Goal: Task Accomplishment & Management: Complete application form

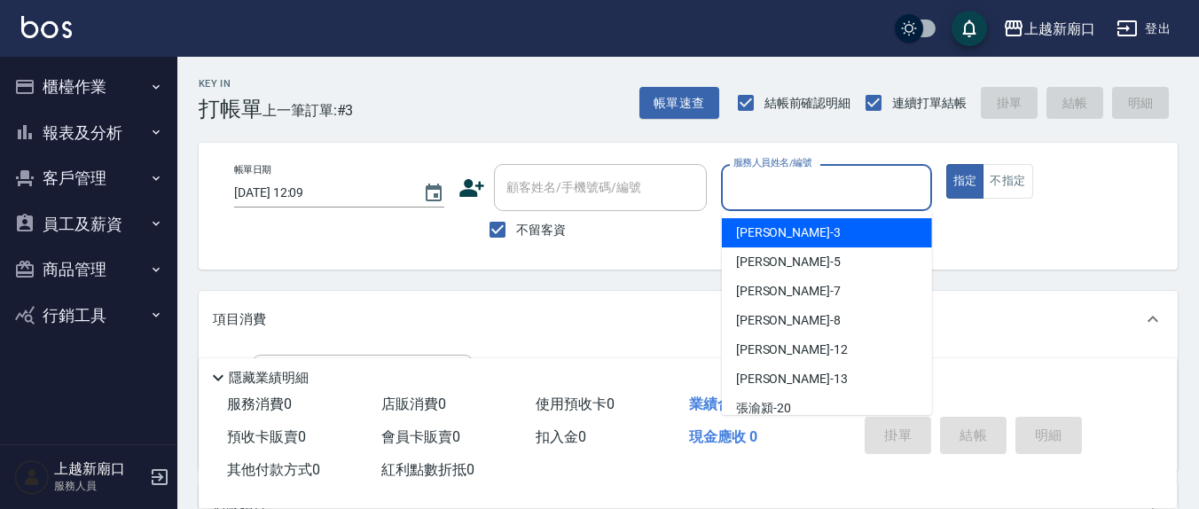
click at [811, 172] on input "服務人員姓名/編號" at bounding box center [826, 187] width 194 height 31
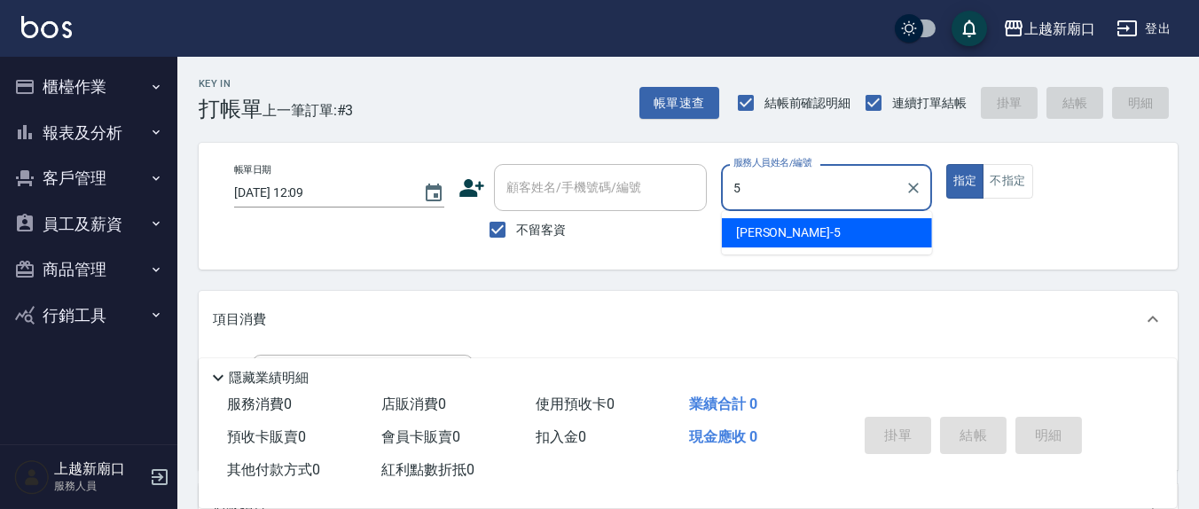
type input "5"
type button "true"
type input "[PERSON_NAME]5"
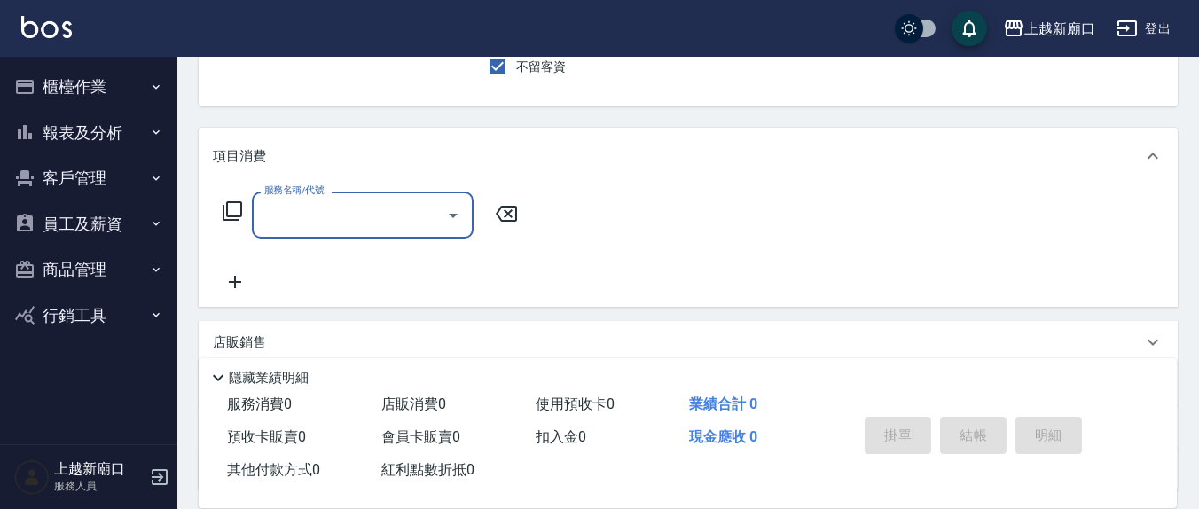
scroll to position [185, 0]
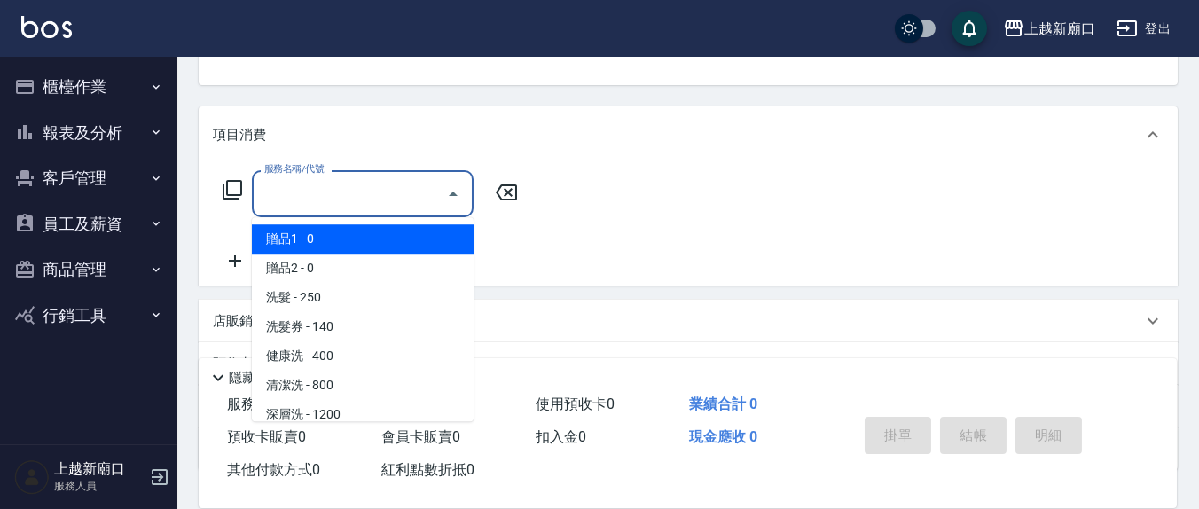
click at [347, 188] on input "服務名稱/代號" at bounding box center [349, 193] width 179 height 31
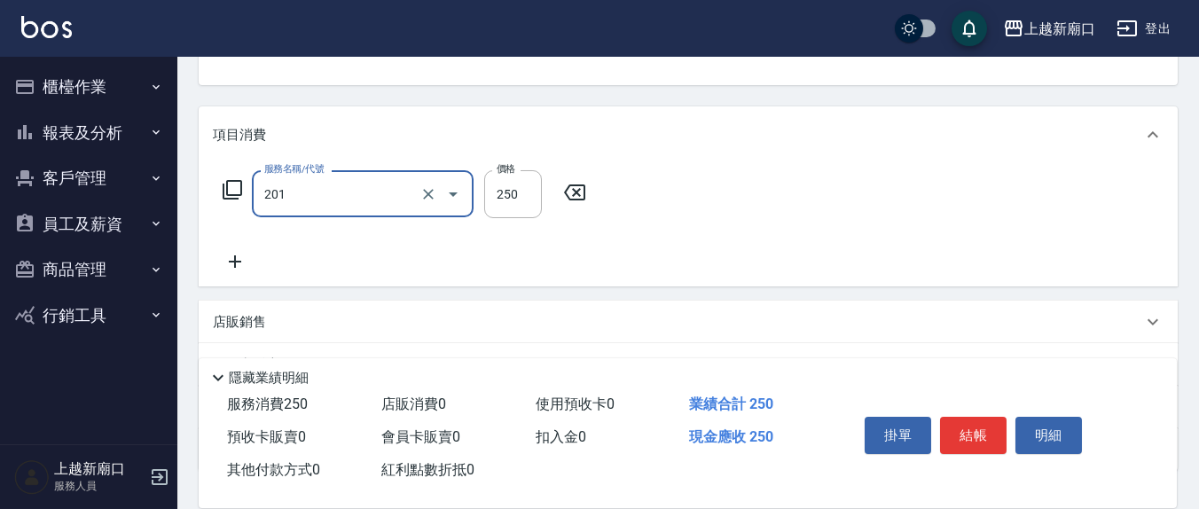
type input "洗髮(201)"
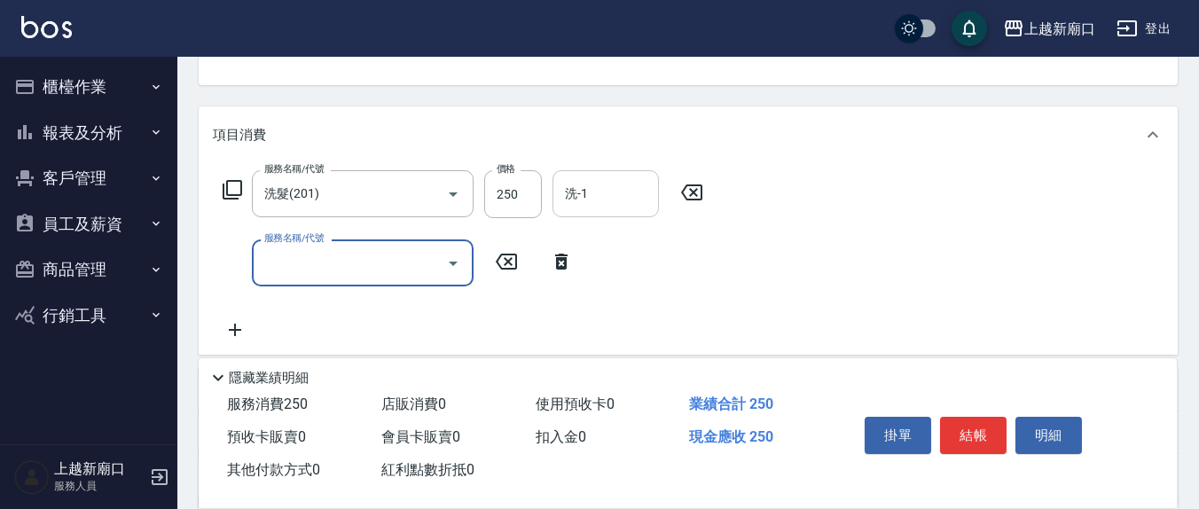
click at [611, 208] on input "洗-1" at bounding box center [606, 193] width 90 height 31
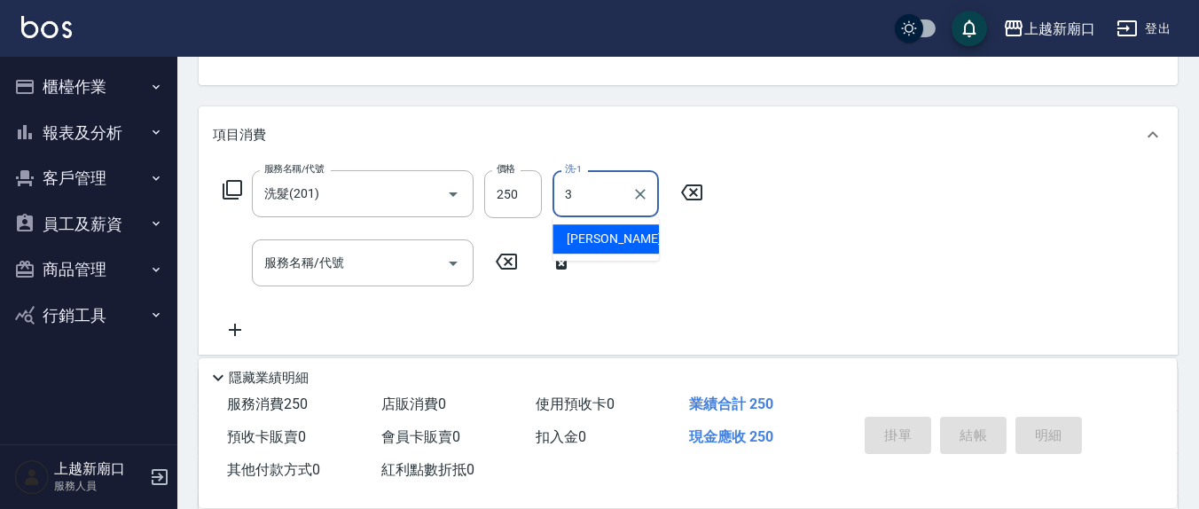
type input "[PERSON_NAME]-3"
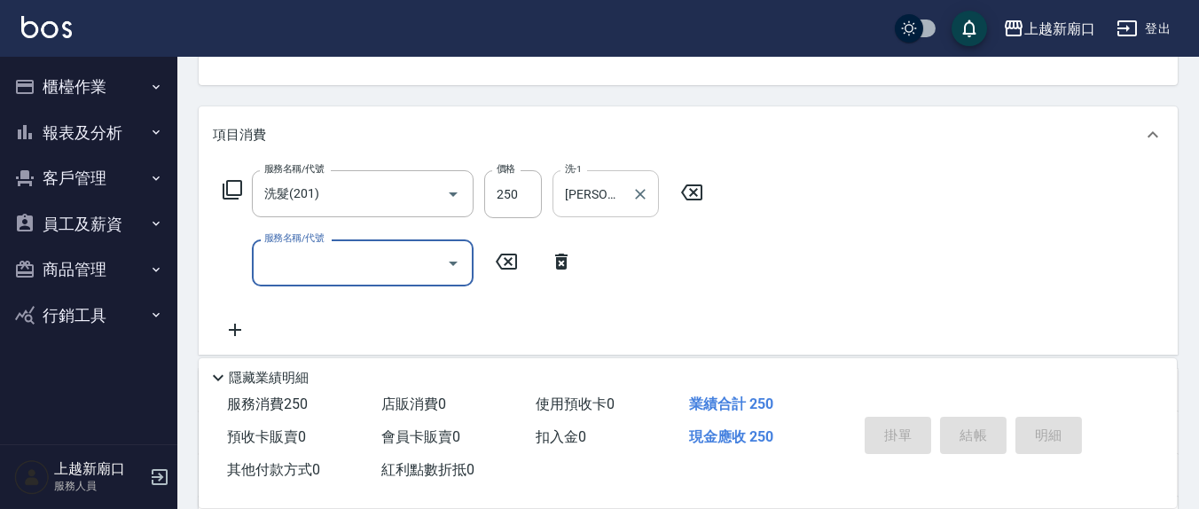
type input "[DATE] 15:39"
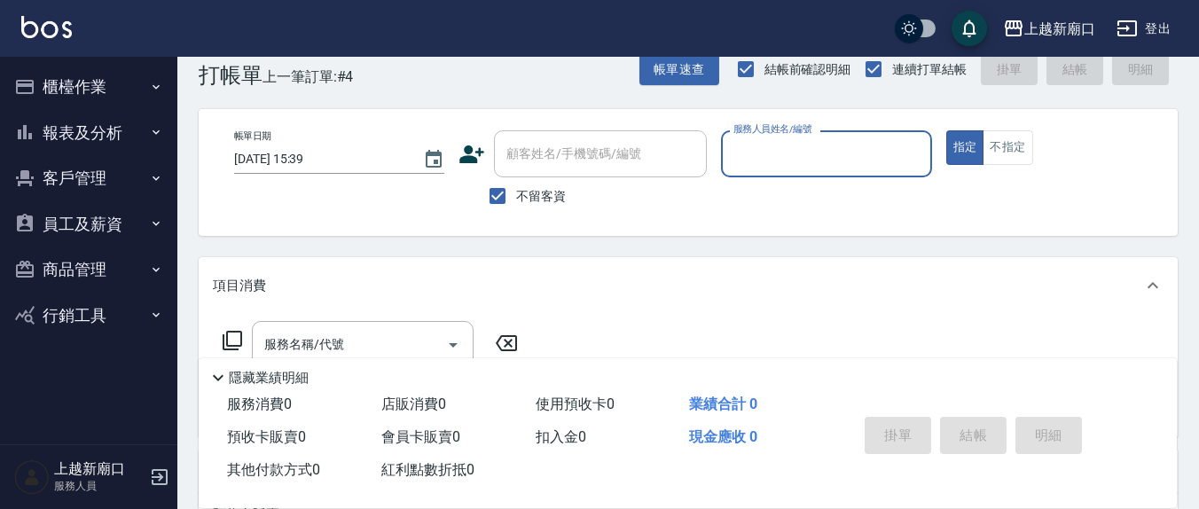
scroll to position [0, 0]
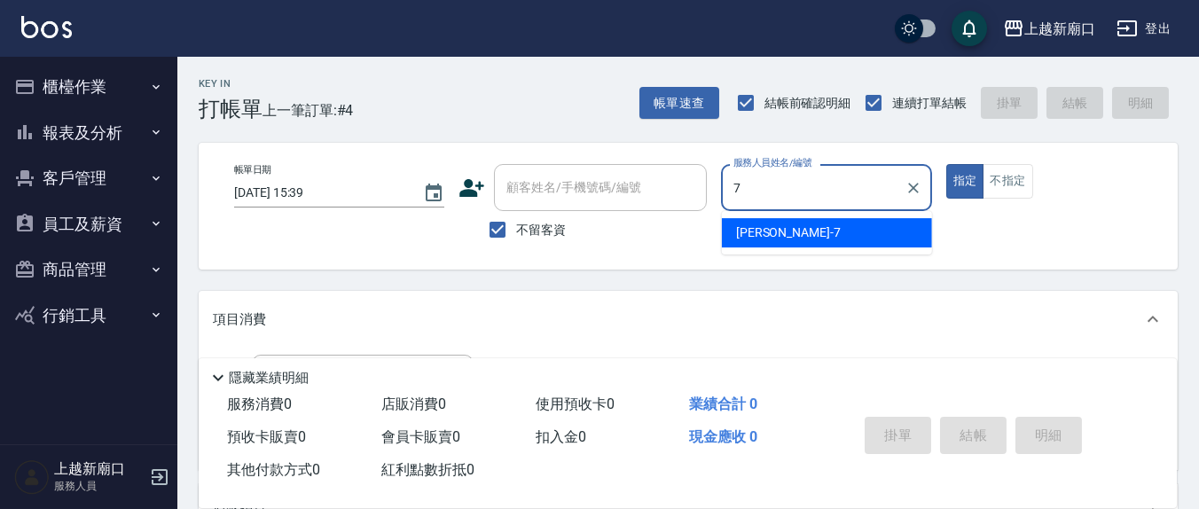
type input "[PERSON_NAME]7"
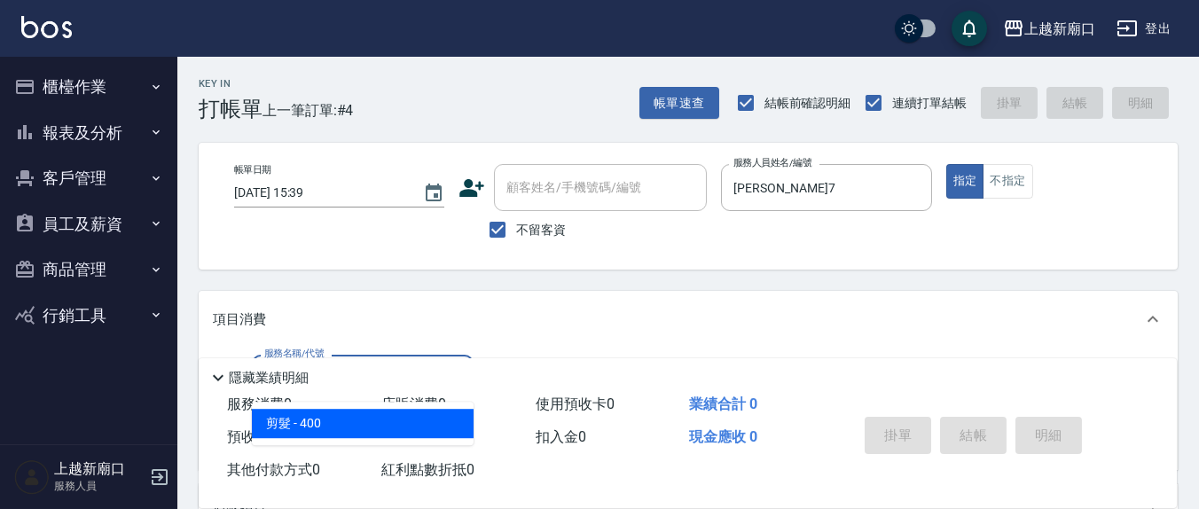
type input "剪髮(401)"
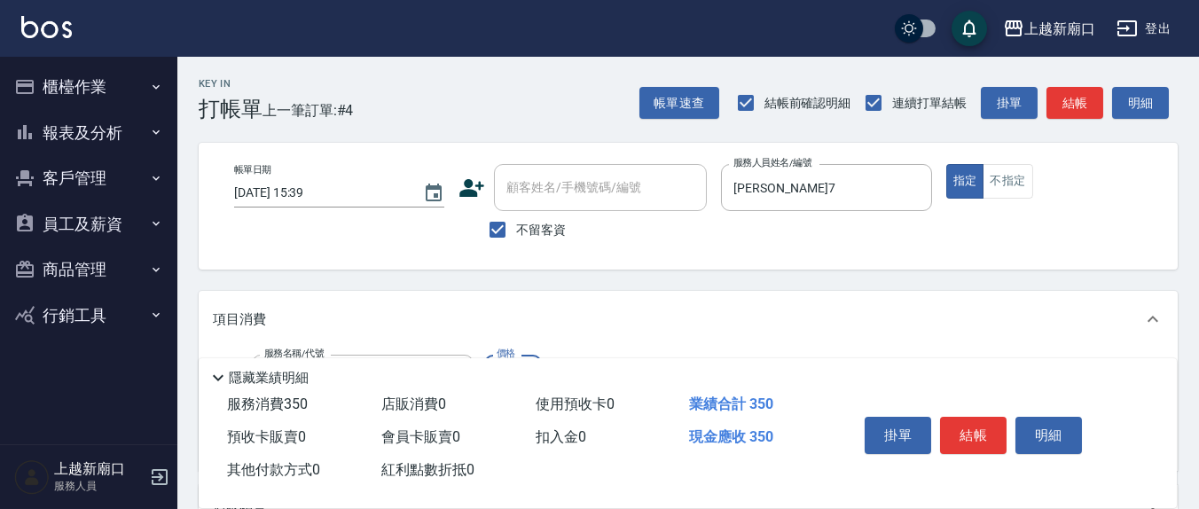
type input "350"
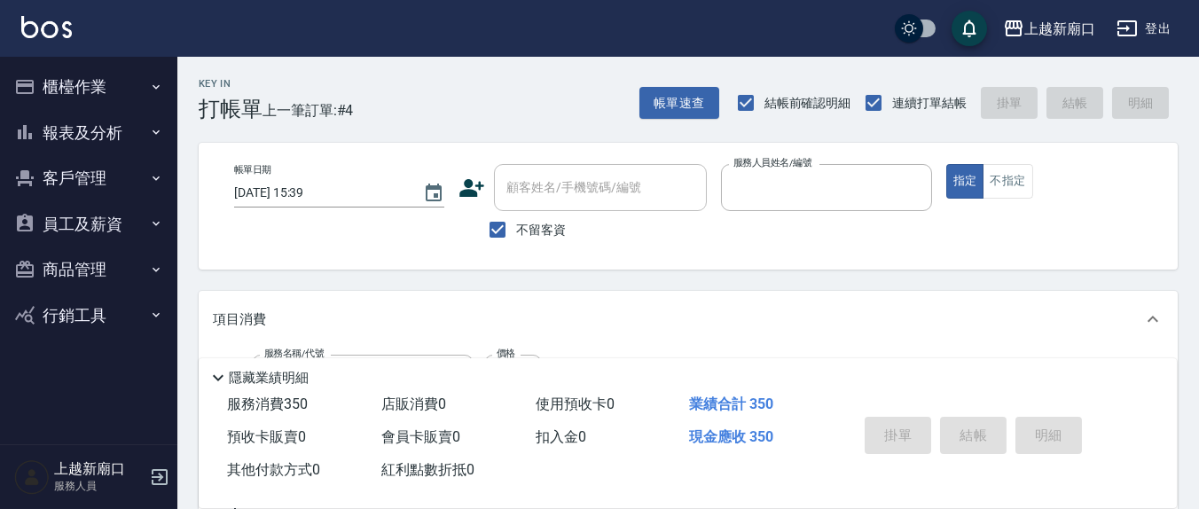
click at [946, 164] on button "指定" at bounding box center [965, 181] width 38 height 35
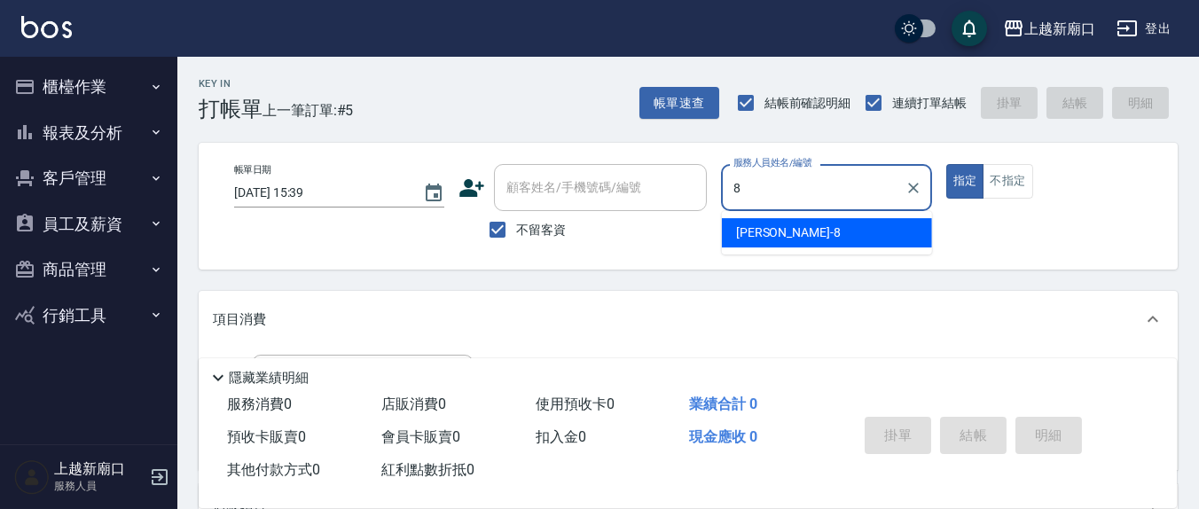
type input "[PERSON_NAME]-8"
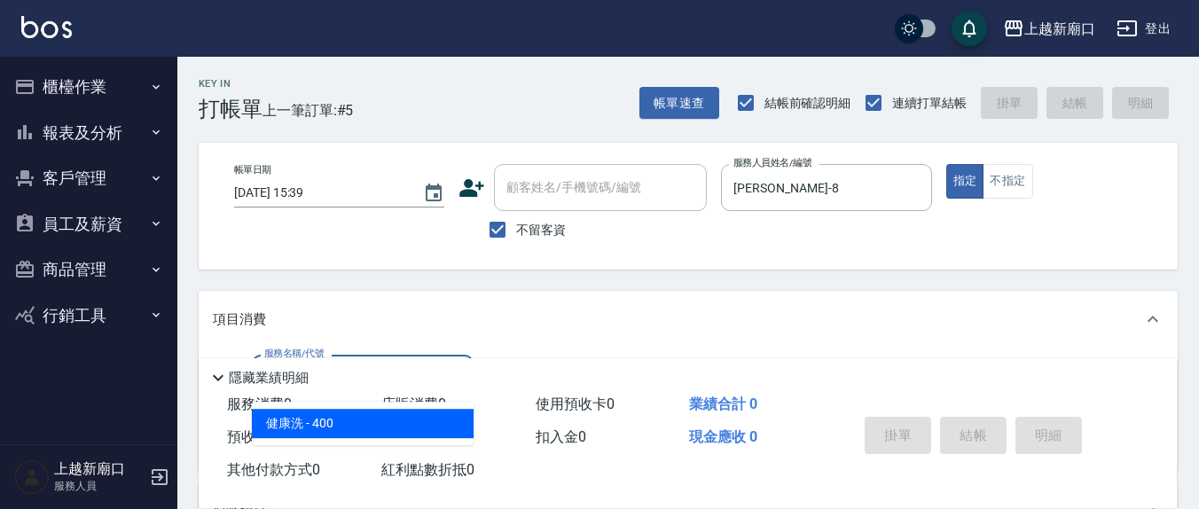
type input "健康洗(206)"
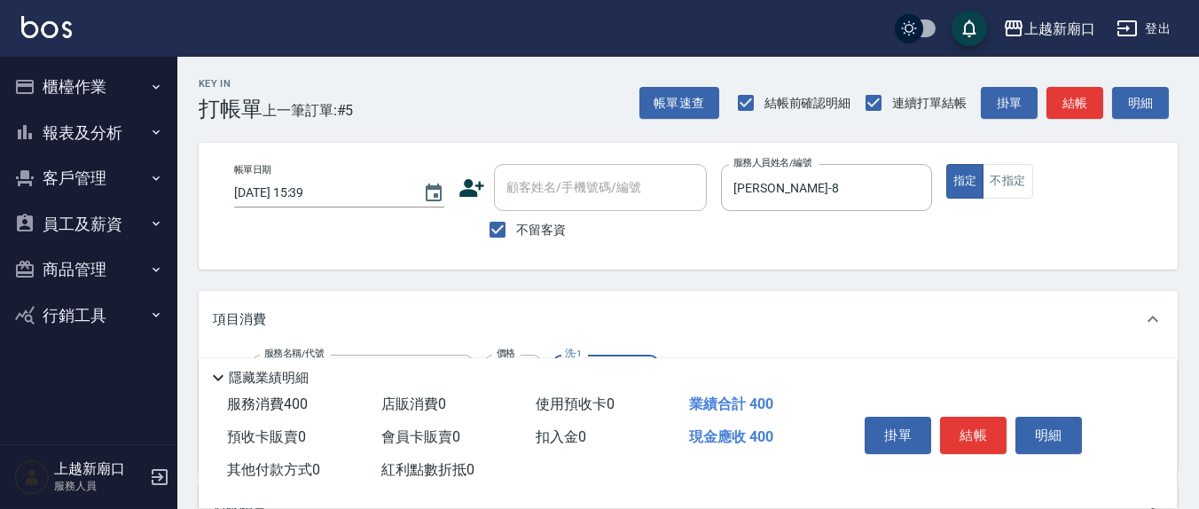
scroll to position [313, 0]
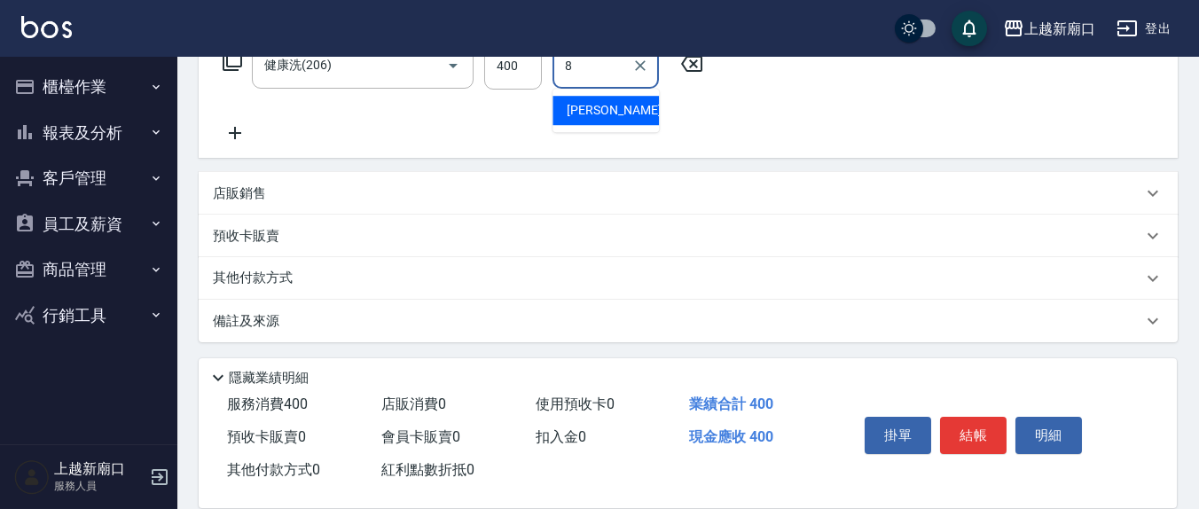
type input "[PERSON_NAME]-8"
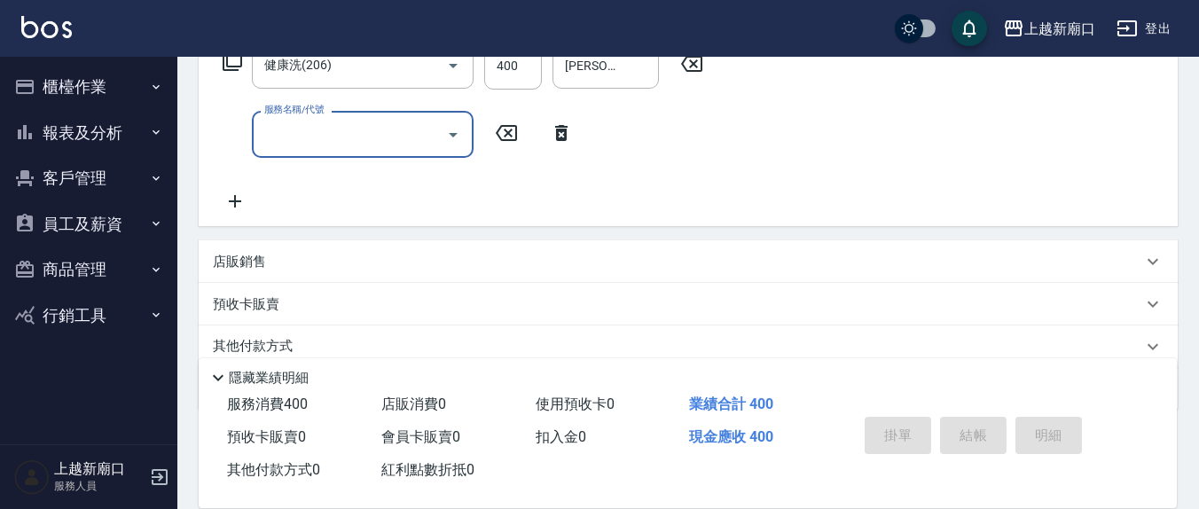
scroll to position [0, 0]
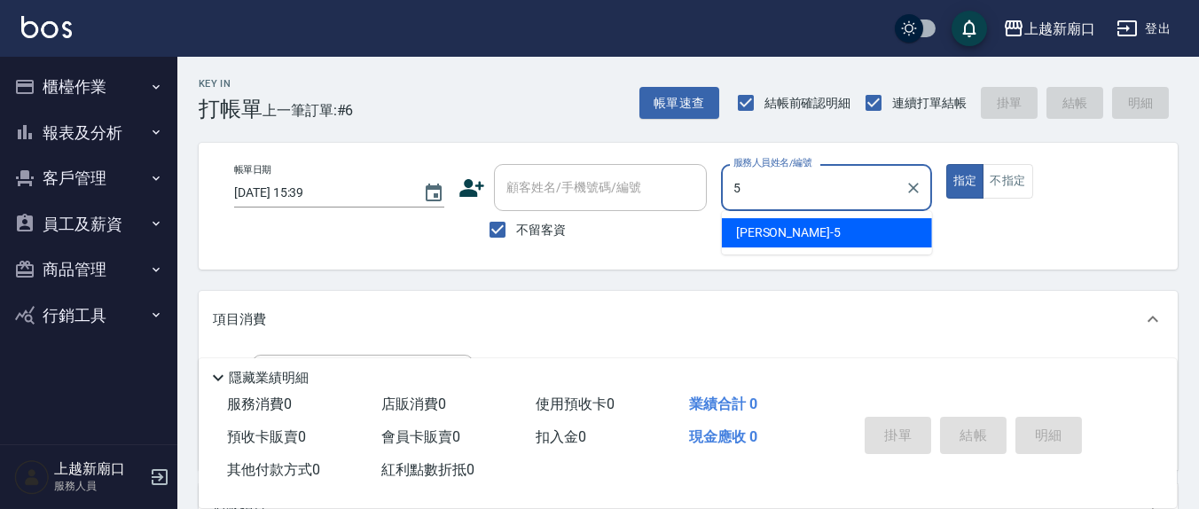
type input "[PERSON_NAME]5"
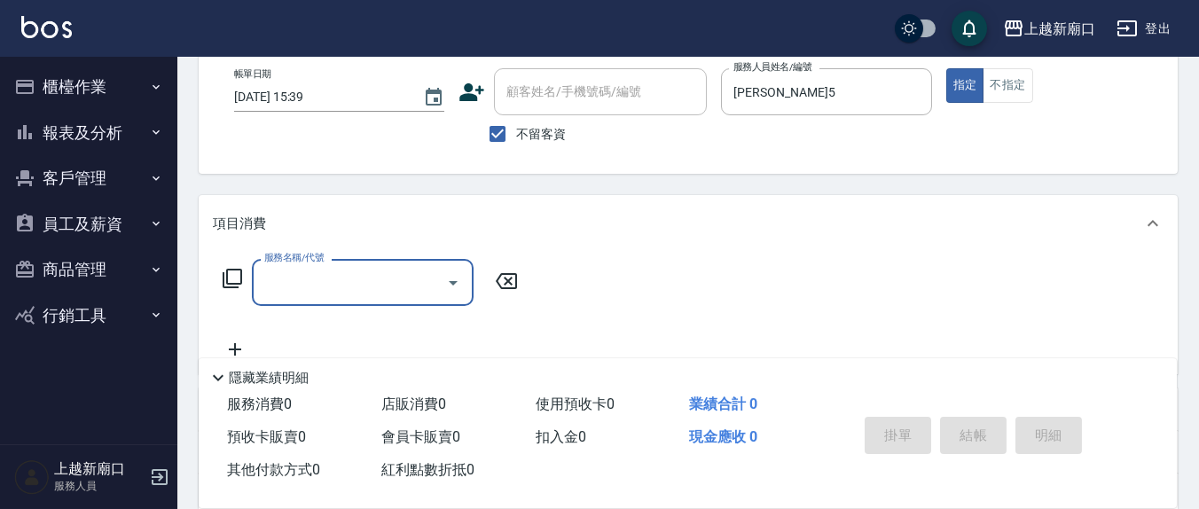
scroll to position [185, 0]
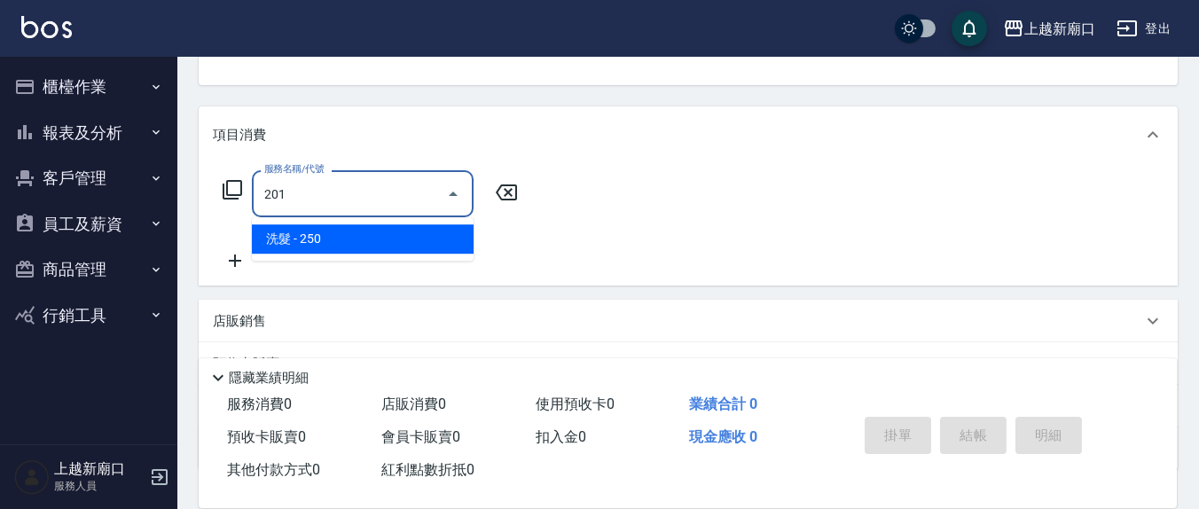
type input "洗髮(201)"
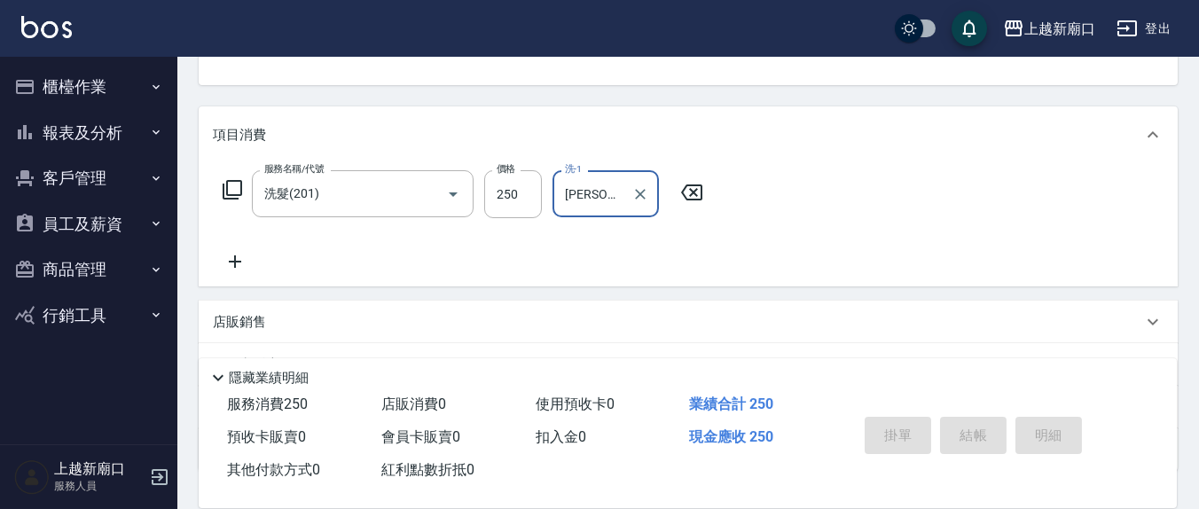
type input "[PERSON_NAME]-21"
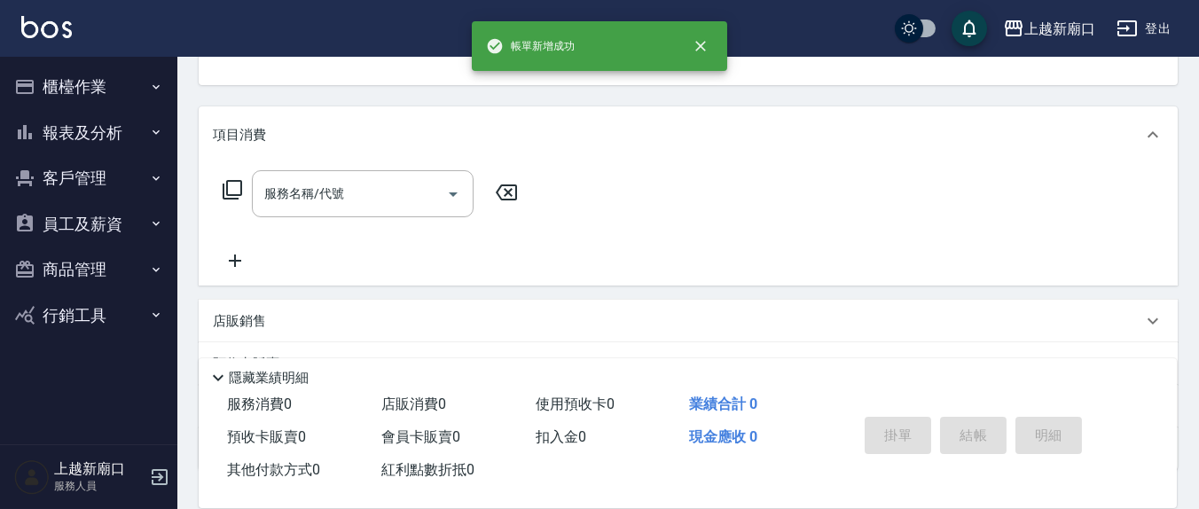
scroll to position [0, 0]
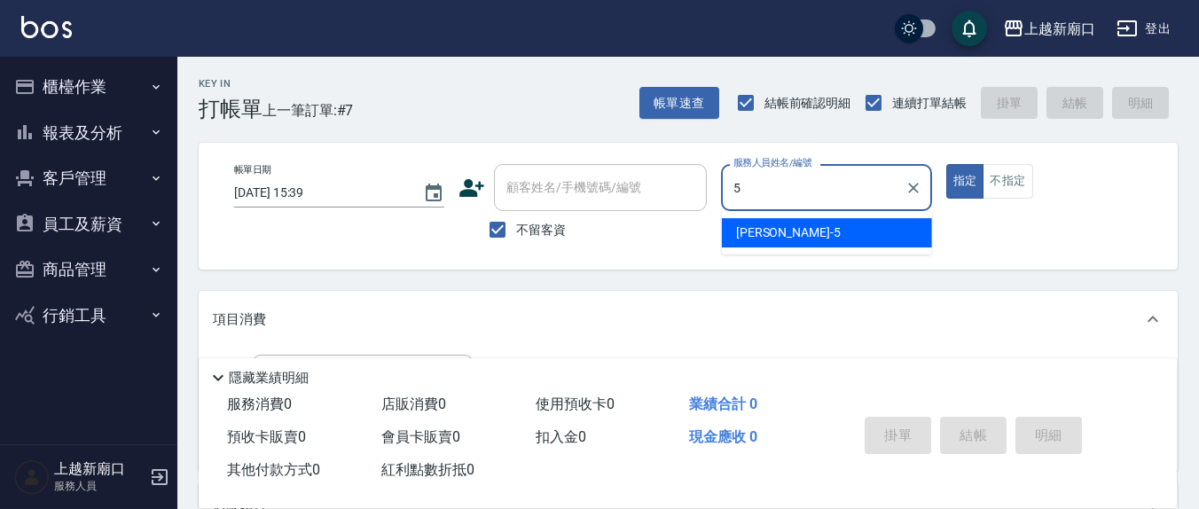
type input "[PERSON_NAME]5"
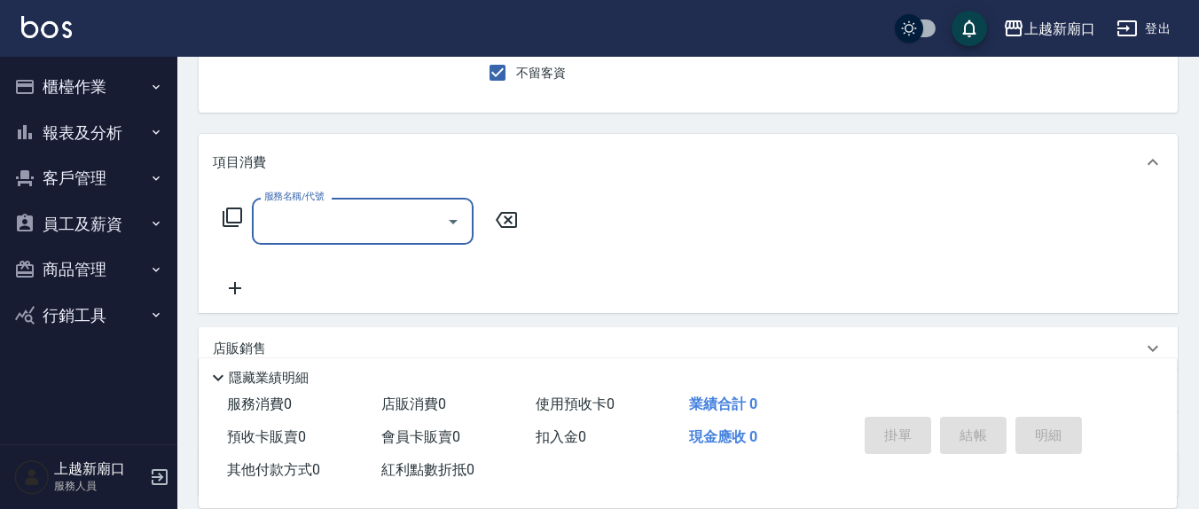
scroll to position [185, 0]
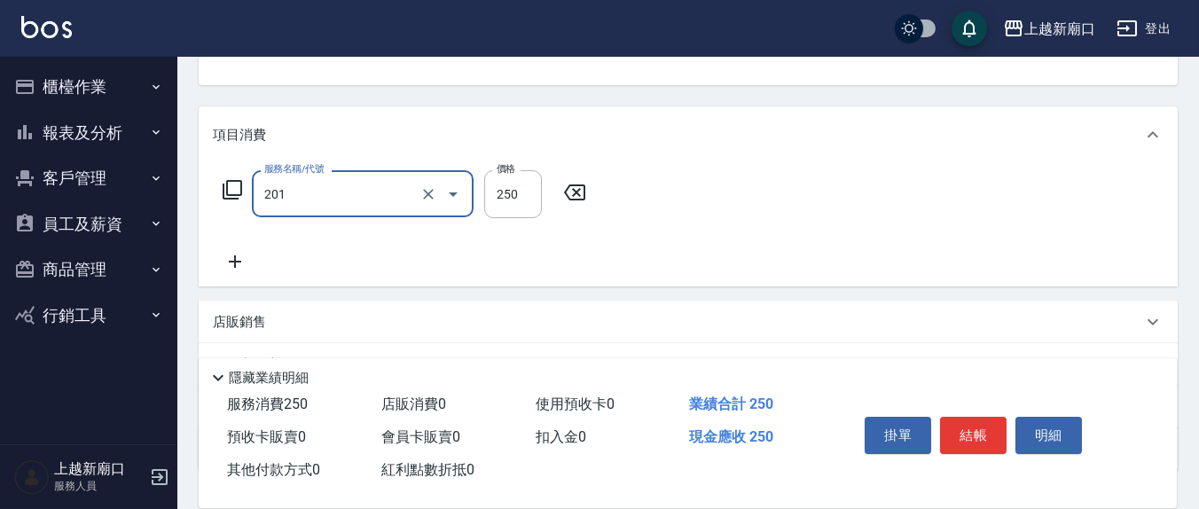
type input "洗髮(201)"
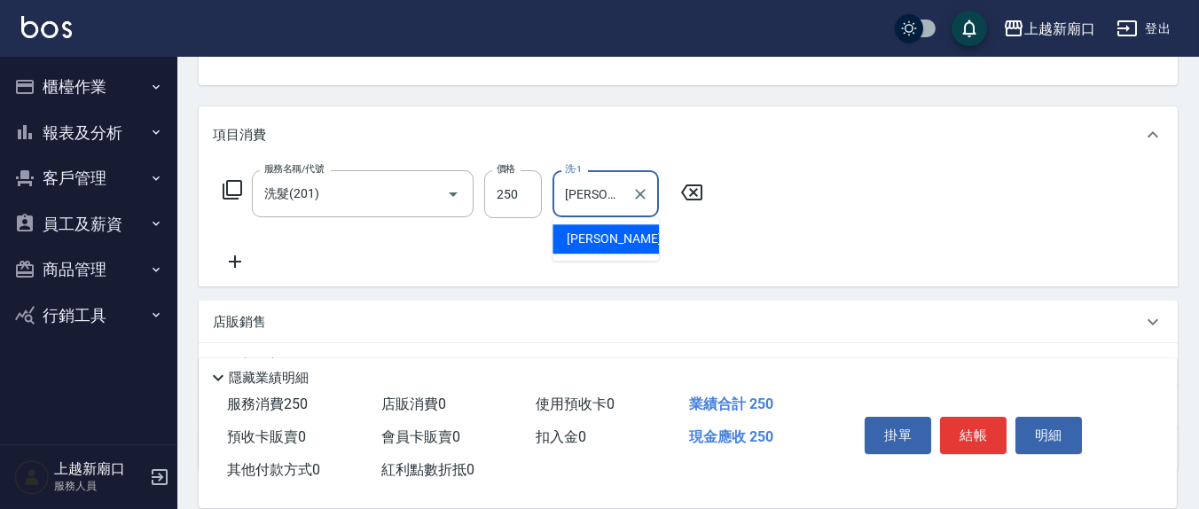
type input "[PERSON_NAME]5"
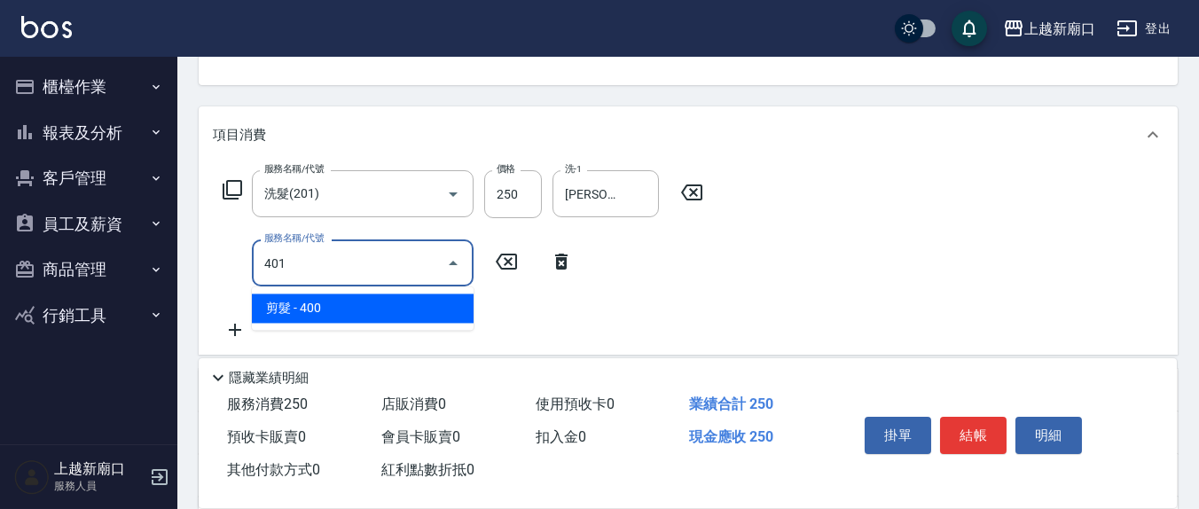
type input "剪髮(401)"
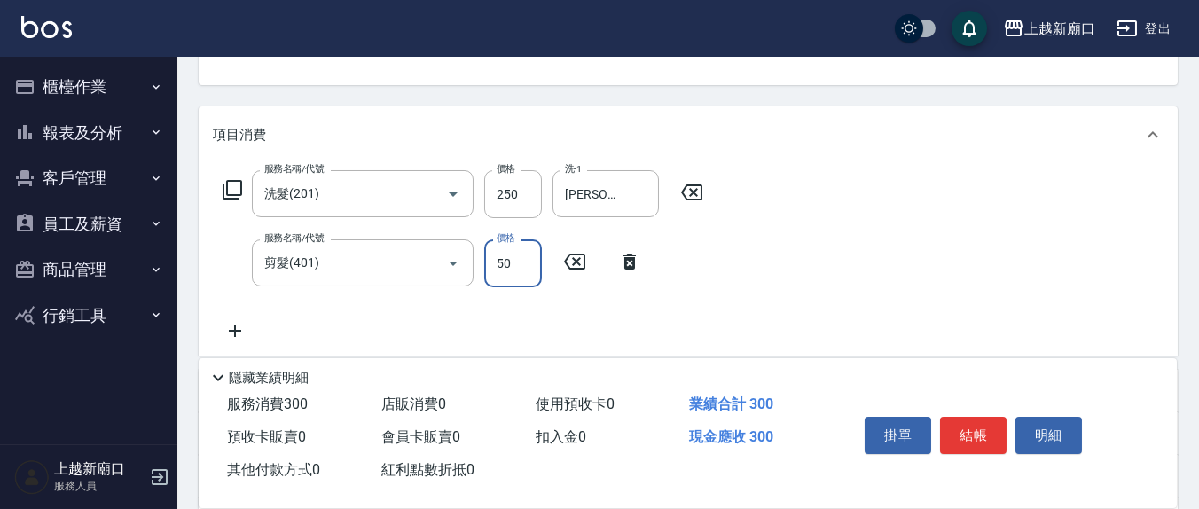
type input "50"
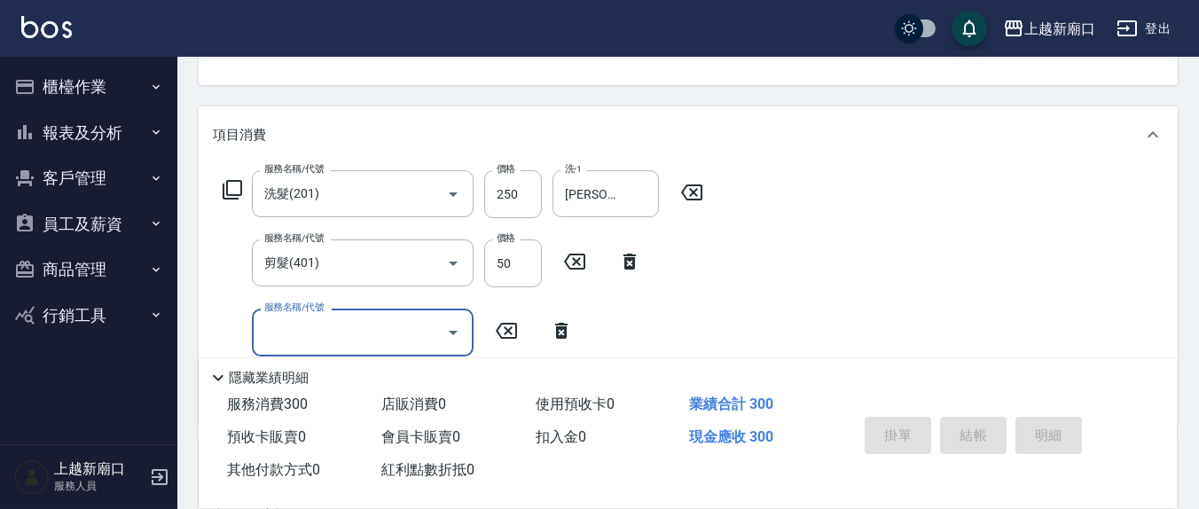
type input "[DATE] 15:40"
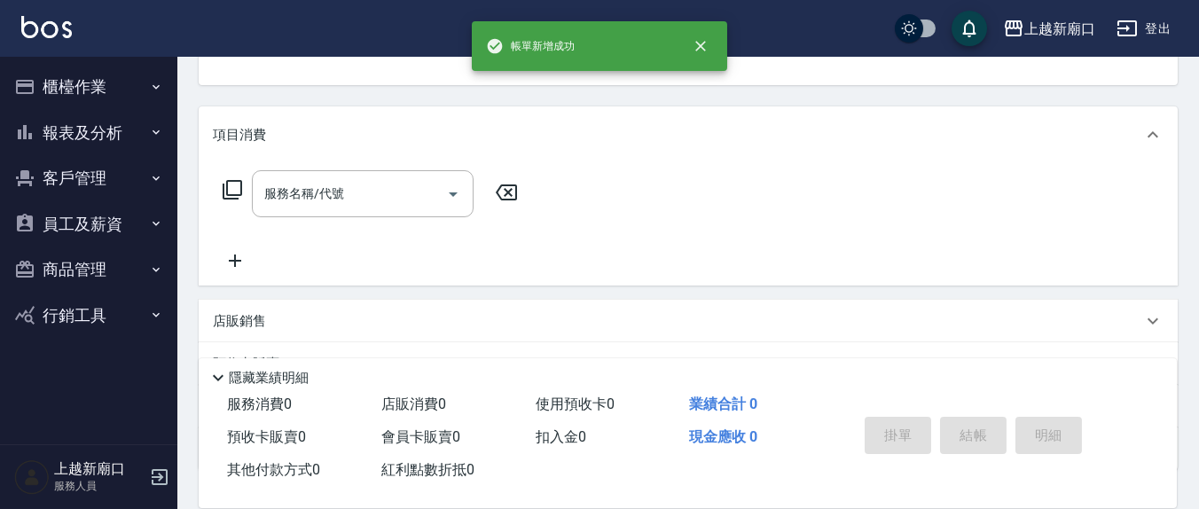
scroll to position [171, 0]
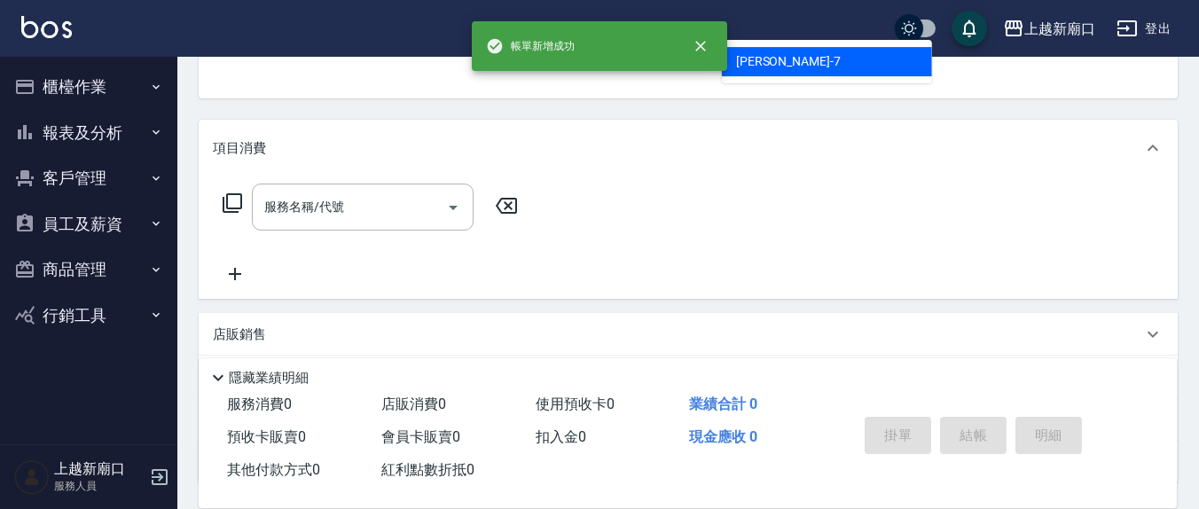
type input "[PERSON_NAME]7"
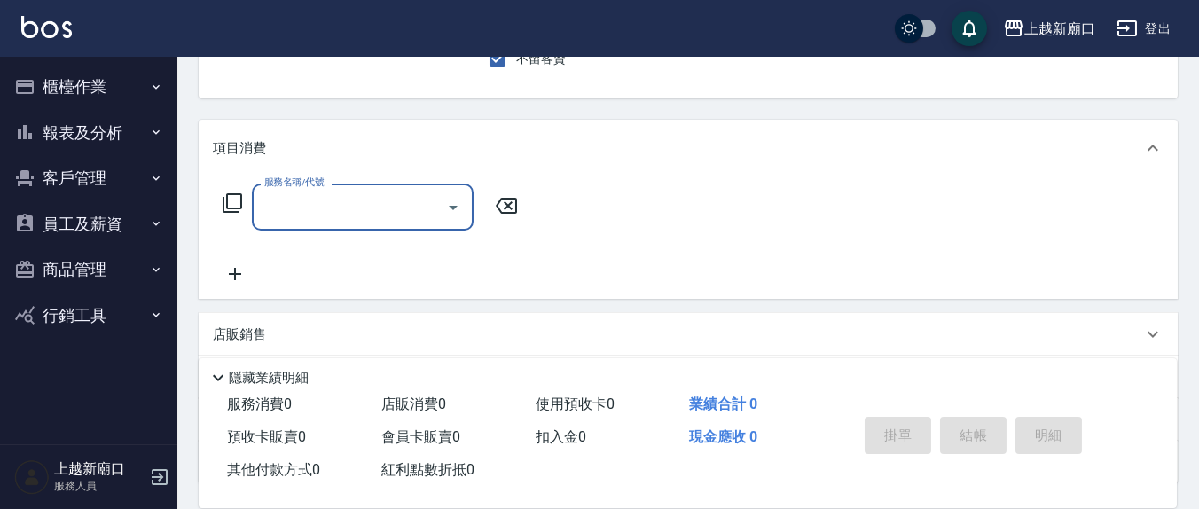
scroll to position [164, 0]
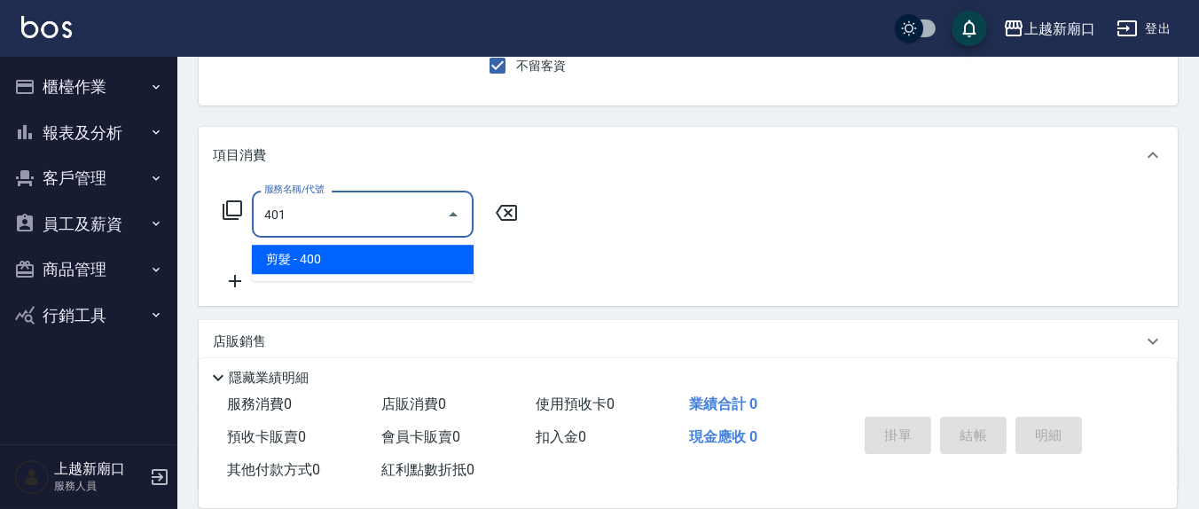
type input "剪髮(401)"
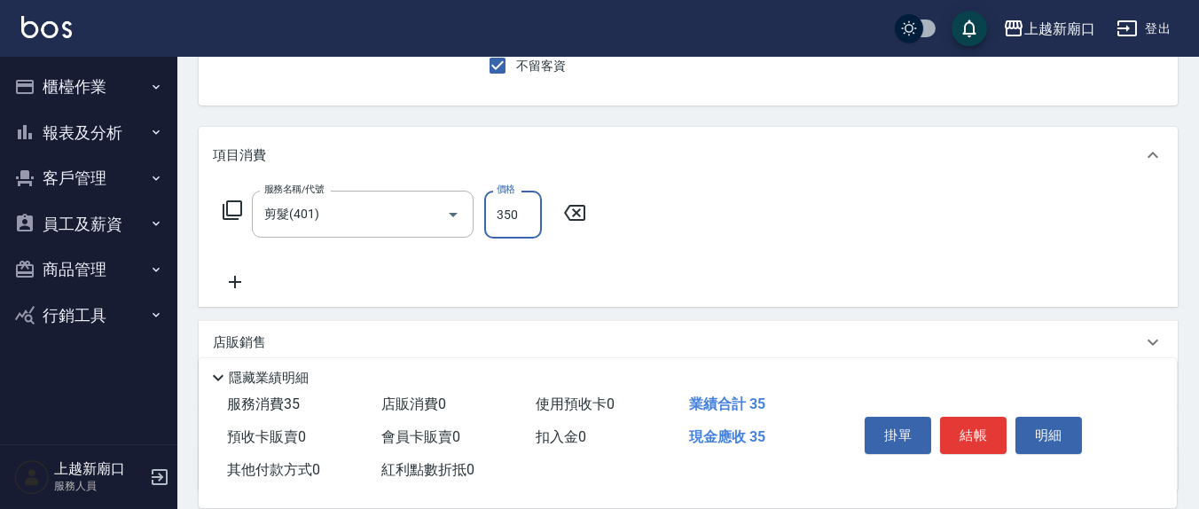
type input "350"
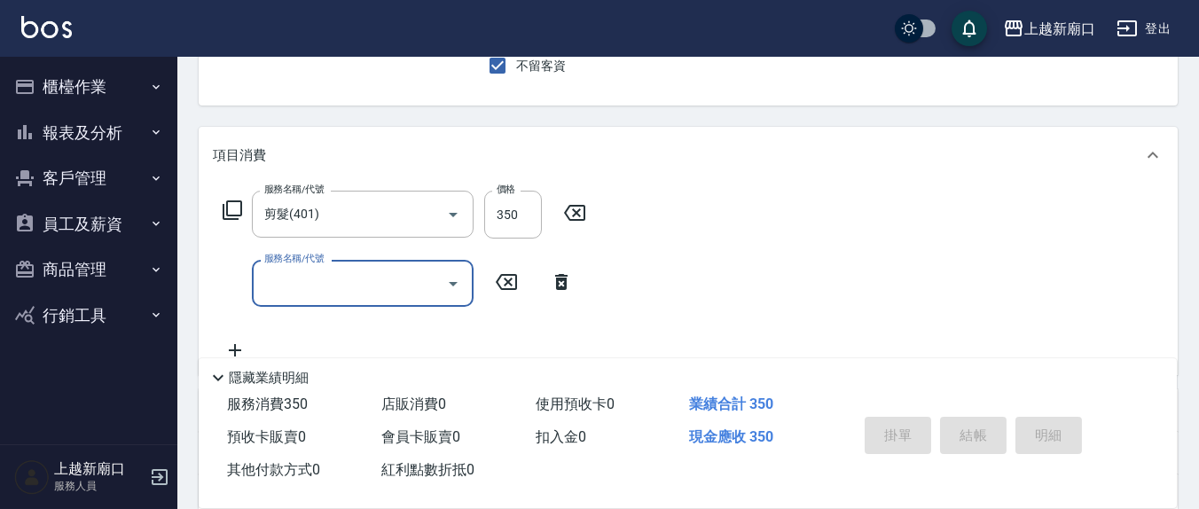
click at [946, 0] on button "指定" at bounding box center [965, 17] width 38 height 35
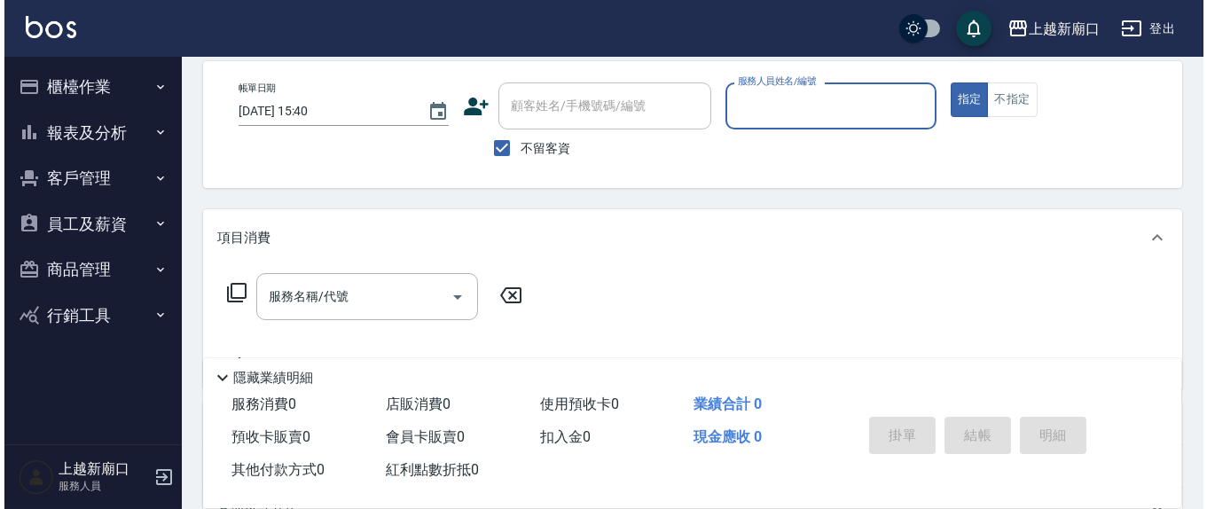
scroll to position [0, 0]
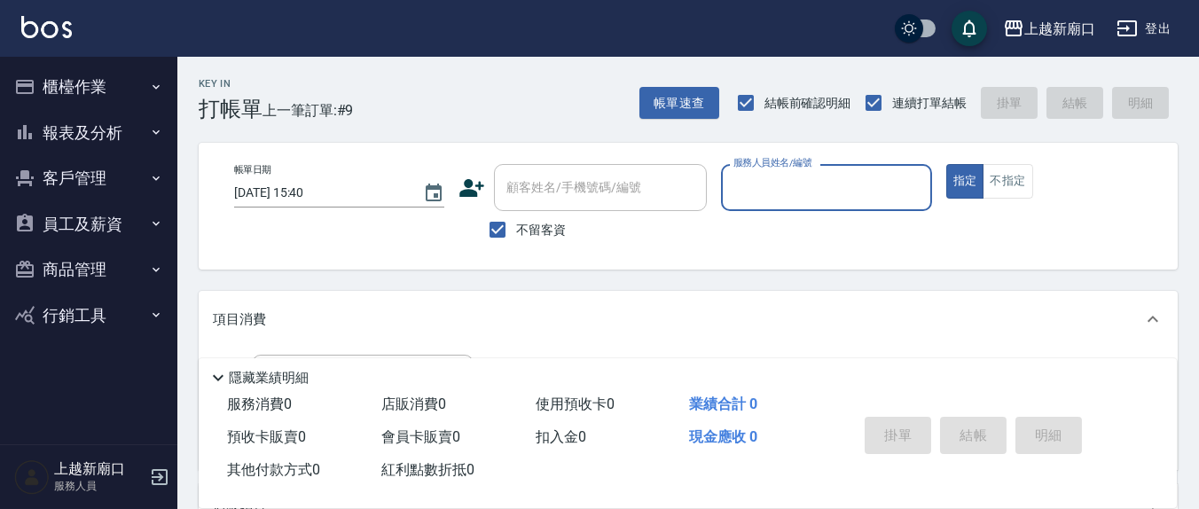
drag, startPoint x: 506, startPoint y: 235, endPoint x: 534, endPoint y: 217, distance: 33.5
click at [506, 233] on input "不留客資" at bounding box center [497, 229] width 37 height 37
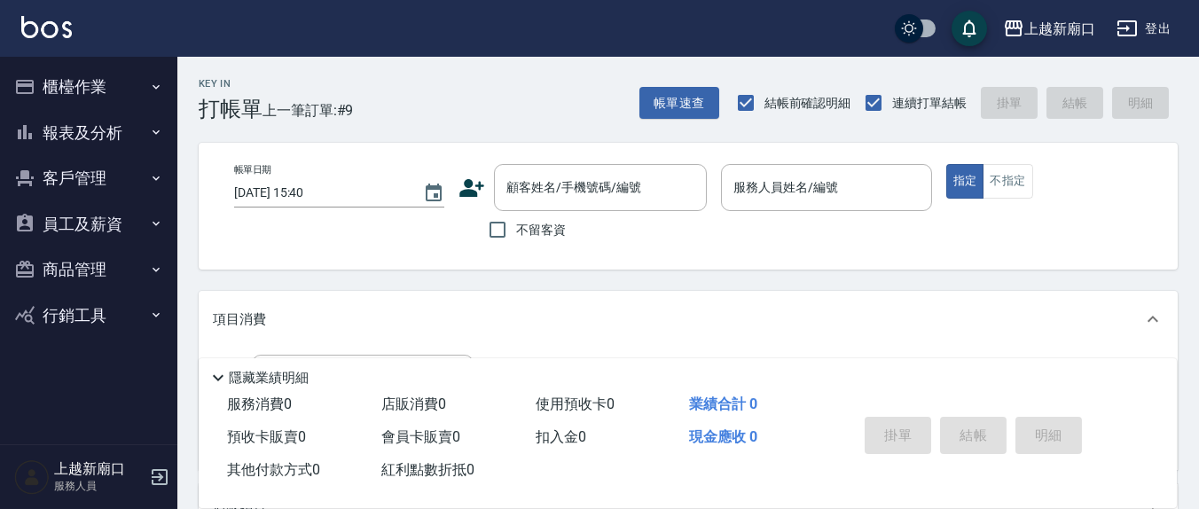
click at [536, 215] on label "不留客資" at bounding box center [522, 229] width 87 height 37
click at [516, 215] on input "不留客資" at bounding box center [497, 229] width 37 height 37
checkbox input "true"
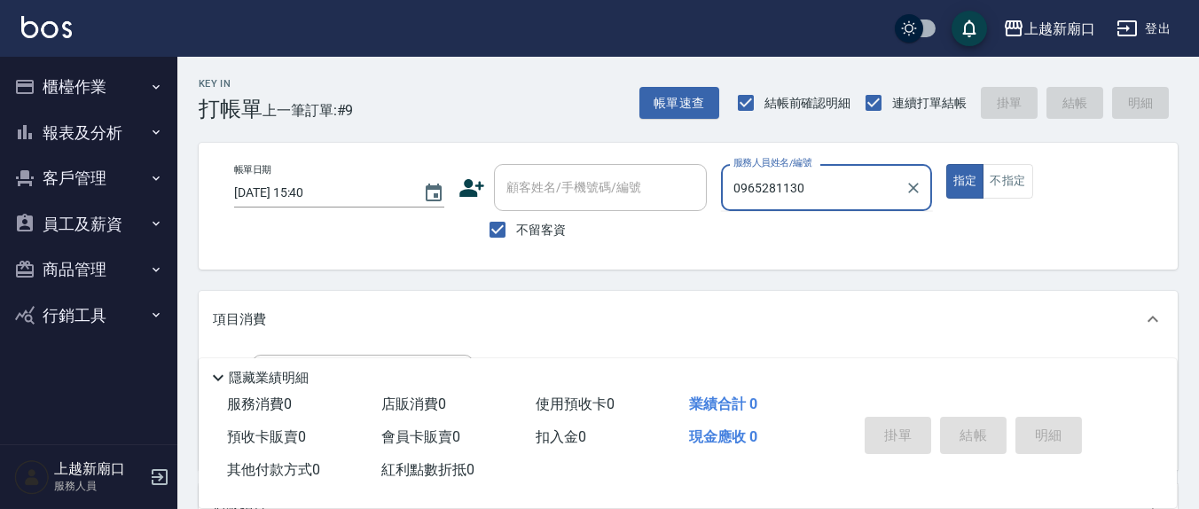
click at [807, 172] on input "0965281130" at bounding box center [813, 187] width 168 height 31
type input "0"
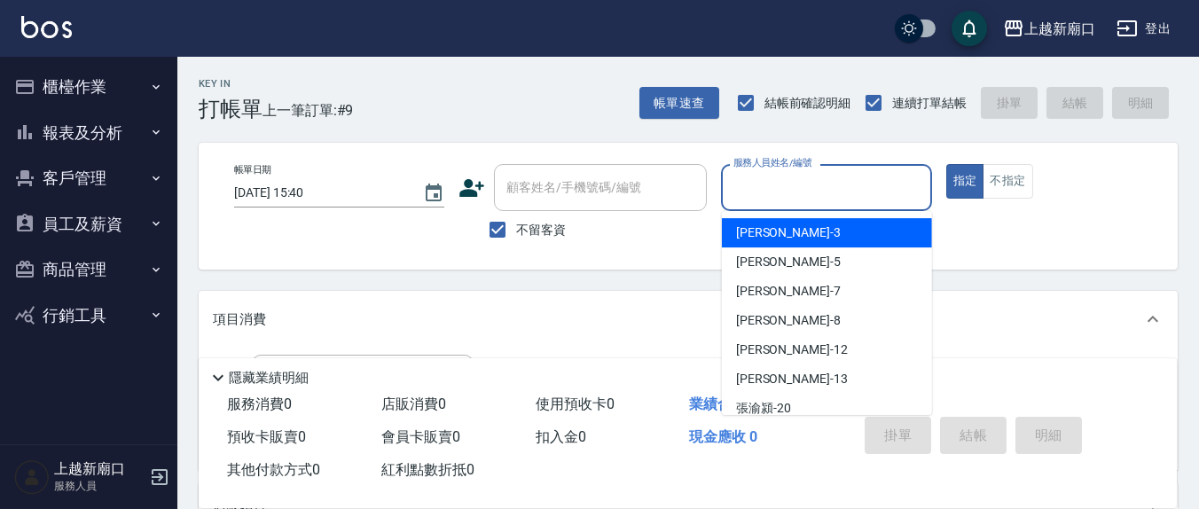
drag, startPoint x: 498, startPoint y: 232, endPoint x: 543, endPoint y: 197, distance: 57.0
click at [500, 230] on input "不留客資" at bounding box center [497, 229] width 37 height 37
checkbox input "false"
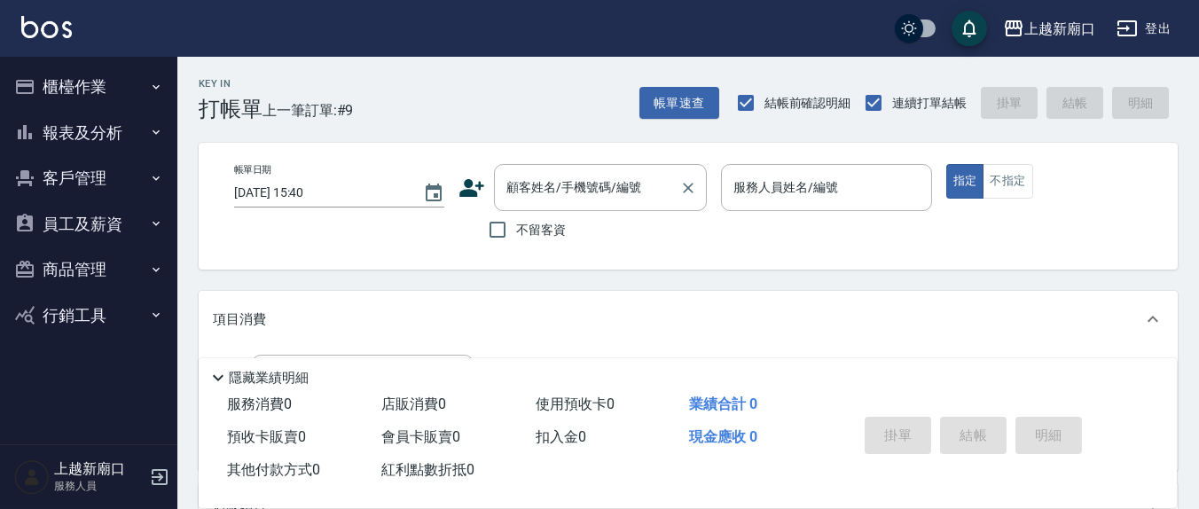
click at [552, 186] on div "顧客姓名/手機號碼/編號 顧客姓名/手機號碼/編號" at bounding box center [600, 187] width 213 height 47
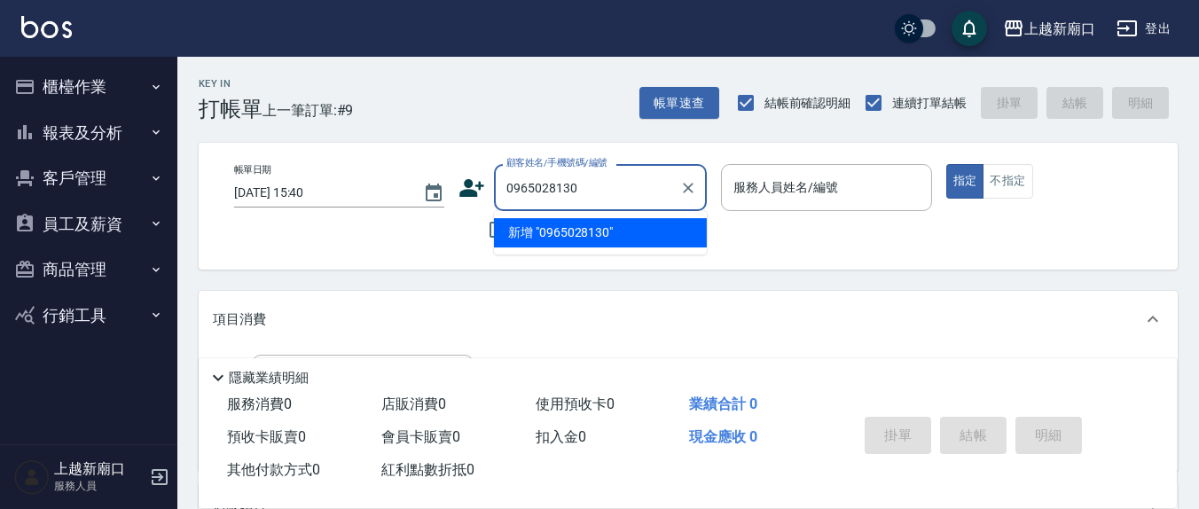
click at [544, 224] on li "新增 "0965028130"" at bounding box center [600, 232] width 213 height 29
type input "0965028130"
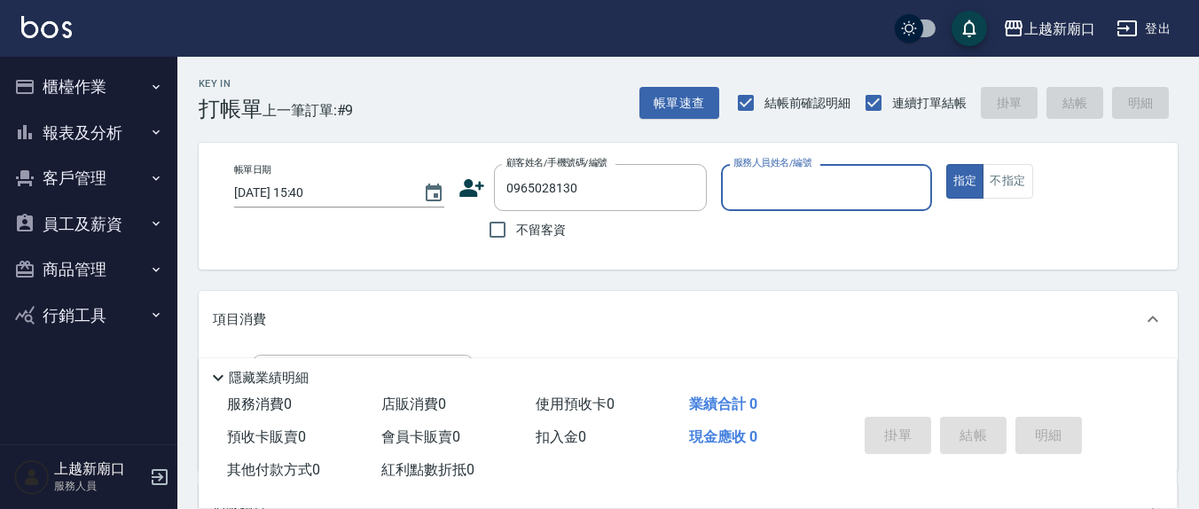
click at [459, 183] on icon at bounding box center [472, 188] width 27 height 27
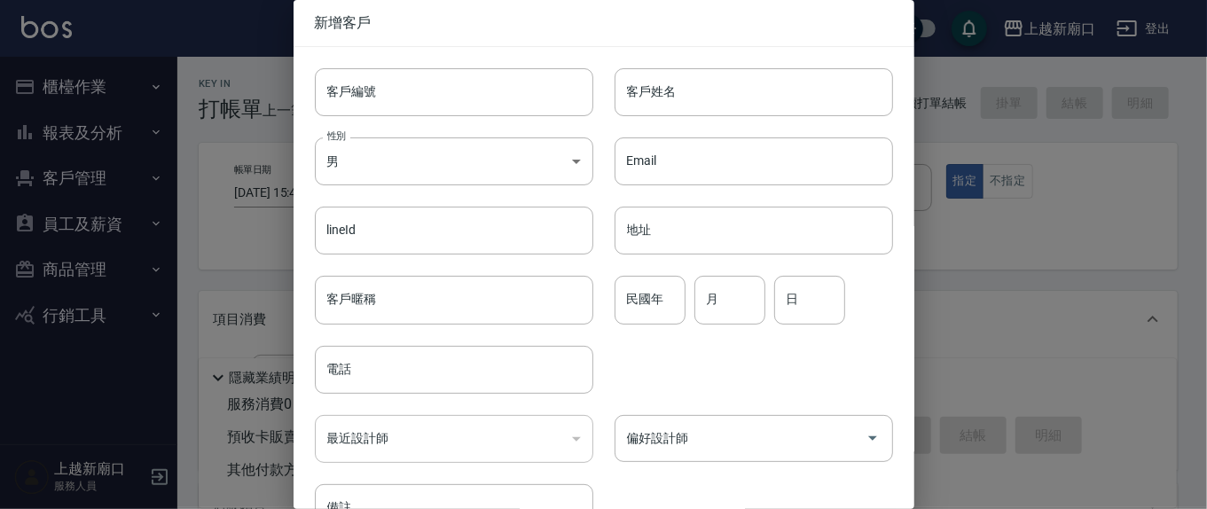
type input "0965028130"
click at [726, 98] on input "客戶姓名" at bounding box center [754, 92] width 279 height 48
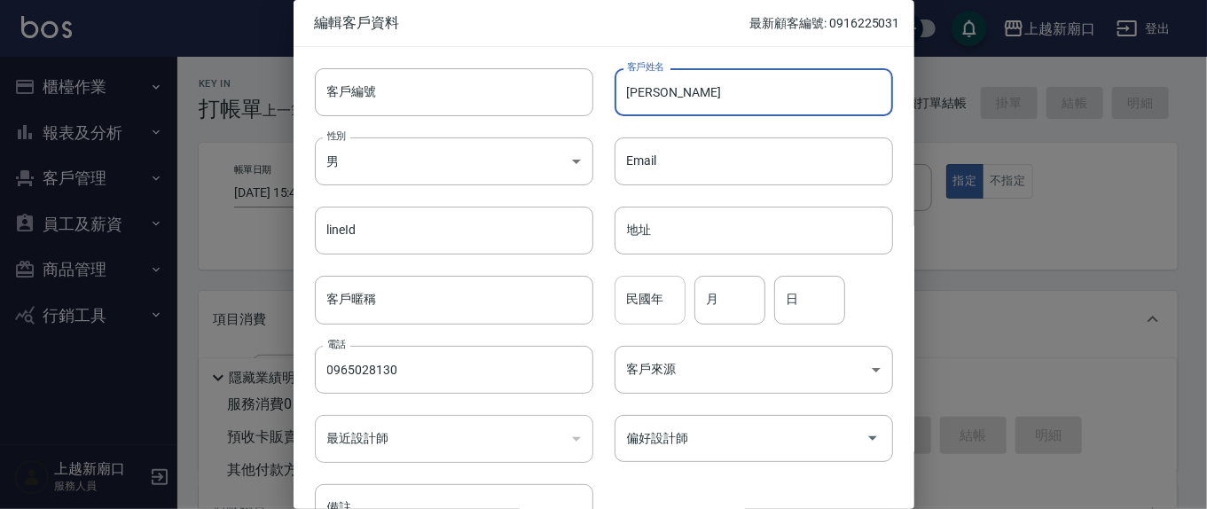
type input "[PERSON_NAME]"
click at [654, 303] on input "民國年" at bounding box center [650, 300] width 71 height 48
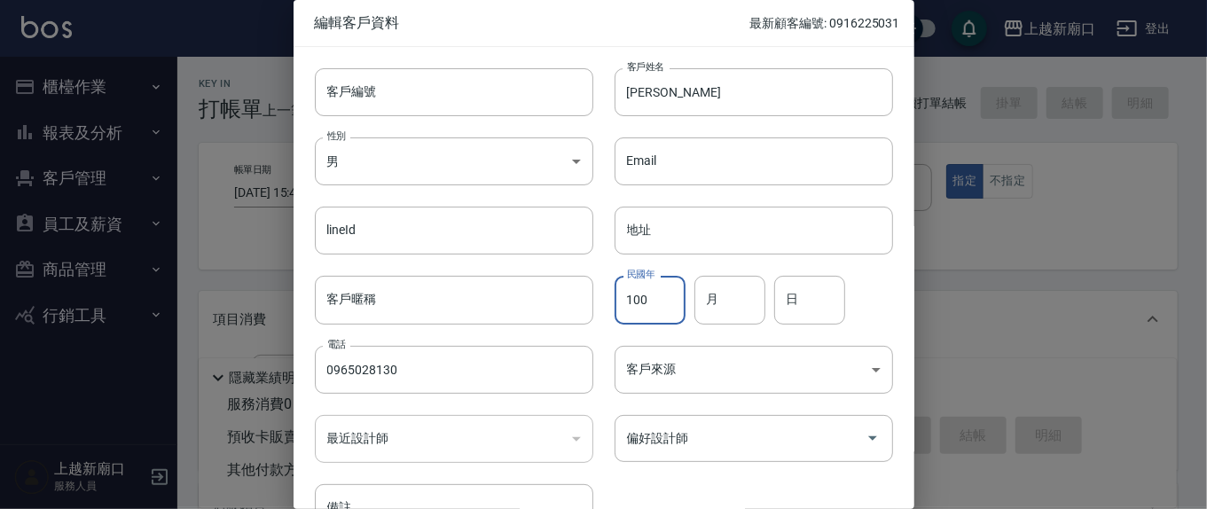
type input "100"
type input "12"
type input "8"
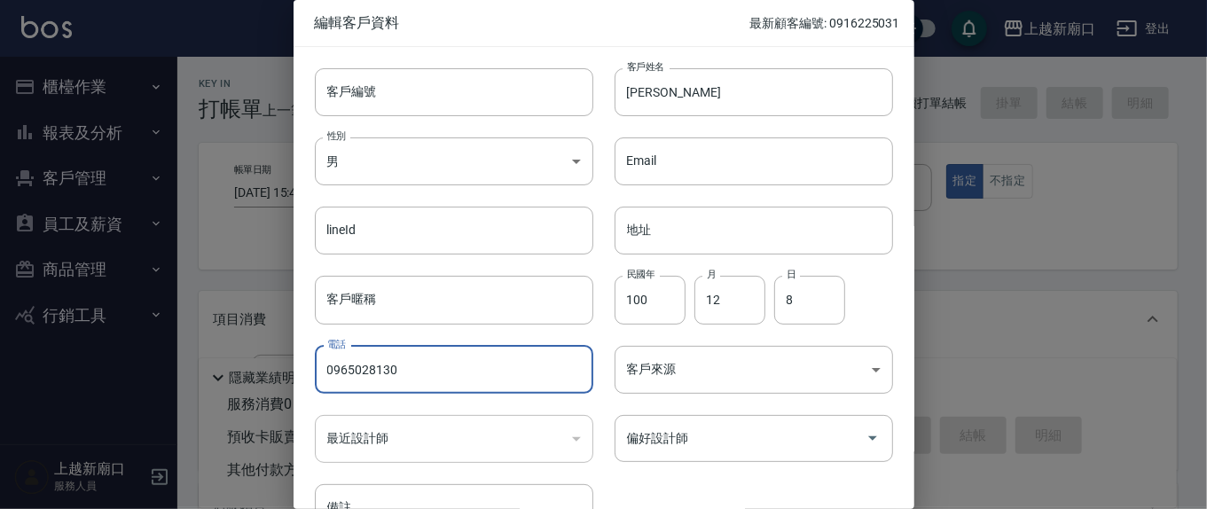
drag, startPoint x: 776, startPoint y: 448, endPoint x: 775, endPoint y: 462, distance: 14.2
click at [776, 450] on input "偏好設計師" at bounding box center [741, 438] width 236 height 31
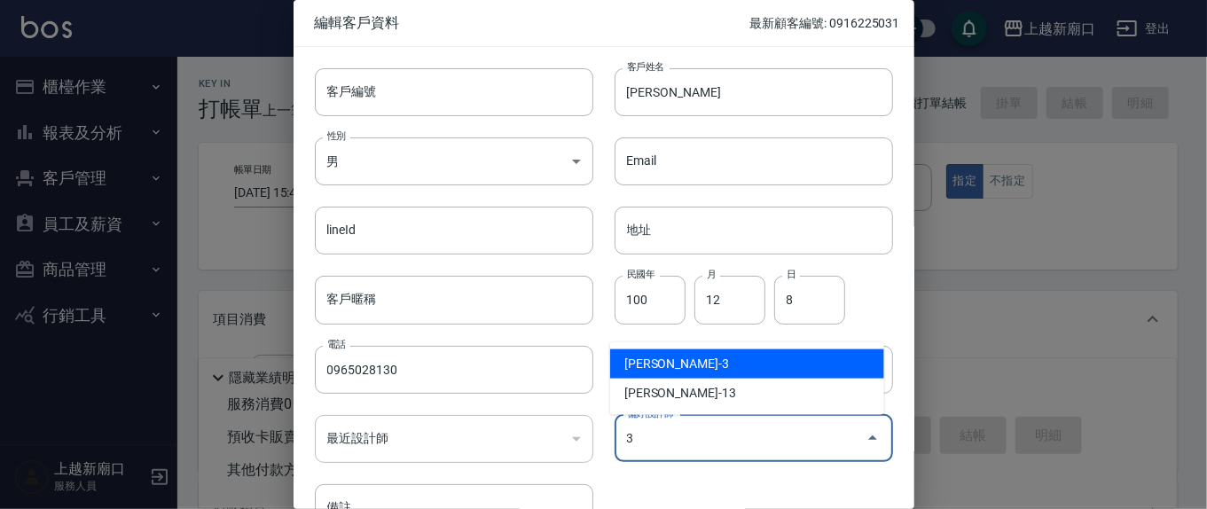
type input "[PERSON_NAME]"
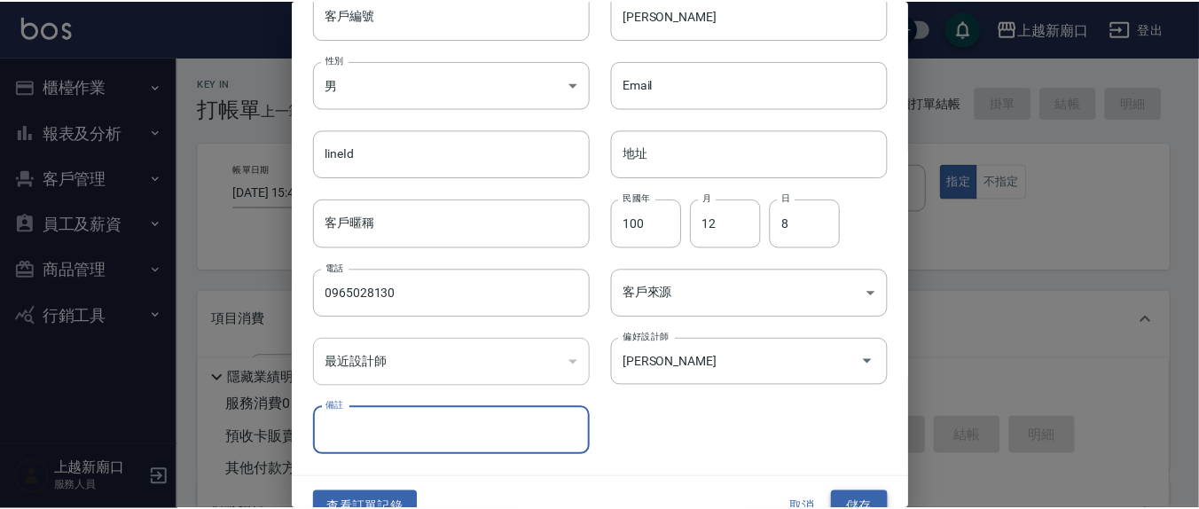
scroll to position [105, 0]
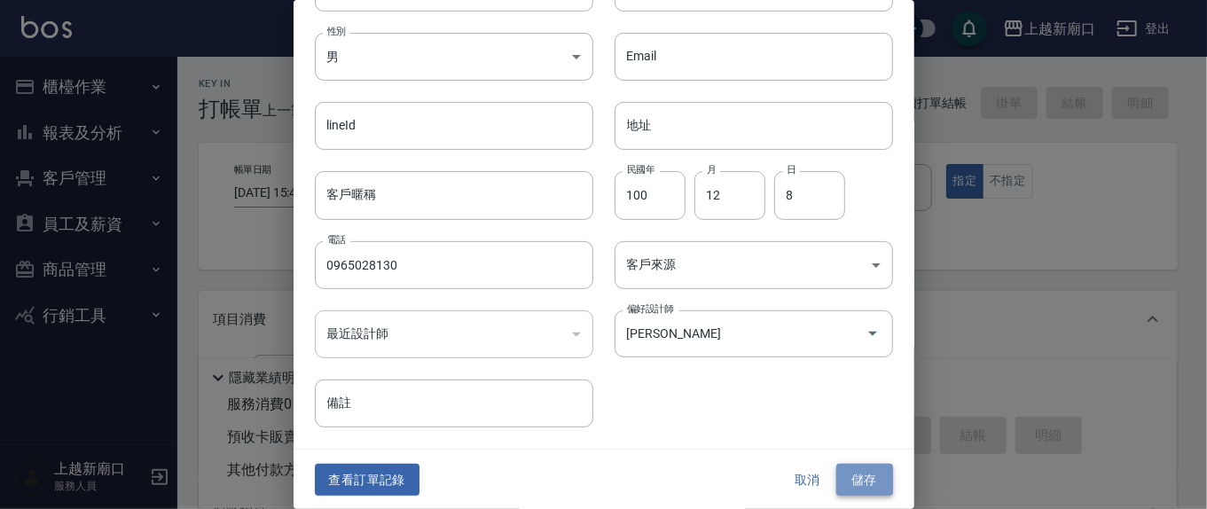
click at [843, 465] on button "儲存" at bounding box center [864, 480] width 57 height 33
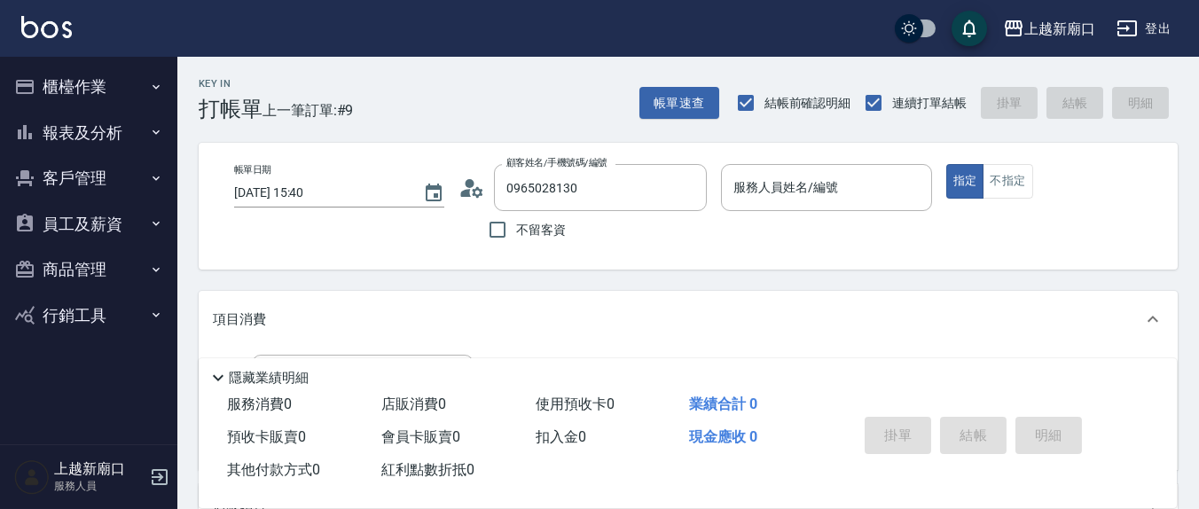
click at [833, 192] on input "服務人員姓名/編號" at bounding box center [826, 187] width 194 height 31
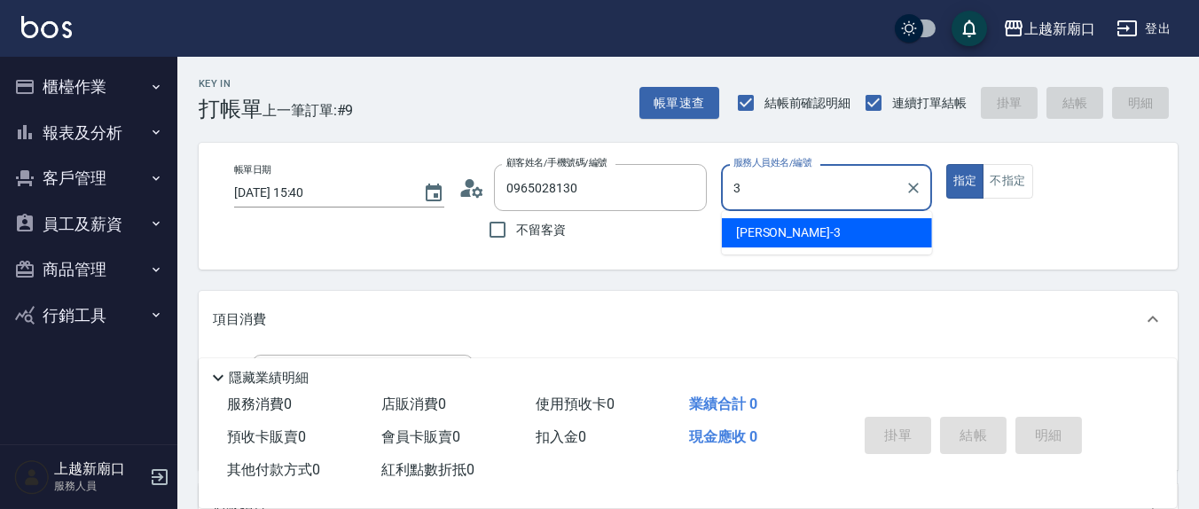
type input "[PERSON_NAME]-3"
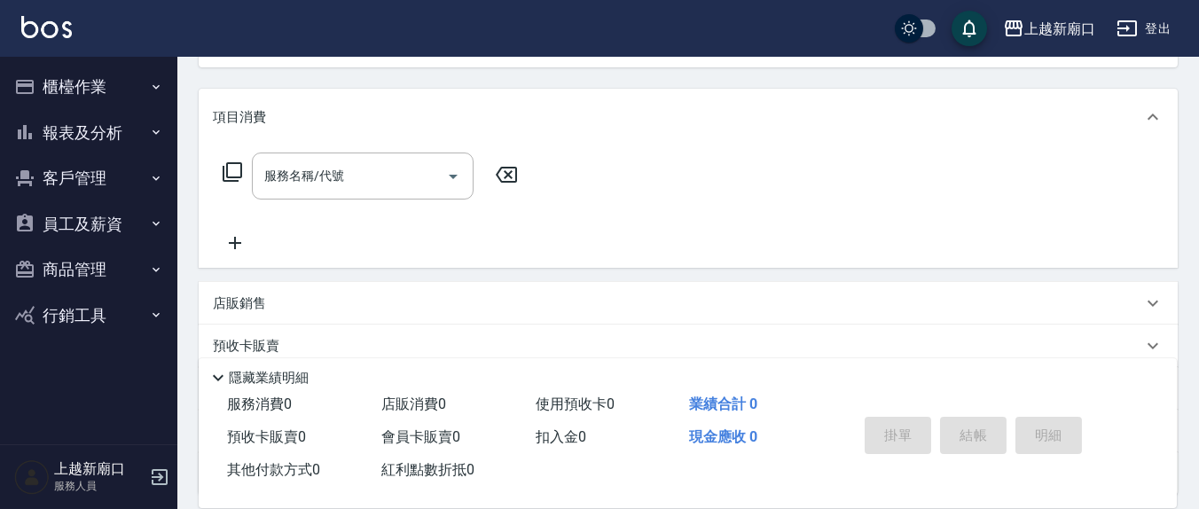
scroll to position [171, 0]
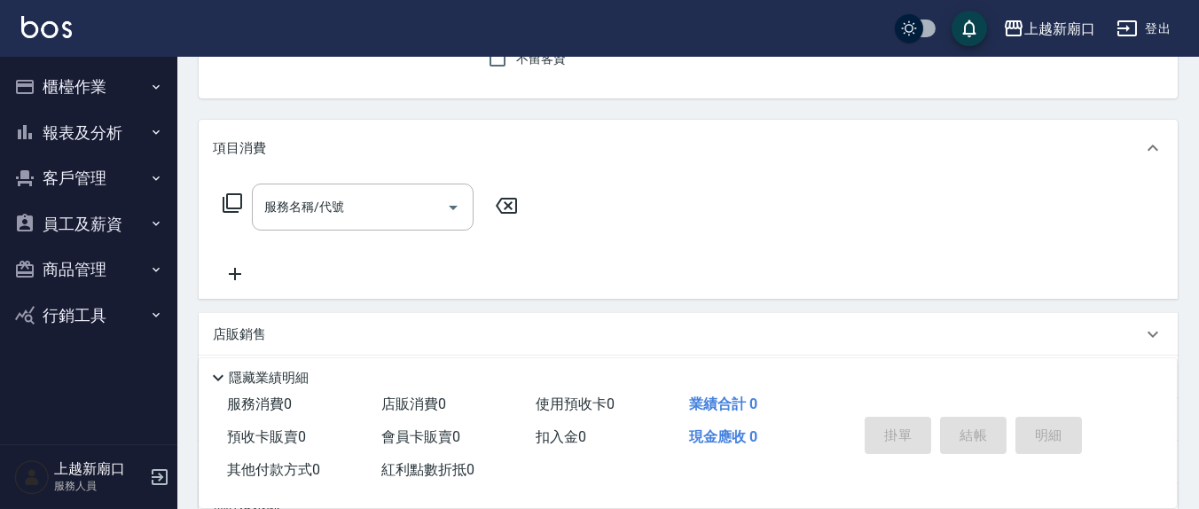
click at [239, 197] on icon at bounding box center [232, 202] width 21 height 21
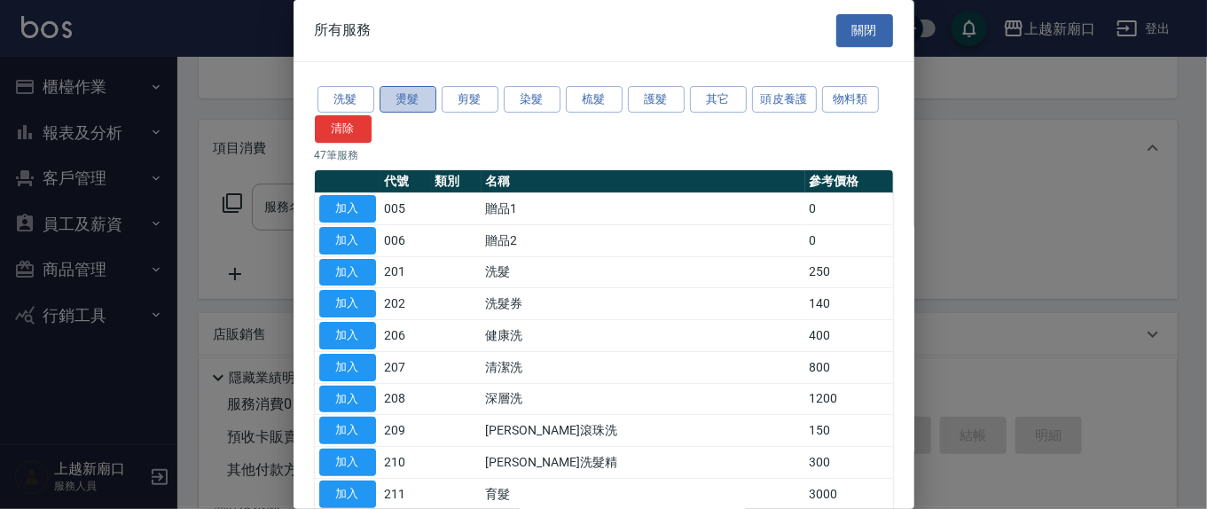
click at [405, 90] on button "燙髮" at bounding box center [408, 99] width 57 height 27
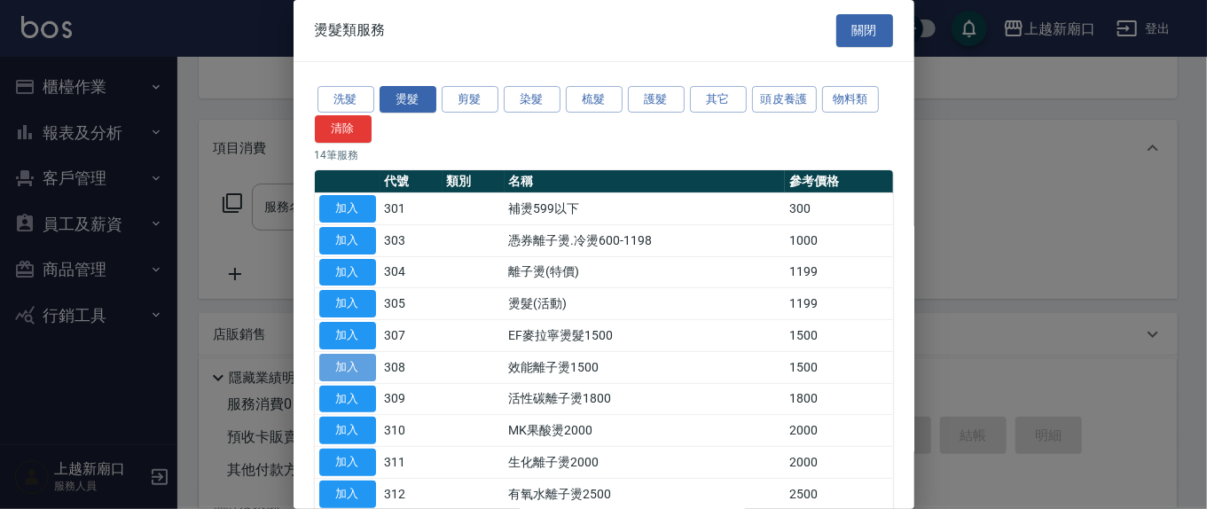
click at [354, 365] on button "加入" at bounding box center [347, 367] width 57 height 27
type input "效能離子燙1500(308)"
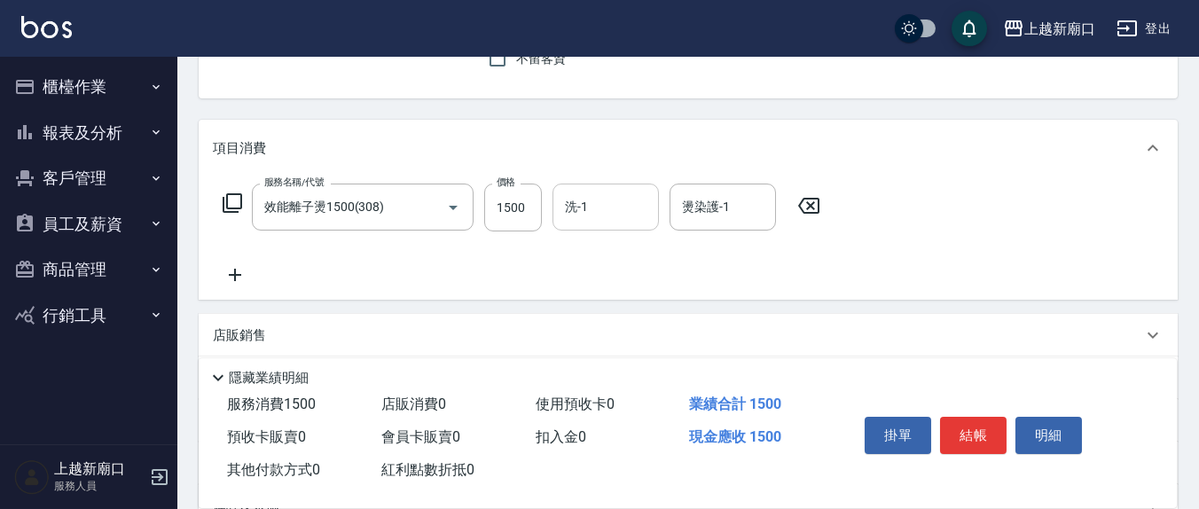
click at [623, 208] on input "洗-1" at bounding box center [606, 207] width 90 height 31
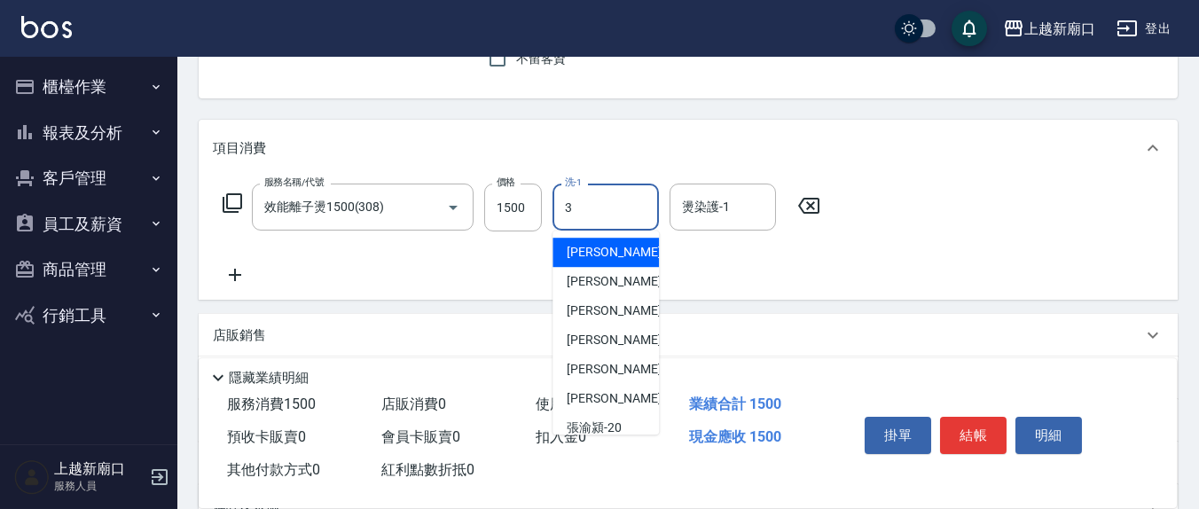
type input "[PERSON_NAME]-3"
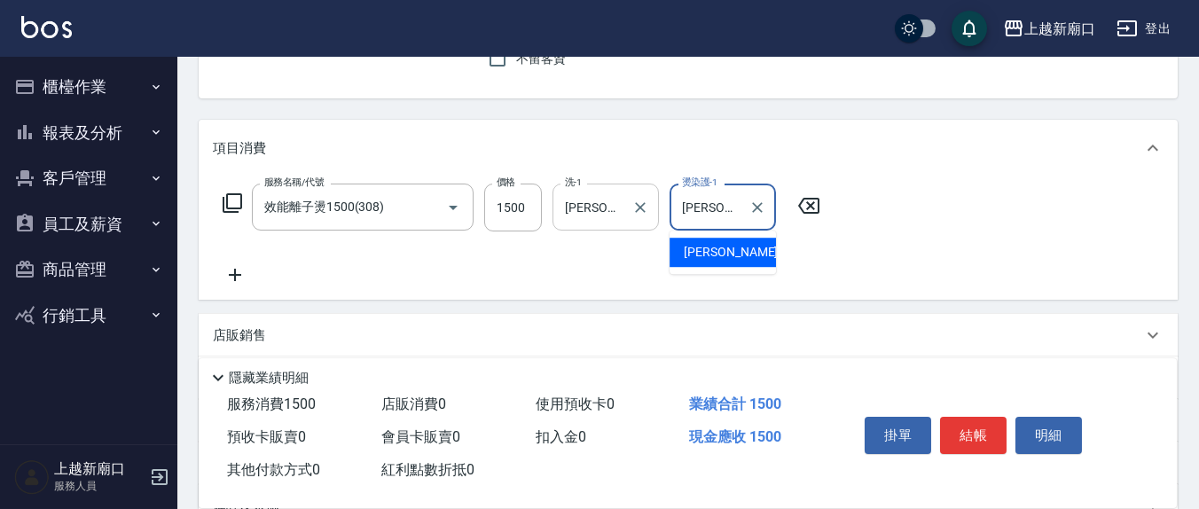
type input "[PERSON_NAME]-3"
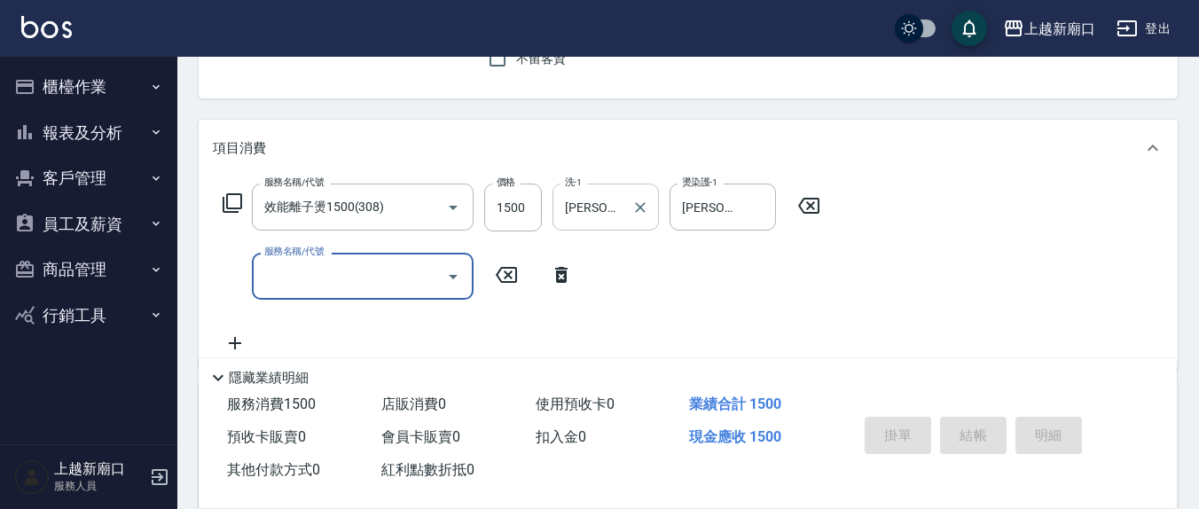
type input "[DATE] 15:41"
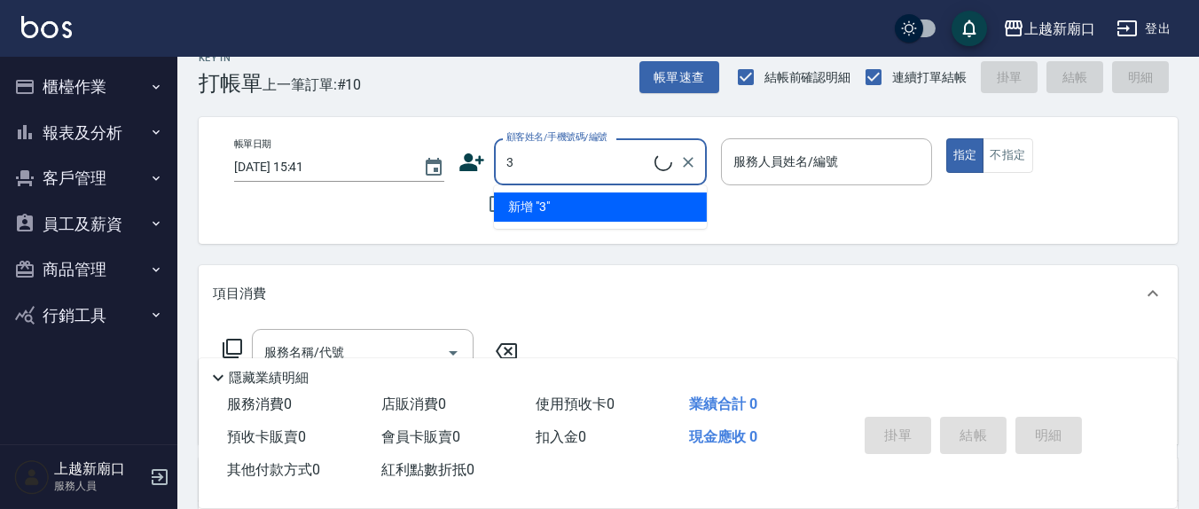
scroll to position [0, 0]
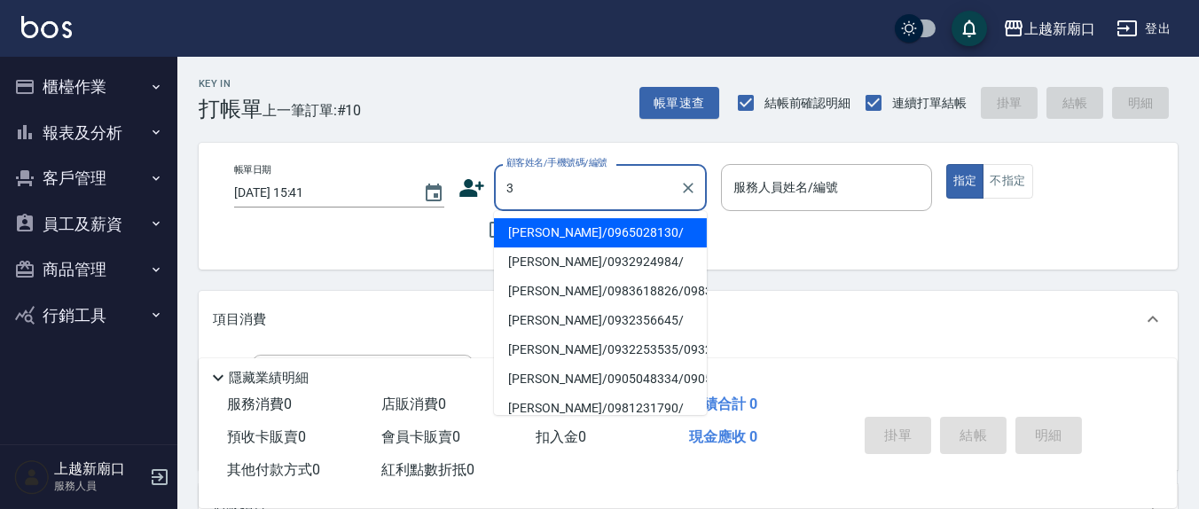
type input "3"
click at [463, 241] on div "不留客資" at bounding box center [583, 229] width 248 height 37
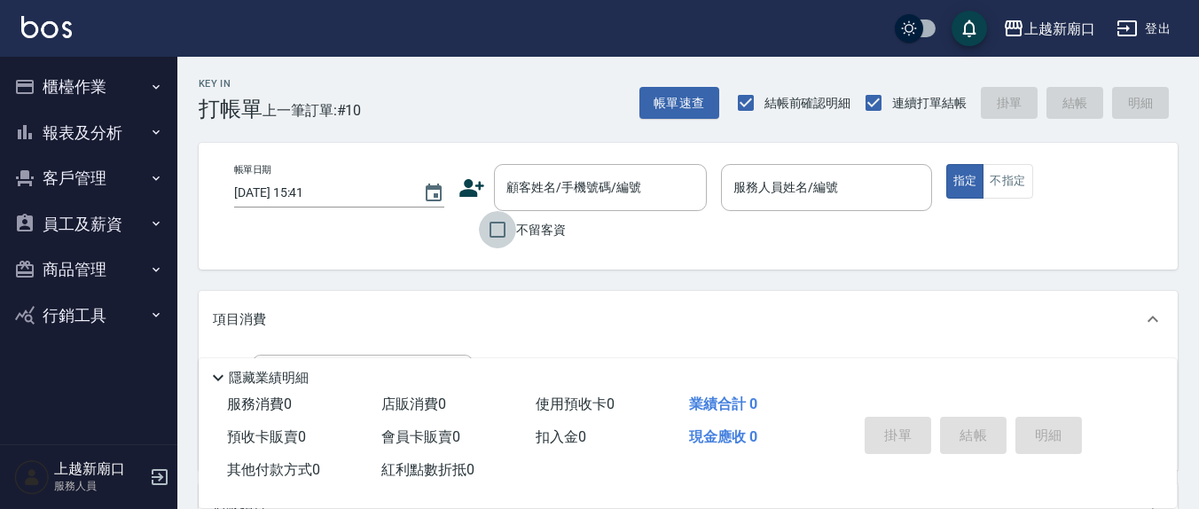
drag, startPoint x: 495, startPoint y: 227, endPoint x: 643, endPoint y: 225, distance: 148.1
click at [503, 227] on input "不留客資" at bounding box center [497, 229] width 37 height 37
checkbox input "true"
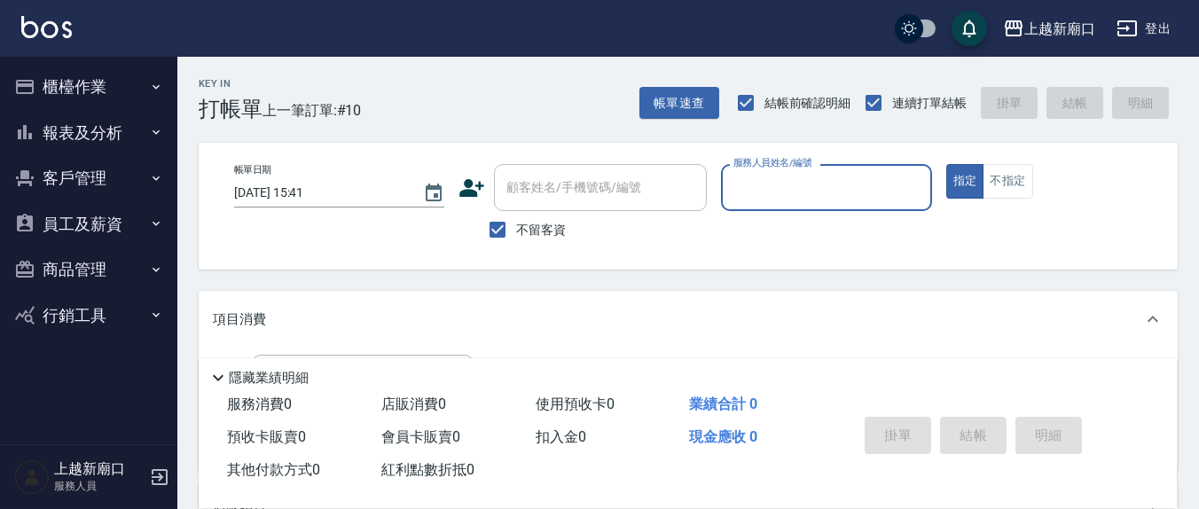
drag, startPoint x: 836, startPoint y: 195, endPoint x: 781, endPoint y: 202, distance: 54.6
click at [829, 195] on input "服務人員姓名/編號" at bounding box center [826, 187] width 194 height 31
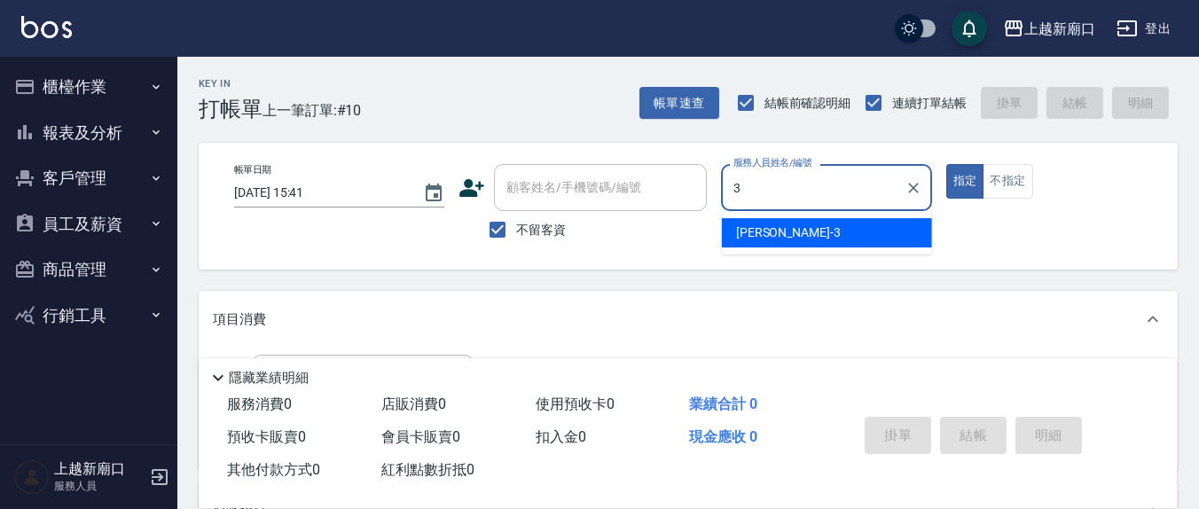
type input "[PERSON_NAME]-3"
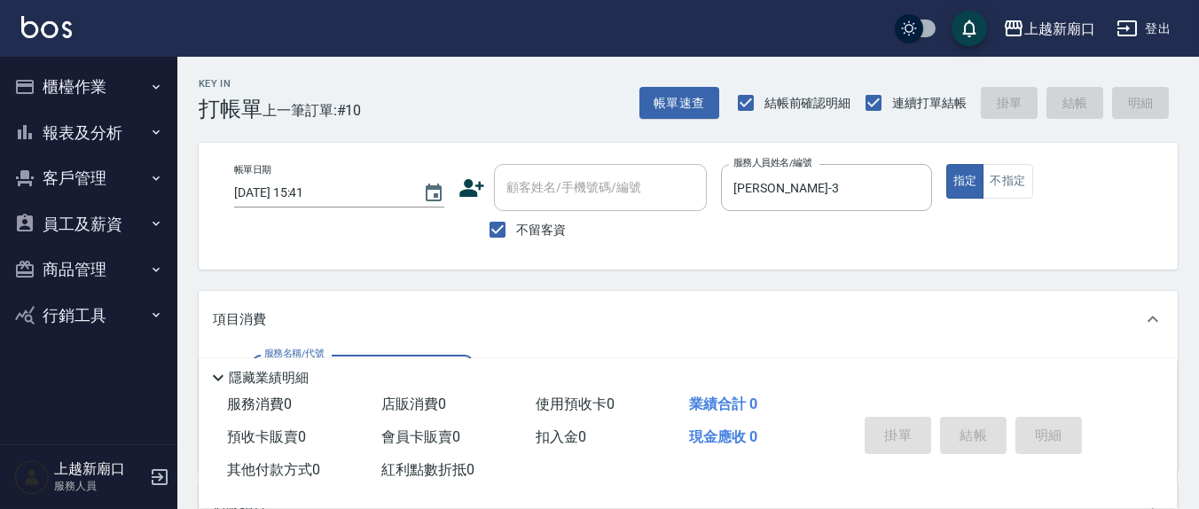
scroll to position [185, 0]
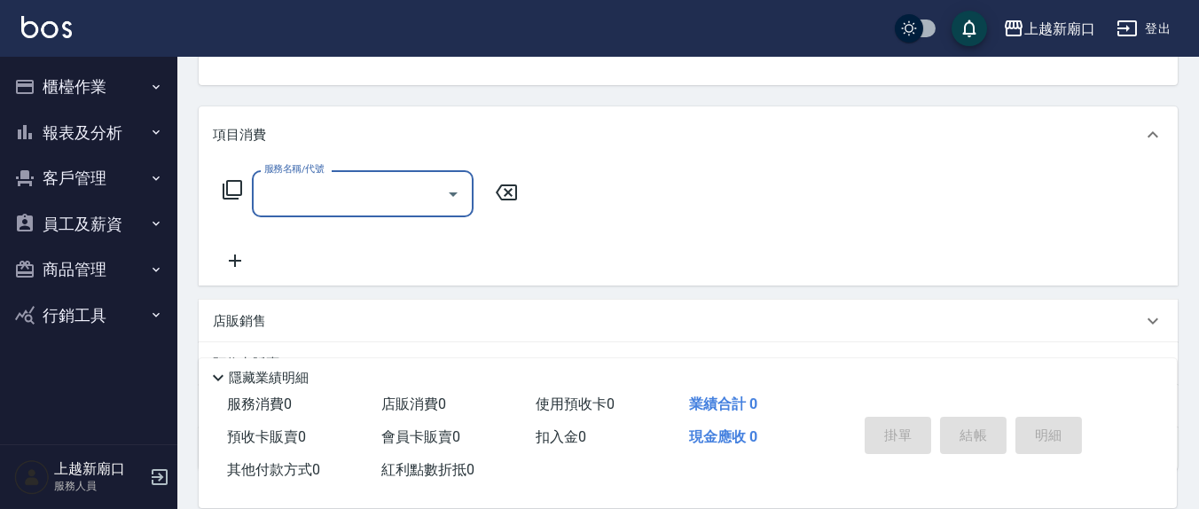
click at [329, 172] on div "服務名稱/代號" at bounding box center [363, 193] width 222 height 47
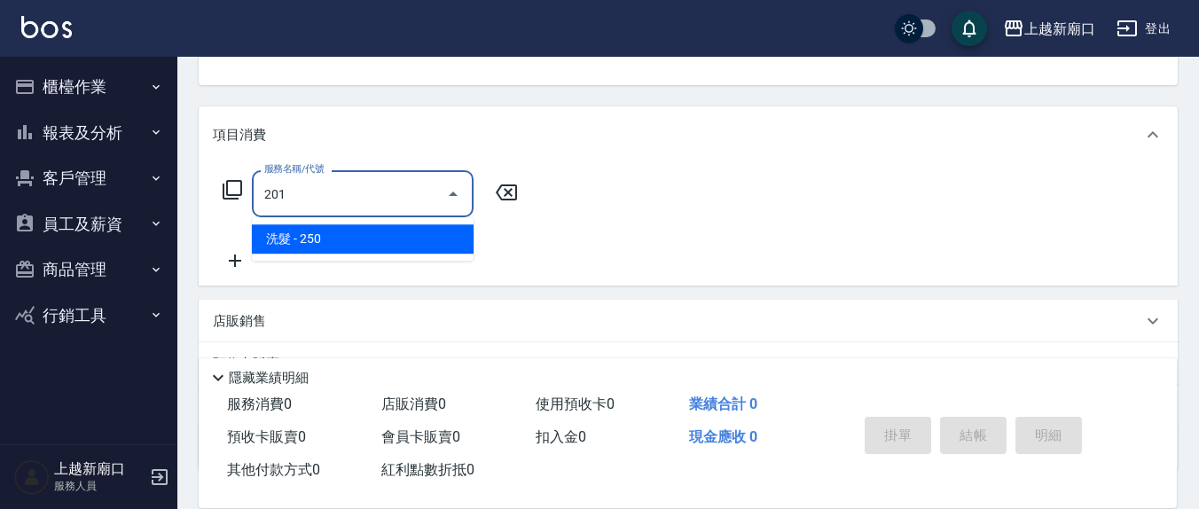
type input "洗髮(201)"
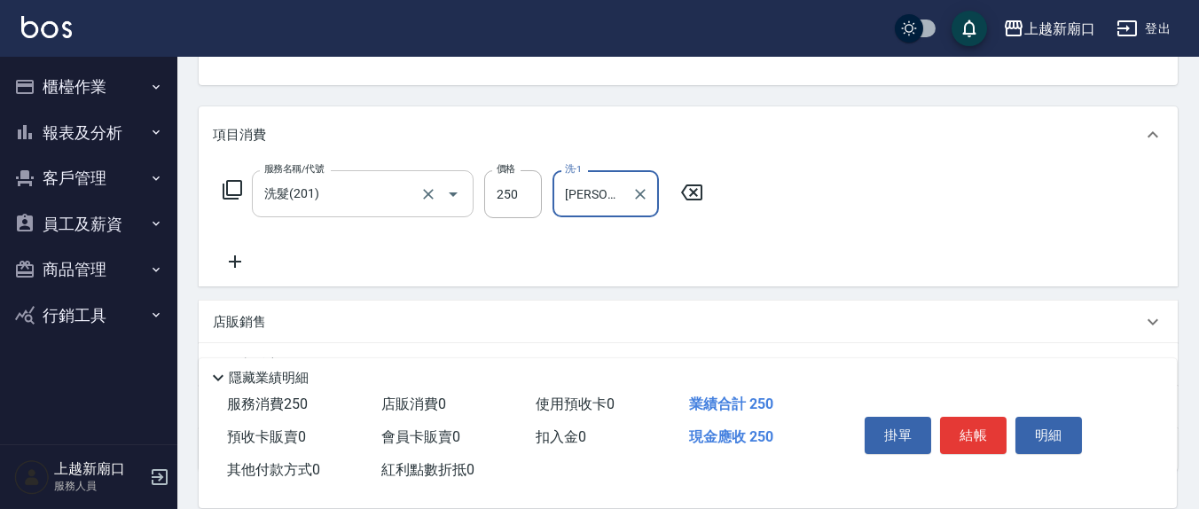
type input "[PERSON_NAME]-21"
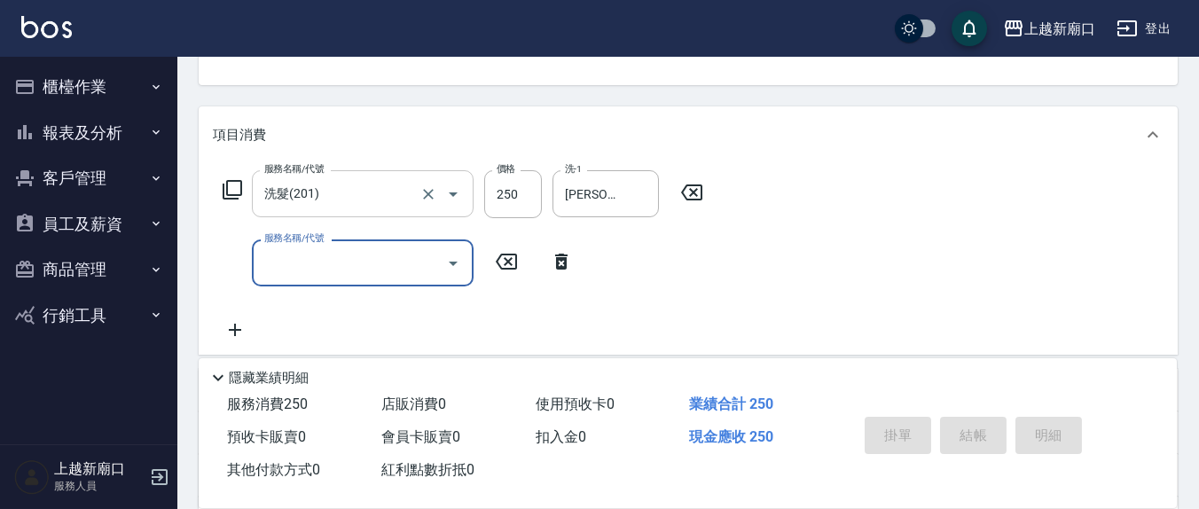
type input "[DATE] 15:42"
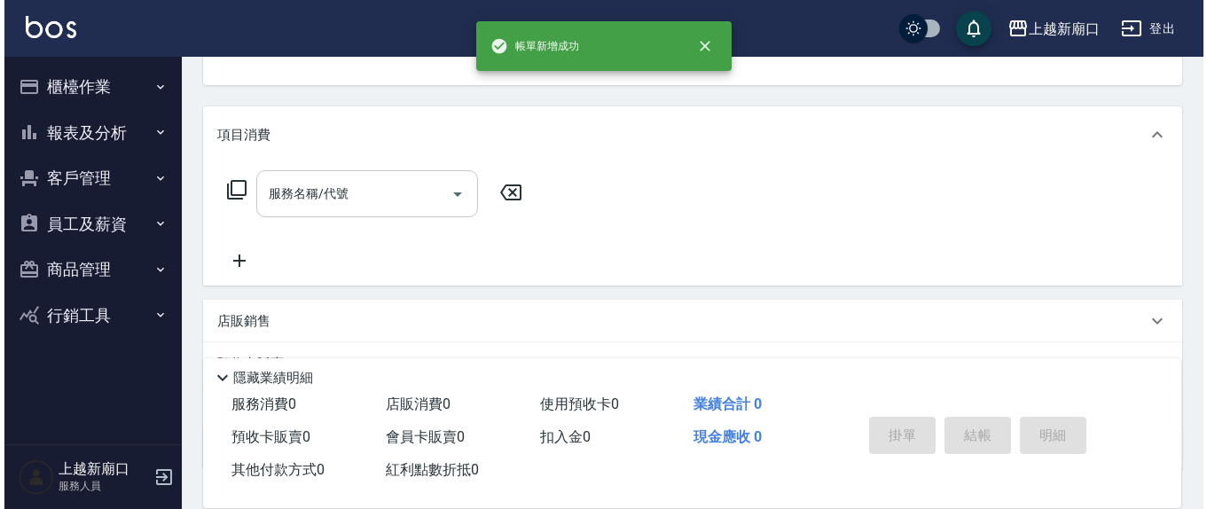
scroll to position [0, 0]
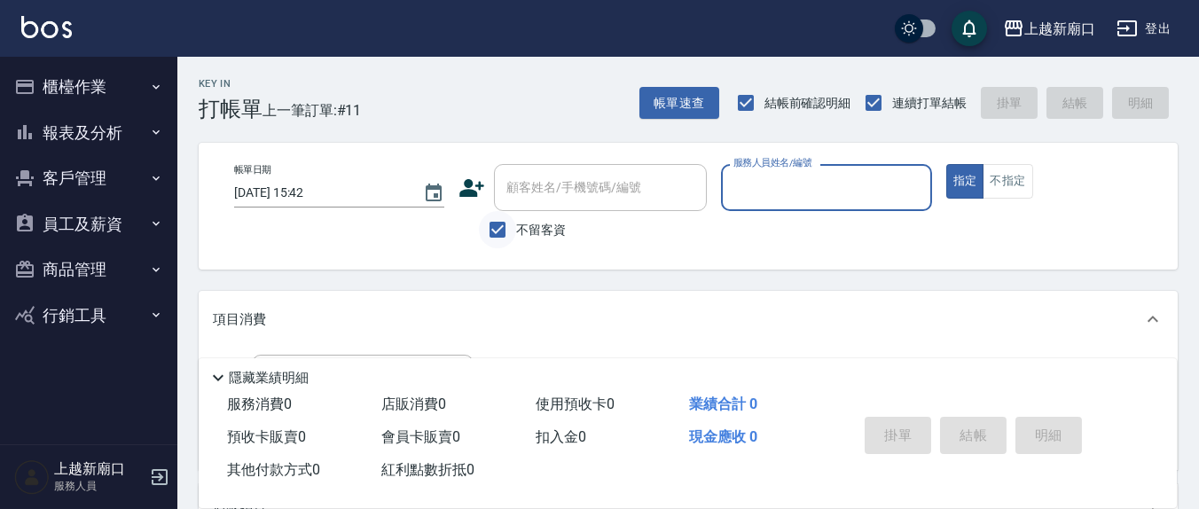
click at [502, 226] on input "不留客資" at bounding box center [497, 229] width 37 height 37
checkbox input "false"
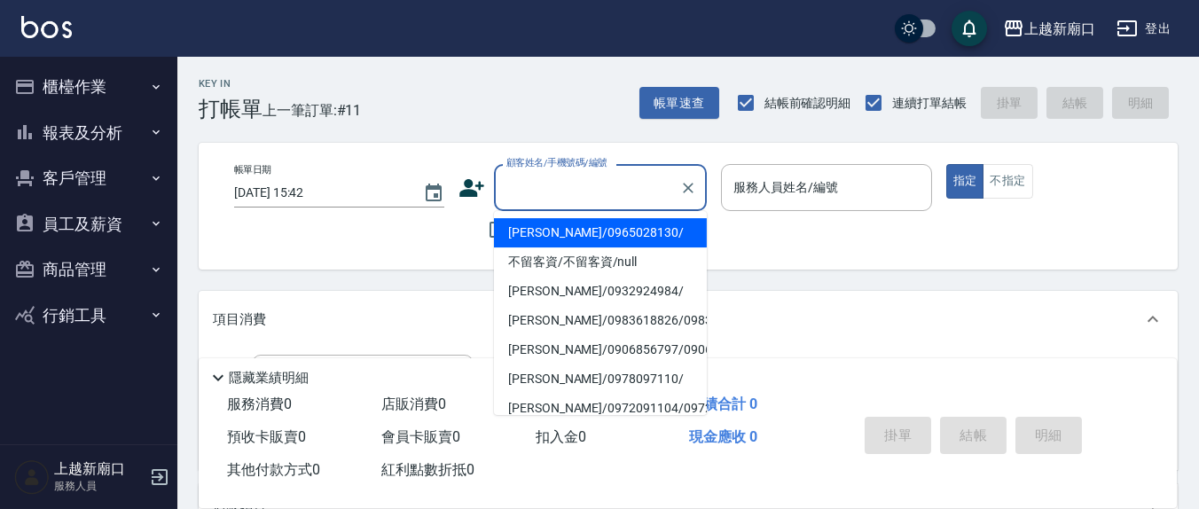
click at [538, 196] on input "顧客姓名/手機號碼/編號" at bounding box center [587, 187] width 170 height 31
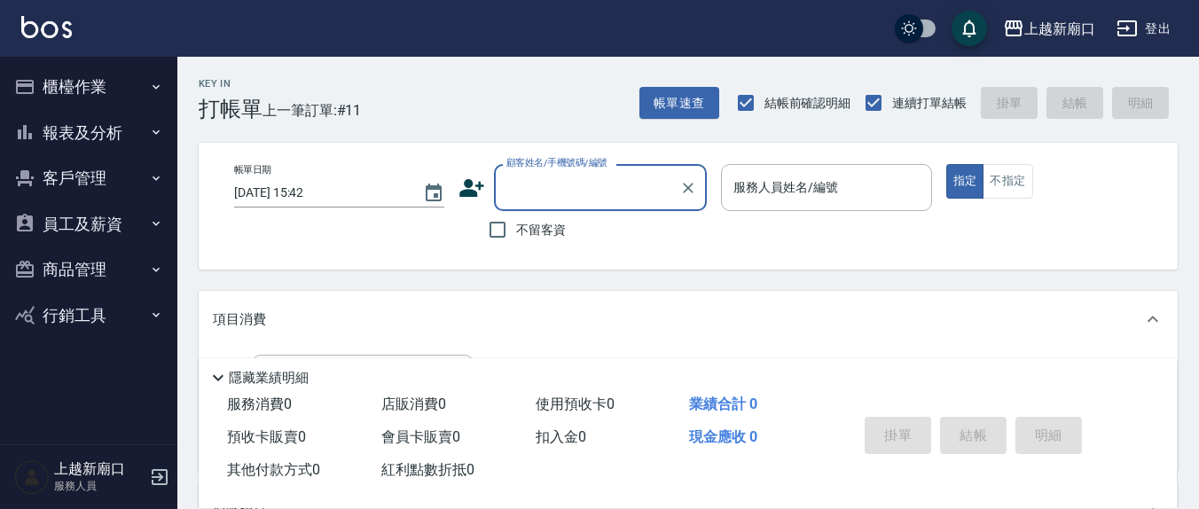
click at [538, 192] on input "顧客姓名/手機號碼/編號" at bounding box center [587, 187] width 170 height 31
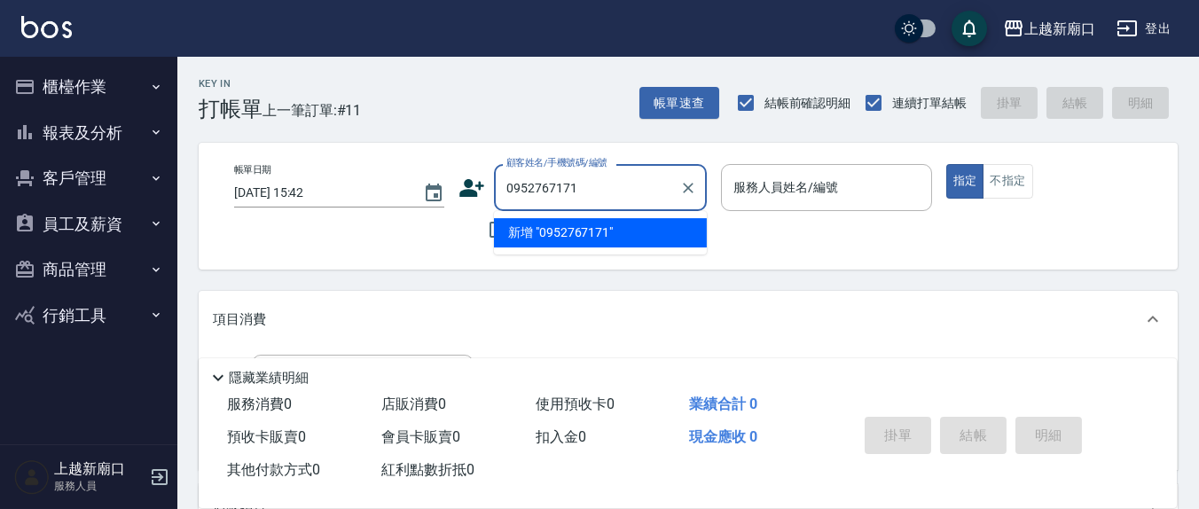
click at [542, 222] on li "新增 "0952767171"" at bounding box center [600, 232] width 213 height 29
type input "0952767171"
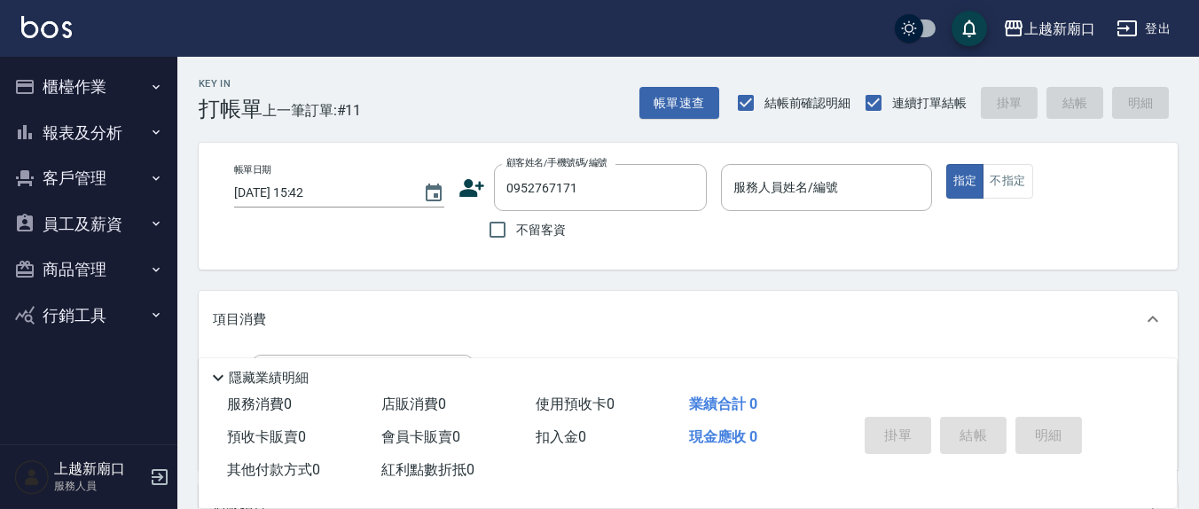
click at [475, 187] on icon at bounding box center [472, 188] width 27 height 27
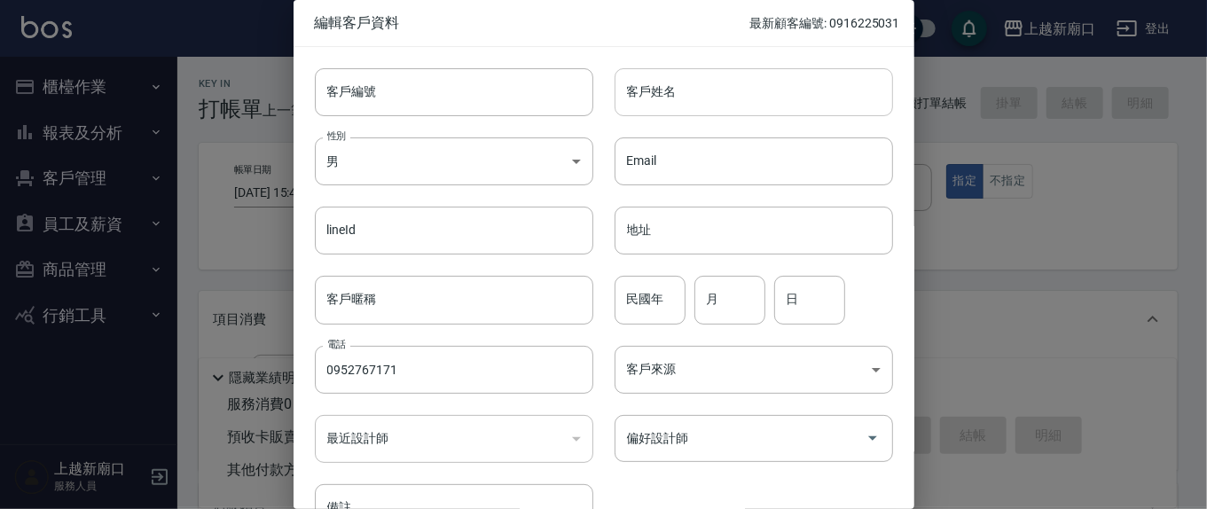
type input "0952767171"
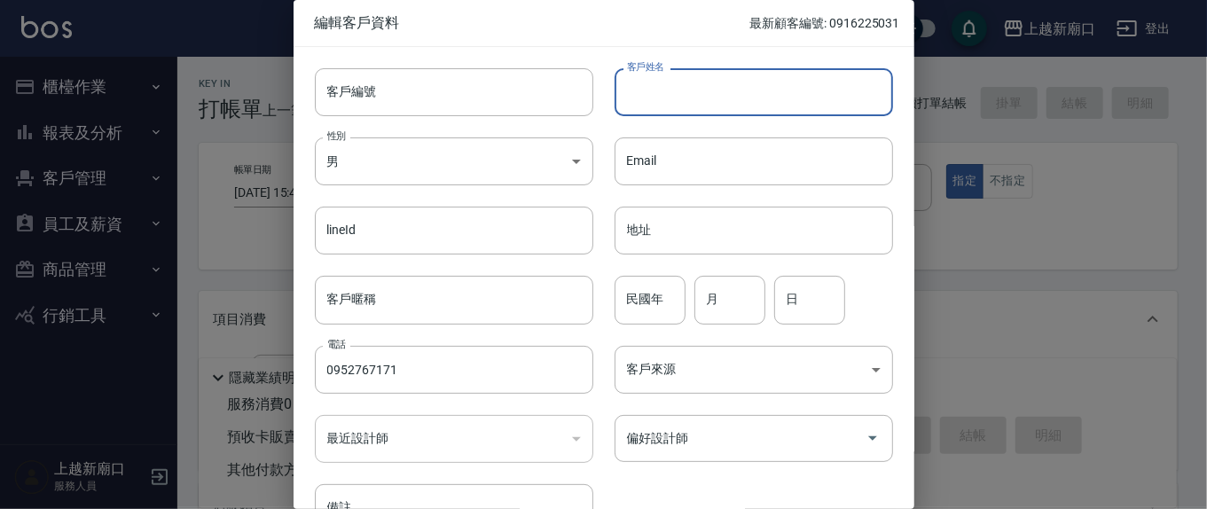
click at [718, 81] on input "客戶姓名" at bounding box center [754, 92] width 279 height 48
type input "[PERSON_NAME]"
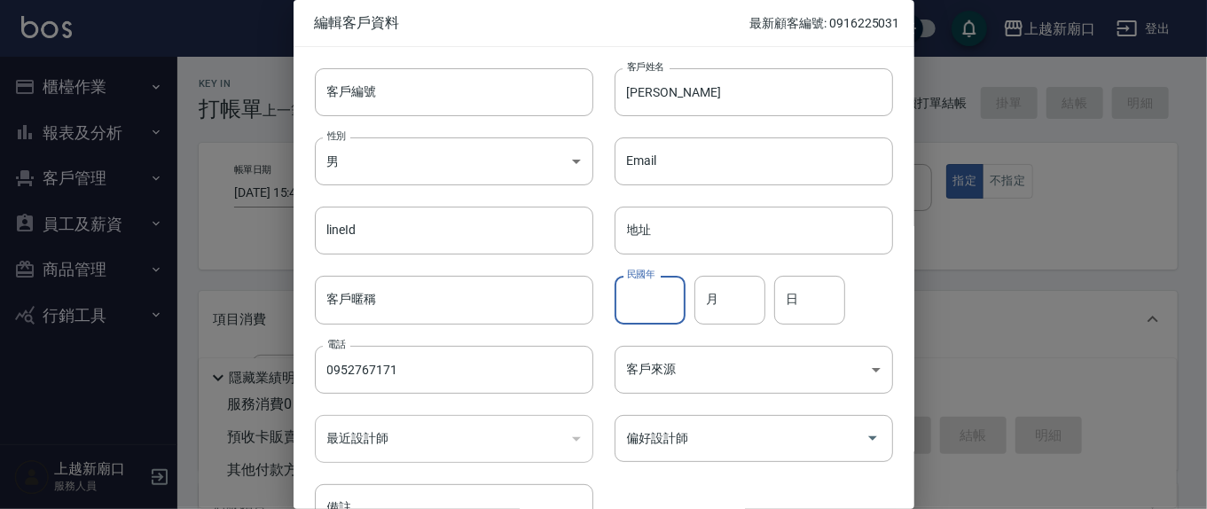
click at [661, 302] on input "民國年" at bounding box center [650, 300] width 71 height 48
type input "7"
click at [630, 304] on input "7" at bounding box center [650, 300] width 71 height 48
click at [732, 303] on input "月" at bounding box center [730, 300] width 71 height 48
type input "7"
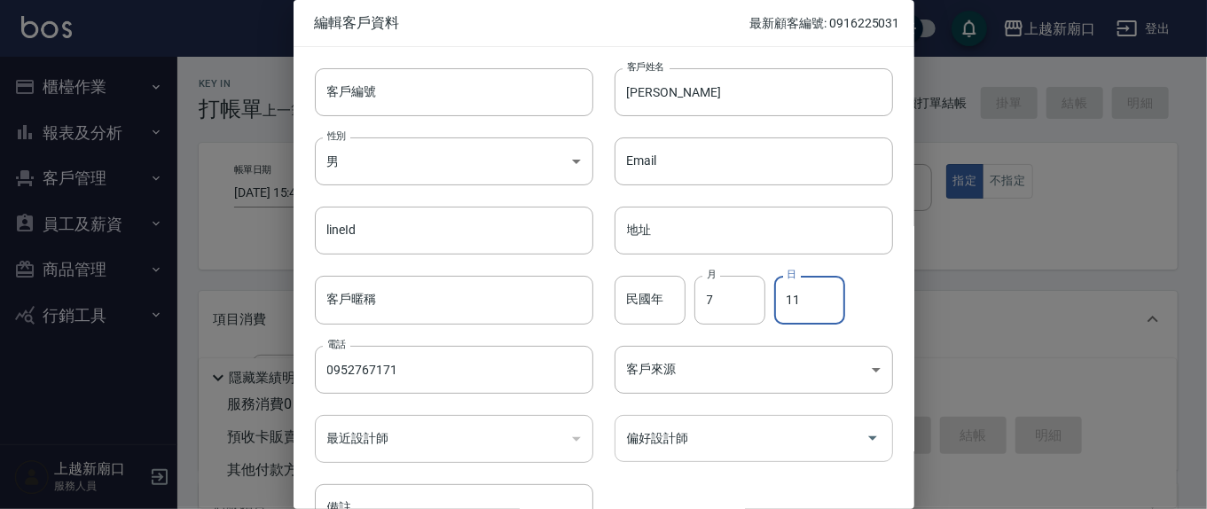
type input "11"
click at [730, 450] on input "偏好設計師" at bounding box center [741, 438] width 236 height 31
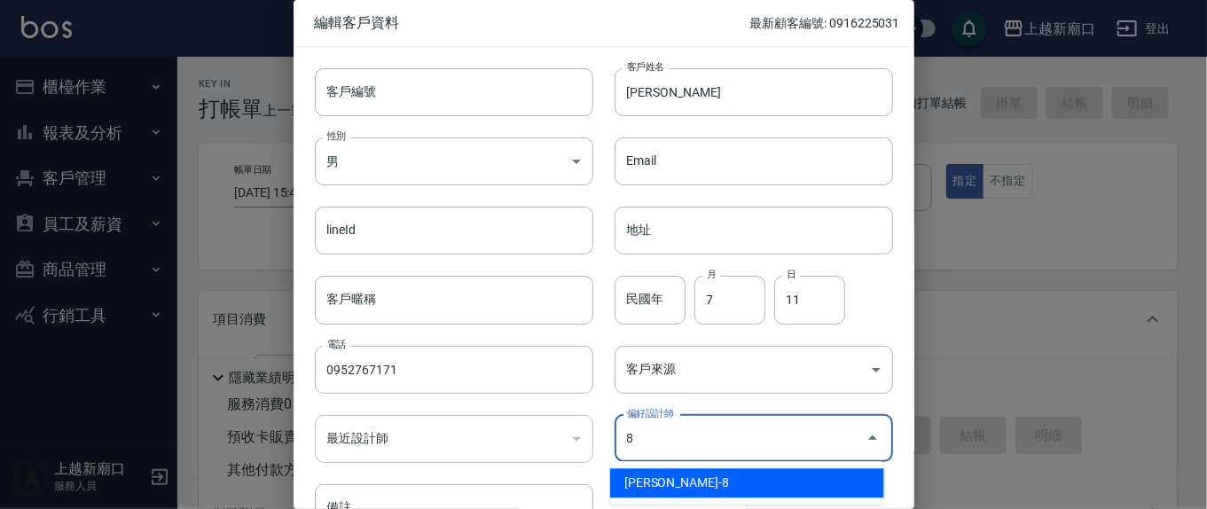
type input "[PERSON_NAME]"
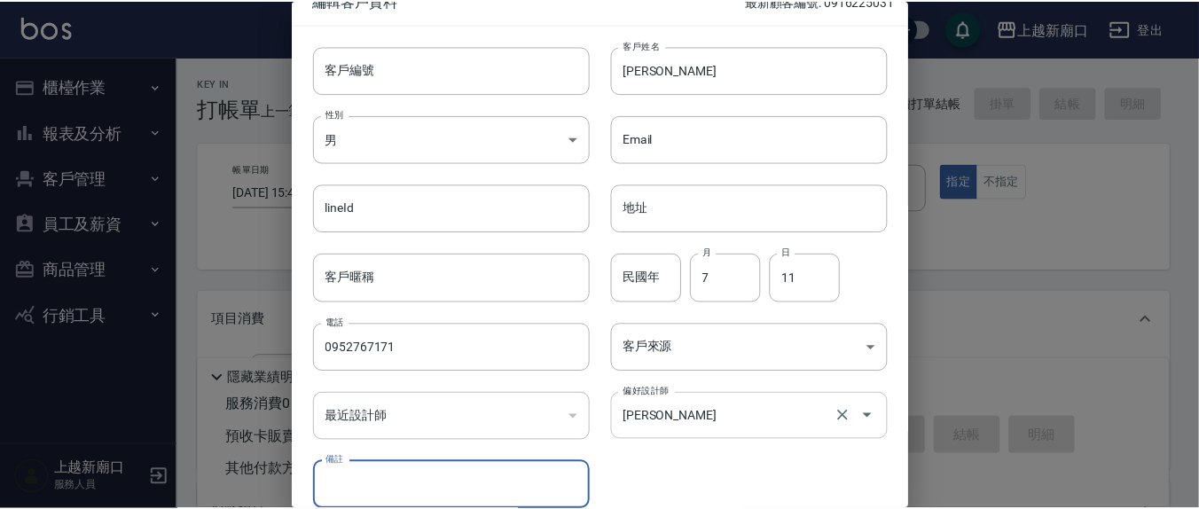
scroll to position [105, 0]
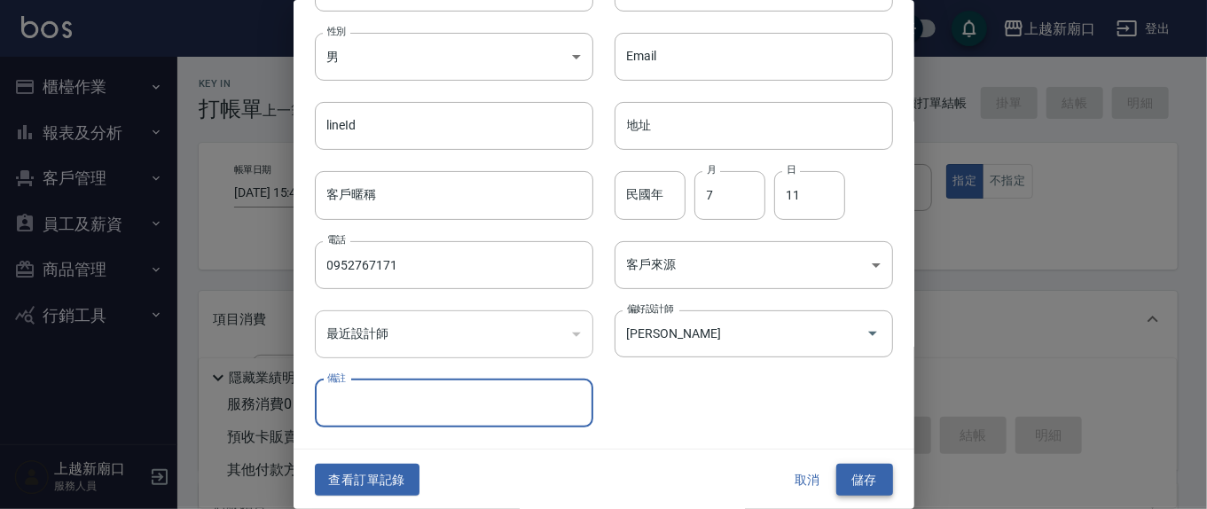
click at [863, 484] on button "儲存" at bounding box center [864, 480] width 57 height 33
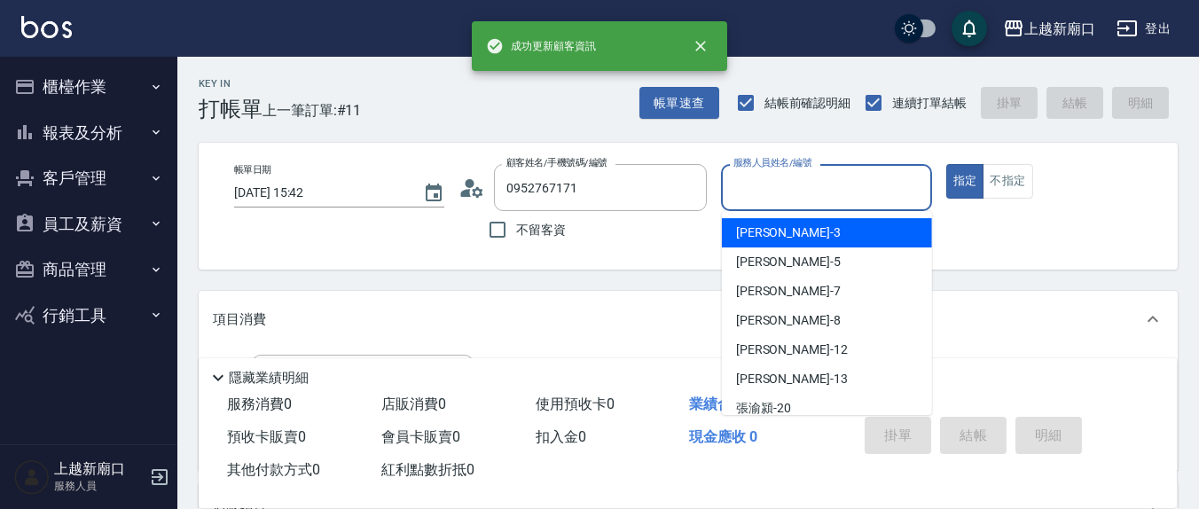
click at [834, 185] on input "服務人員姓名/編號" at bounding box center [826, 187] width 194 height 31
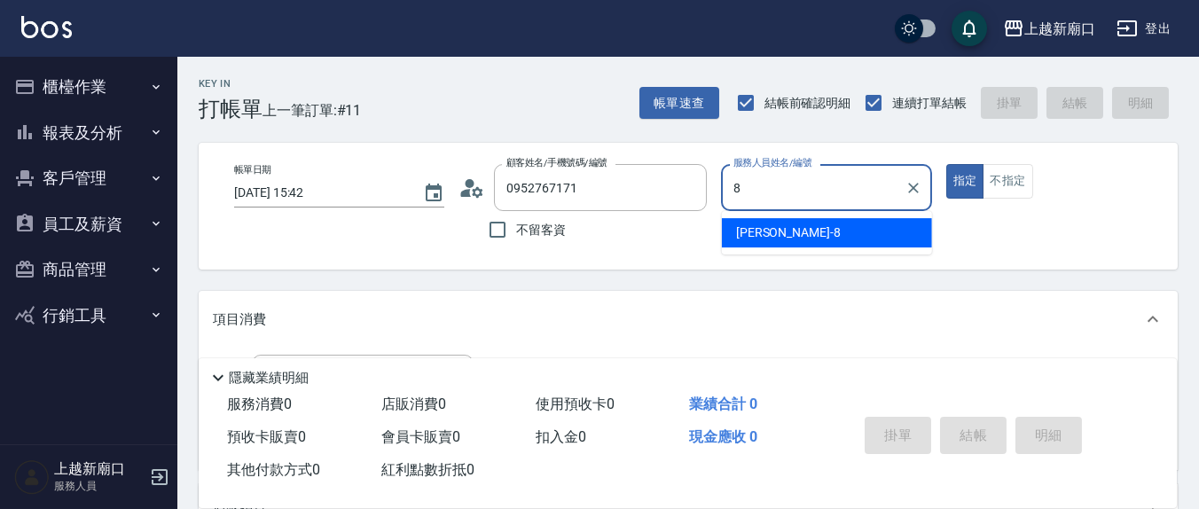
type input "[PERSON_NAME]-8"
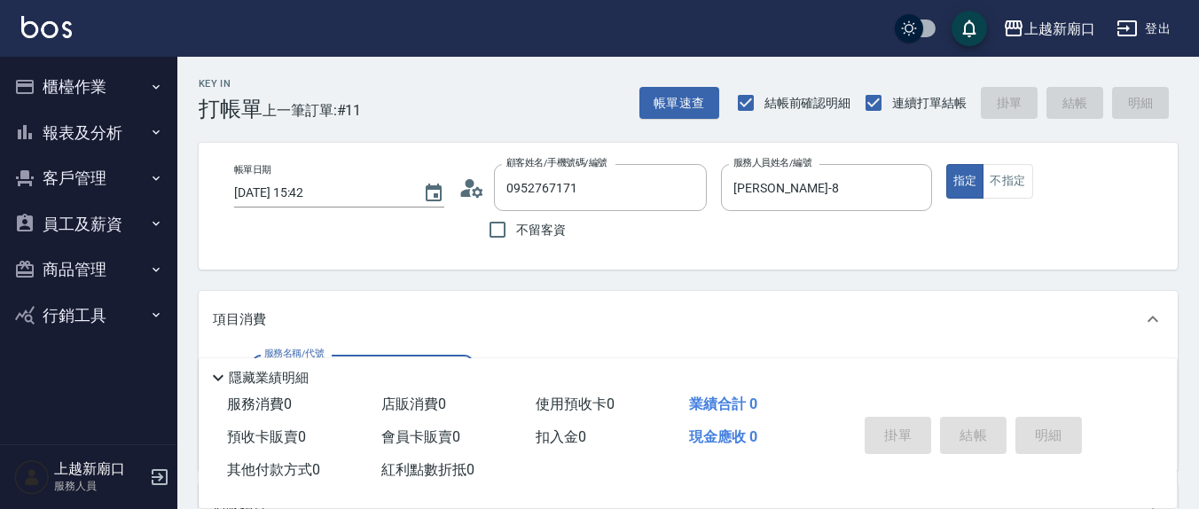
scroll to position [185, 0]
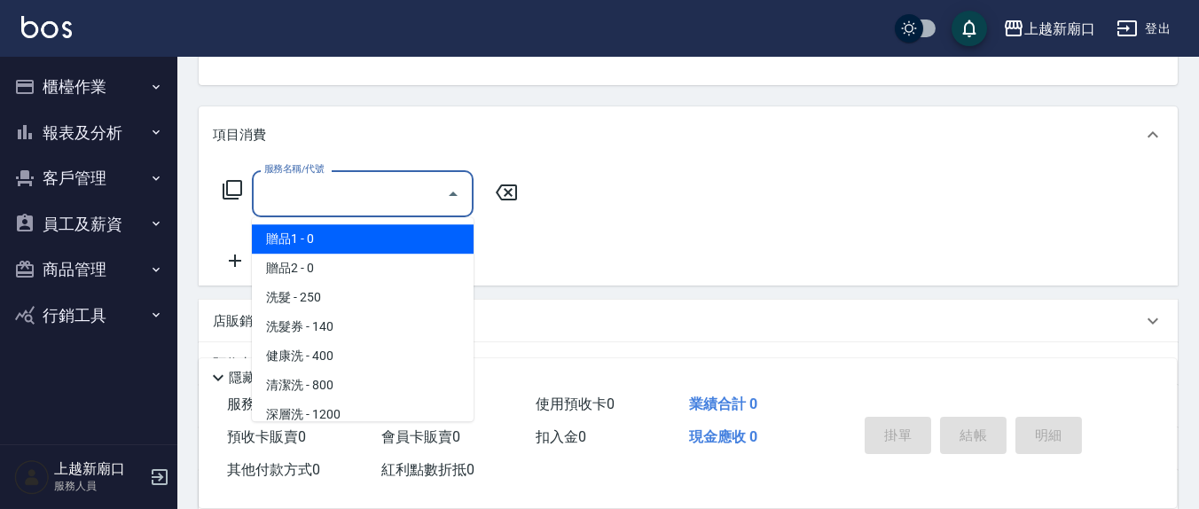
click at [357, 182] on input "服務名稱/代號" at bounding box center [349, 193] width 179 height 31
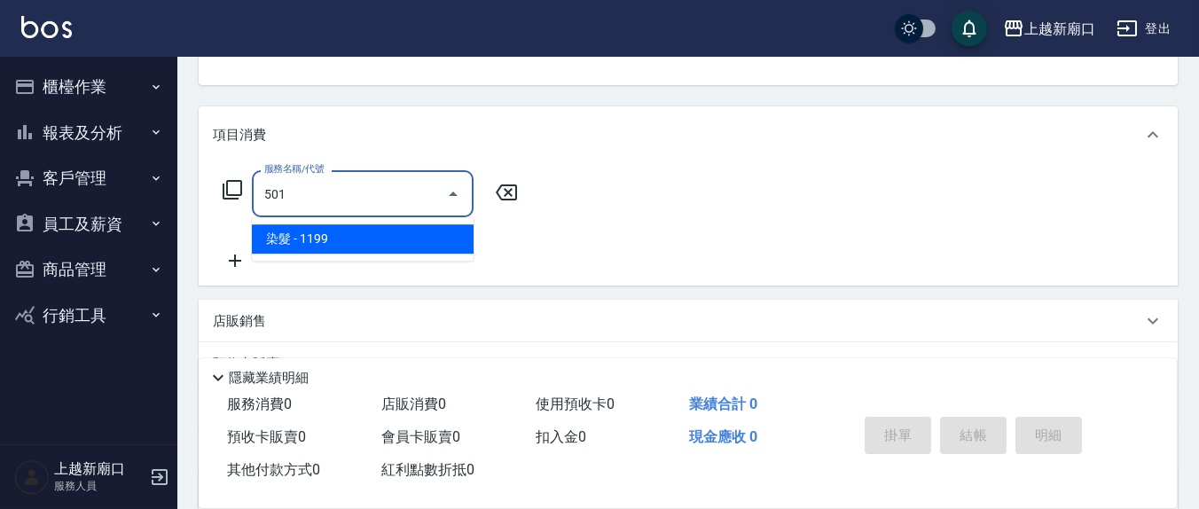
type input "染髮(501)"
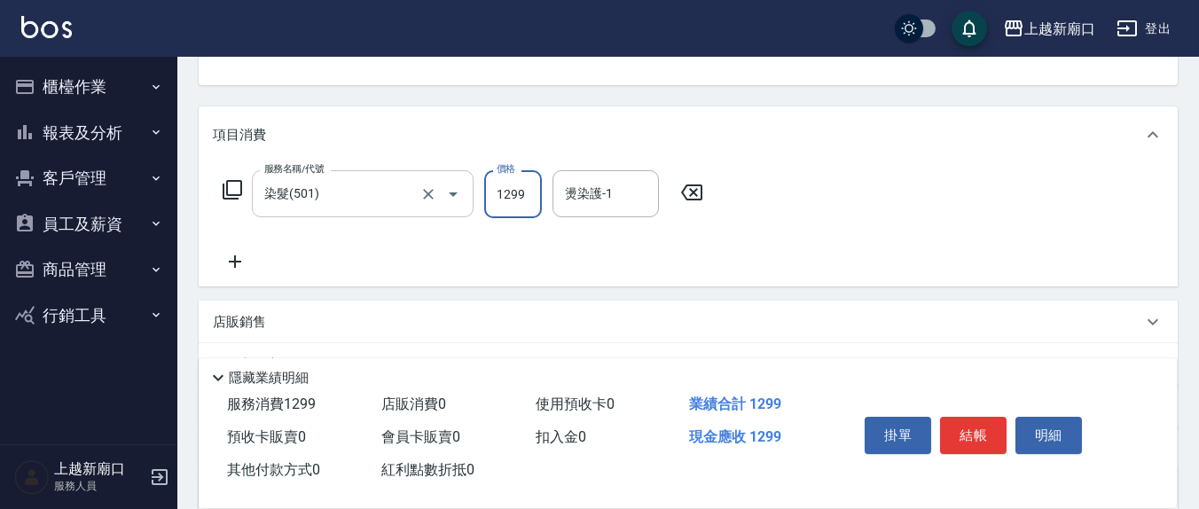
type input "1299"
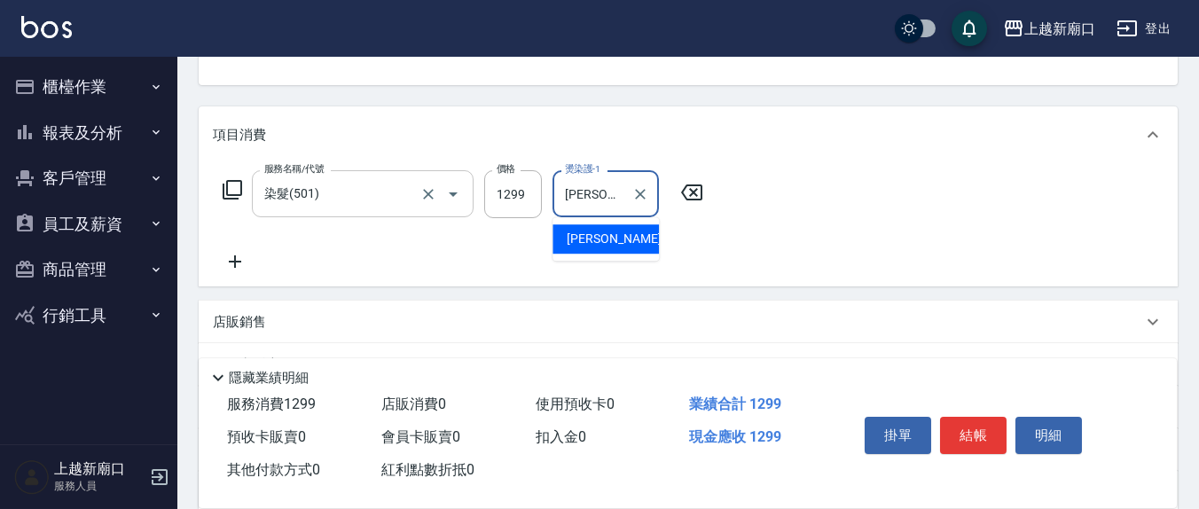
type input "[PERSON_NAME]-8"
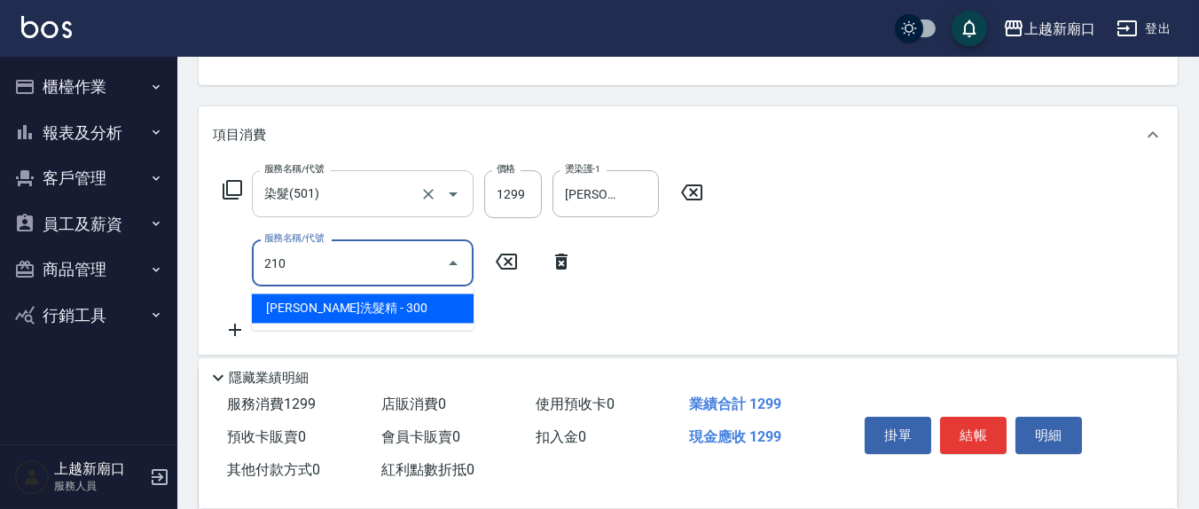
type input "[PERSON_NAME]洗髮精(210)"
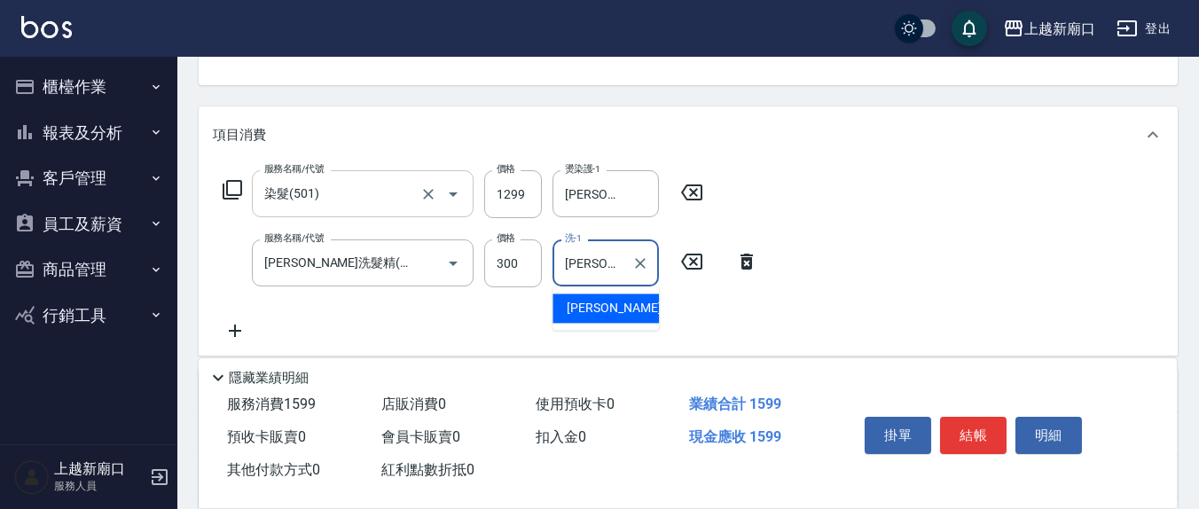
type input "[PERSON_NAME]-8"
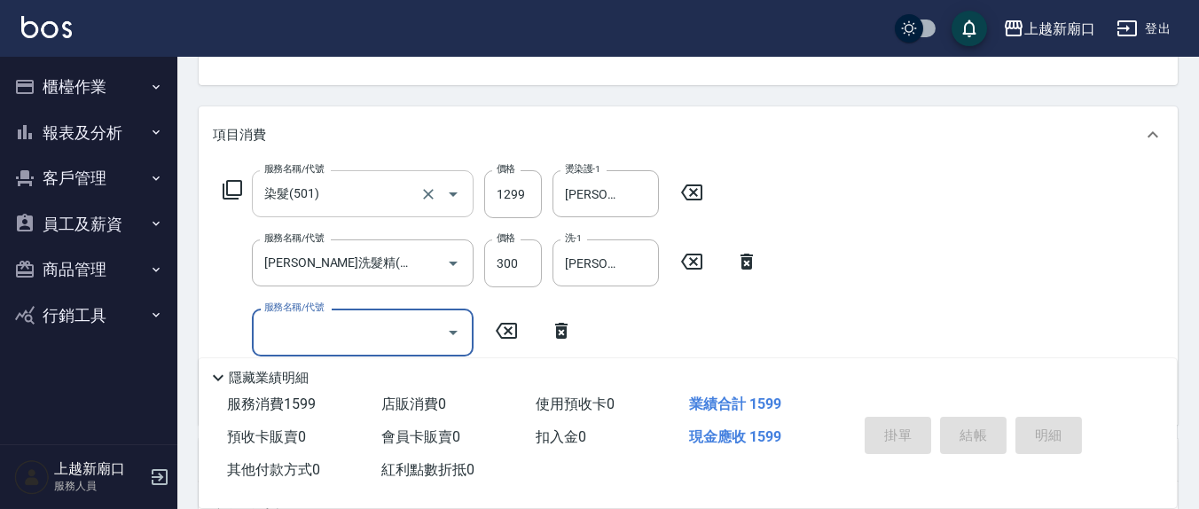
type input "[DATE] 15:45"
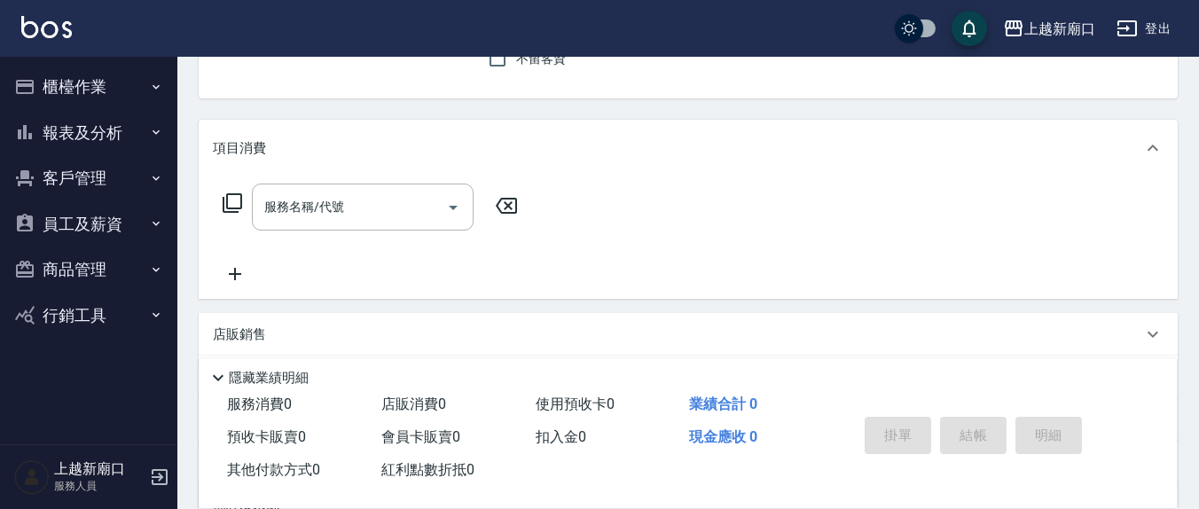
scroll to position [0, 0]
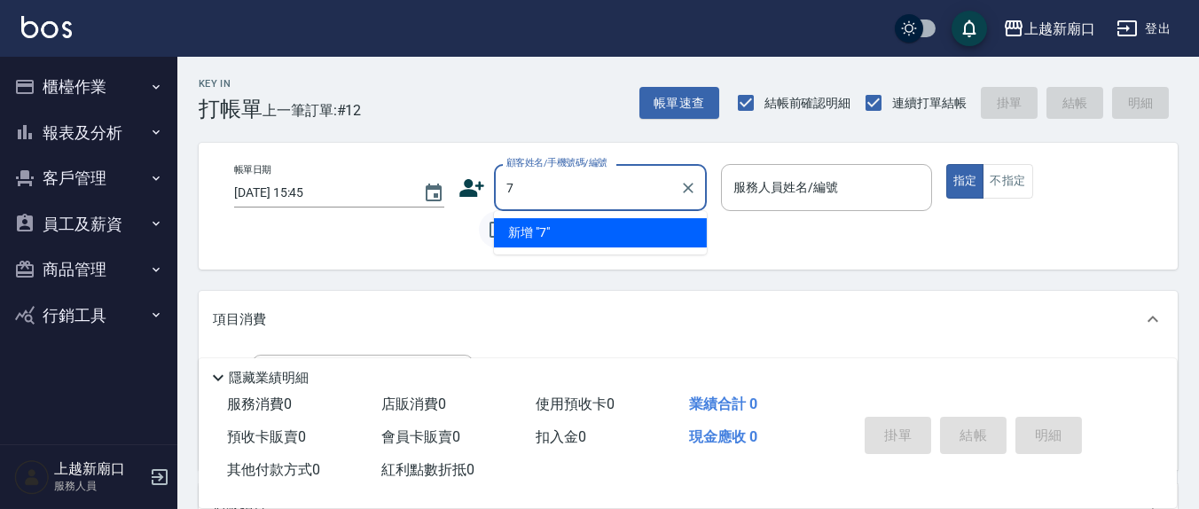
type input "7"
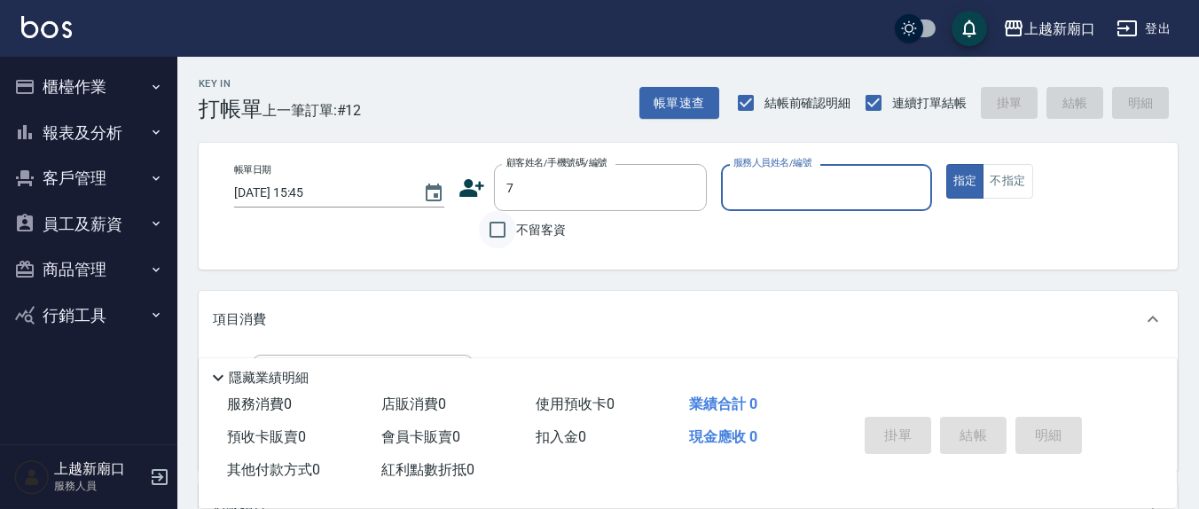
click at [946, 164] on button "指定" at bounding box center [965, 181] width 38 height 35
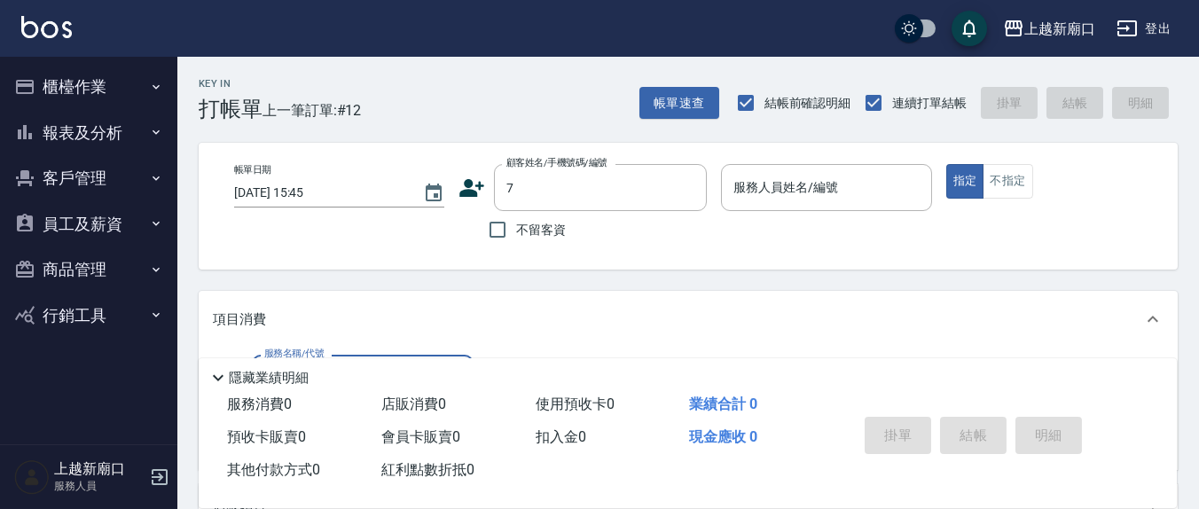
click at [502, 230] on input "不留客資" at bounding box center [497, 229] width 37 height 37
checkbox input "true"
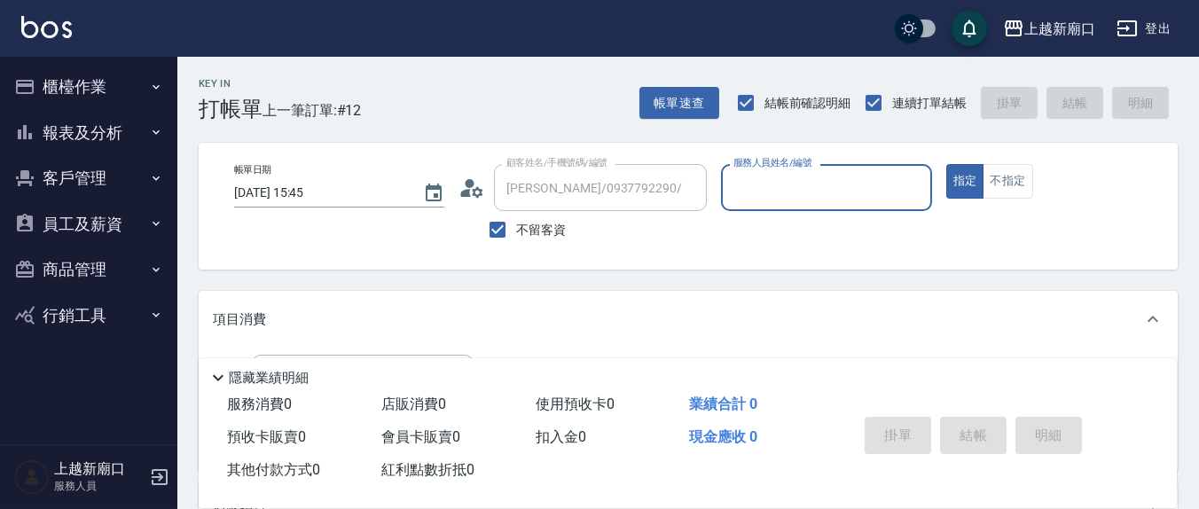
click at [831, 194] on div "服務人員姓名/編號 服務人員姓名/編號" at bounding box center [826, 187] width 210 height 47
type input "[PERSON_NAME]/0901209422/"
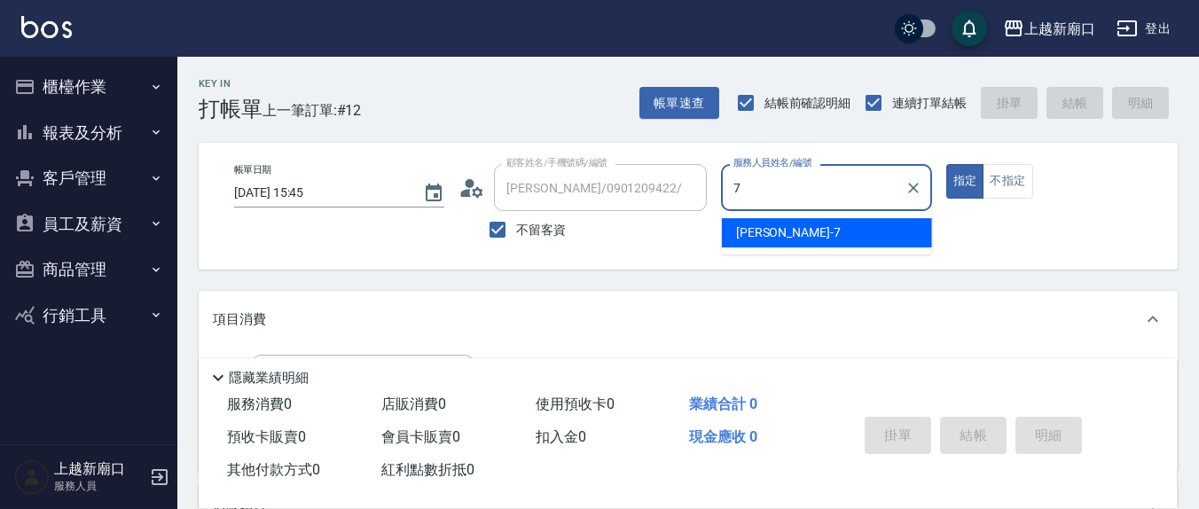
type input "[PERSON_NAME]7"
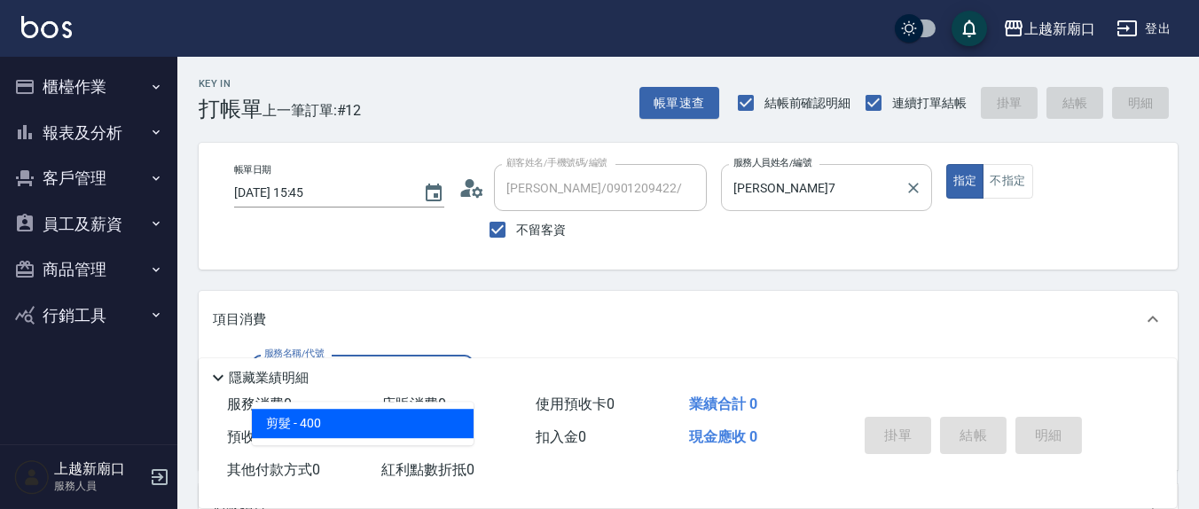
type input "剪髮(401)"
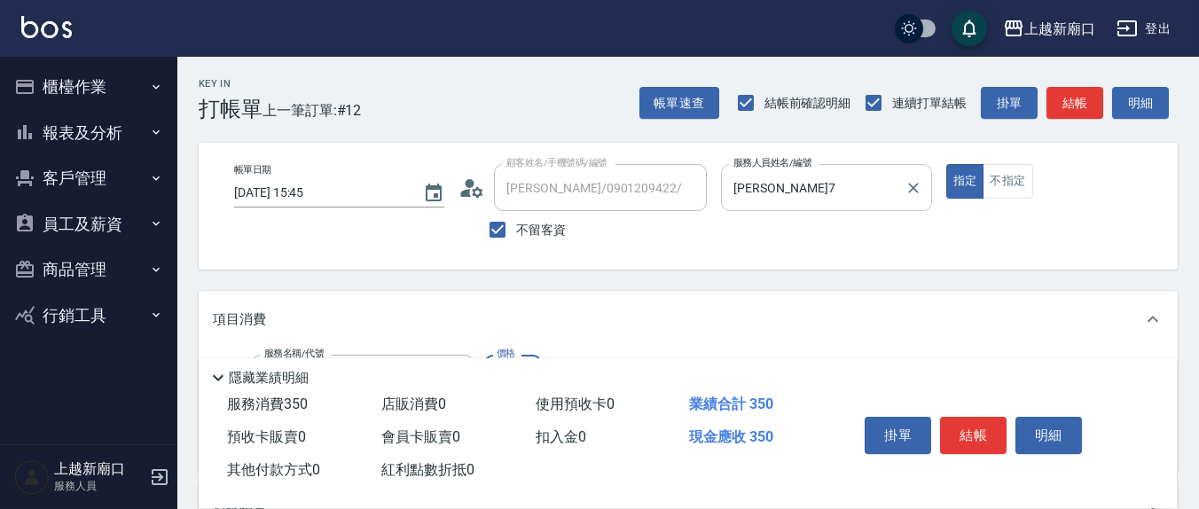
type input "350"
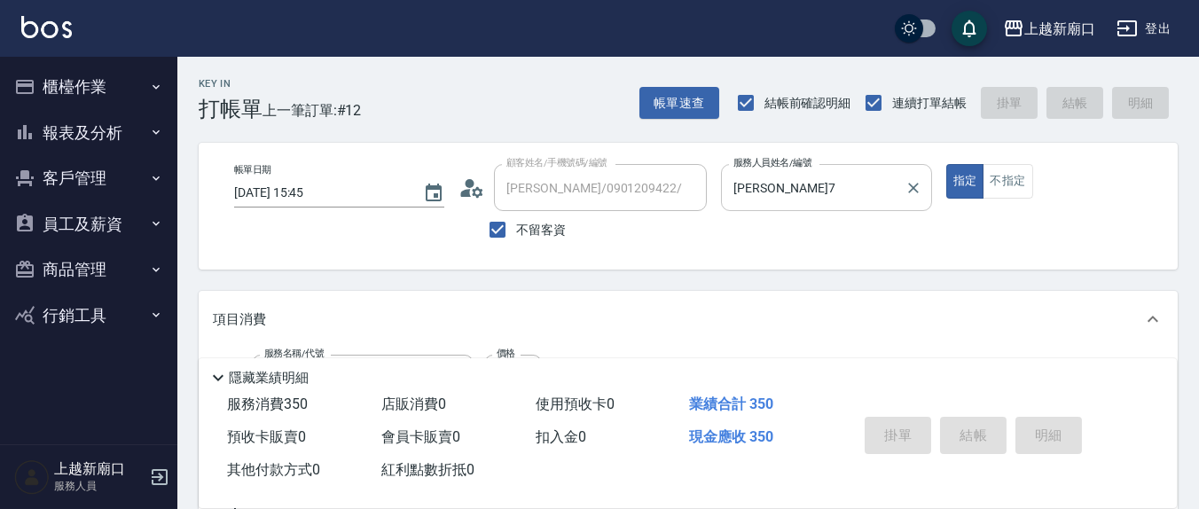
type input "[DATE] 15:46"
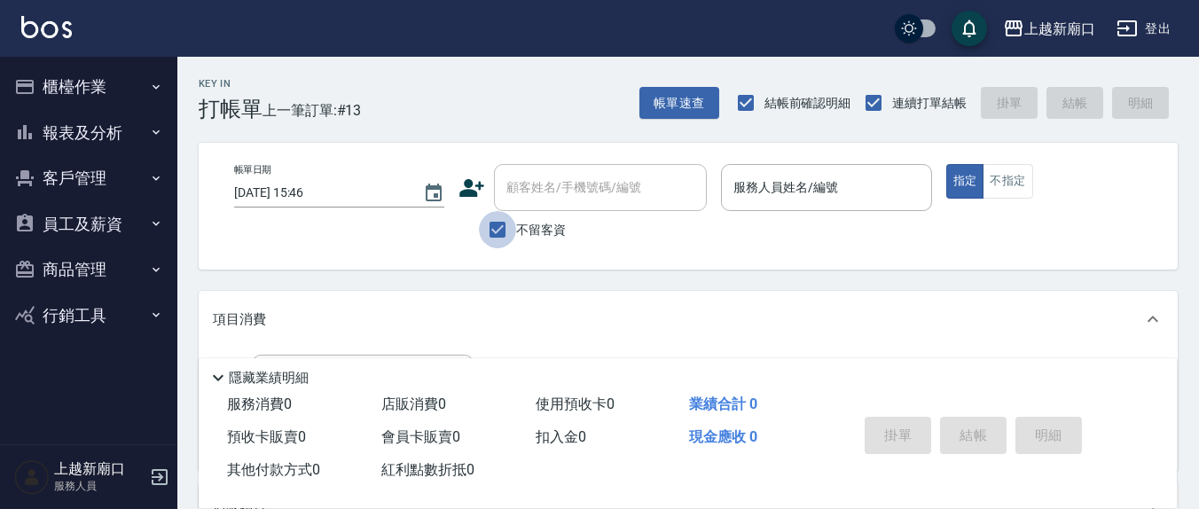
drag, startPoint x: 499, startPoint y: 230, endPoint x: 577, endPoint y: 192, distance: 86.9
click at [500, 229] on input "不留客資" at bounding box center [497, 229] width 37 height 37
checkbox input "false"
drag, startPoint x: 577, startPoint y: 188, endPoint x: 568, endPoint y: 186, distance: 9.9
click at [574, 185] on input "顧客姓名/手機號碼/編號" at bounding box center [587, 187] width 170 height 31
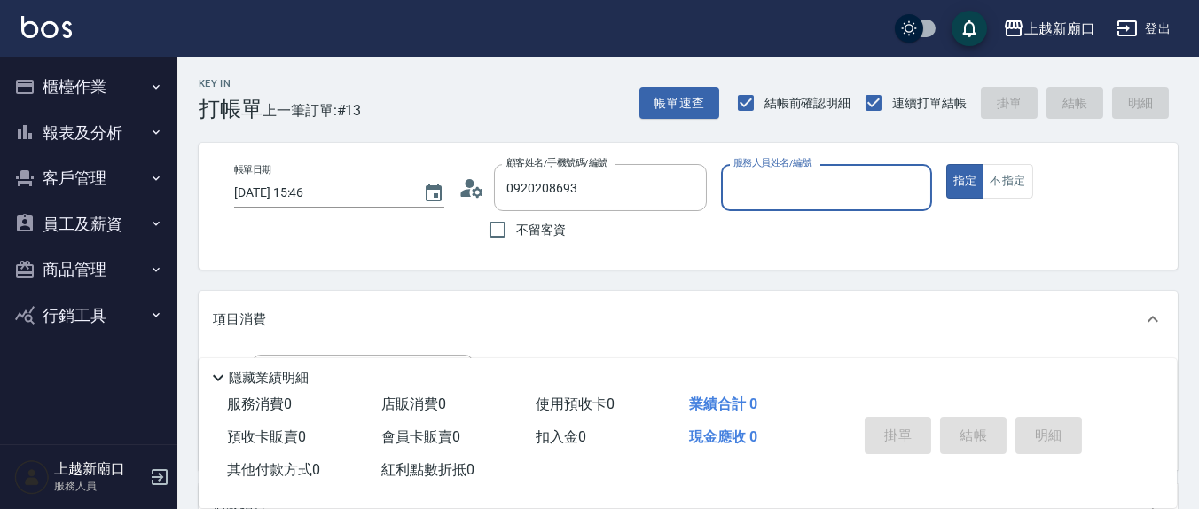
type input "[PERSON_NAME]/0920208693/0920208693"
click at [758, 194] on input "服務人員姓名/編號" at bounding box center [826, 187] width 194 height 31
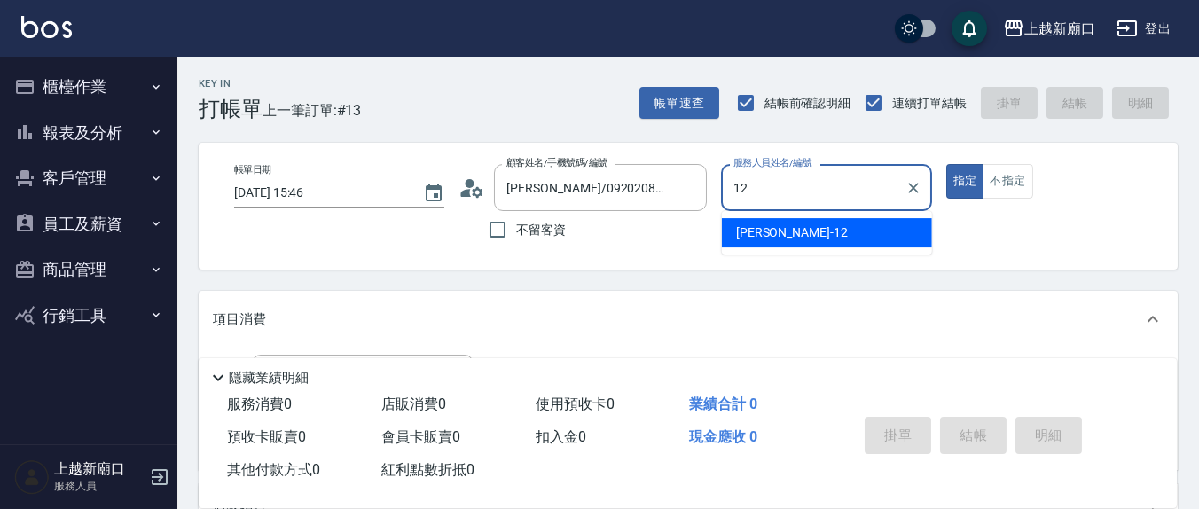
type input "[PERSON_NAME]-12"
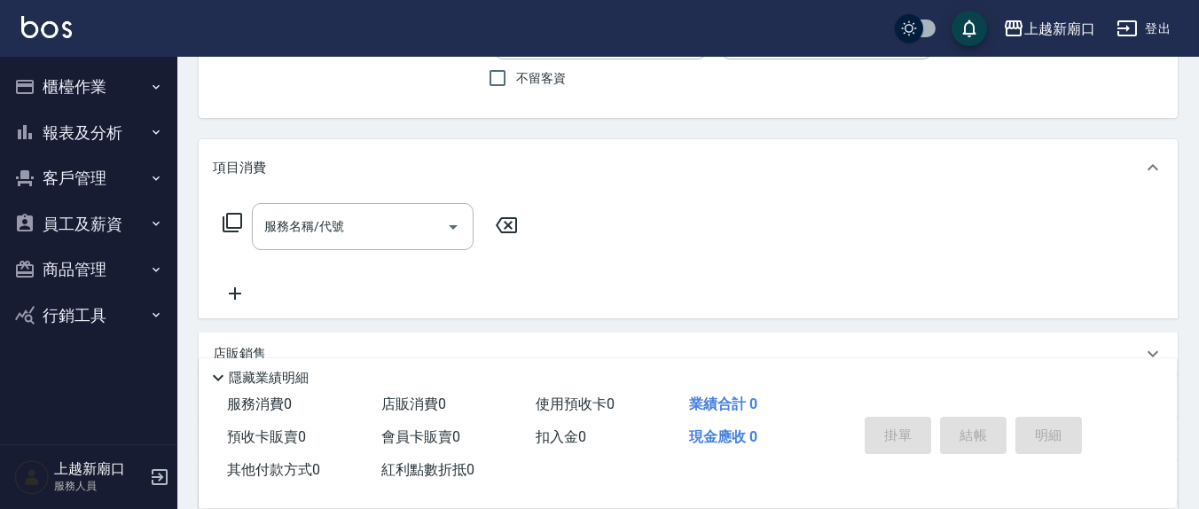
scroll to position [185, 0]
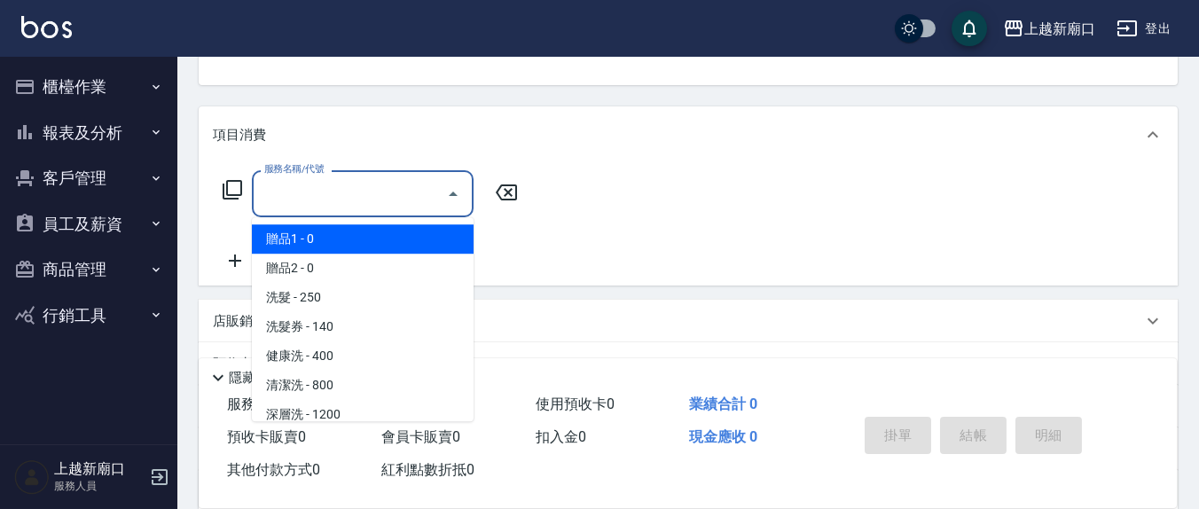
click at [362, 197] on input "服務名稱/代號" at bounding box center [349, 193] width 179 height 31
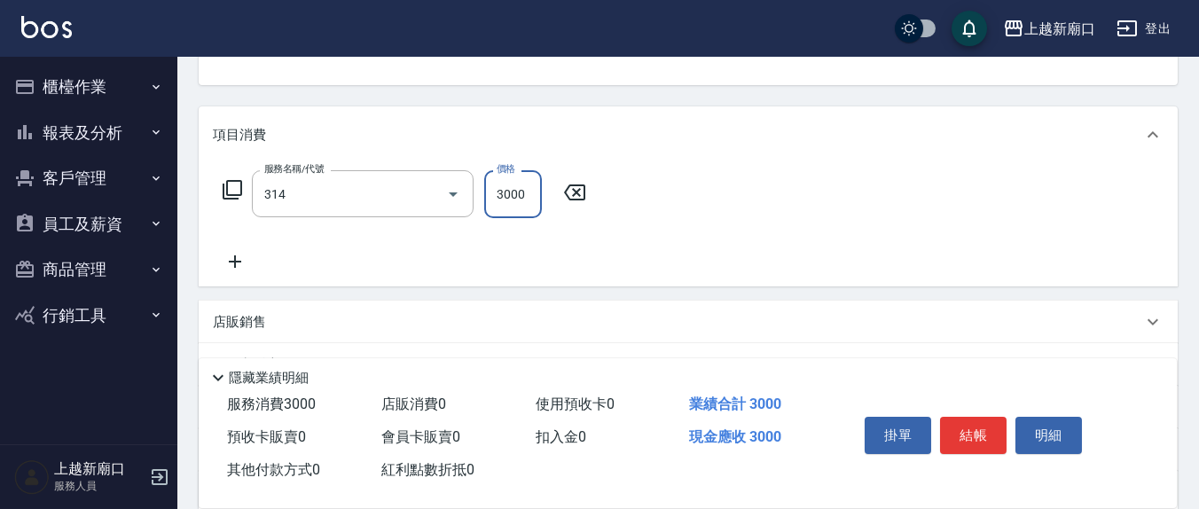
type input "CYA水質感2500UP(314)"
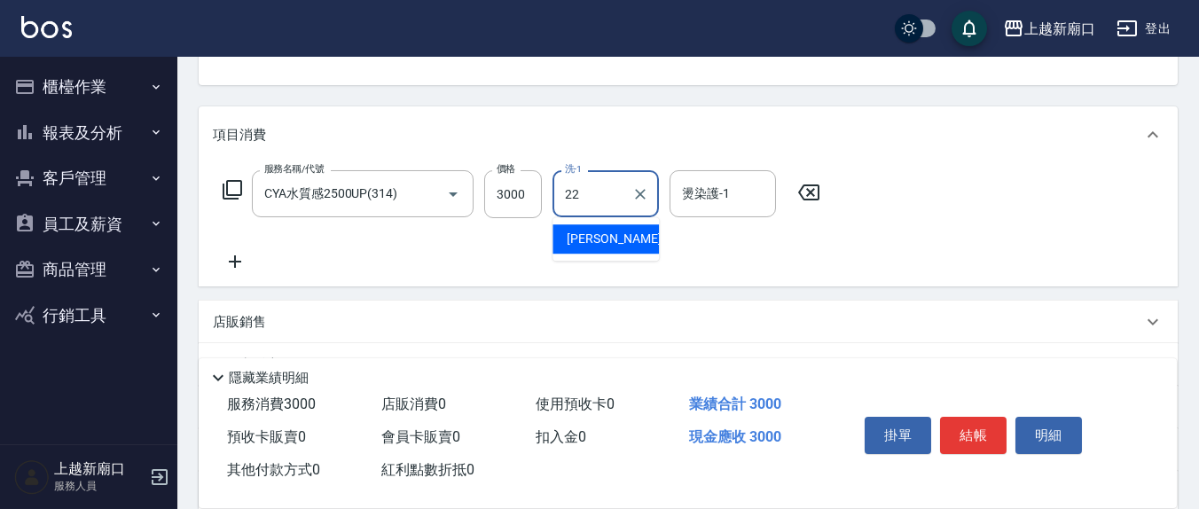
type input "[PERSON_NAME]-22"
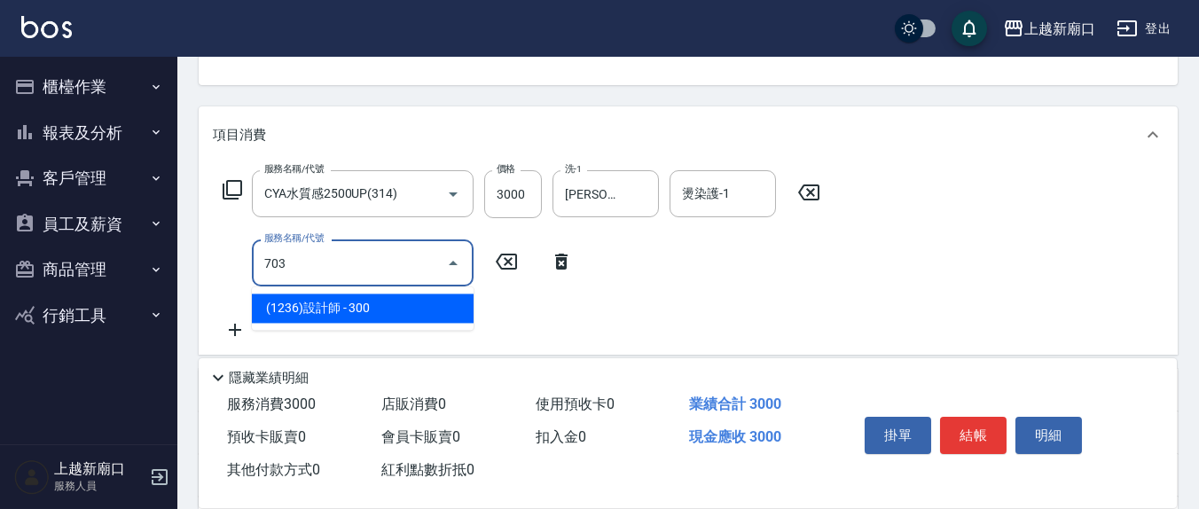
type input "(1236)設計師(703)"
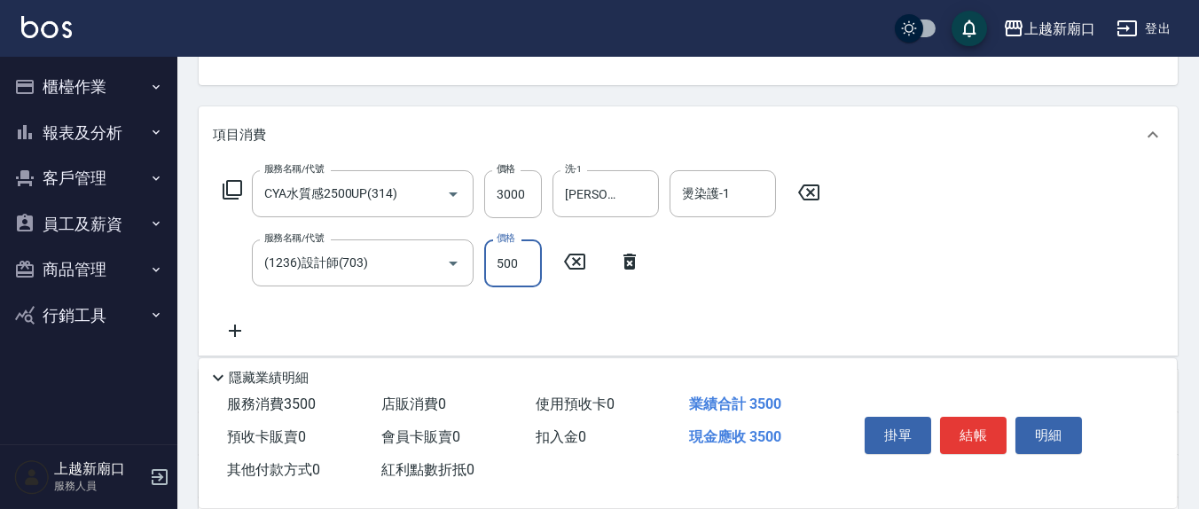
type input "500"
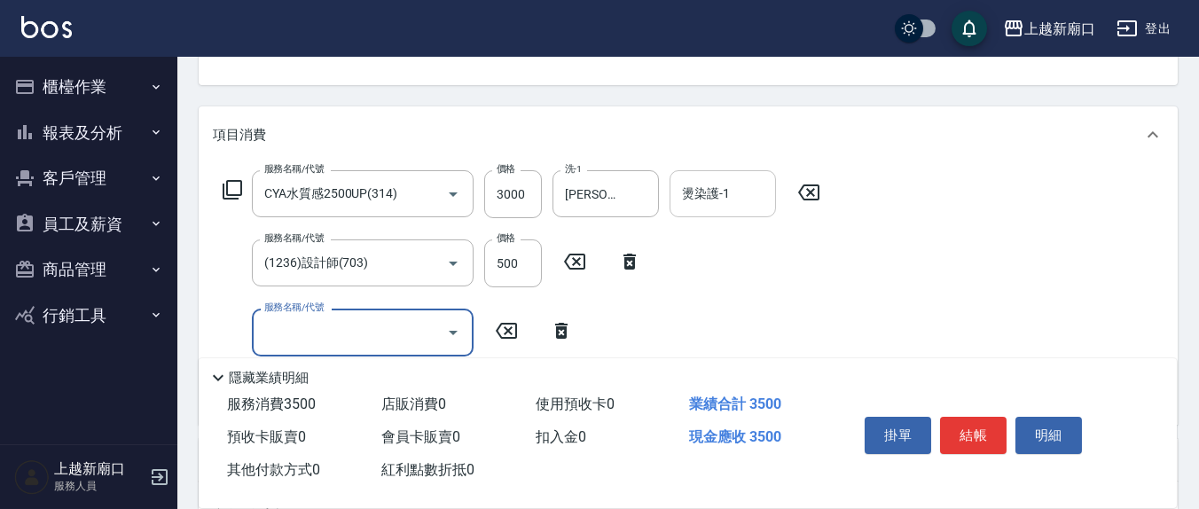
click at [730, 192] on input "燙染護-1" at bounding box center [723, 193] width 90 height 31
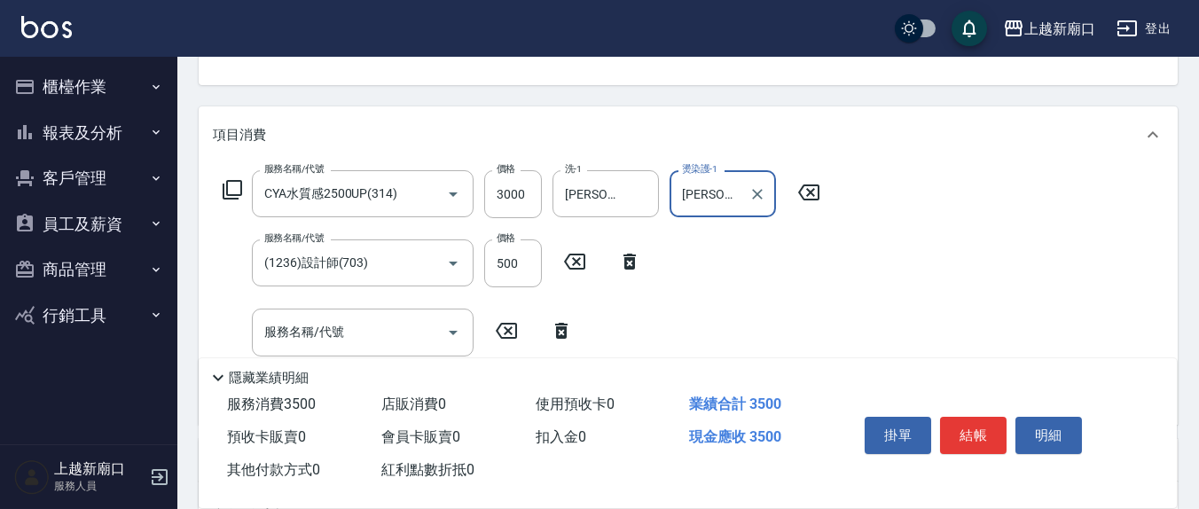
type input "[PERSON_NAME]-22"
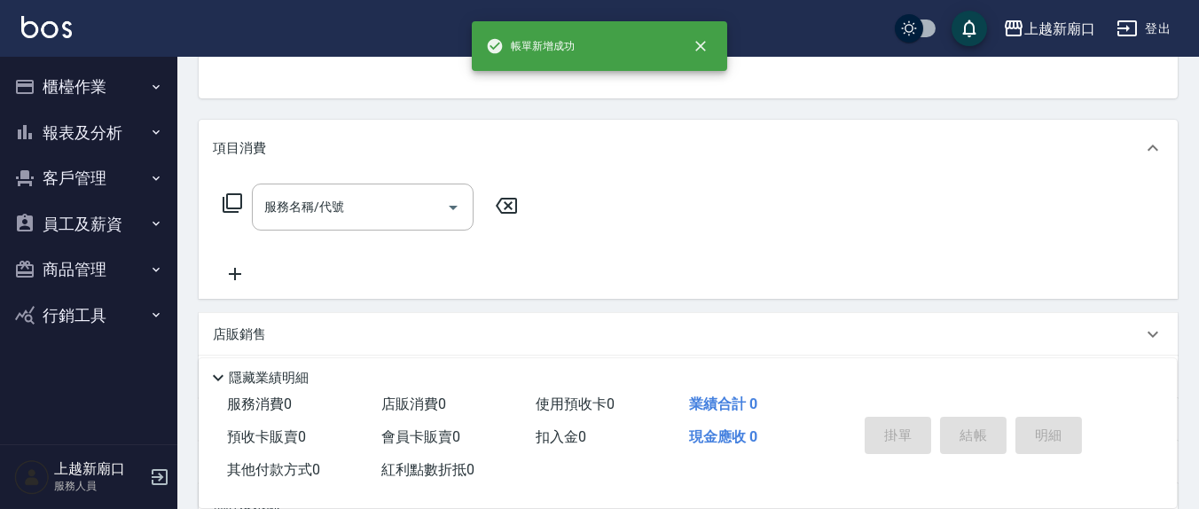
scroll to position [0, 0]
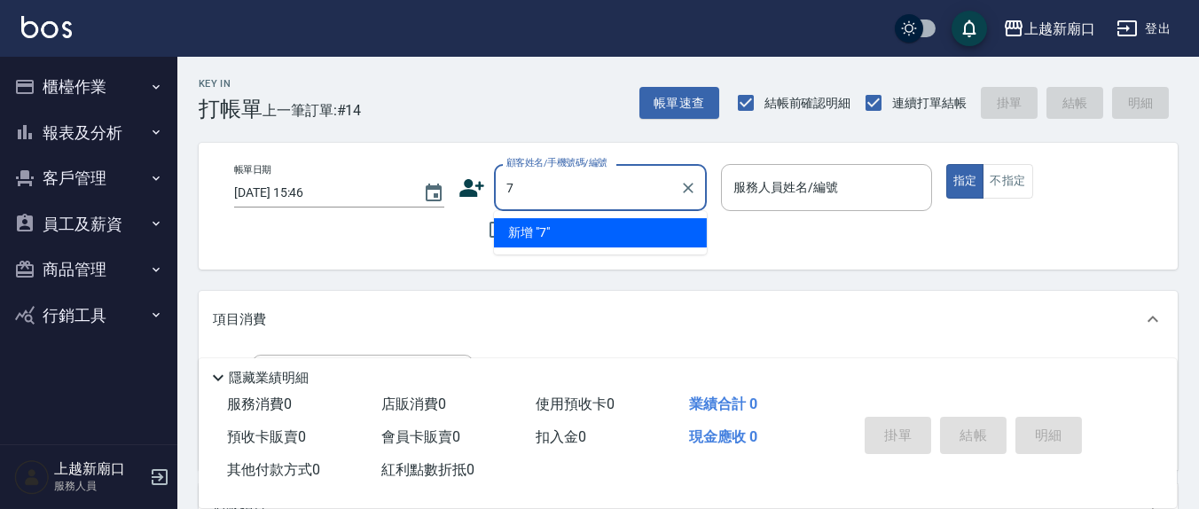
type input "7"
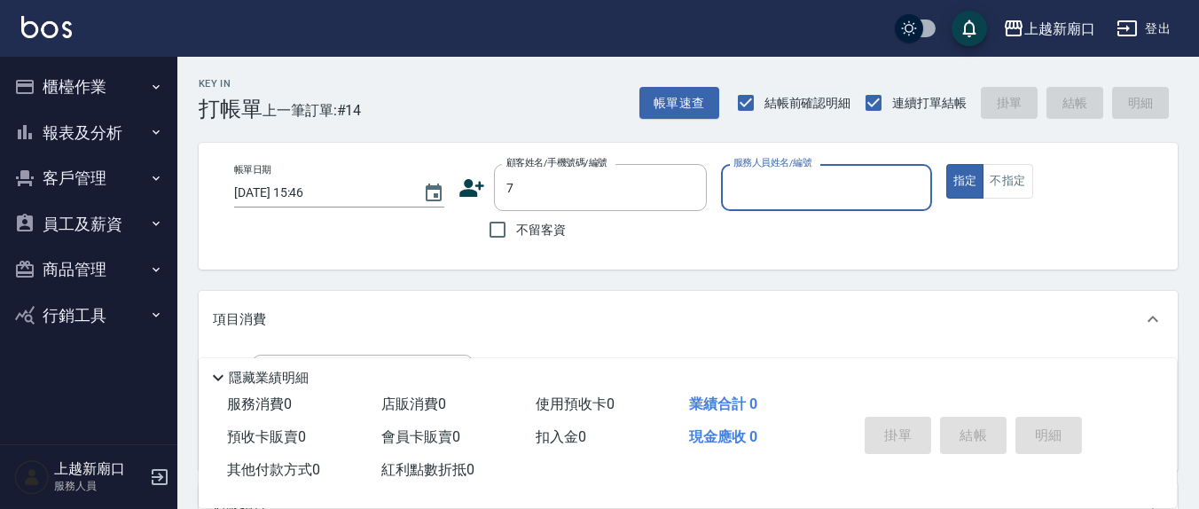
drag, startPoint x: 504, startPoint y: 230, endPoint x: 750, endPoint y: 204, distance: 247.9
click at [505, 230] on input "不留客資" at bounding box center [497, 229] width 37 height 37
checkbox input "true"
click at [768, 193] on input "服務人員姓名/編號" at bounding box center [826, 187] width 194 height 31
type input "[PERSON_NAME]/0937792290/"
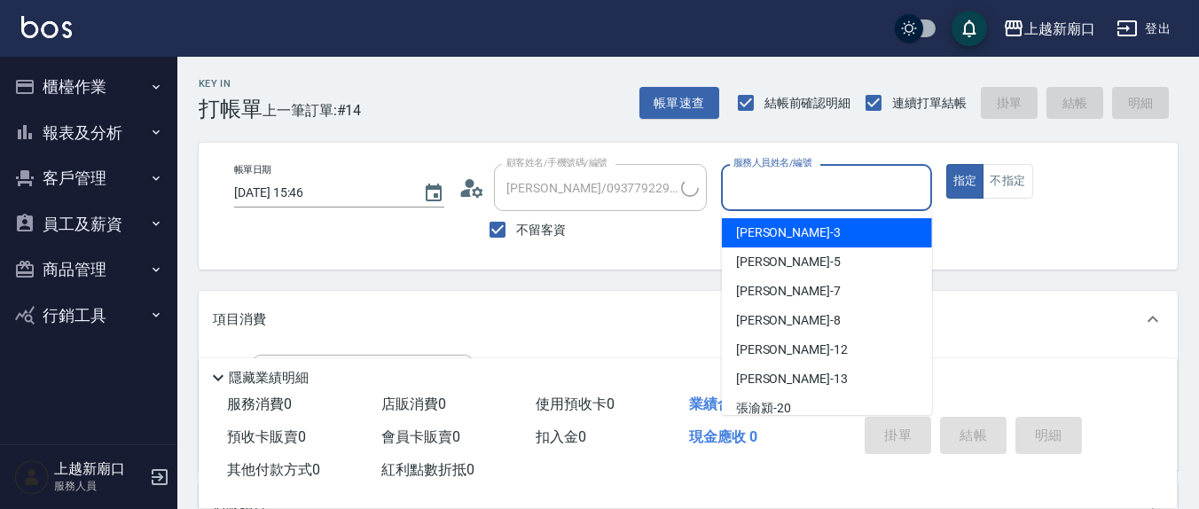
type input "7"
type input "[PERSON_NAME]/0989075728/"
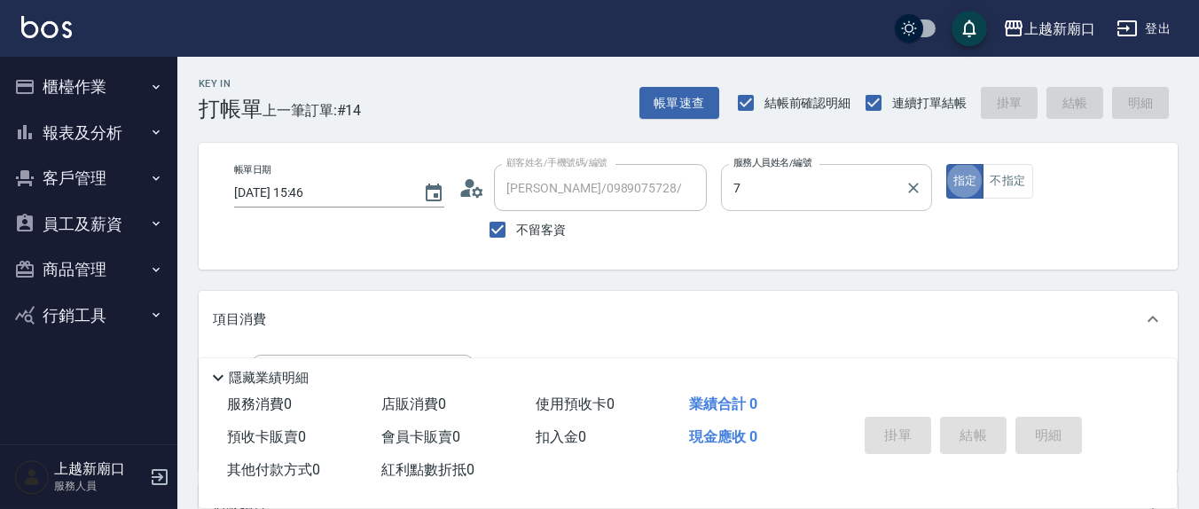
type input "[PERSON_NAME]7"
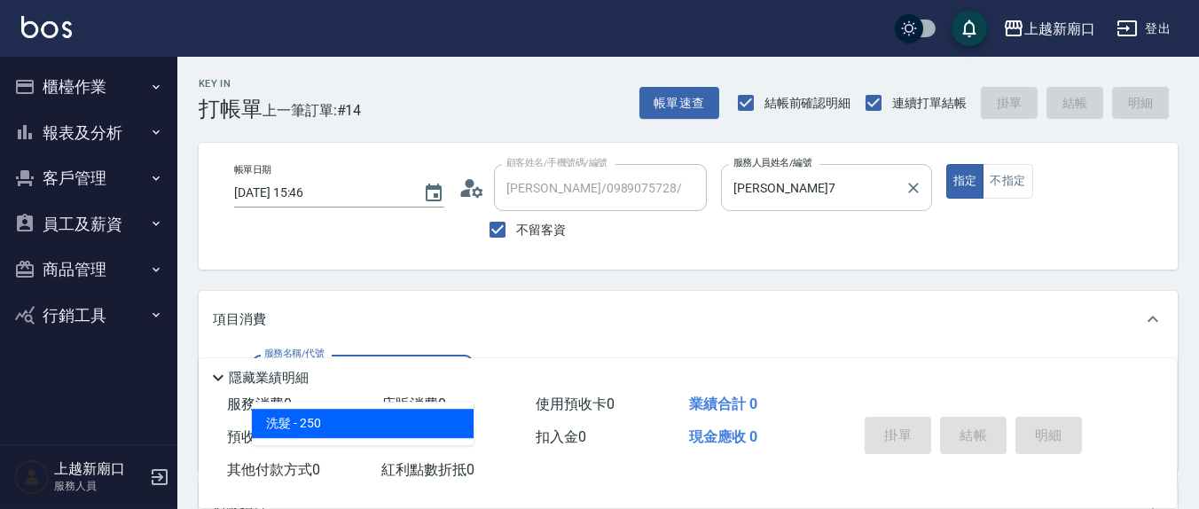
type input "洗髮(201)"
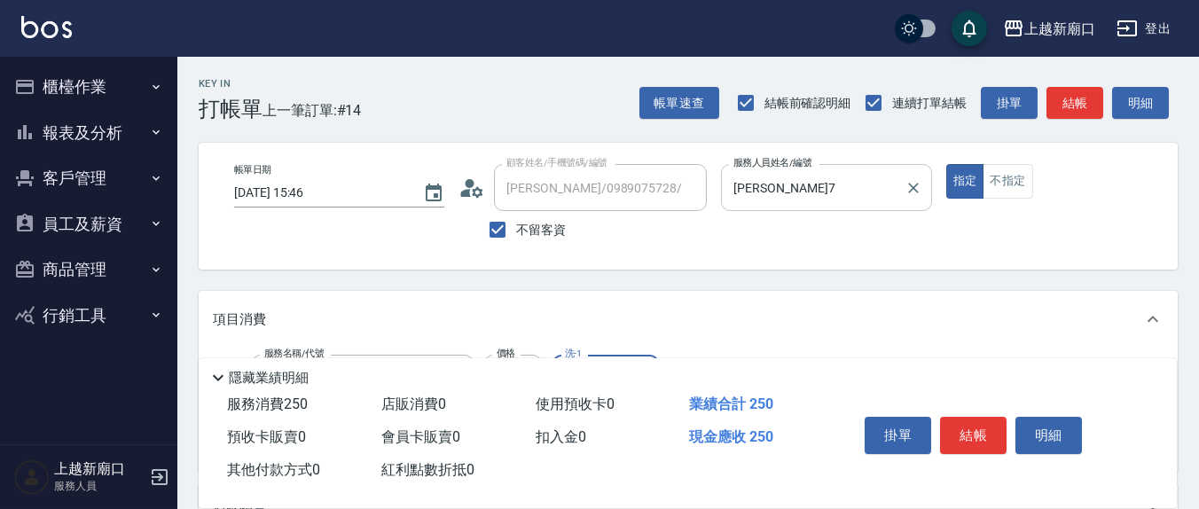
scroll to position [185, 0]
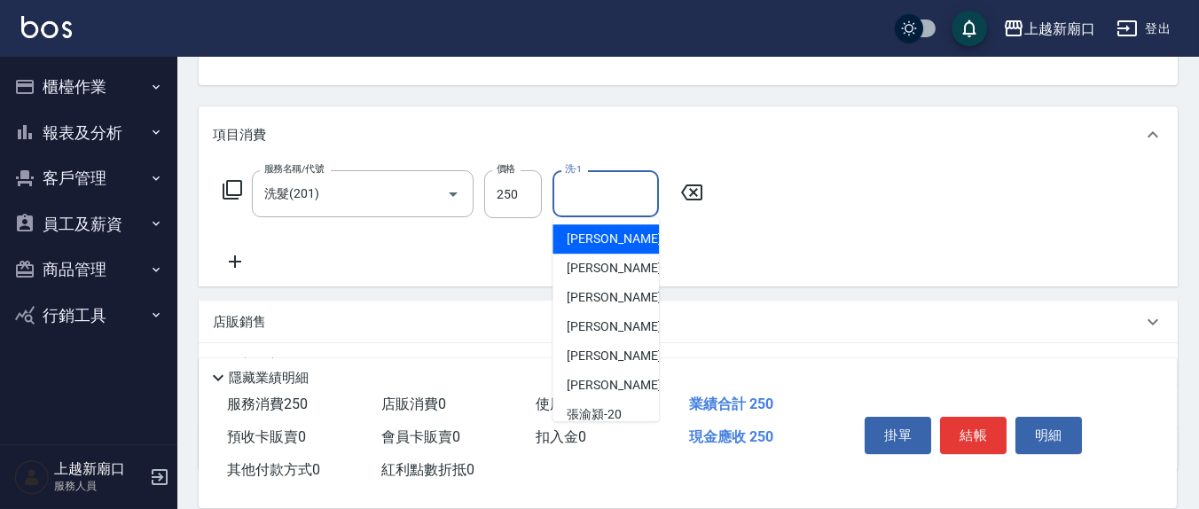
click at [600, 192] on input "洗-1" at bounding box center [606, 193] width 90 height 31
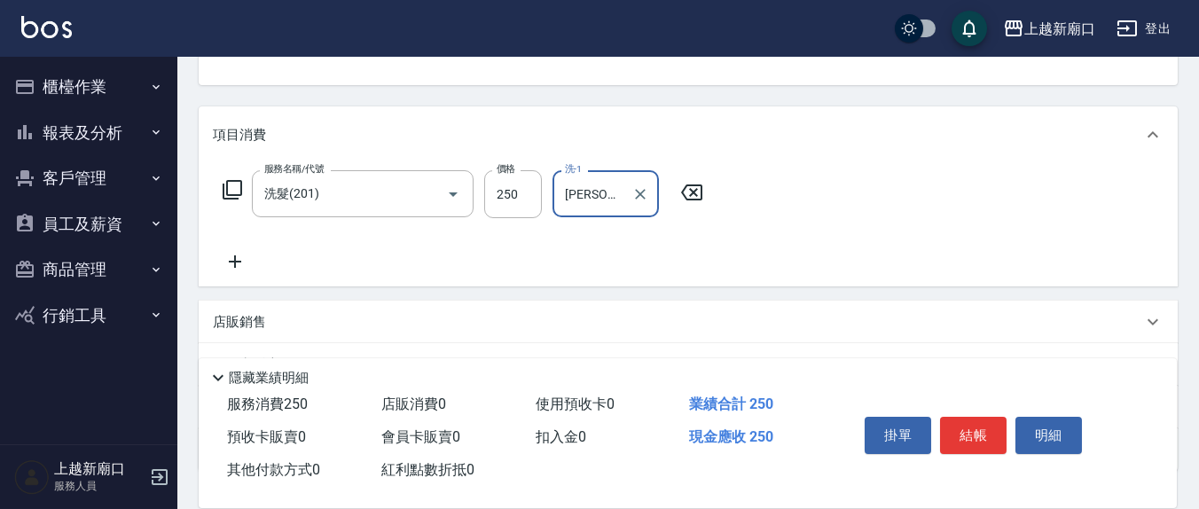
type input "[PERSON_NAME]-21"
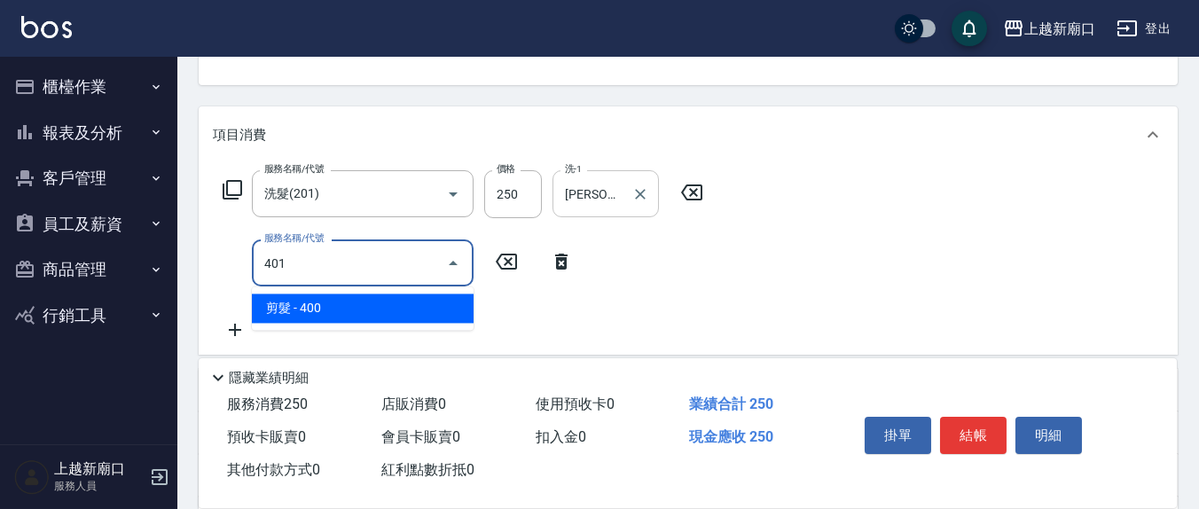
type input "剪髮(401)"
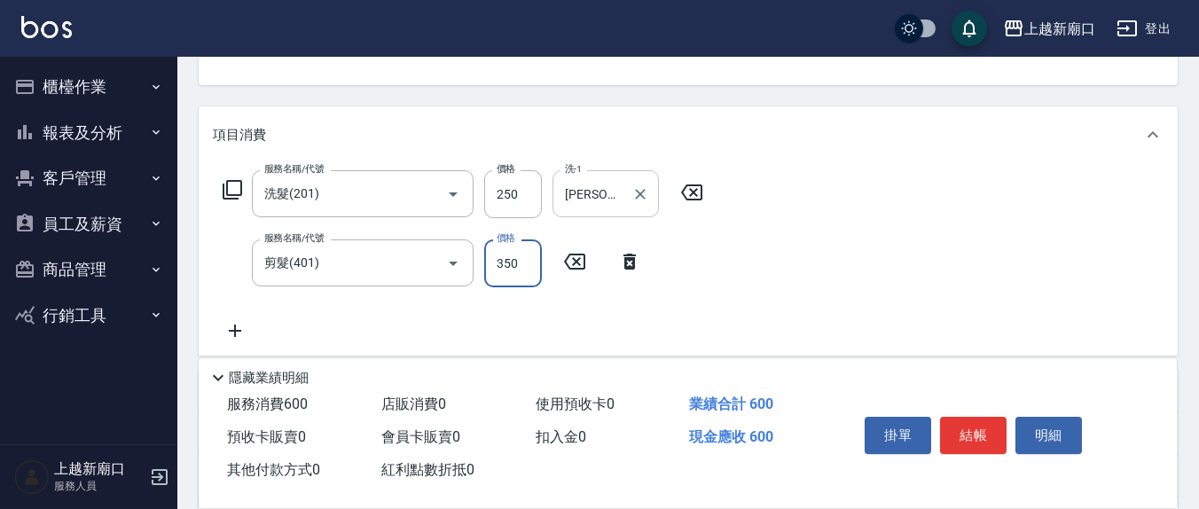
type input "350"
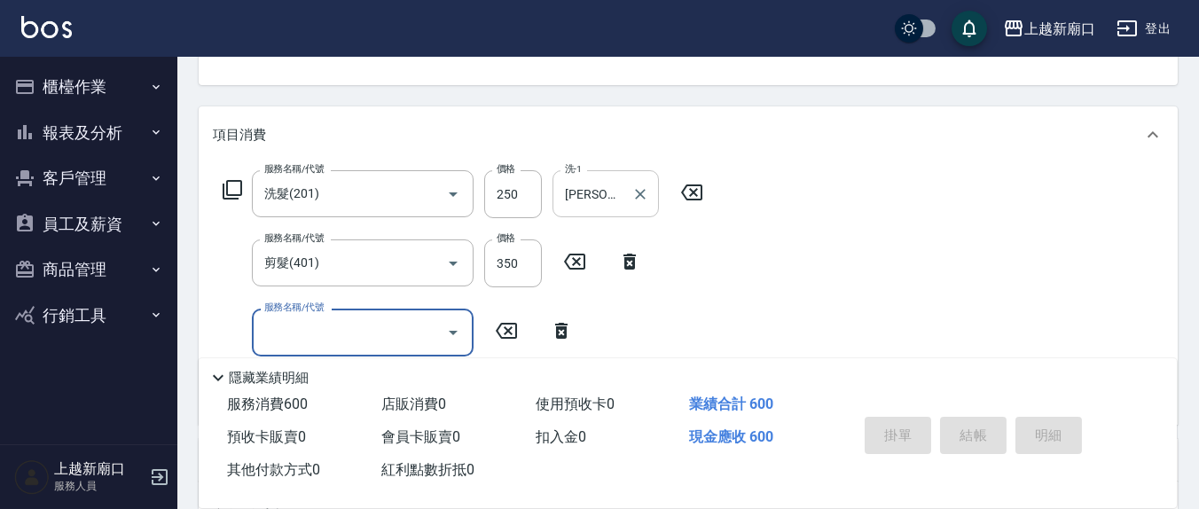
type input "[DATE] 15:47"
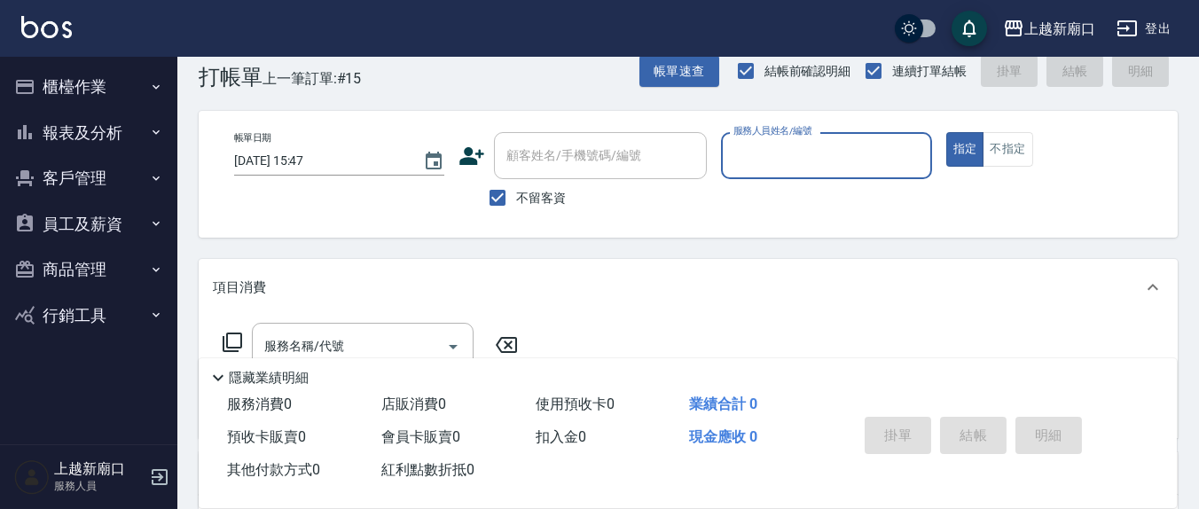
scroll to position [0, 0]
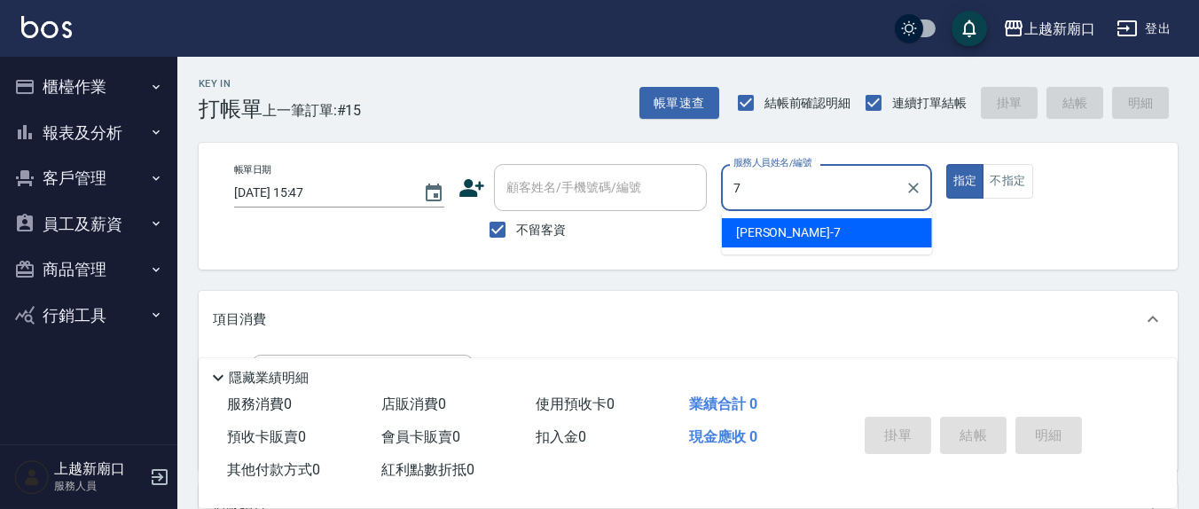
type input "[PERSON_NAME]7"
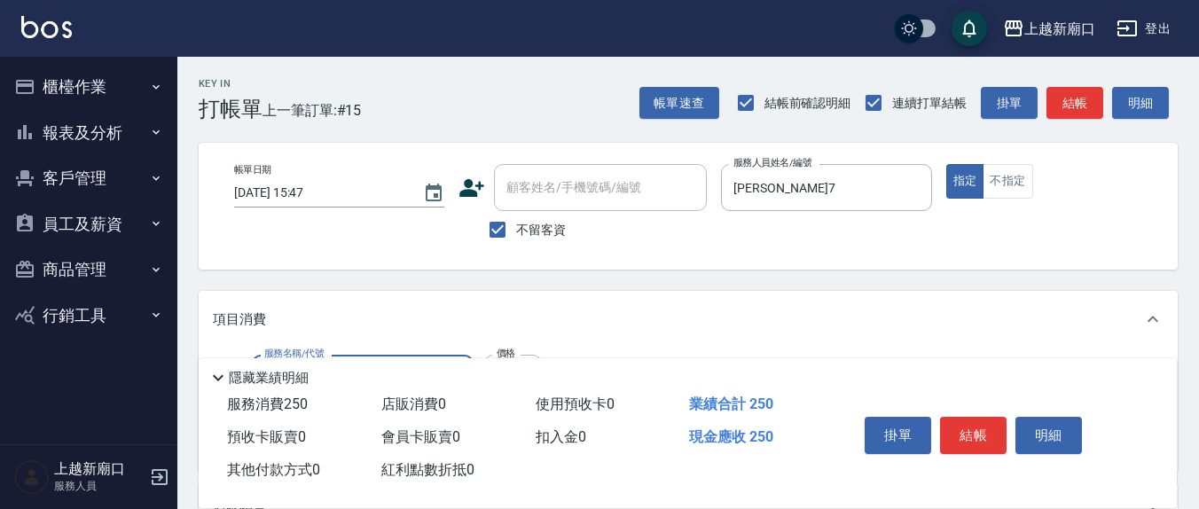
type input "洗髮(201)"
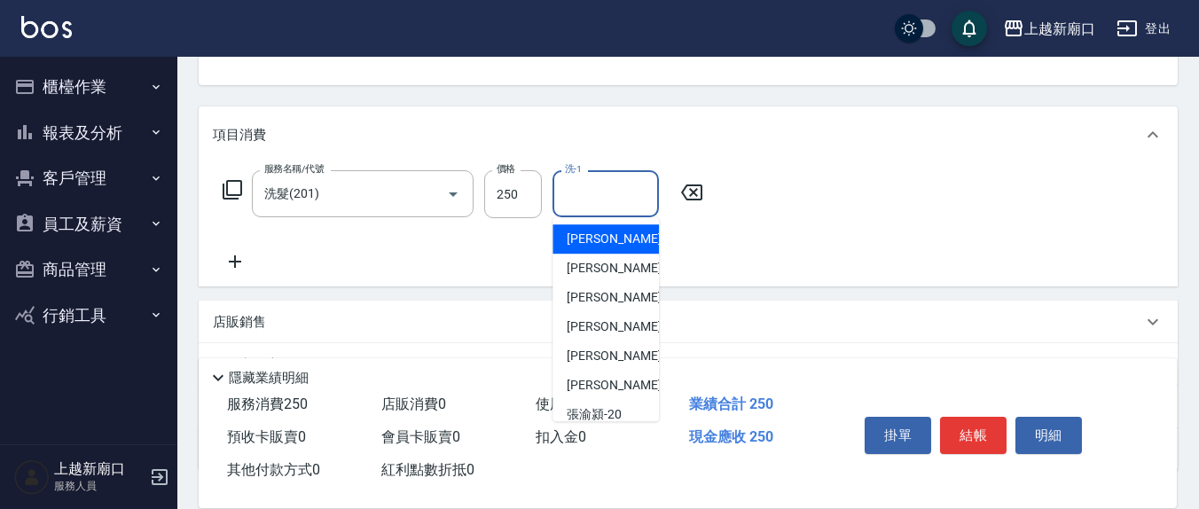
click at [622, 193] on input "洗-1" at bounding box center [606, 193] width 90 height 31
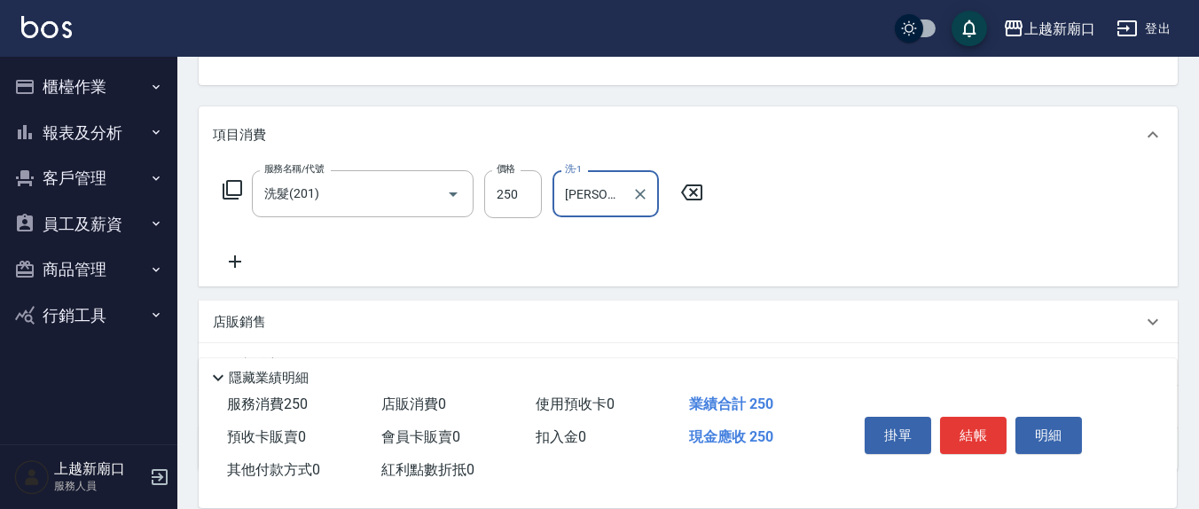
type input "[PERSON_NAME]-21"
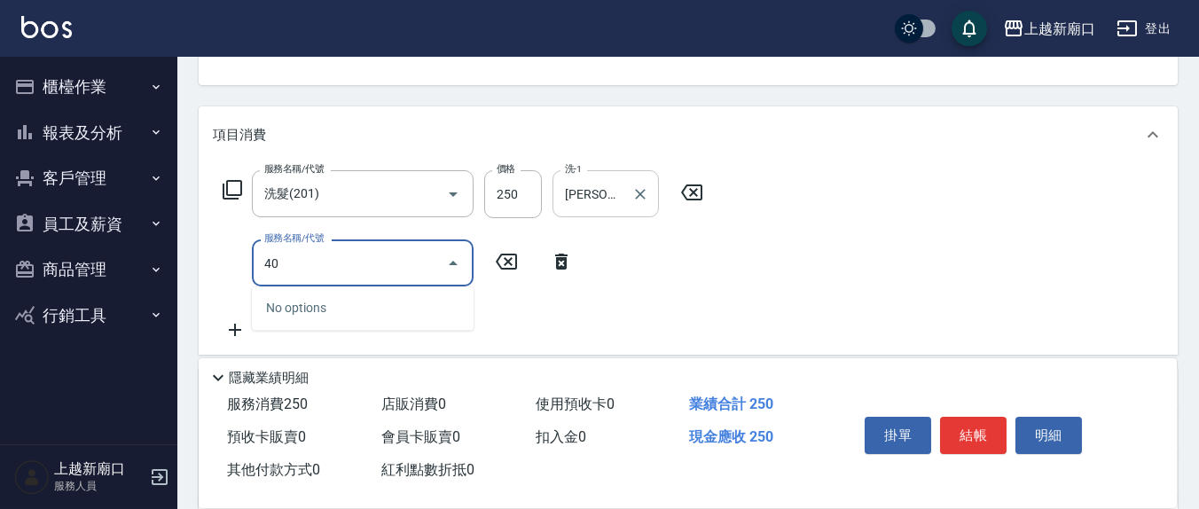
type input "401"
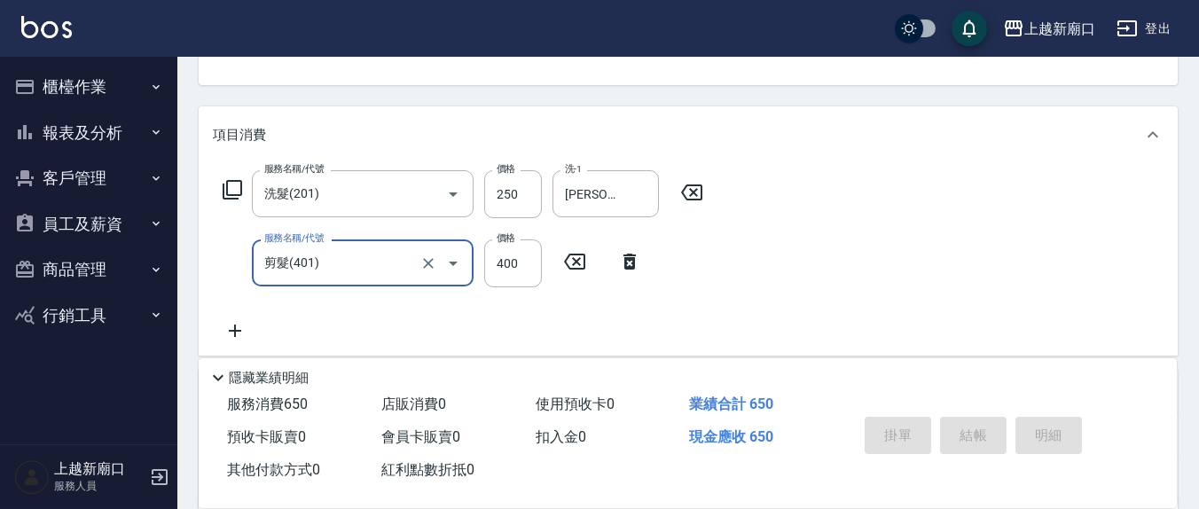
type input "[DATE] 15:48"
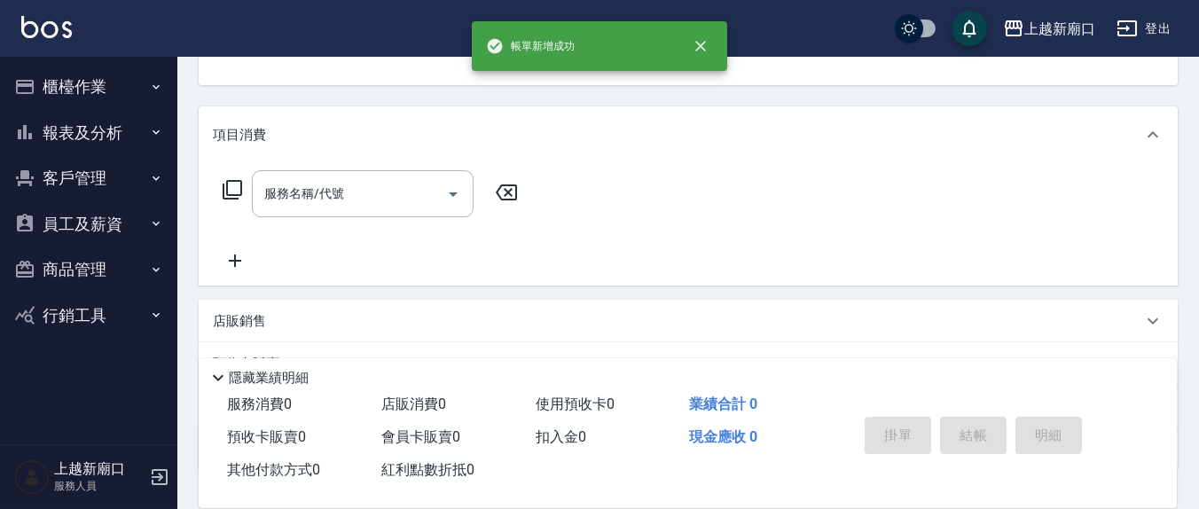
scroll to position [171, 0]
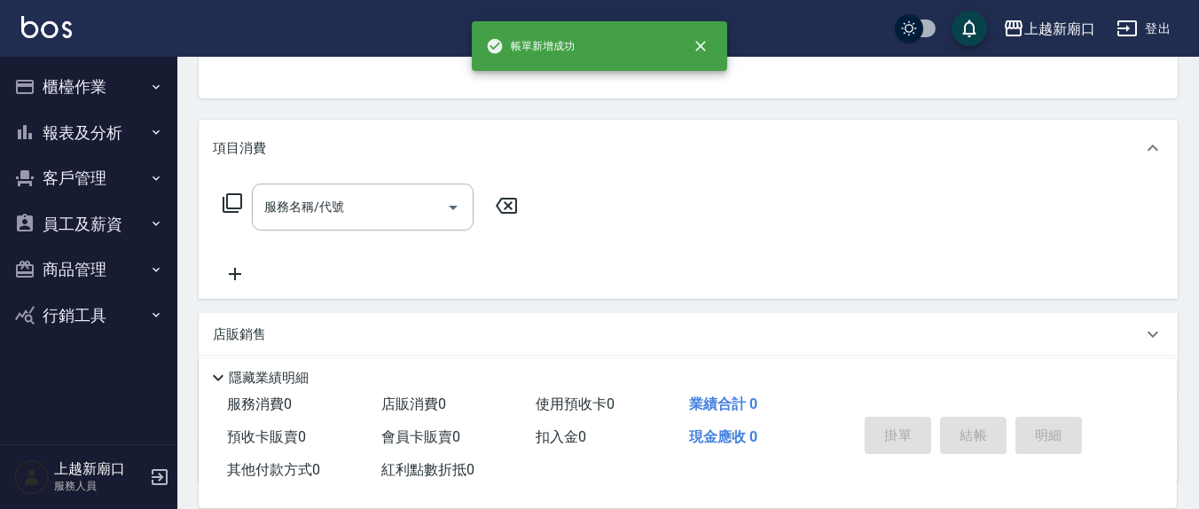
drag, startPoint x: 609, startPoint y: 199, endPoint x: 1043, endPoint y: 258, distance: 438.7
click at [1058, 274] on div "服務名稱/代號 服務名稱/代號" at bounding box center [688, 238] width 979 height 122
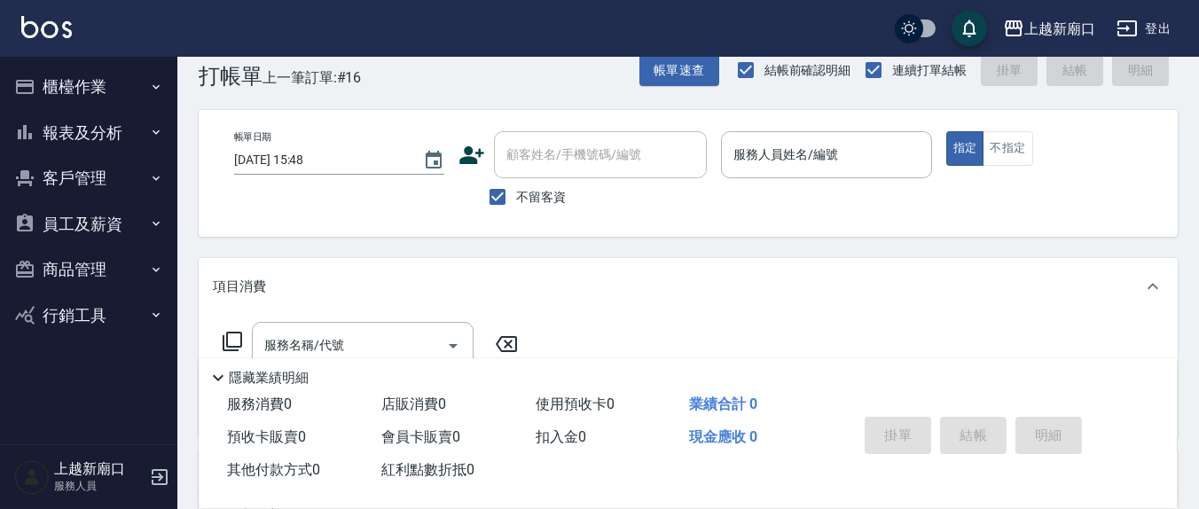
scroll to position [0, 0]
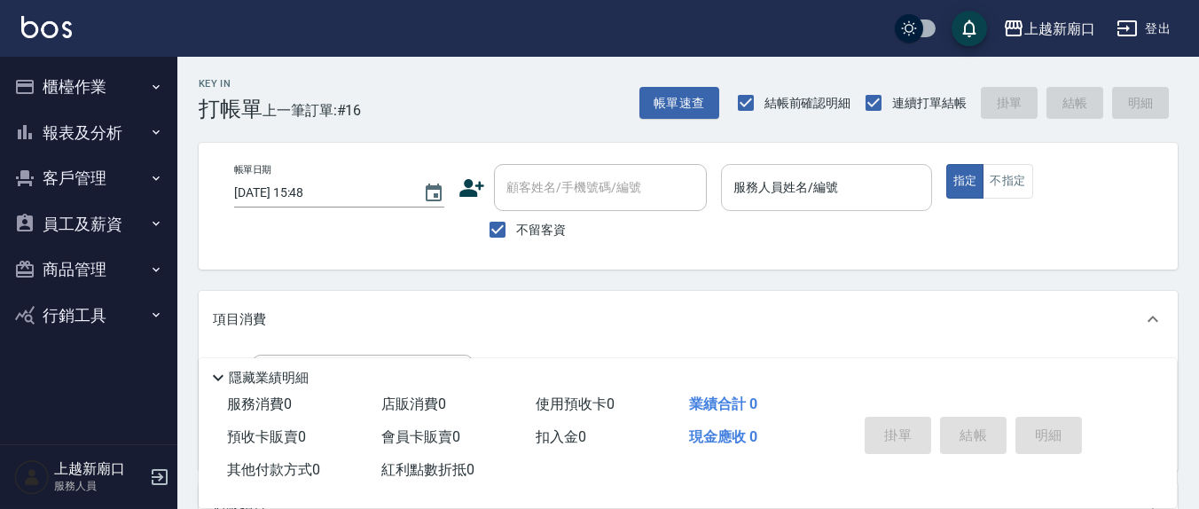
click at [791, 189] on input "服務人員姓名/編號" at bounding box center [826, 187] width 194 height 31
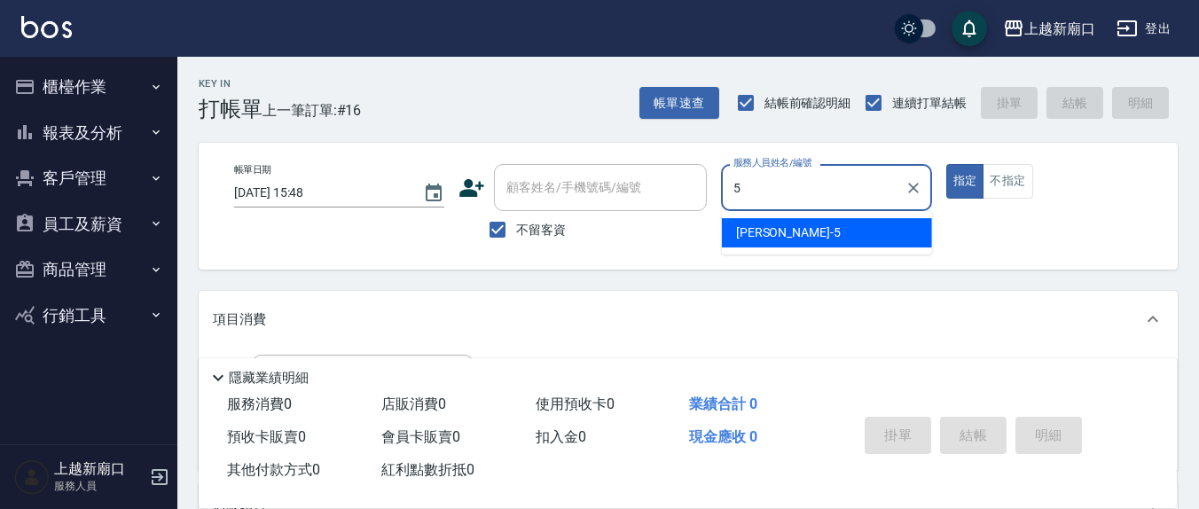
type input "[PERSON_NAME]5"
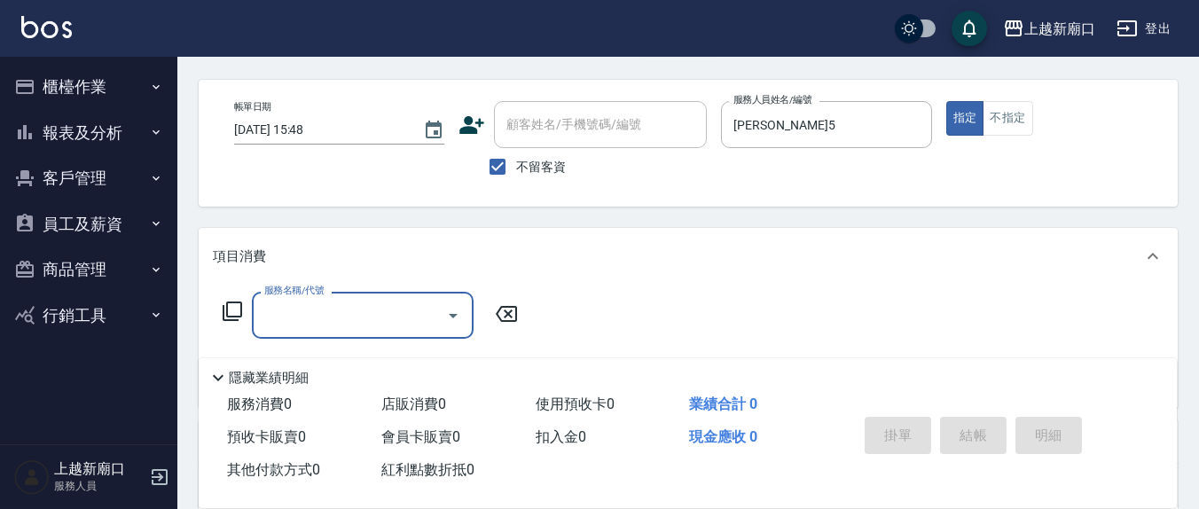
scroll to position [185, 0]
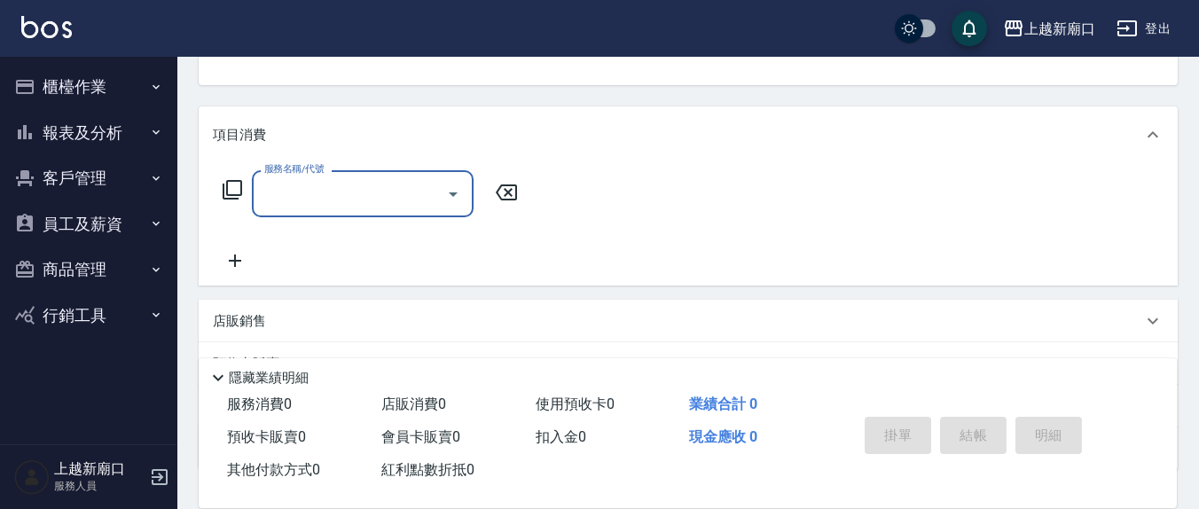
click at [319, 202] on input "服務名稱/代號" at bounding box center [349, 193] width 179 height 31
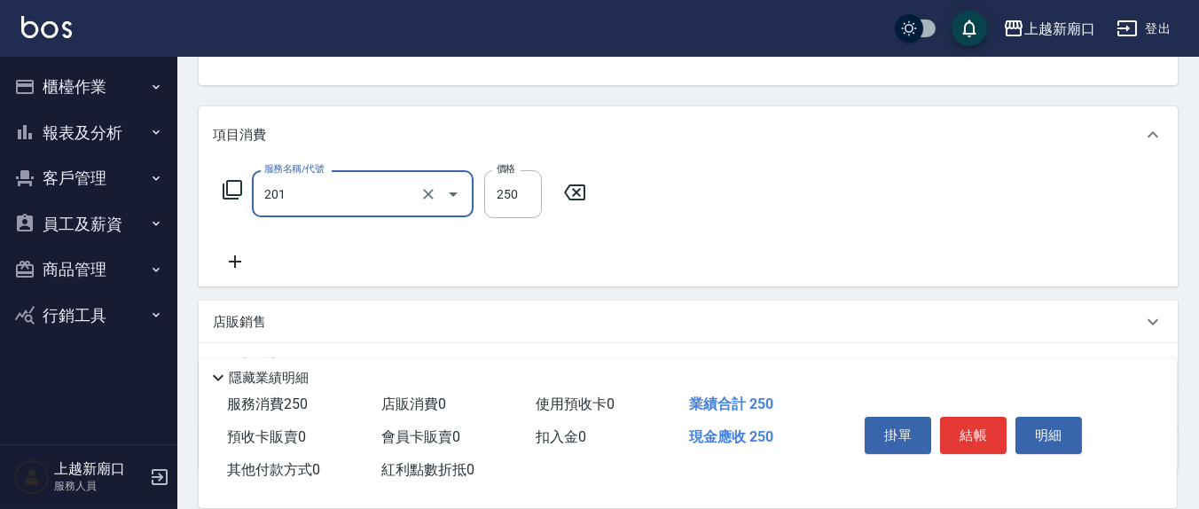
type input "洗髮(201)"
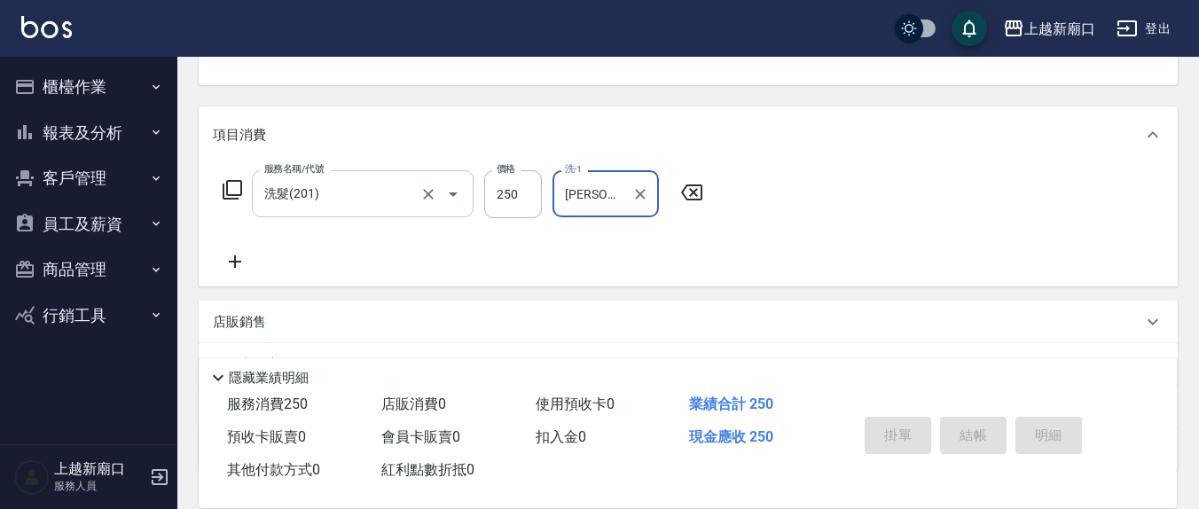
type input "[PERSON_NAME]-21"
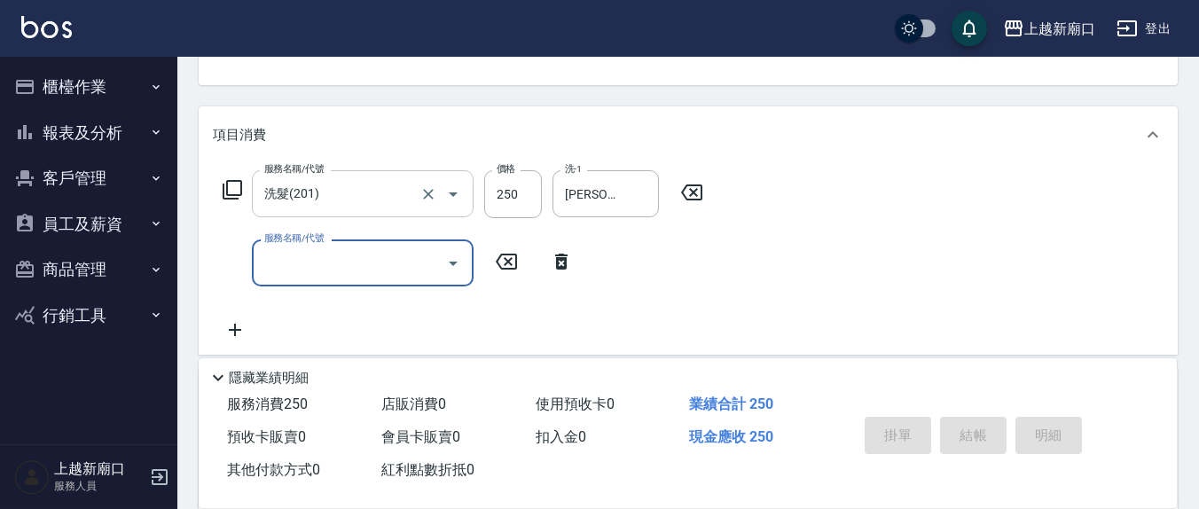
type input "[DATE] 15:49"
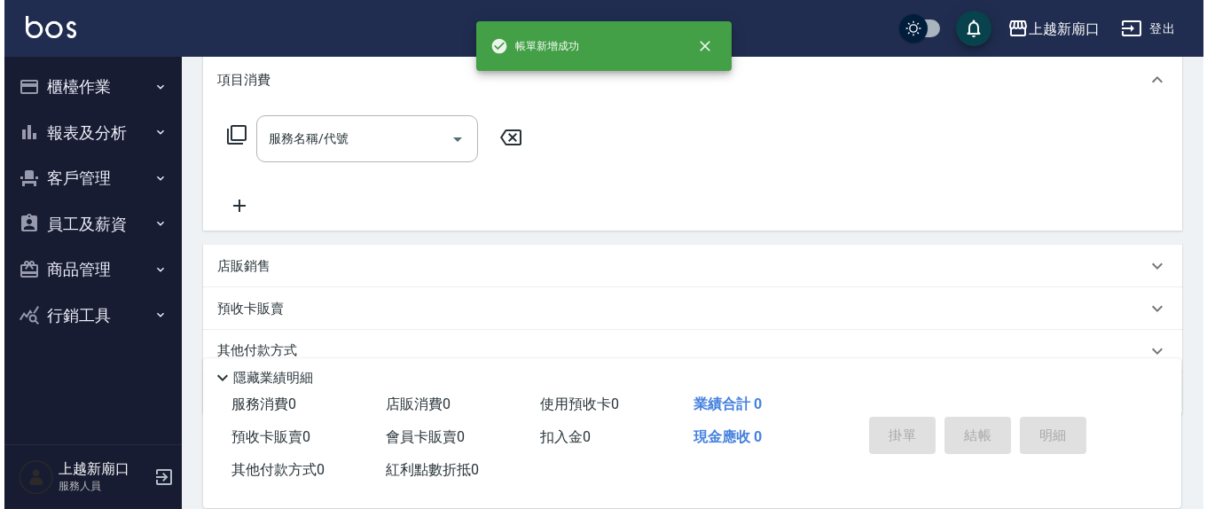
scroll to position [0, 0]
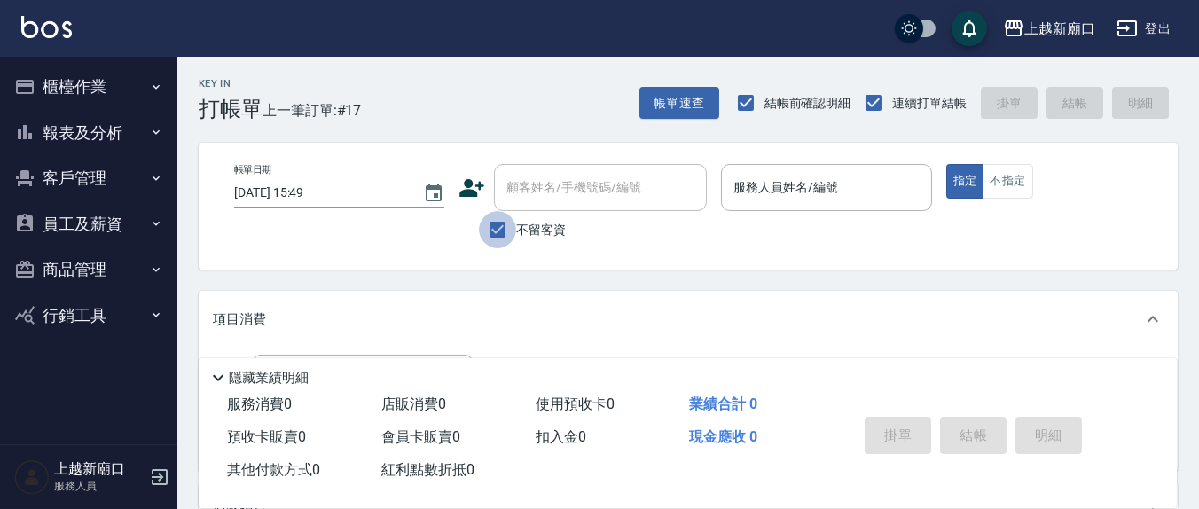
drag, startPoint x: 497, startPoint y: 233, endPoint x: 509, endPoint y: 222, distance: 16.9
click at [497, 232] on input "不留客資" at bounding box center [497, 229] width 37 height 37
checkbox input "false"
click at [523, 200] on div "顧客姓名/手機號碼/編號" at bounding box center [600, 187] width 213 height 47
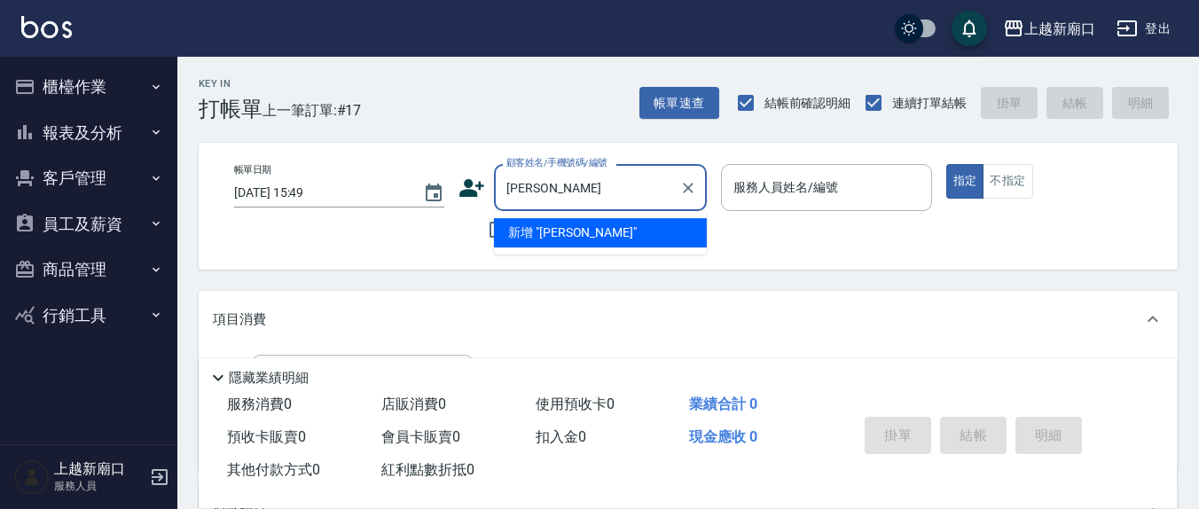
type input "[PERSON_NAME]"
click at [889, 251] on div "帳單日期 [DATE] 15:49 顧客姓名/手機號碼/編號 顧客姓名/手機號碼/編號 不留客資 服務人員姓名/編號 服務人員姓名/編號 指定 不指定" at bounding box center [688, 206] width 979 height 127
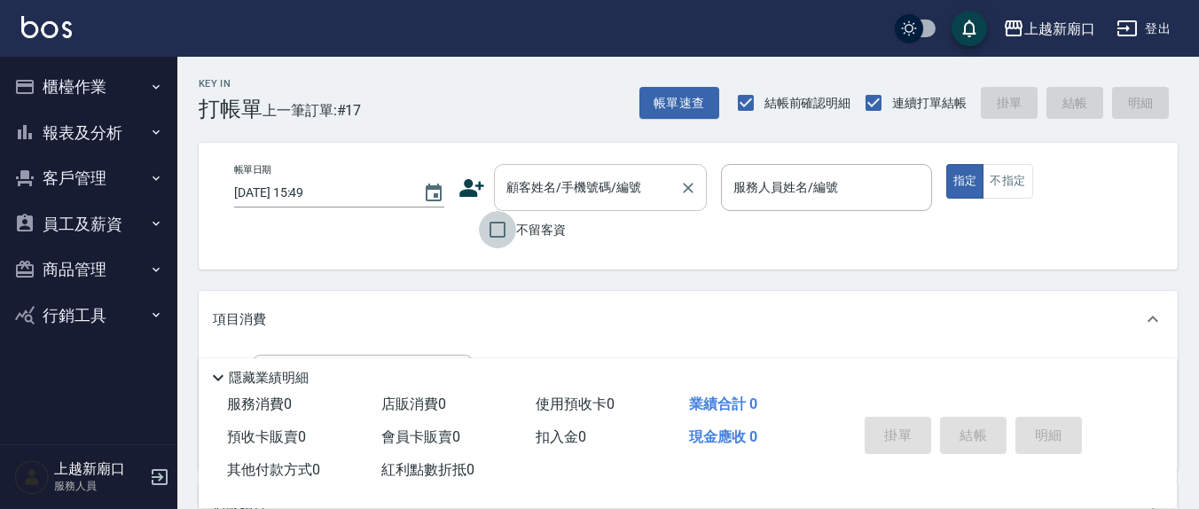
drag, startPoint x: 490, startPoint y: 228, endPoint x: 522, endPoint y: 204, distance: 40.6
click at [492, 227] on input "不留客資" at bounding box center [497, 229] width 37 height 37
drag, startPoint x: 501, startPoint y: 223, endPoint x: 520, endPoint y: 188, distance: 39.3
click at [503, 219] on input "不留客資" at bounding box center [497, 229] width 37 height 37
checkbox input "false"
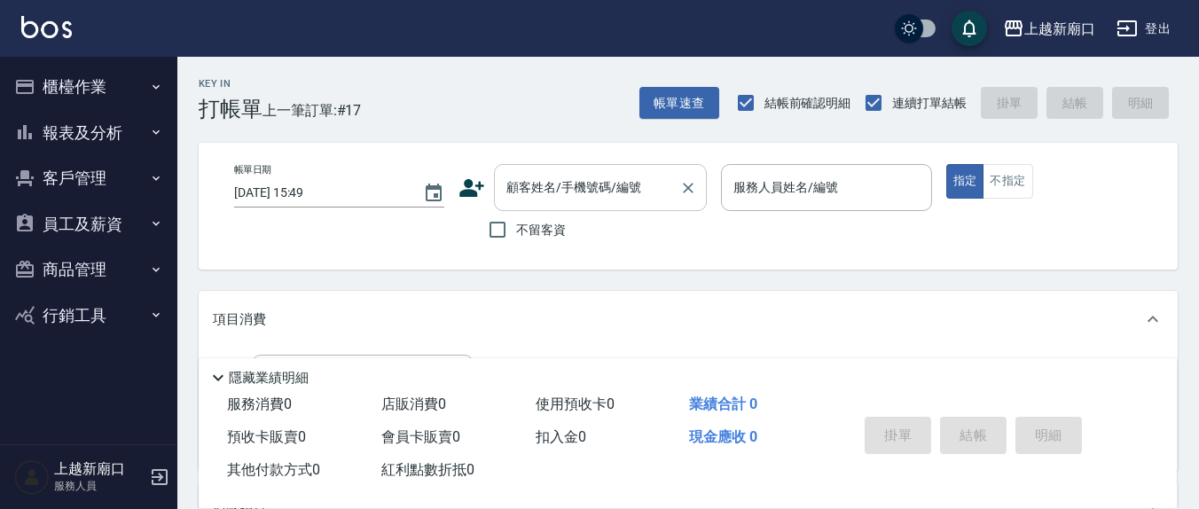
click at [521, 185] on div "顧客姓名/手機號碼/編號 顧客姓名/手機號碼/編號" at bounding box center [600, 187] width 213 height 47
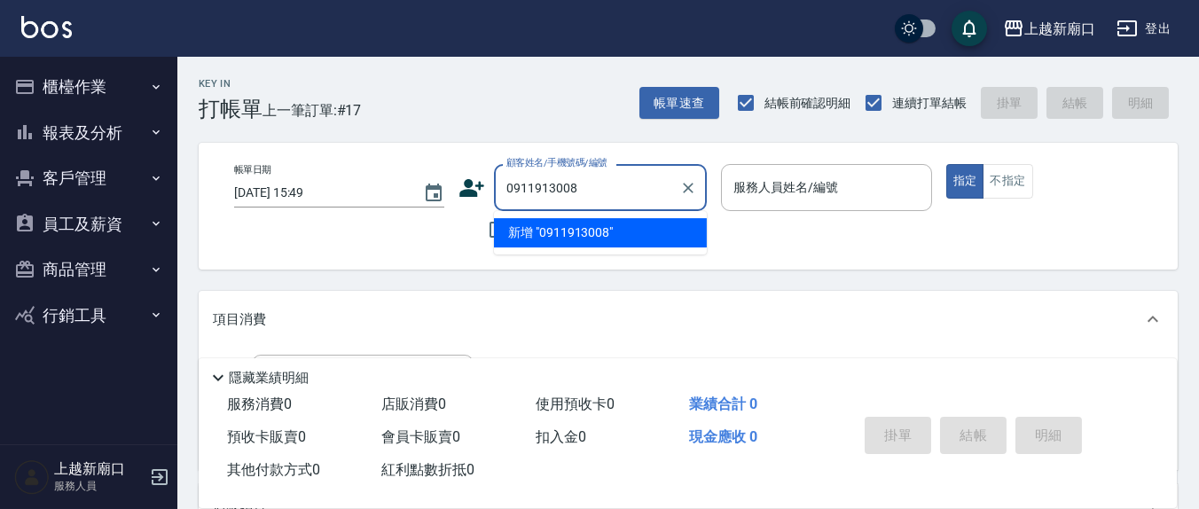
drag, startPoint x: 523, startPoint y: 224, endPoint x: 486, endPoint y: 177, distance: 60.0
click at [523, 221] on li "新增 "0911913008"" at bounding box center [600, 232] width 213 height 29
type input "0911913008"
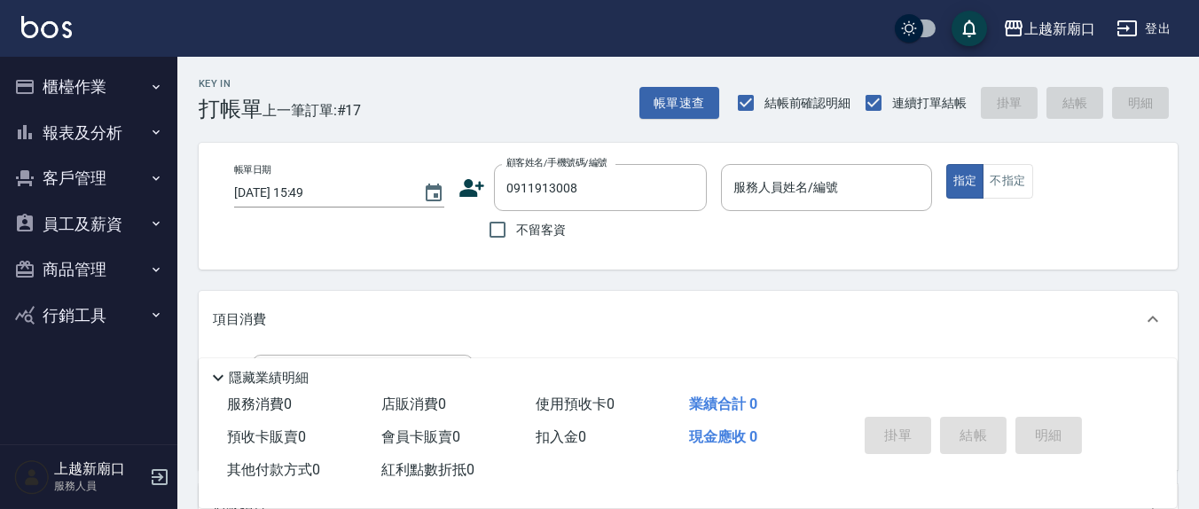
click at [481, 180] on icon at bounding box center [472, 188] width 27 height 27
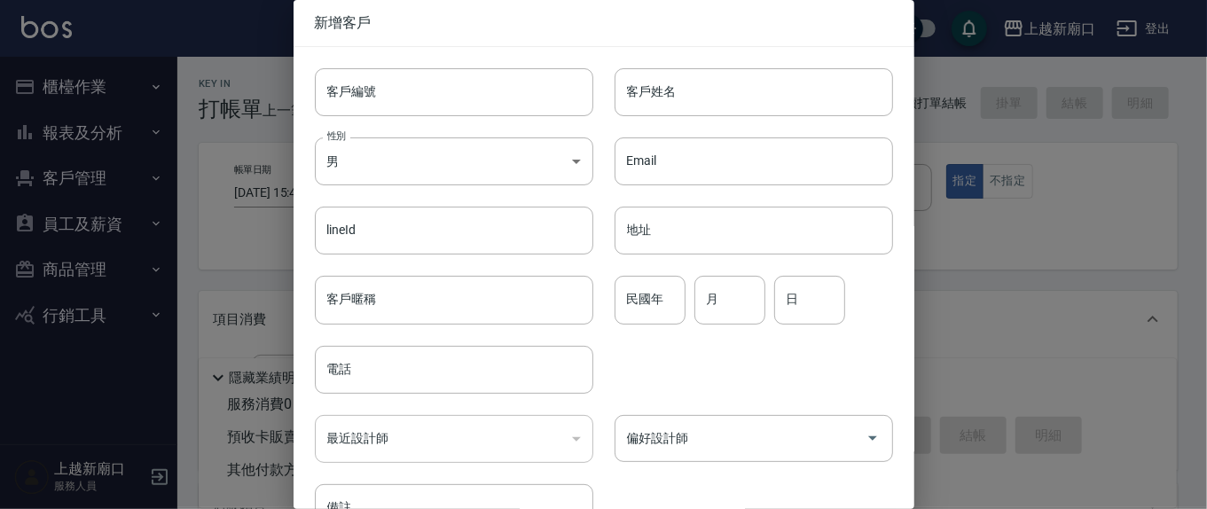
type input "0911913008"
click at [705, 94] on input "客戶姓名" at bounding box center [754, 92] width 279 height 48
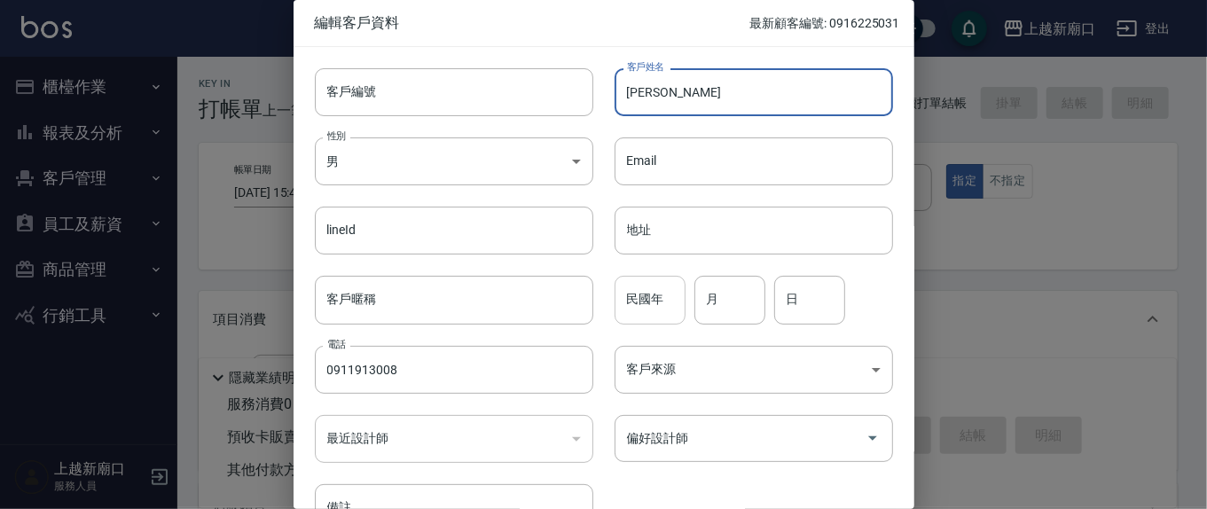
type input "[PERSON_NAME]"
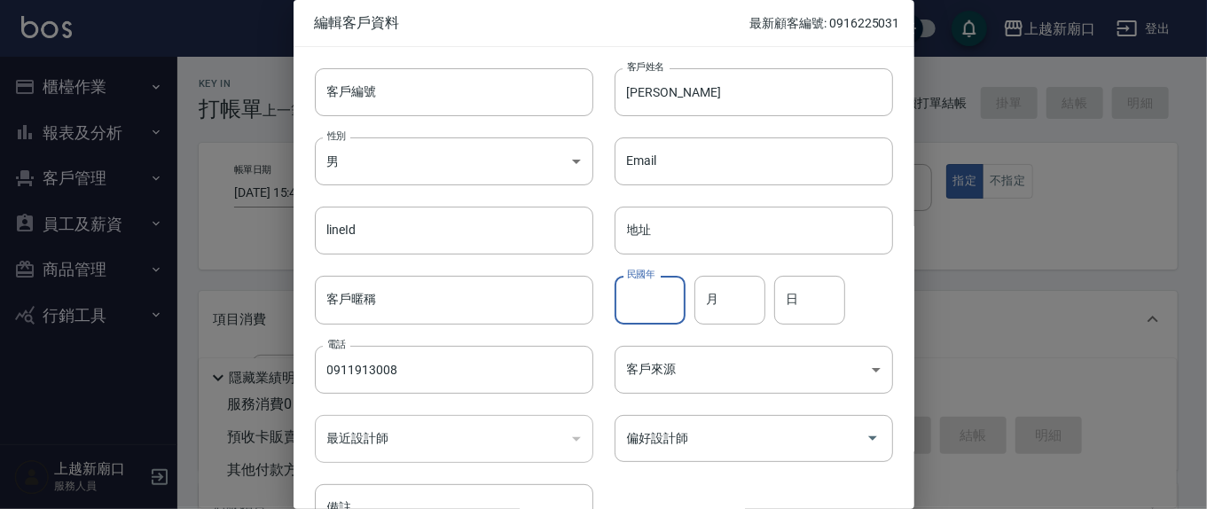
click at [669, 295] on input "民國年" at bounding box center [650, 300] width 71 height 48
type input "76"
type input "7"
type input "14"
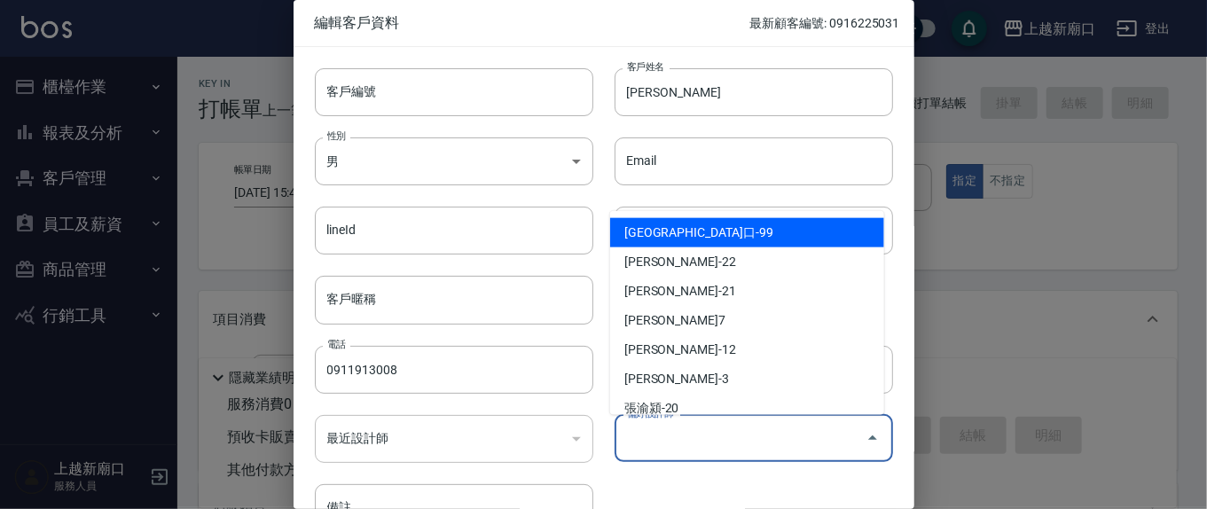
click at [708, 431] on input "偏好設計師" at bounding box center [741, 438] width 236 height 31
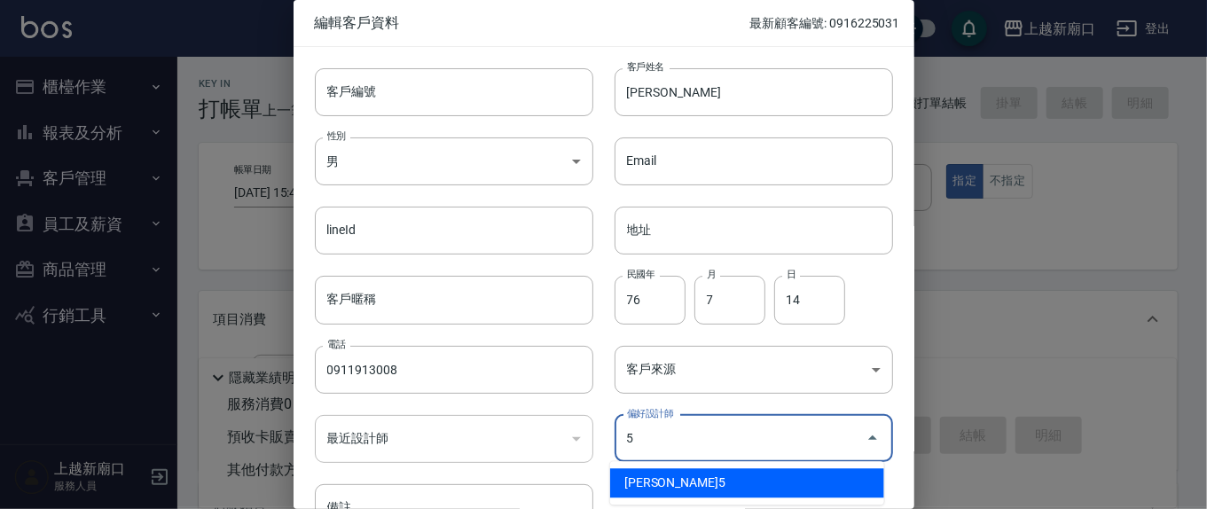
type input "[PERSON_NAME]"
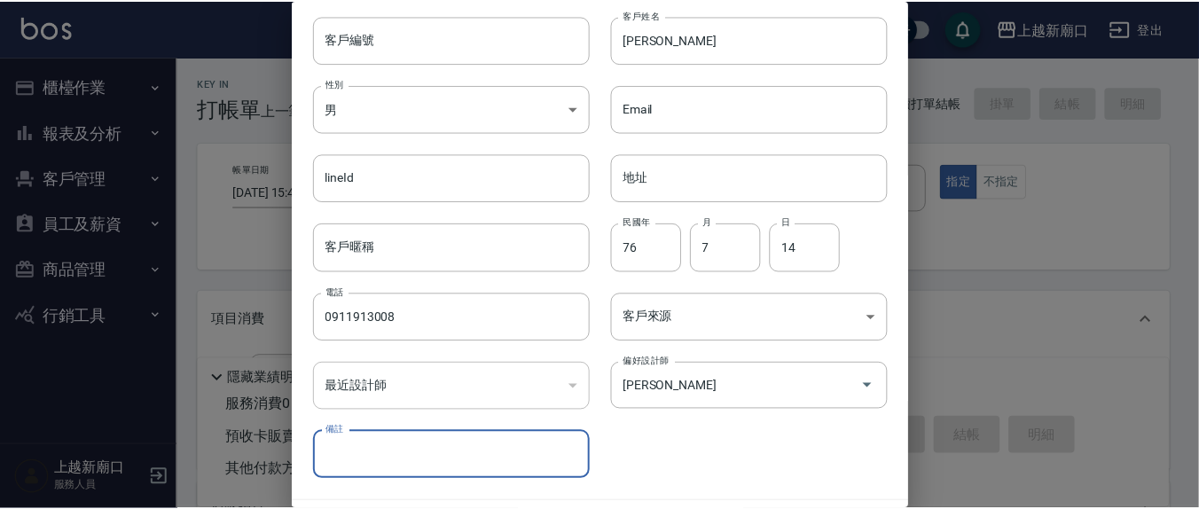
scroll to position [105, 0]
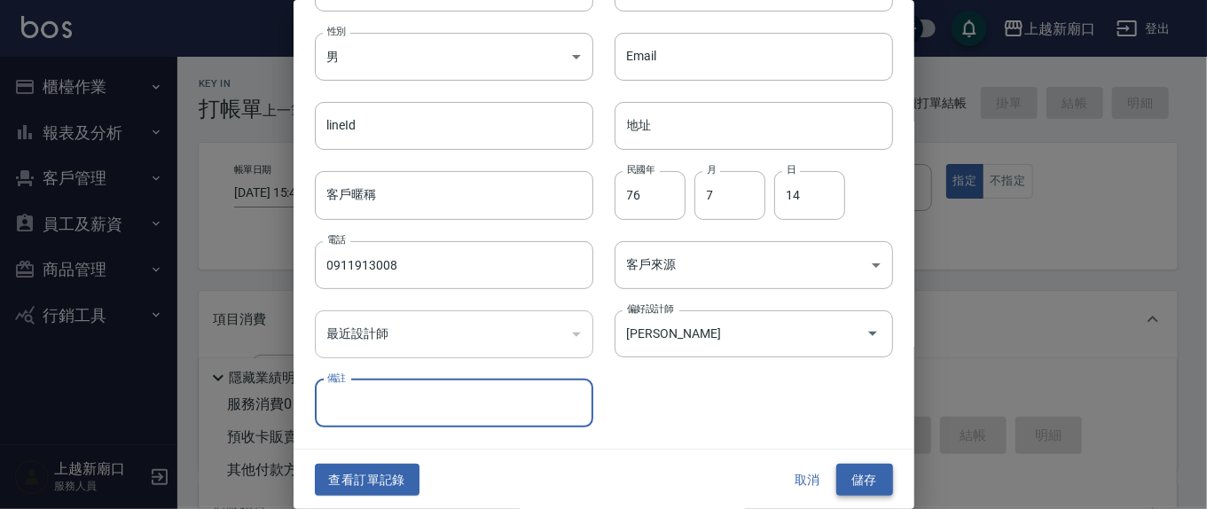
click at [871, 467] on button "儲存" at bounding box center [864, 480] width 57 height 33
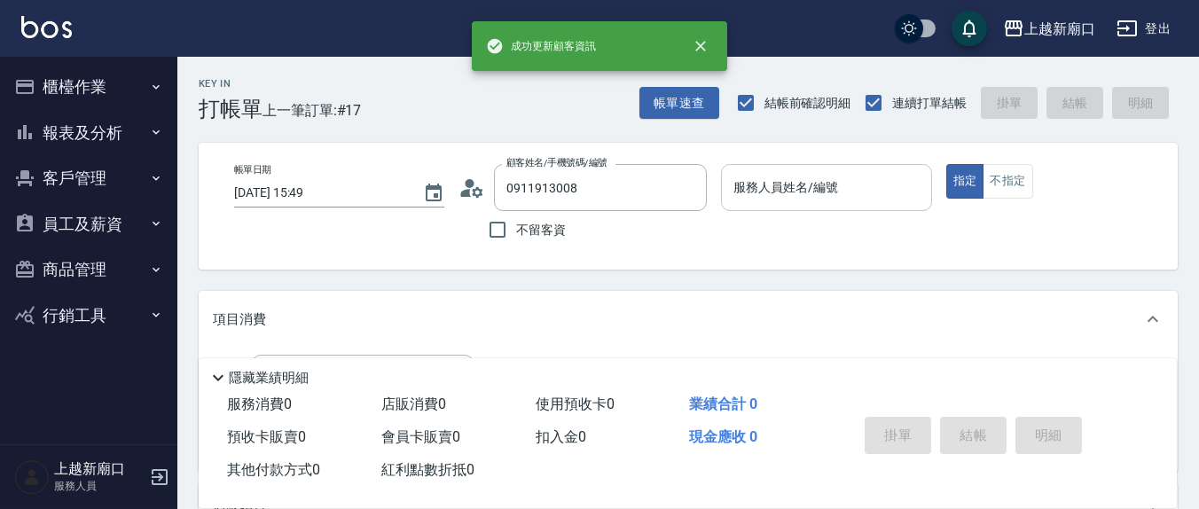
click at [764, 199] on input "服務人員姓名/編號" at bounding box center [826, 187] width 194 height 31
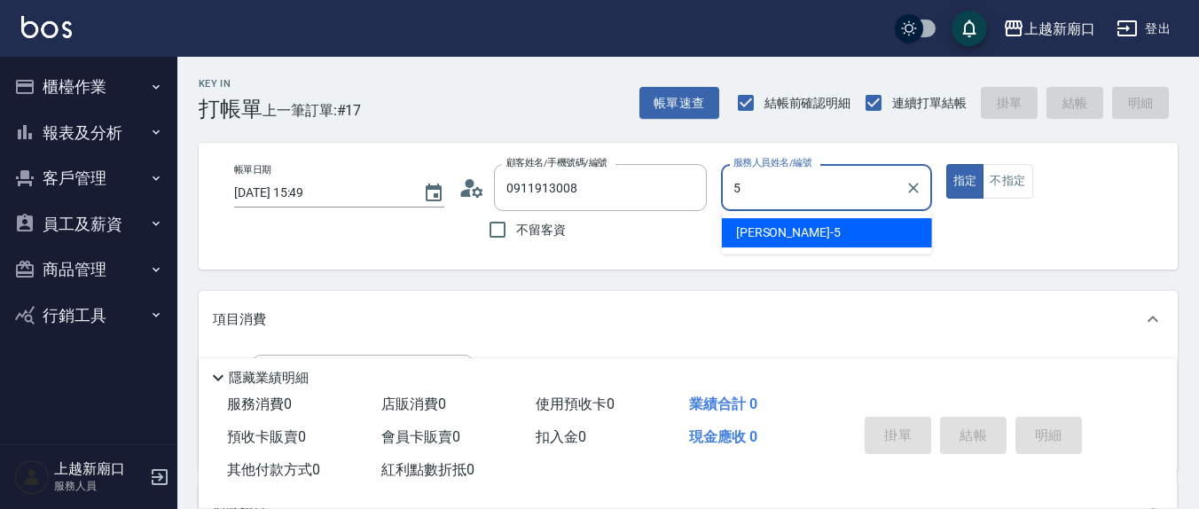
type input "[PERSON_NAME]5"
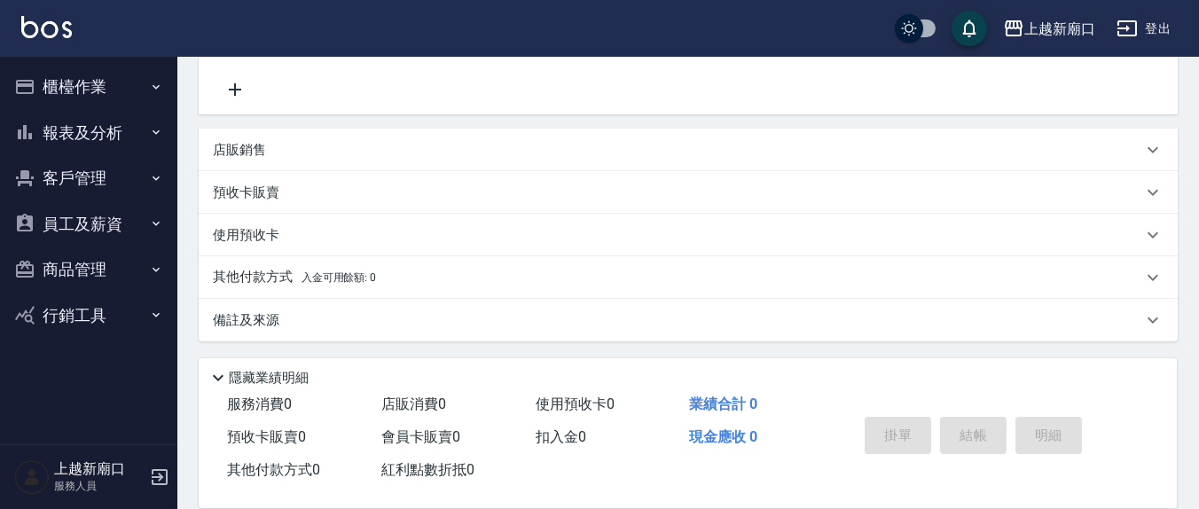
scroll to position [171, 0]
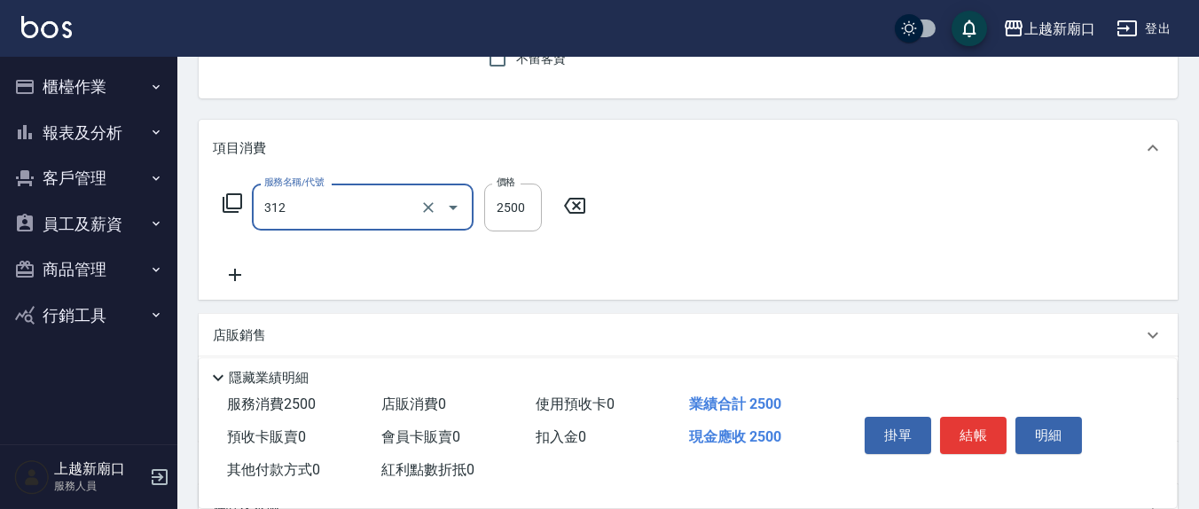
type input "有氧水離子燙2500(312)"
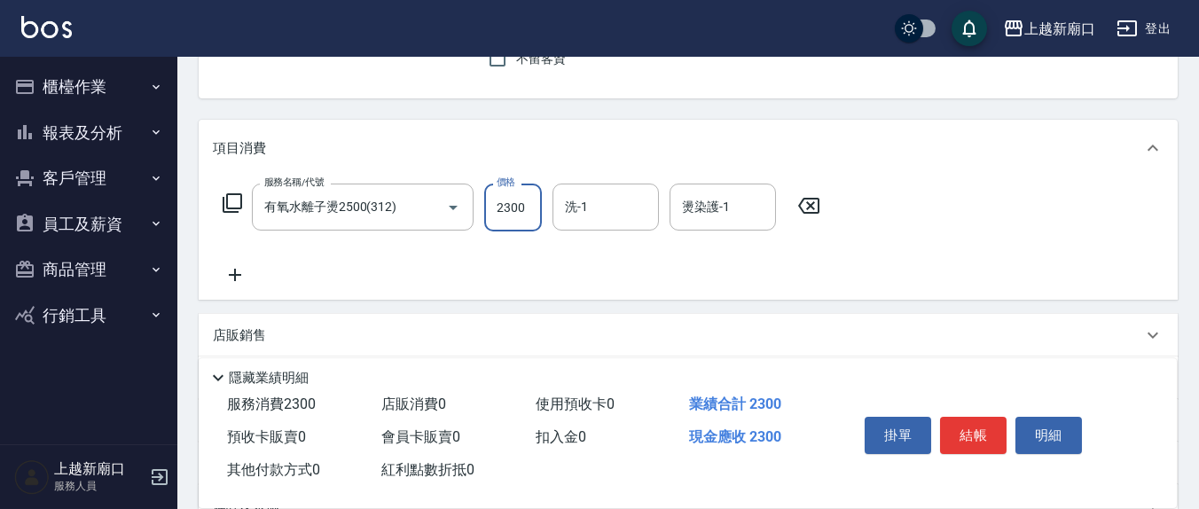
type input "2300"
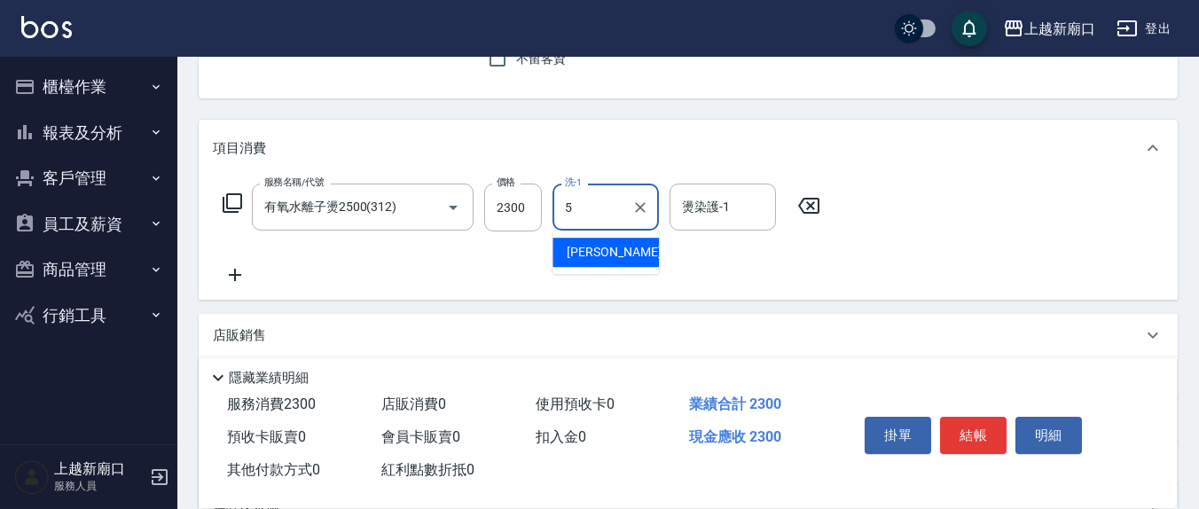
type input "[PERSON_NAME]5"
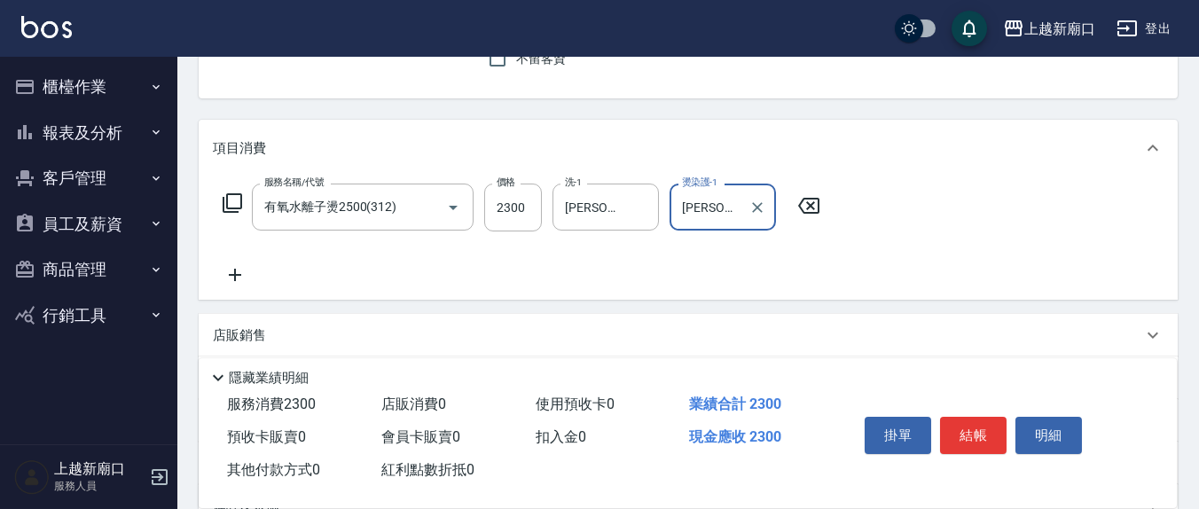
type input "[PERSON_NAME]5"
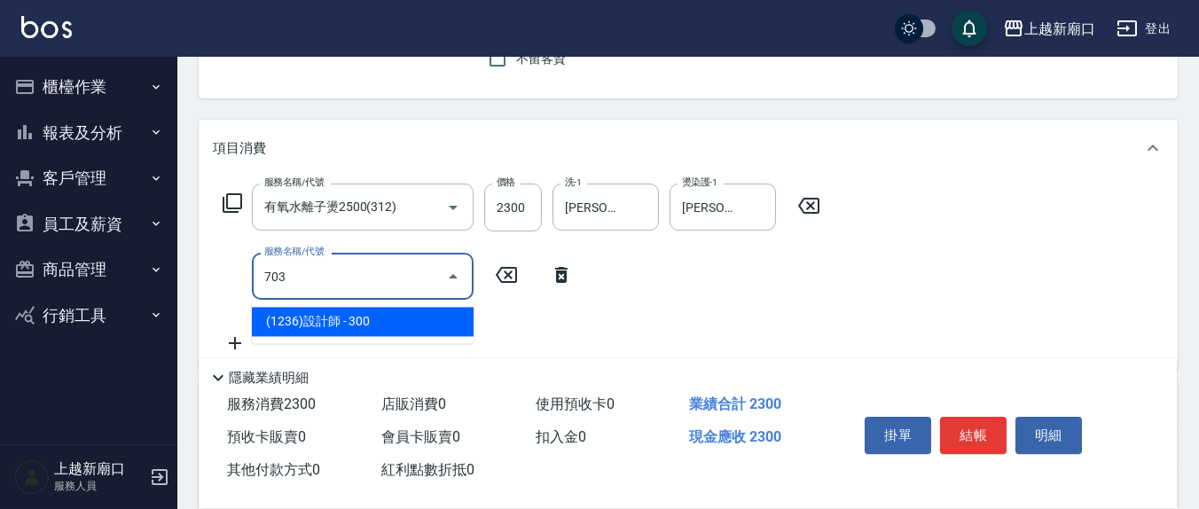
type input "(1236)設計師(703)"
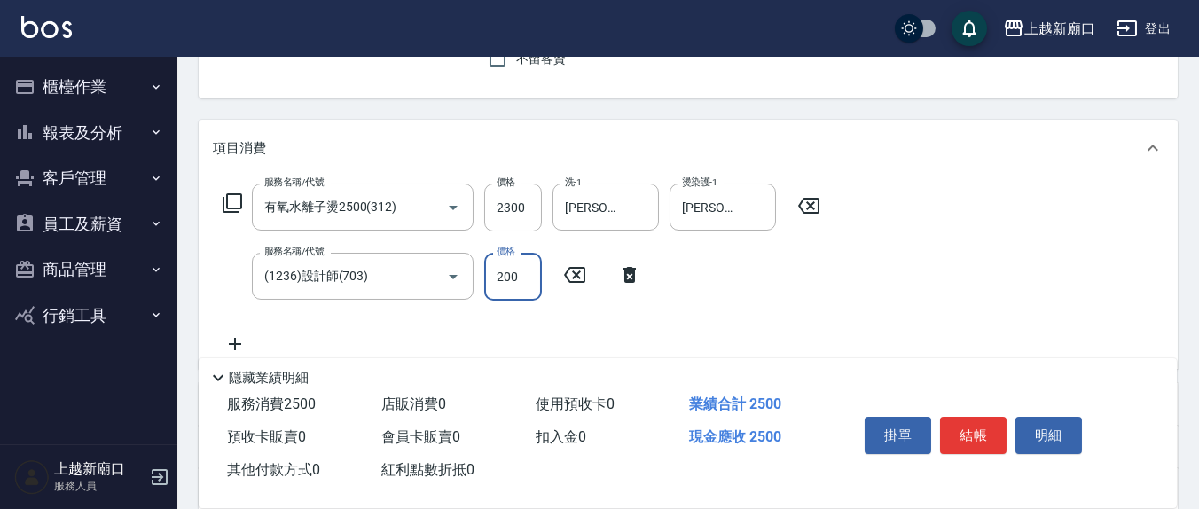
type input "200"
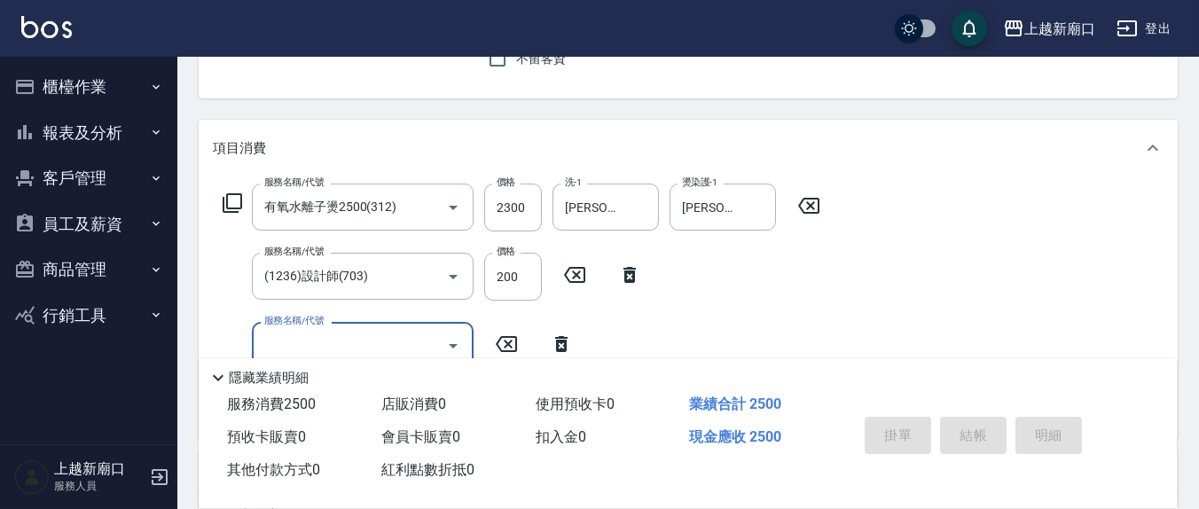
type input "[DATE] 15:50"
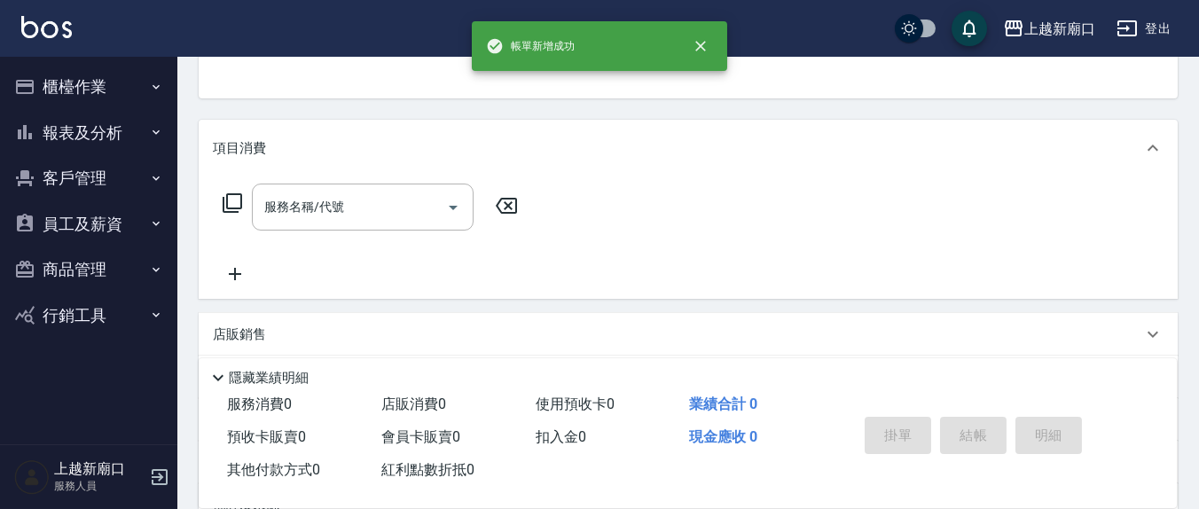
scroll to position [0, 0]
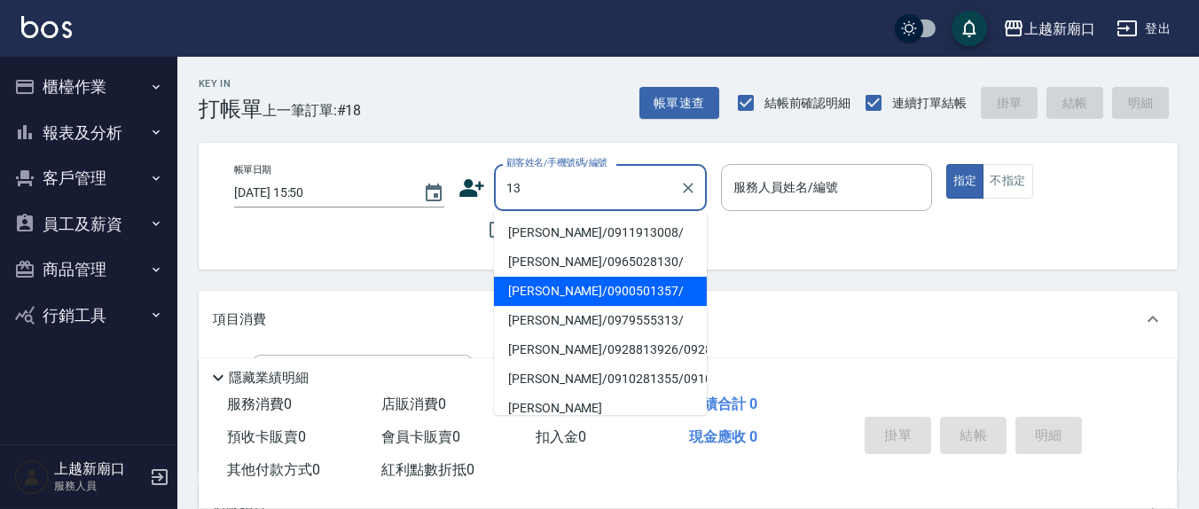
type input "13"
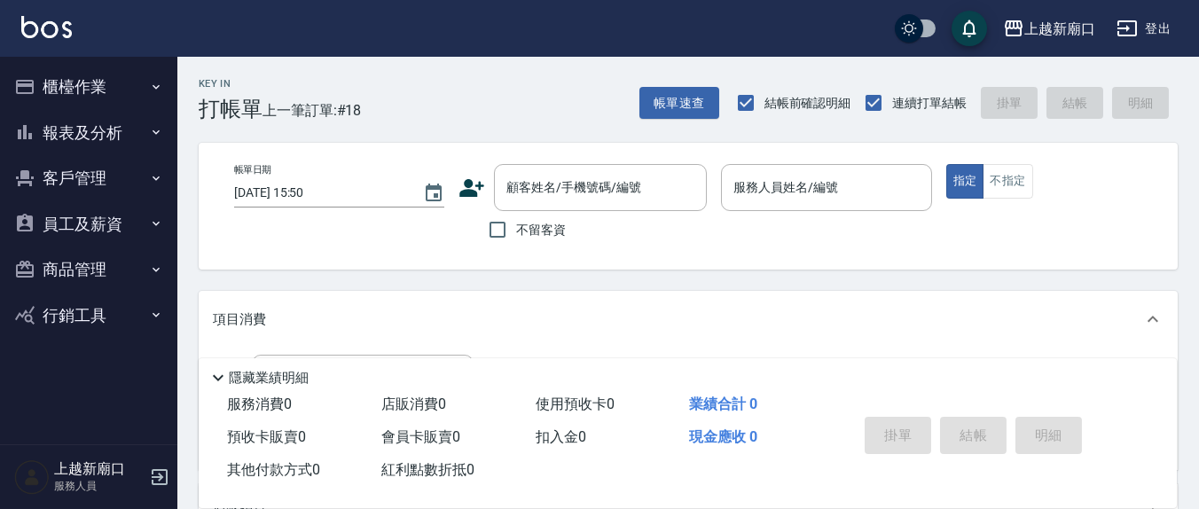
drag, startPoint x: 312, startPoint y: 274, endPoint x: 514, endPoint y: 253, distance: 202.5
click at [324, 272] on div "Key In 打帳單 上一筆訂單:#18 帳單速查 結帳前確認明細 連續打單結帳 掛單 結帳 明細 帳單日期 [DATE] 15:50 顧客姓名/手機號碼/編…" at bounding box center [688, 461] width 1022 height 808
drag, startPoint x: 503, startPoint y: 227, endPoint x: 731, endPoint y: 216, distance: 228.2
click at [504, 227] on input "不留客資" at bounding box center [497, 229] width 37 height 37
checkbox input "true"
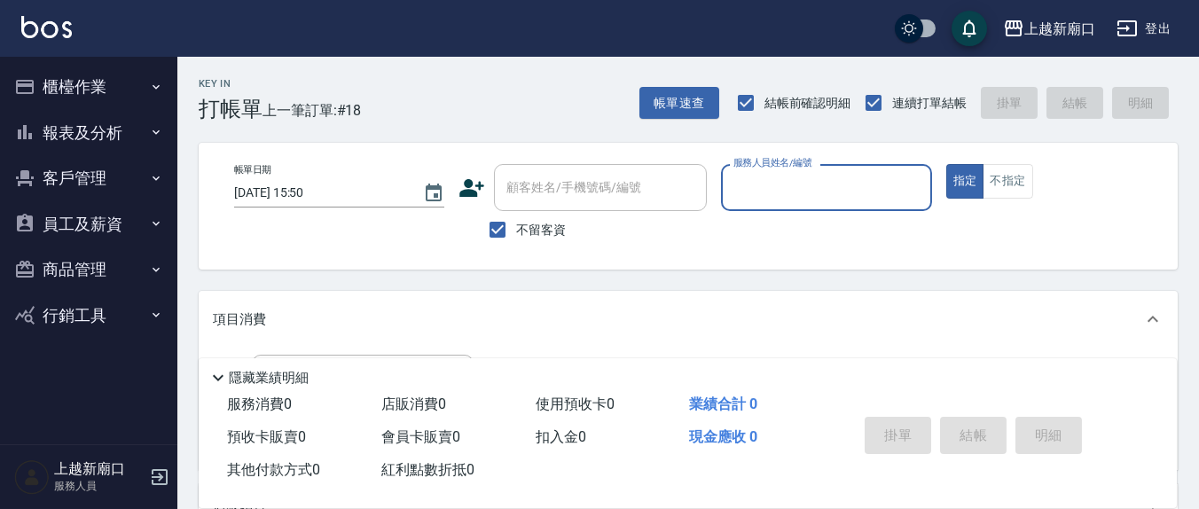
click at [766, 196] on input "服務人員姓名/編號" at bounding box center [826, 187] width 194 height 31
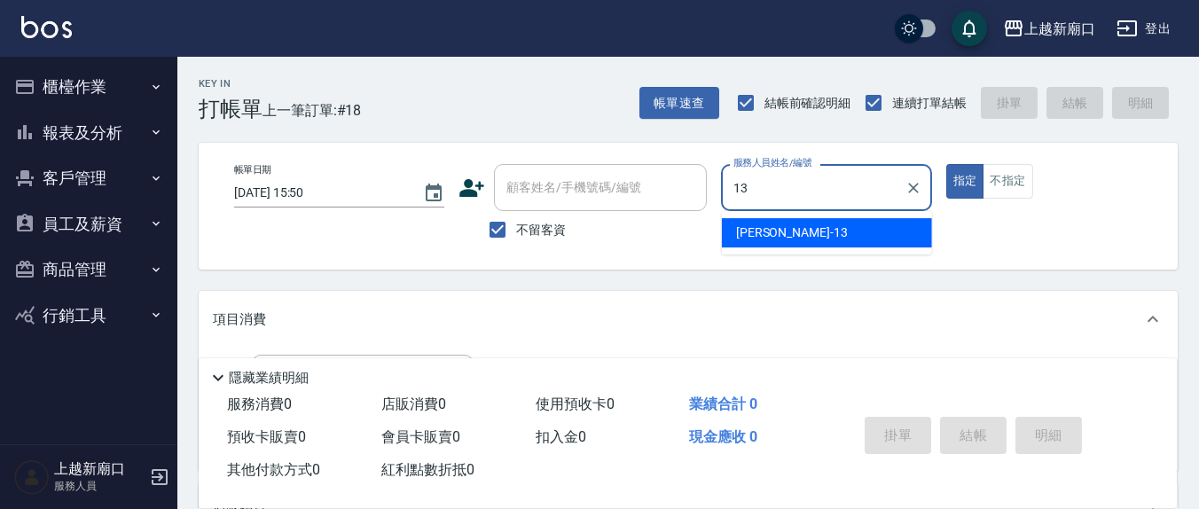
type input "[PERSON_NAME]-13"
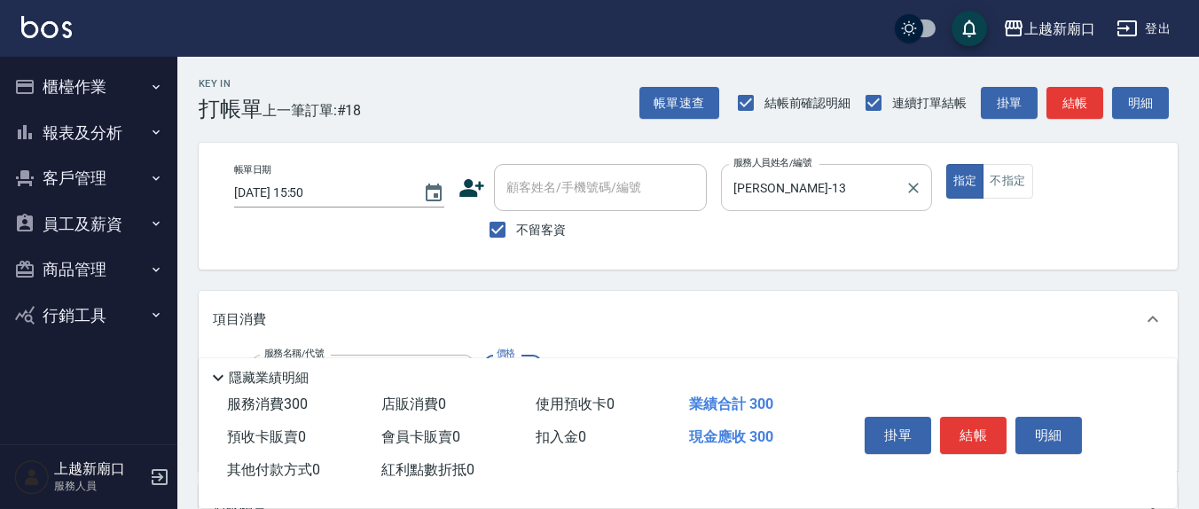
type input "[PERSON_NAME]洗髮精(210)"
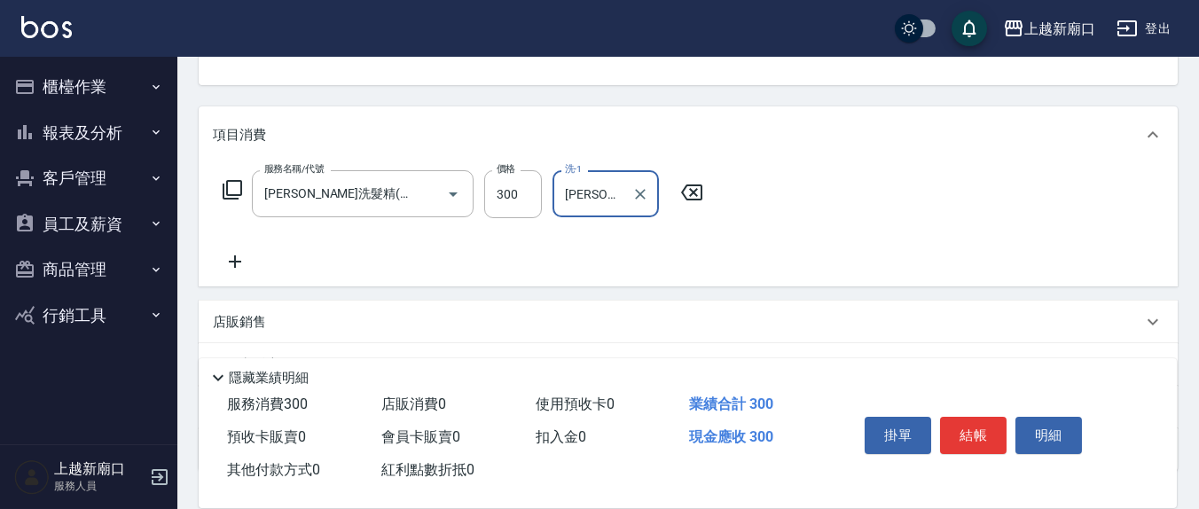
type input "[PERSON_NAME]-21"
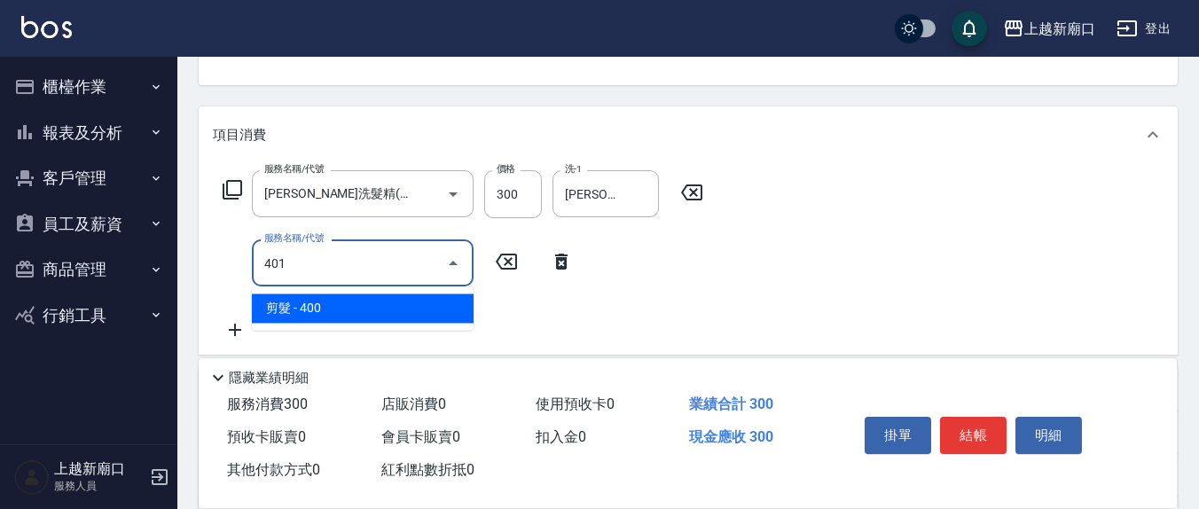
type input "剪髮(401)"
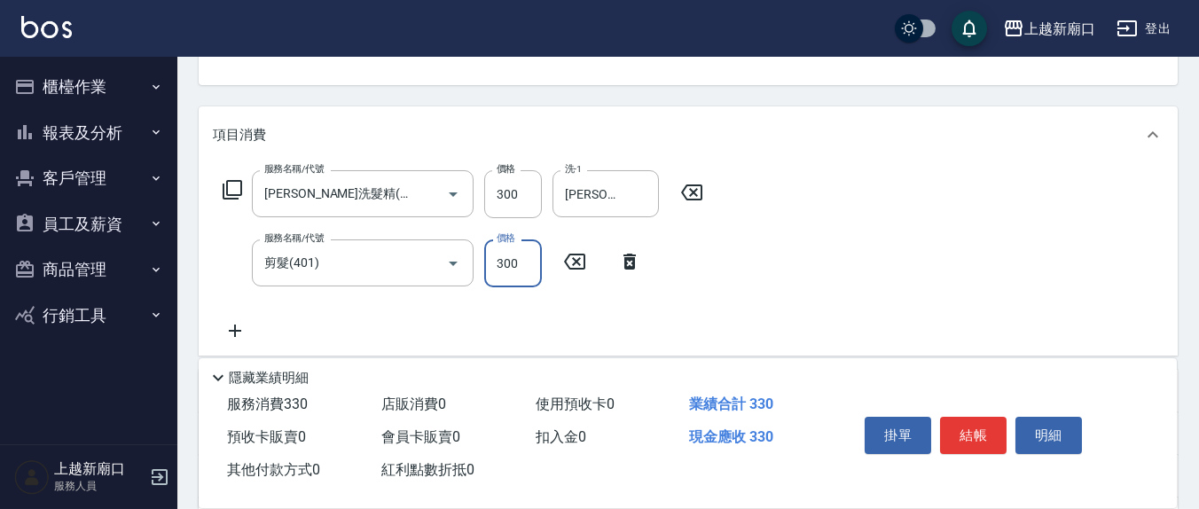
type input "300"
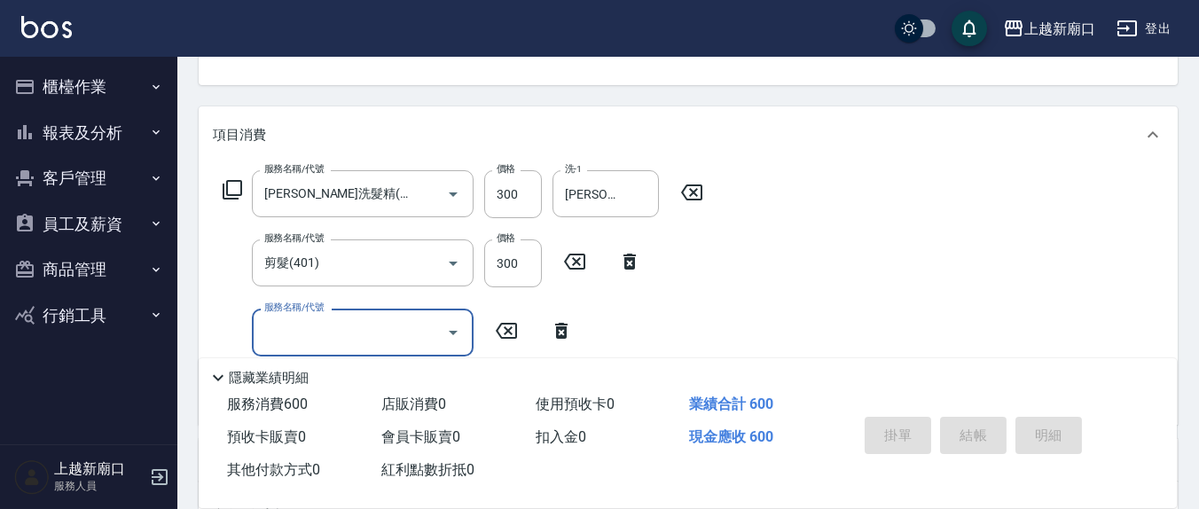
type input "[DATE] 15:51"
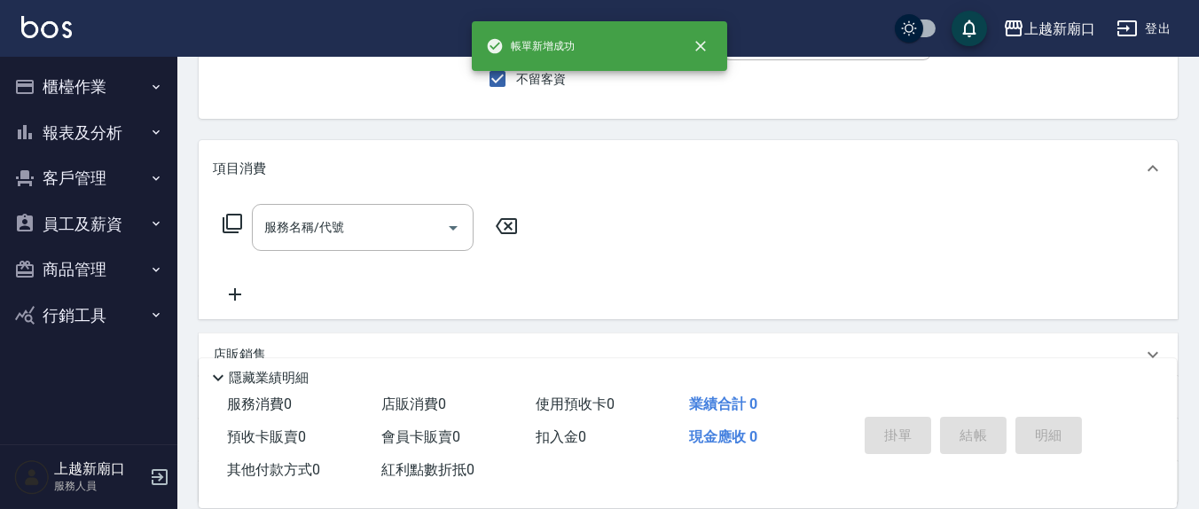
scroll to position [0, 0]
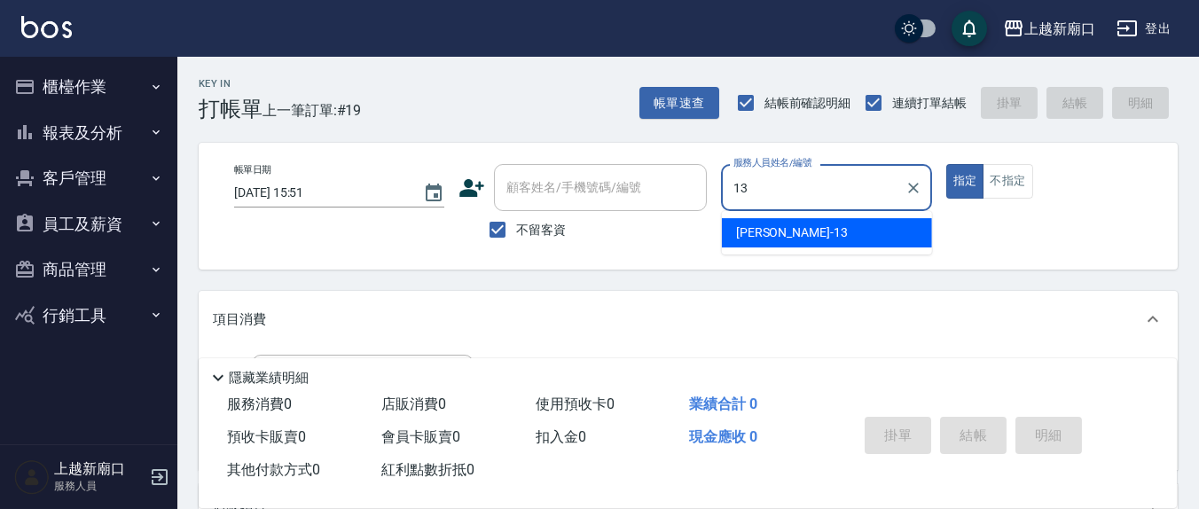
type input "[PERSON_NAME]-13"
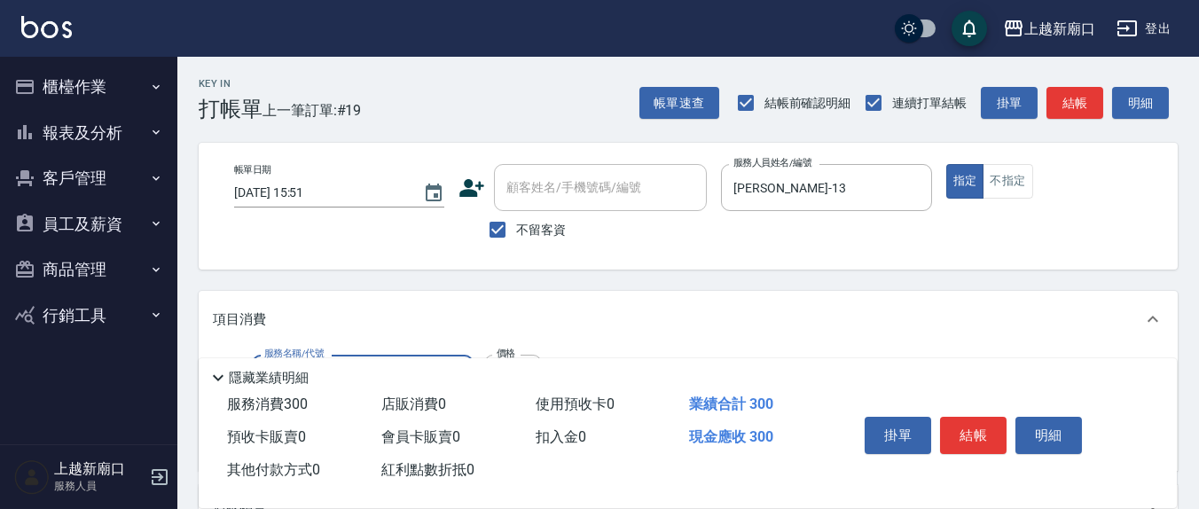
type input "[PERSON_NAME]洗髮精(210)"
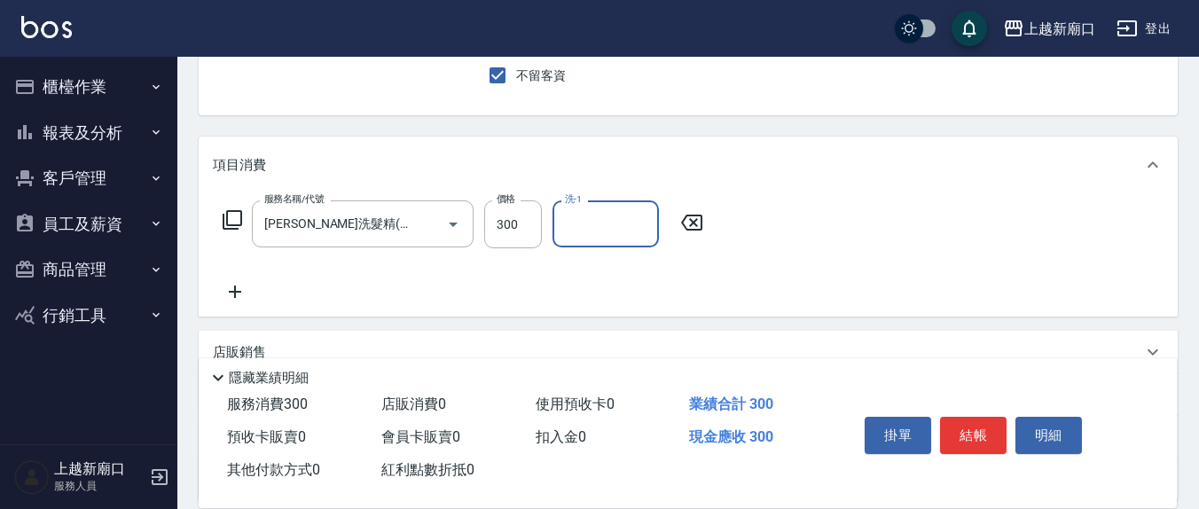
scroll to position [185, 0]
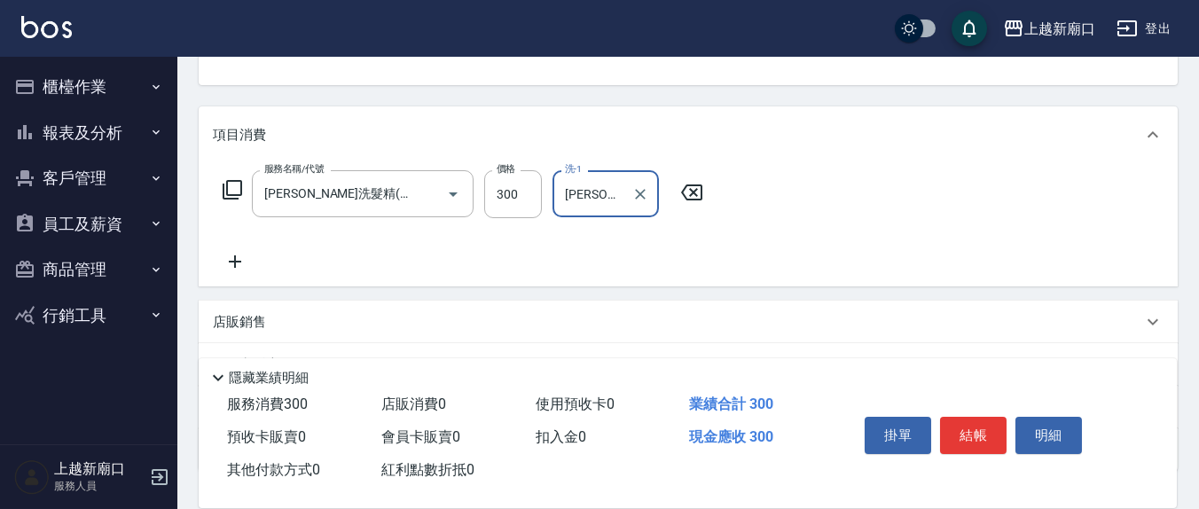
type input "[PERSON_NAME]-21"
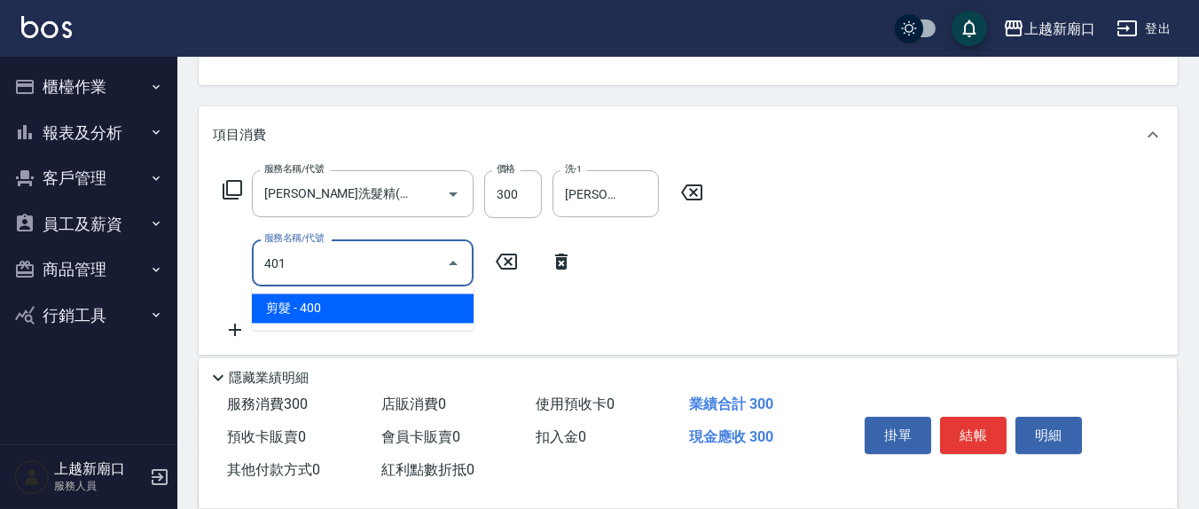
type input "剪髮(401)"
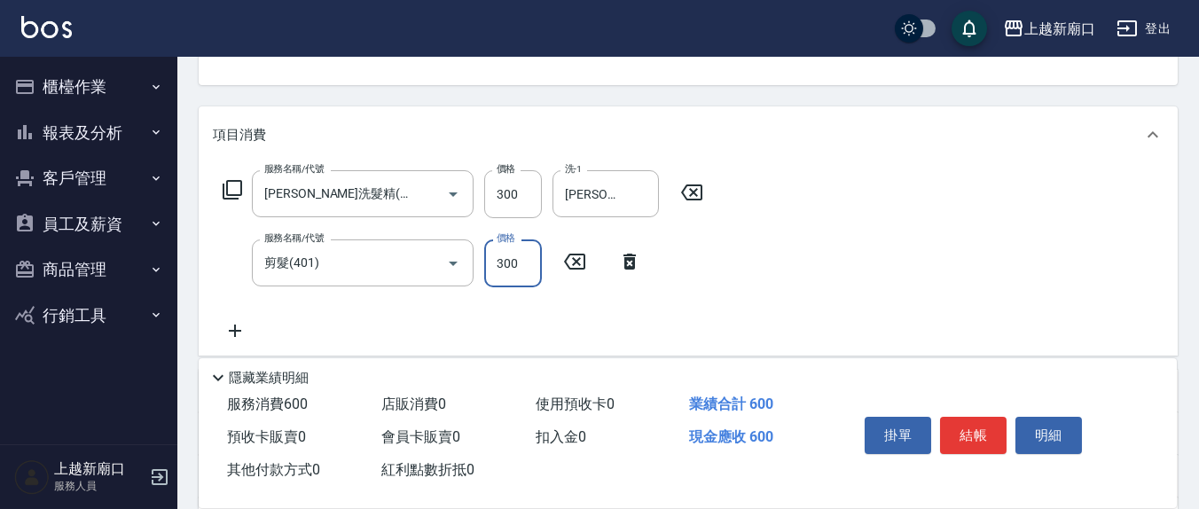
type input "300"
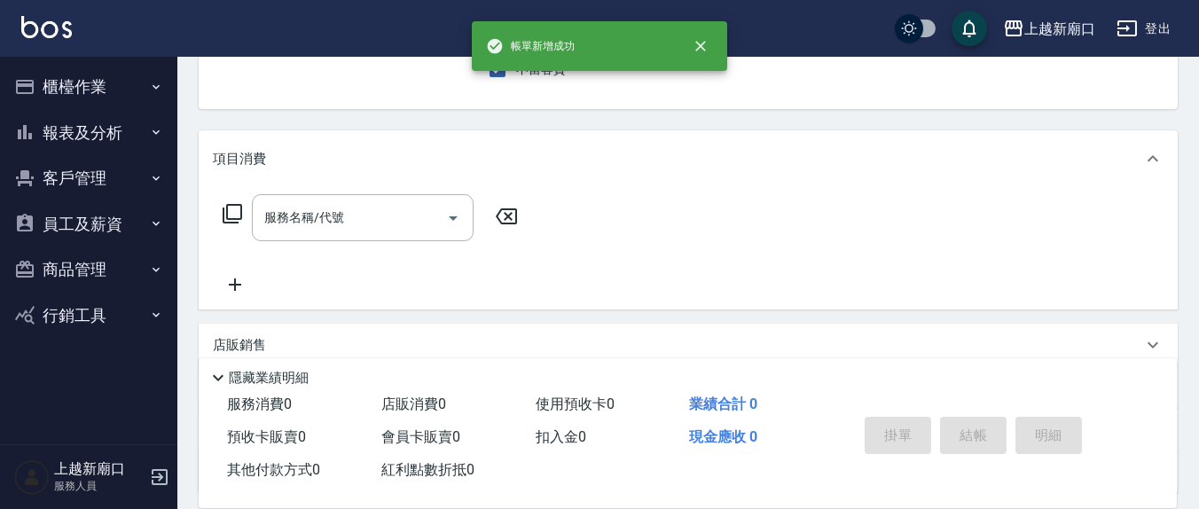
scroll to position [0, 0]
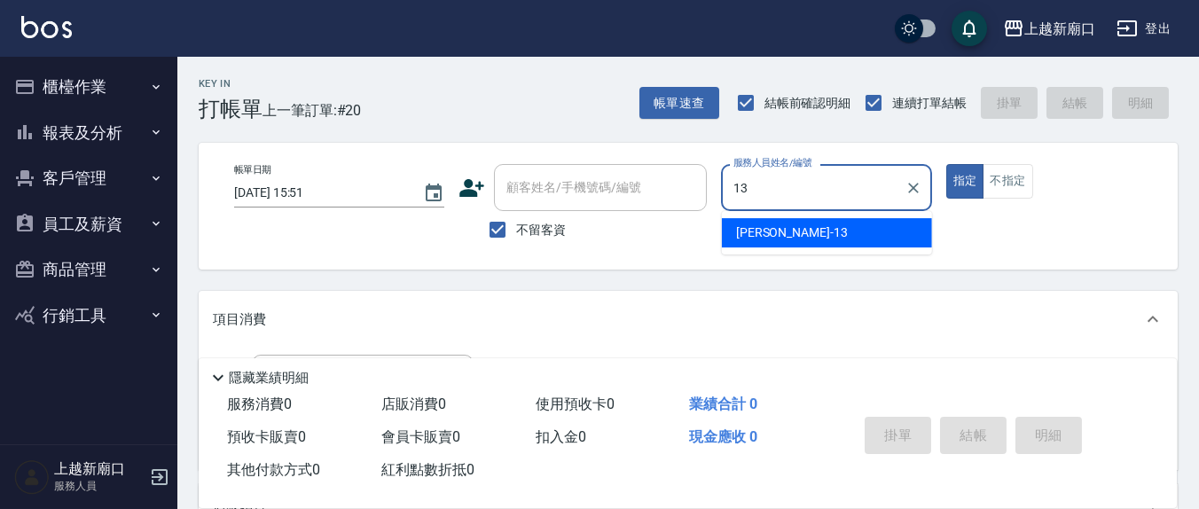
type input "[PERSON_NAME]-13"
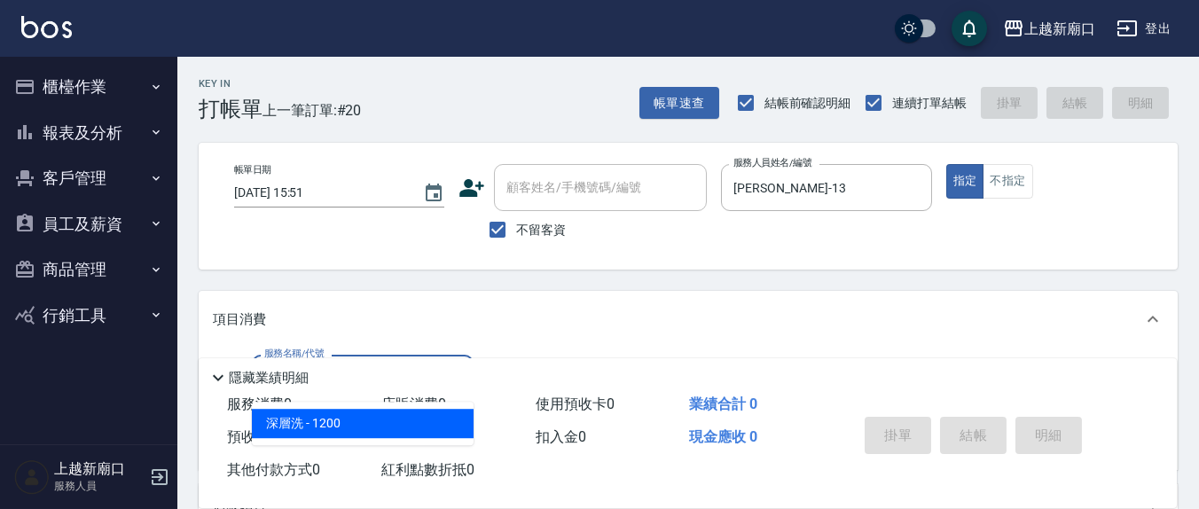
type input "深層洗(208)"
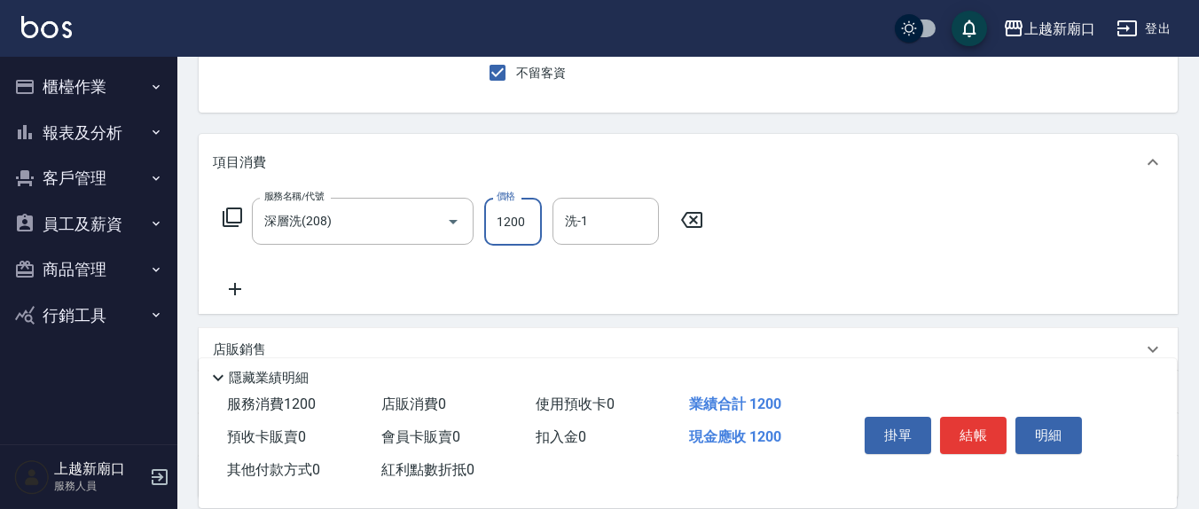
scroll to position [185, 0]
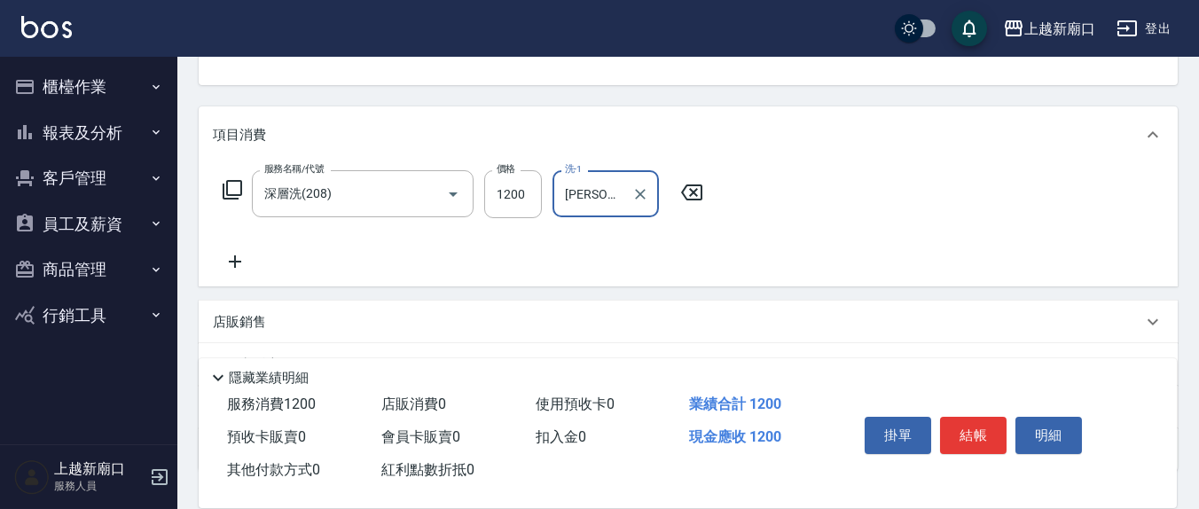
type input "[PERSON_NAME]-22"
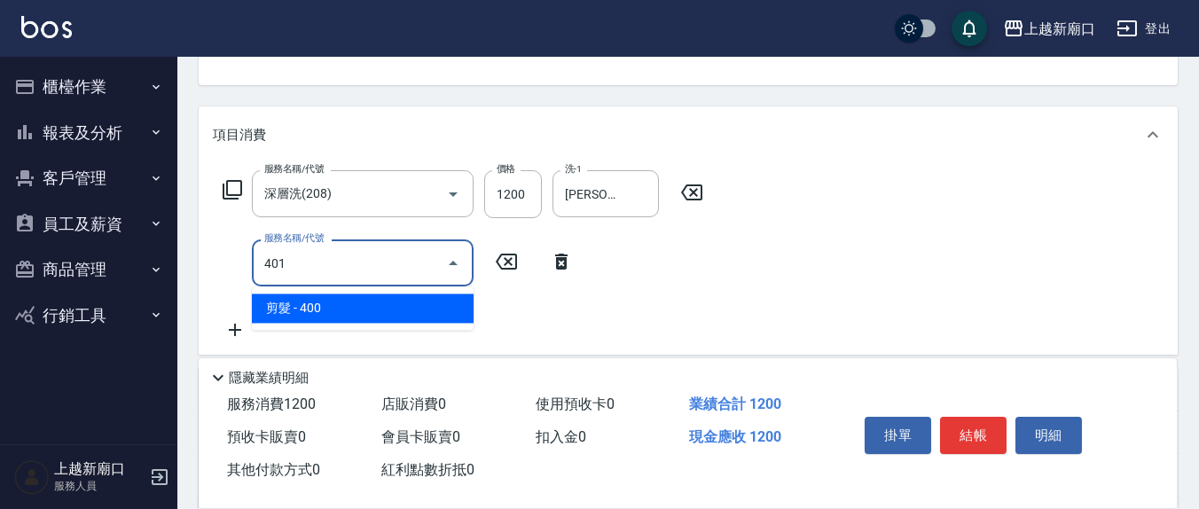
type input "剪髮(401)"
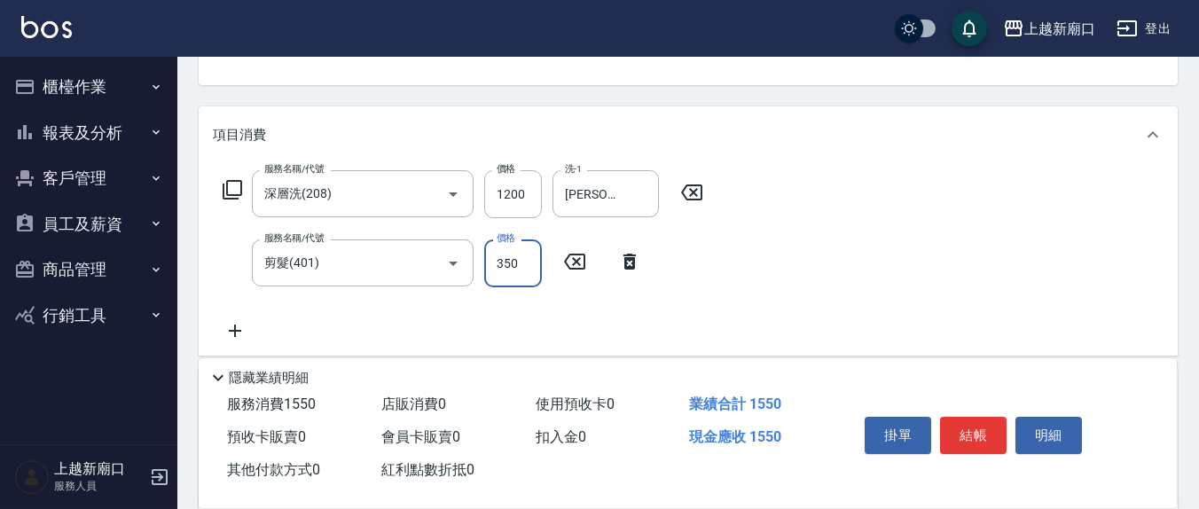
type input "350"
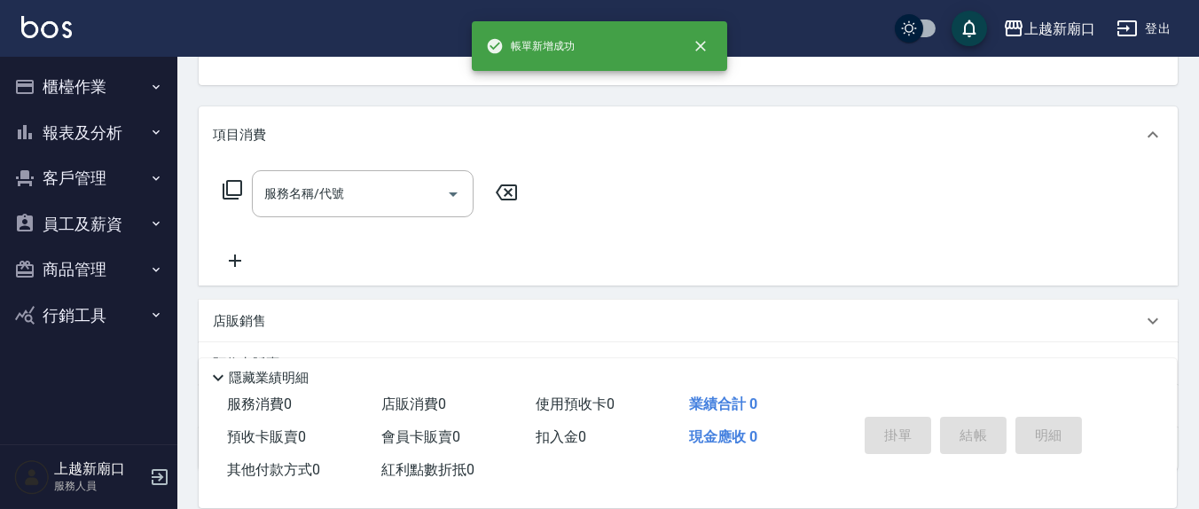
scroll to position [0, 0]
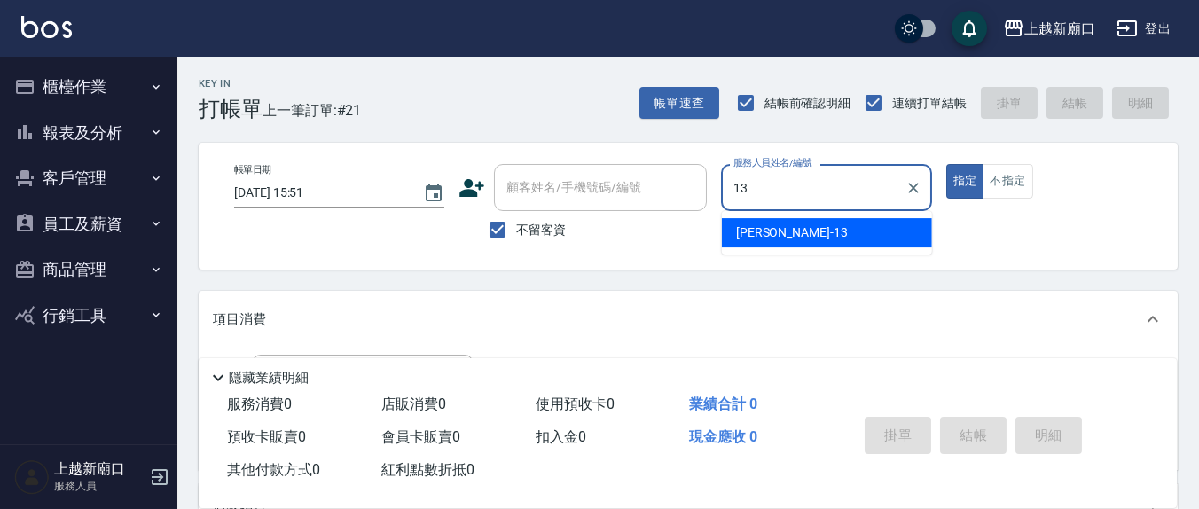
type input "[PERSON_NAME]-13"
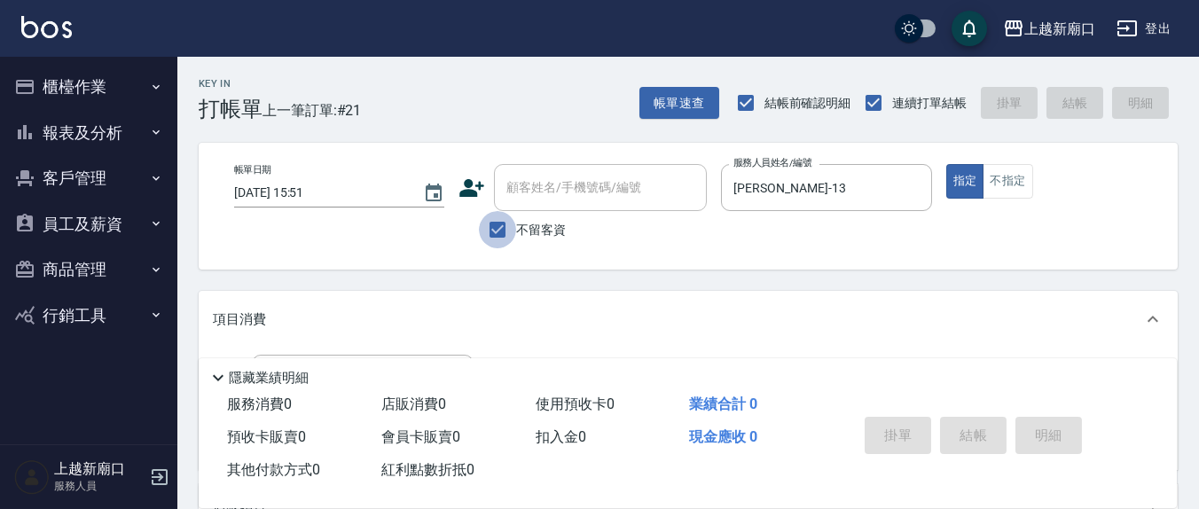
click at [485, 232] on input "不留客資" at bounding box center [497, 229] width 37 height 37
checkbox input "false"
click at [536, 193] on div "顧客姓名/手機號碼/編號 顧客姓名/手機號碼/編號" at bounding box center [600, 187] width 213 height 47
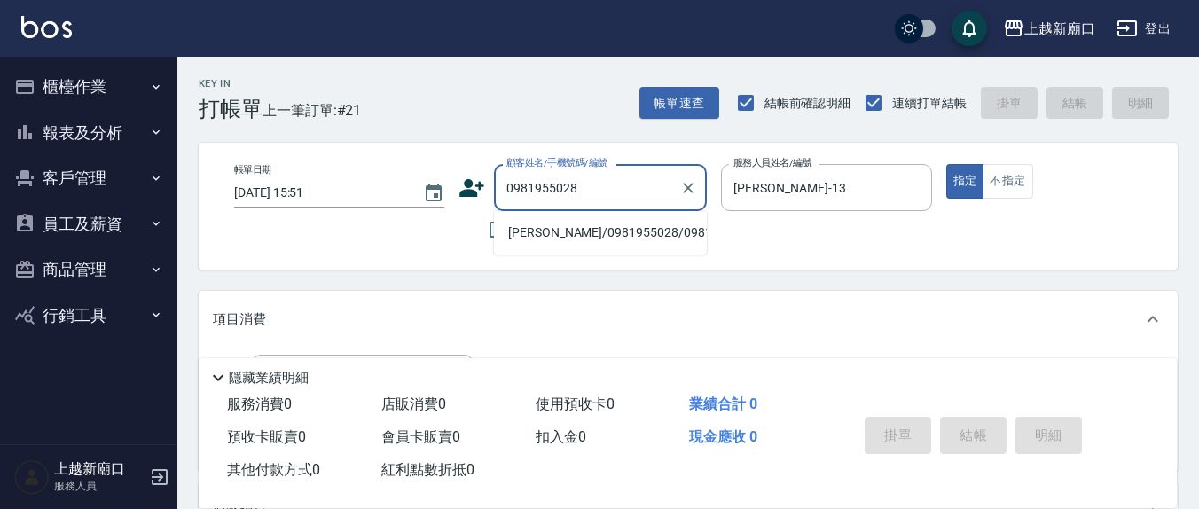
click at [572, 247] on li "[PERSON_NAME]/0981955028/0981955028" at bounding box center [600, 232] width 213 height 29
type input "[PERSON_NAME]/0981955028/0981955028"
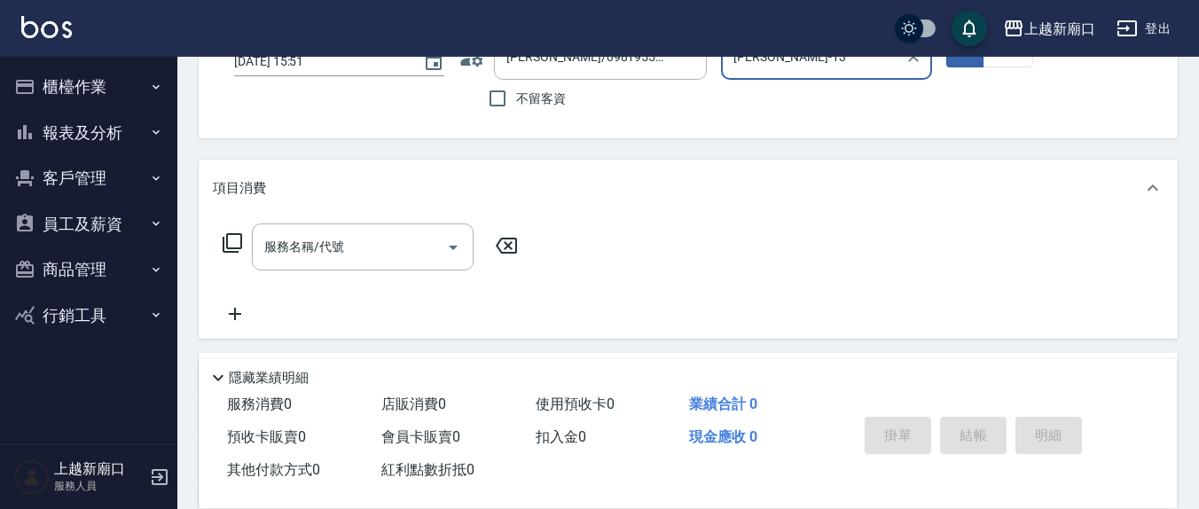
scroll to position [185, 0]
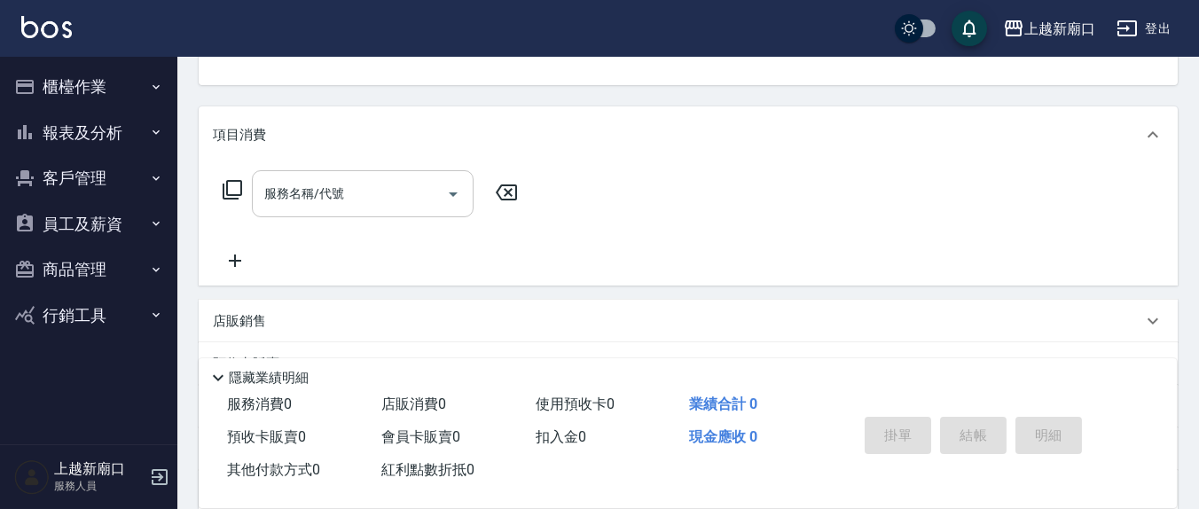
click at [381, 191] on input "服務名稱/代號" at bounding box center [349, 193] width 179 height 31
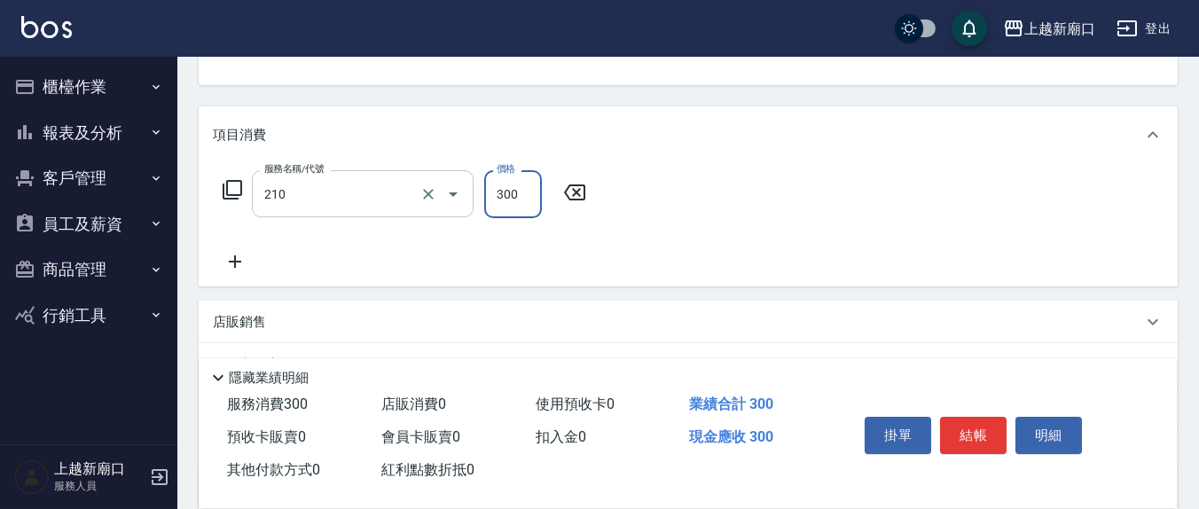
type input "[PERSON_NAME]洗髮精(210)"
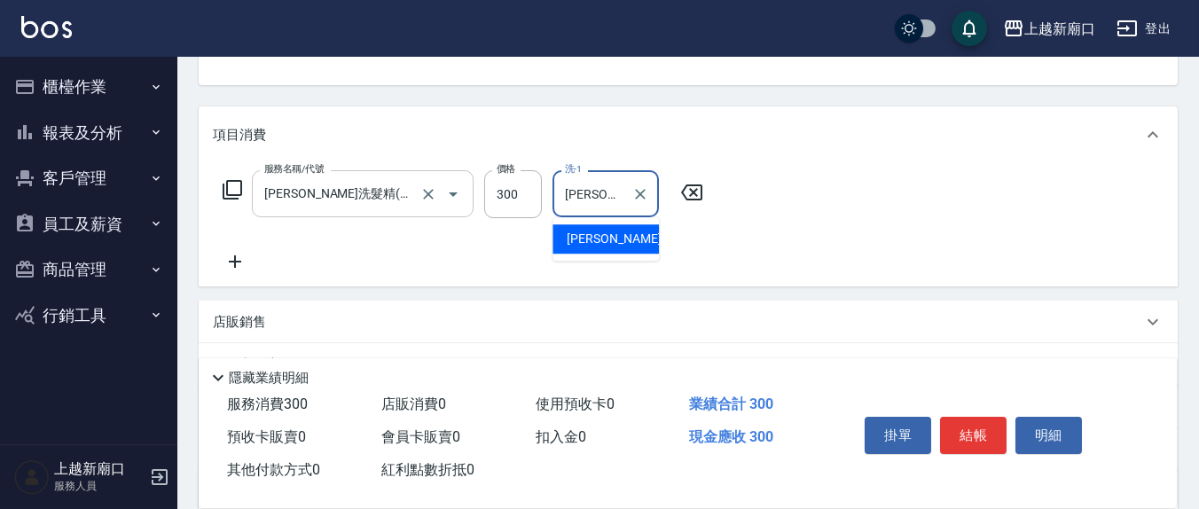
type input "[PERSON_NAME]-8"
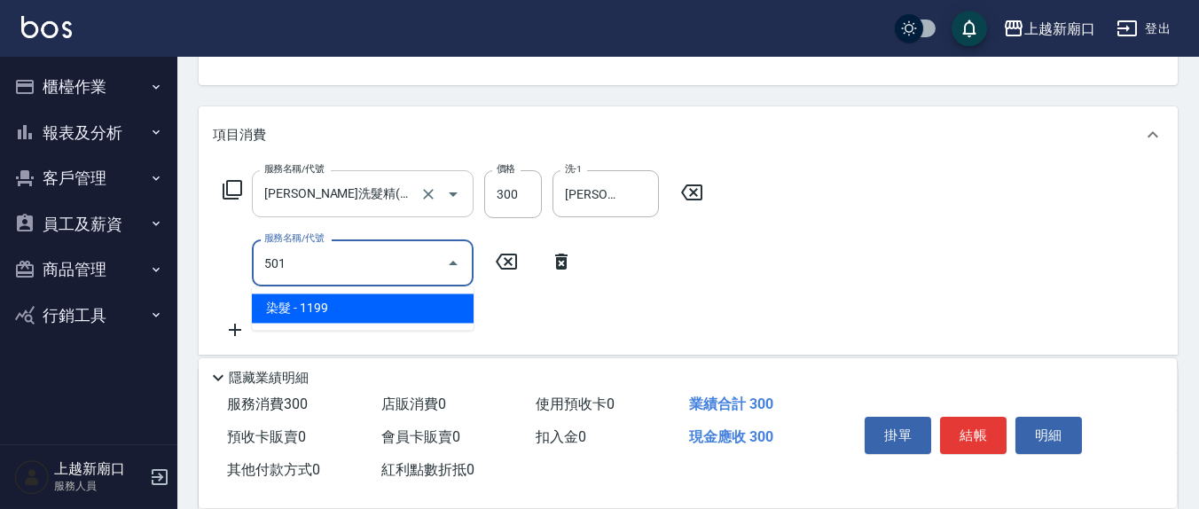
type input "染髮(501)"
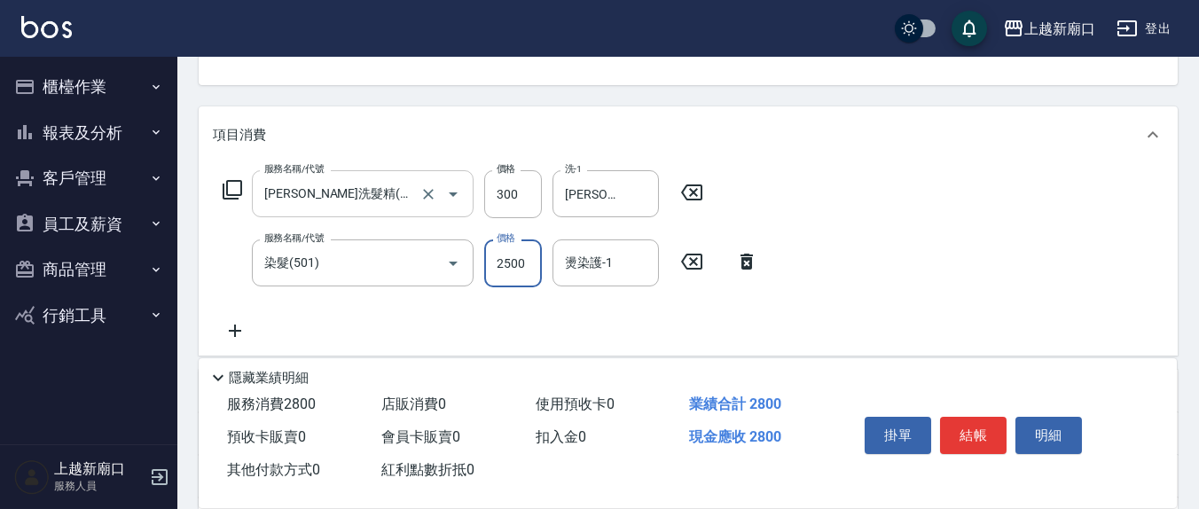
type input "2500"
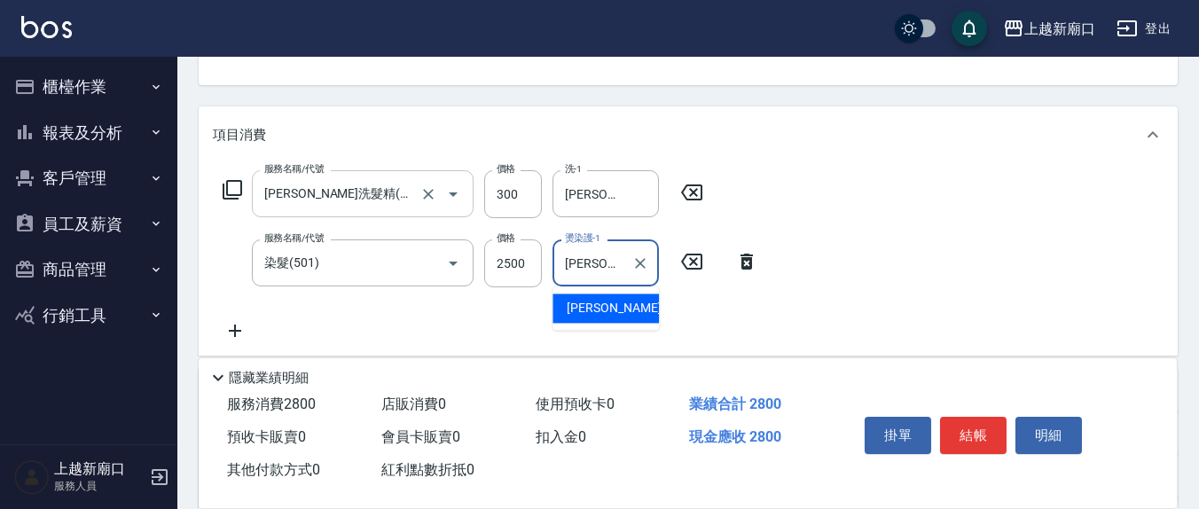
type input "[PERSON_NAME]-8"
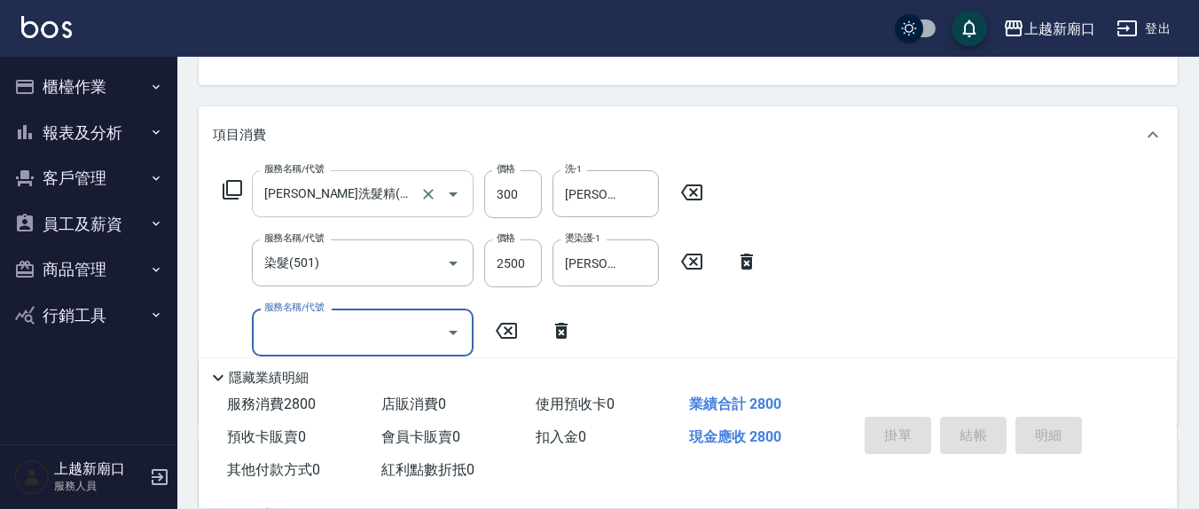
type input "[DATE] 15:52"
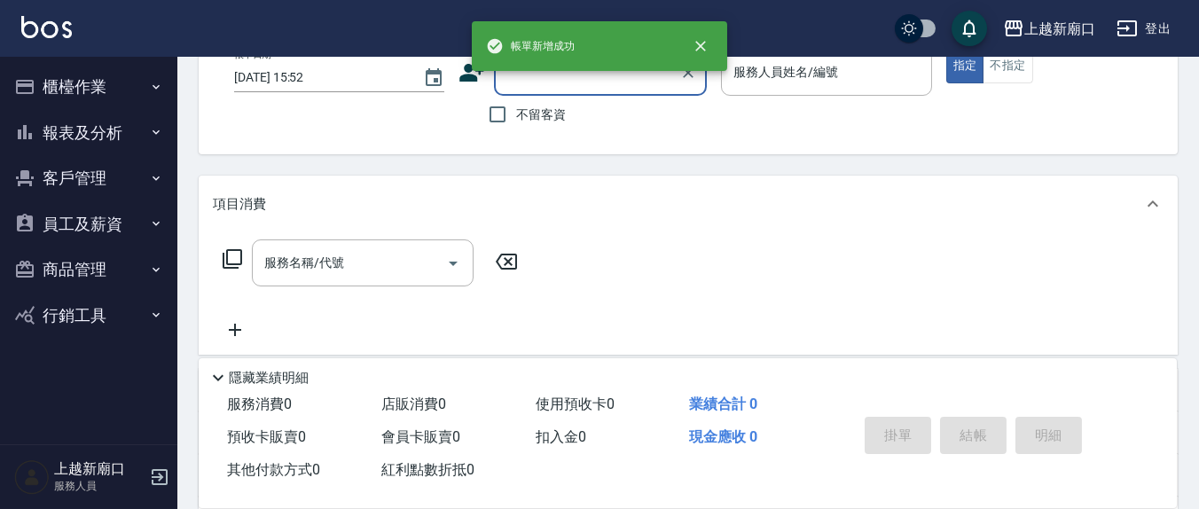
scroll to position [0, 0]
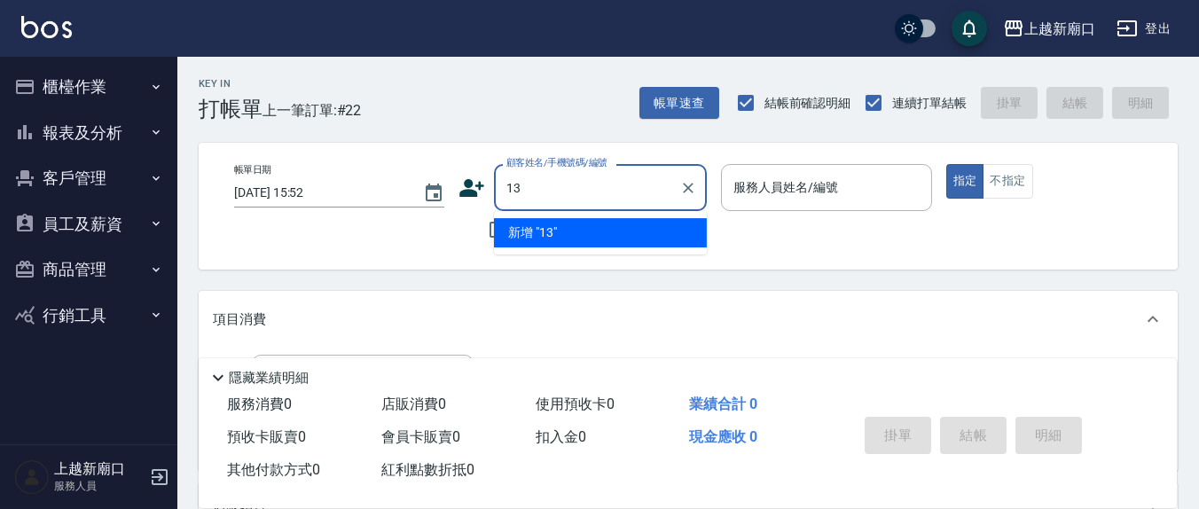
type input "13"
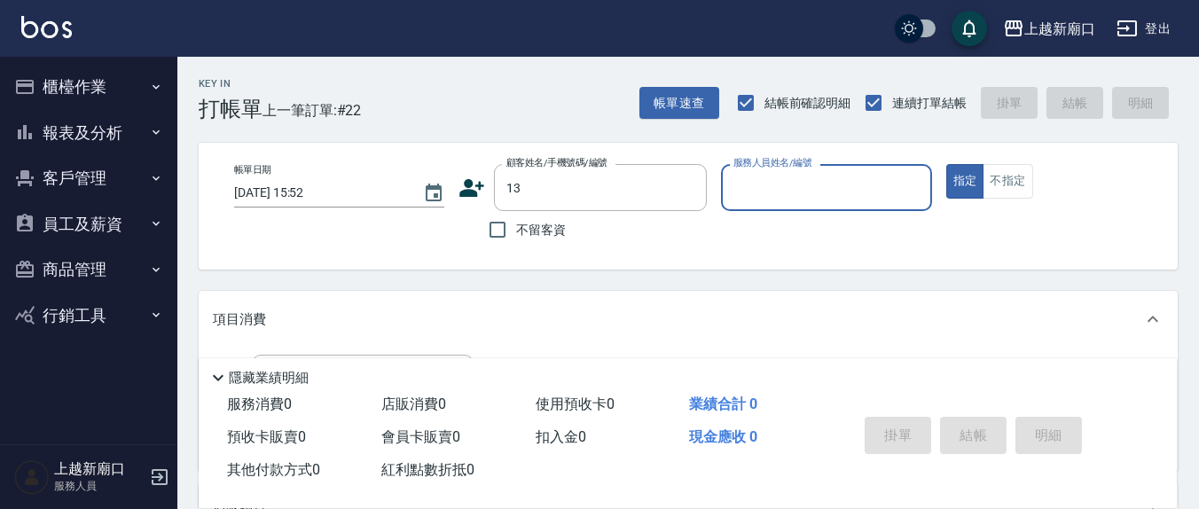
click at [946, 164] on button "指定" at bounding box center [965, 181] width 38 height 35
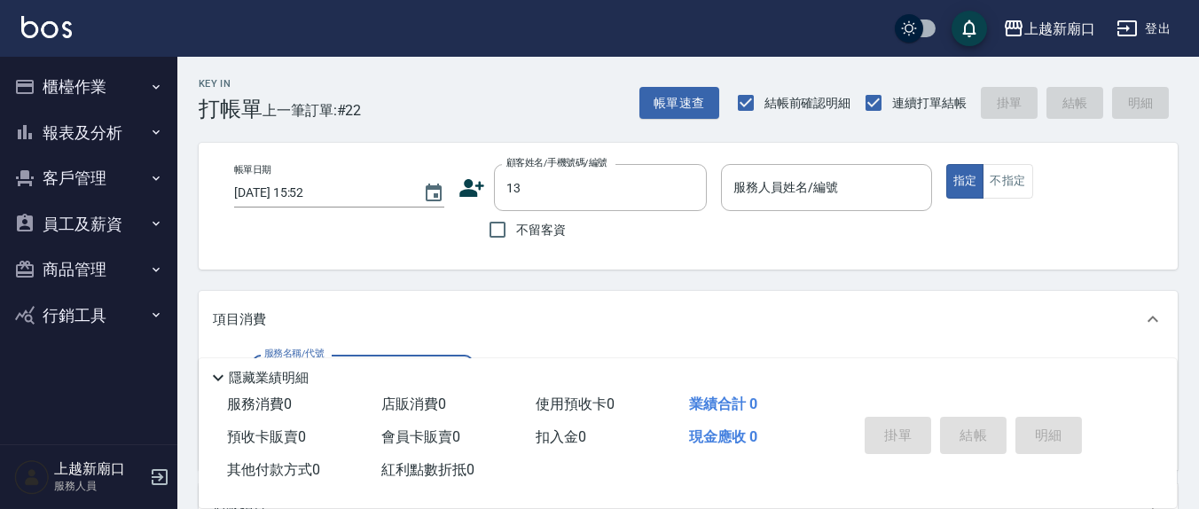
drag, startPoint x: 490, startPoint y: 237, endPoint x: 789, endPoint y: 190, distance: 303.5
click at [492, 235] on input "不留客資" at bounding box center [497, 229] width 37 height 37
checkbox input "true"
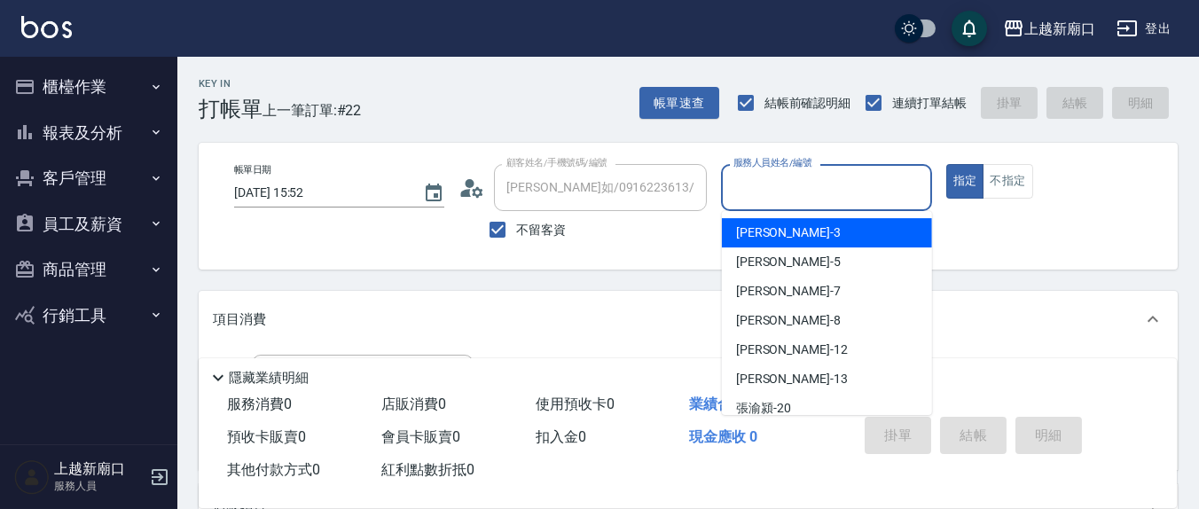
click at [791, 189] on input "服務人員姓名/編號" at bounding box center [826, 187] width 194 height 31
type input "兔兔/0981902149/"
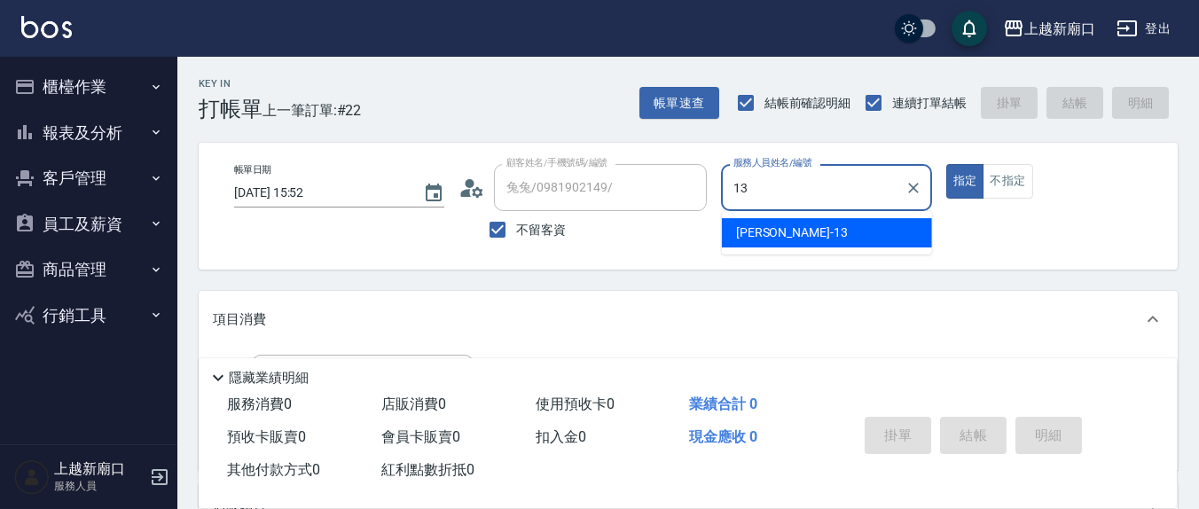
type input "[PERSON_NAME]-13"
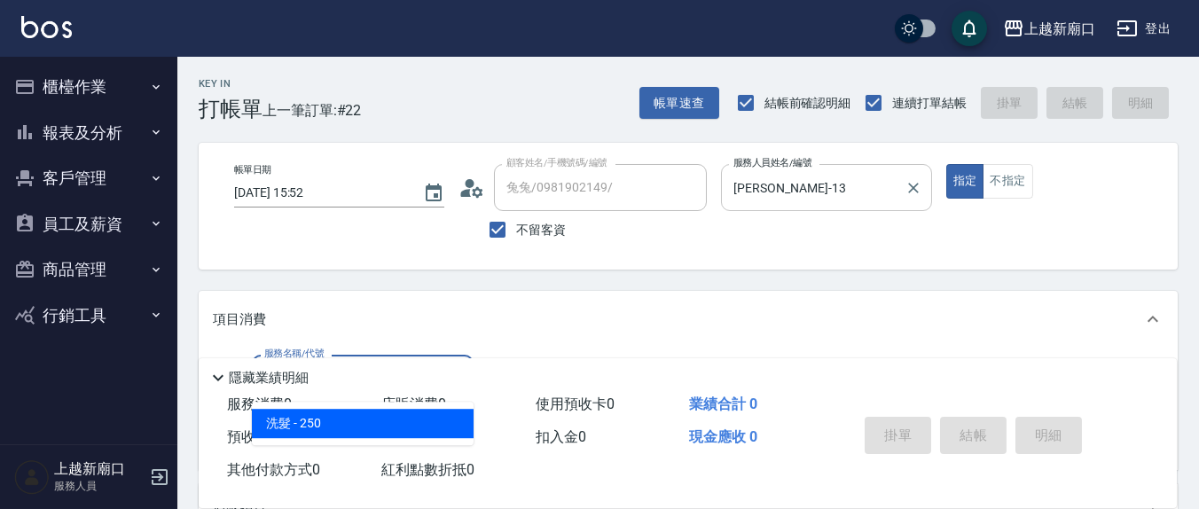
type input "洗髮(201)"
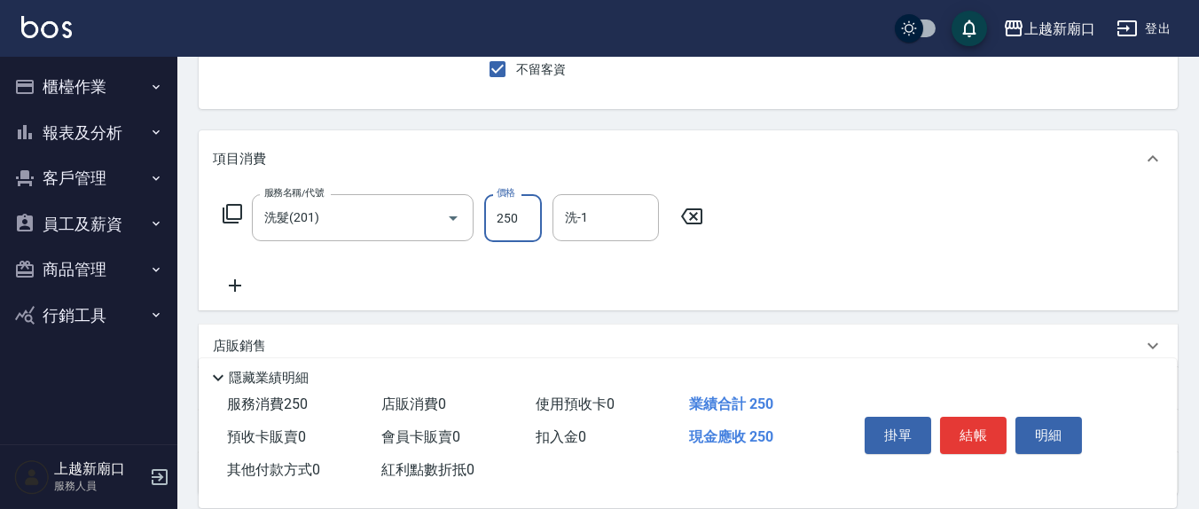
scroll to position [185, 0]
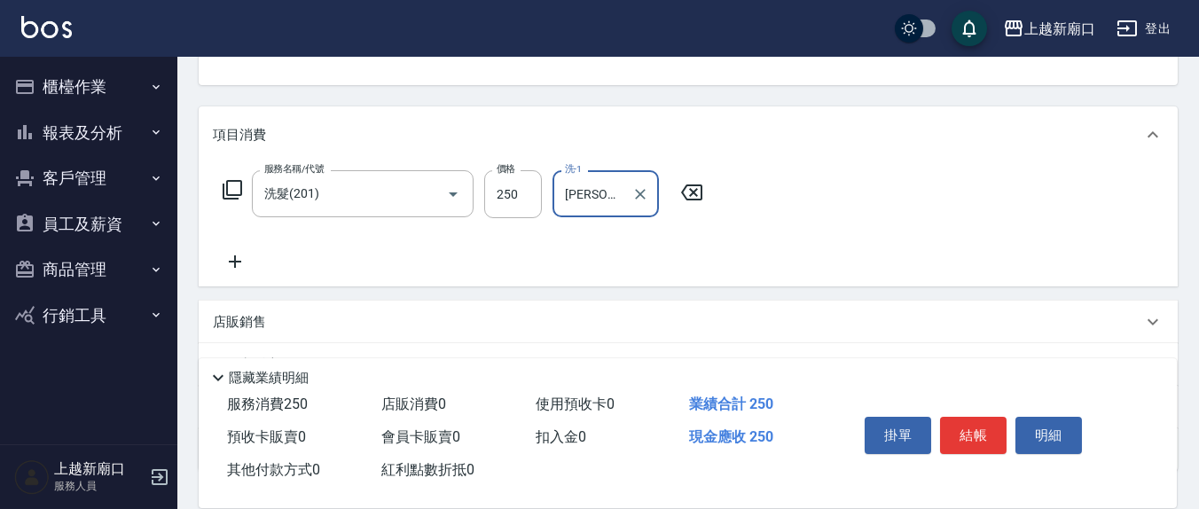
type input "[PERSON_NAME]-21"
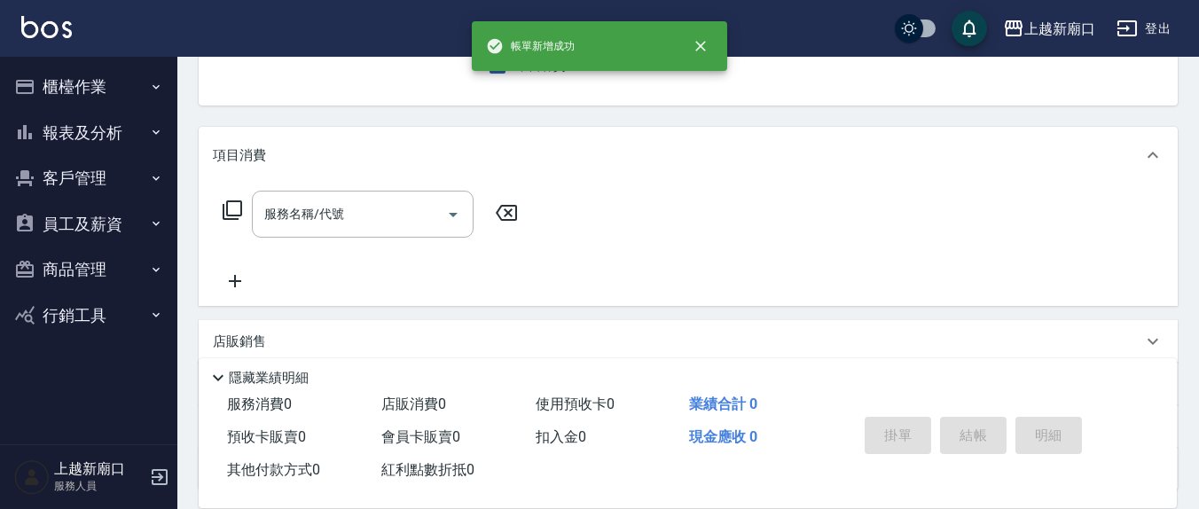
scroll to position [0, 0]
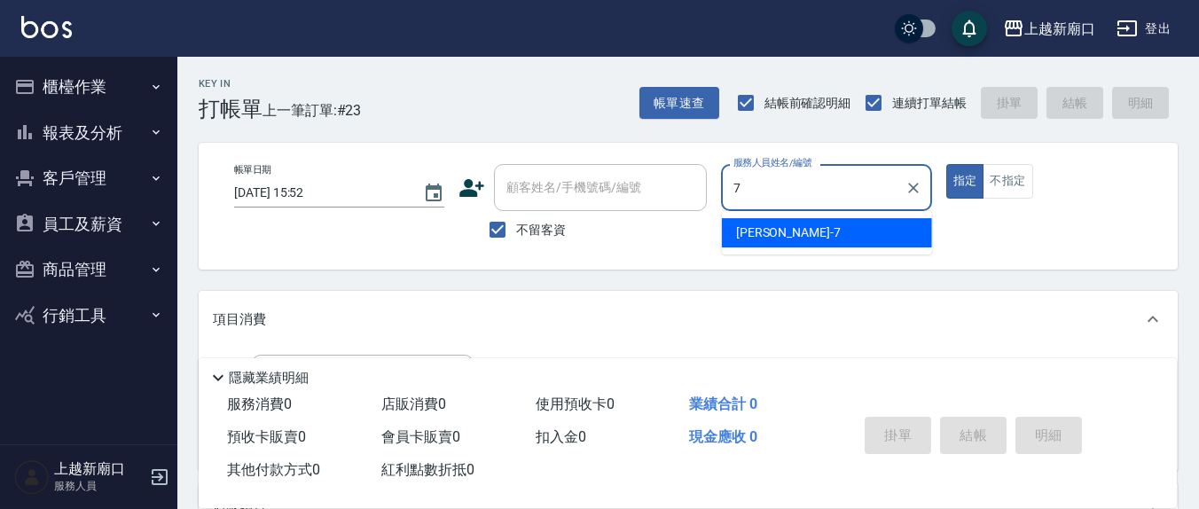
type input "[PERSON_NAME]7"
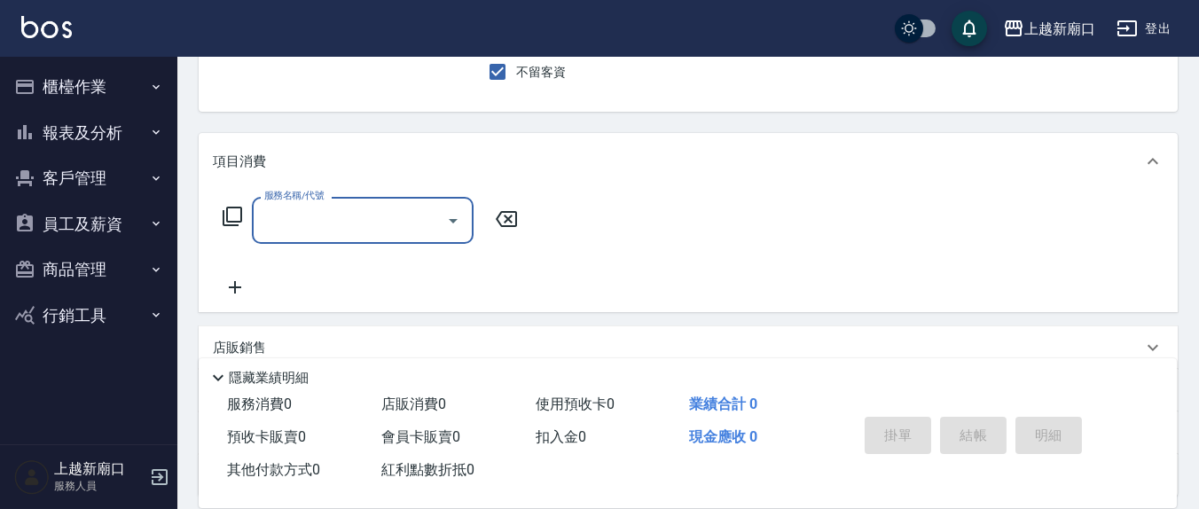
scroll to position [185, 0]
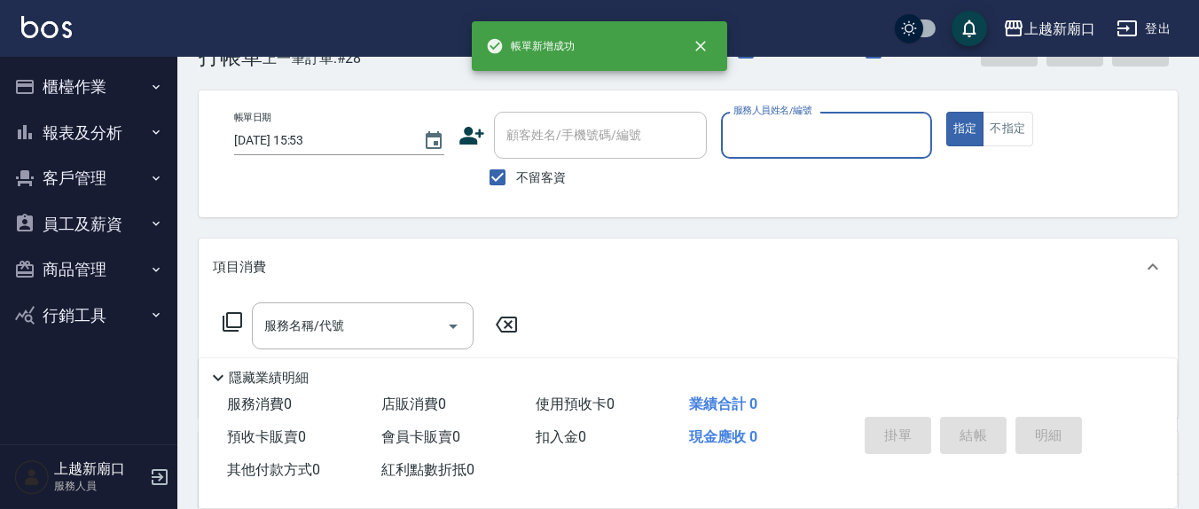
scroll to position [0, 0]
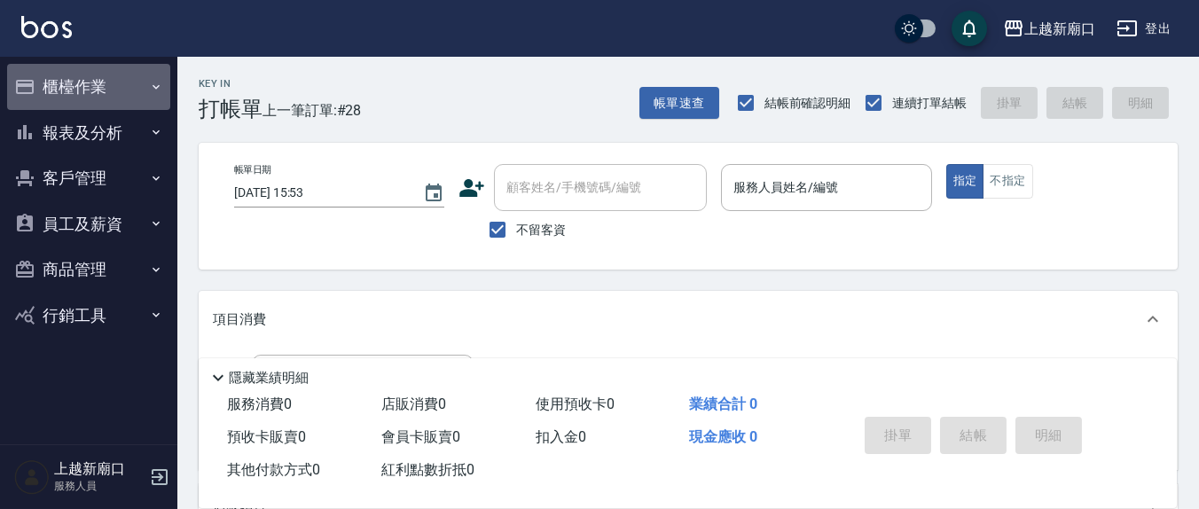
click at [75, 88] on button "櫃檯作業" at bounding box center [88, 87] width 163 height 46
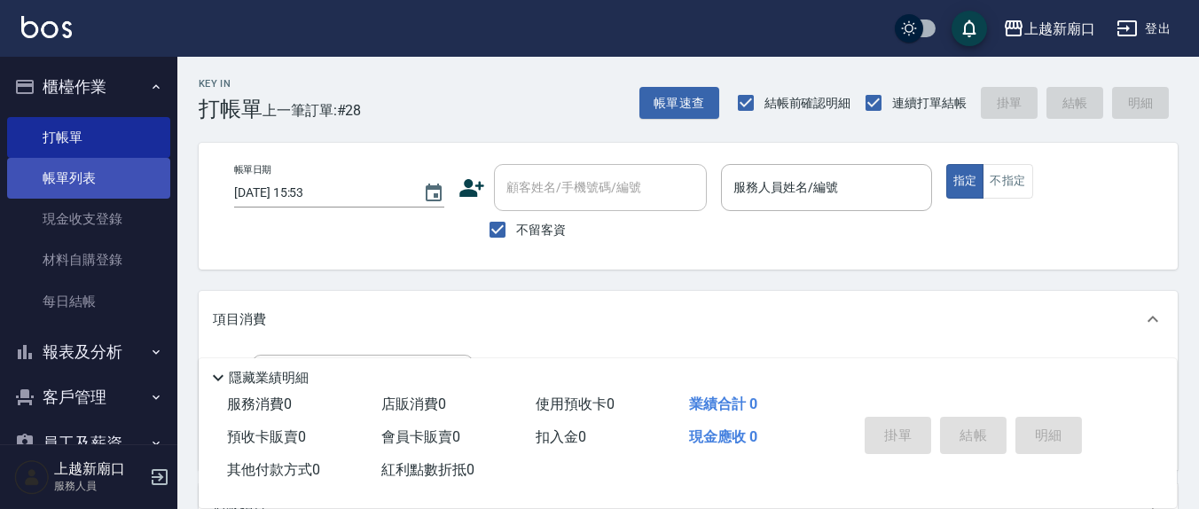
click at [90, 186] on link "帳單列表" at bounding box center [88, 178] width 163 height 41
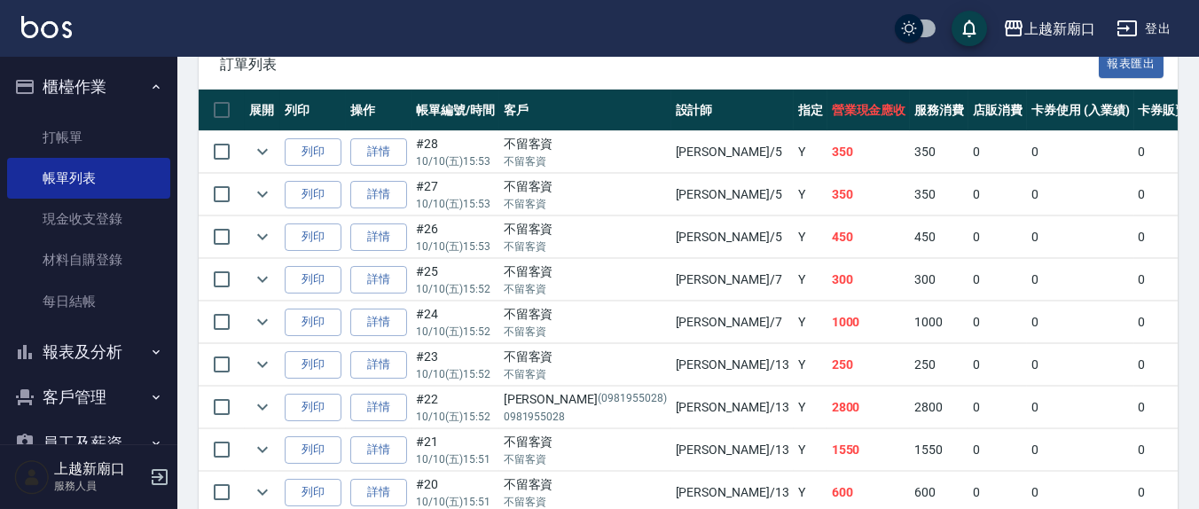
scroll to position [426, 0]
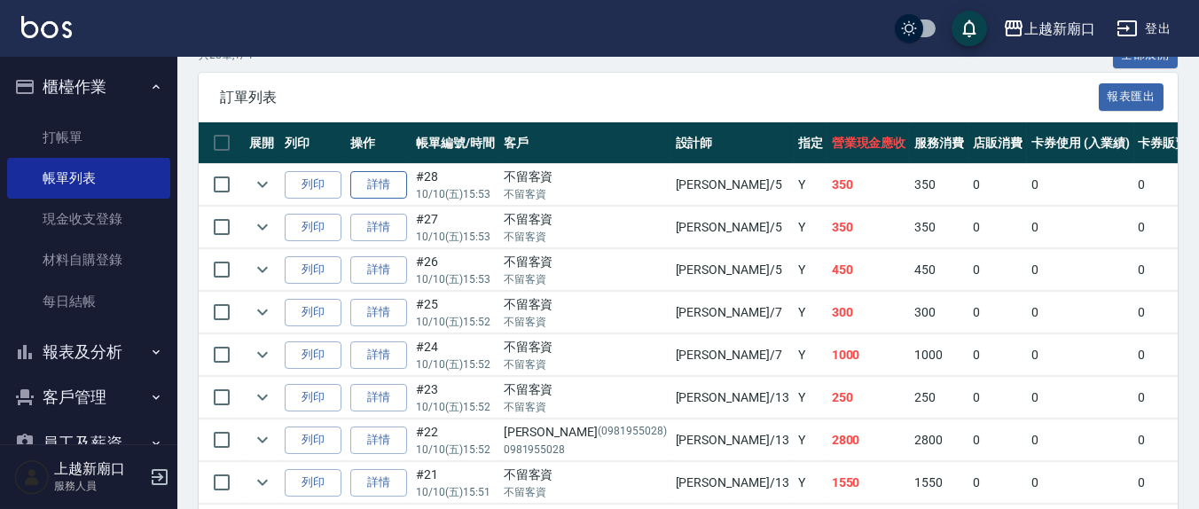
click at [382, 184] on link "詳情" at bounding box center [378, 184] width 57 height 27
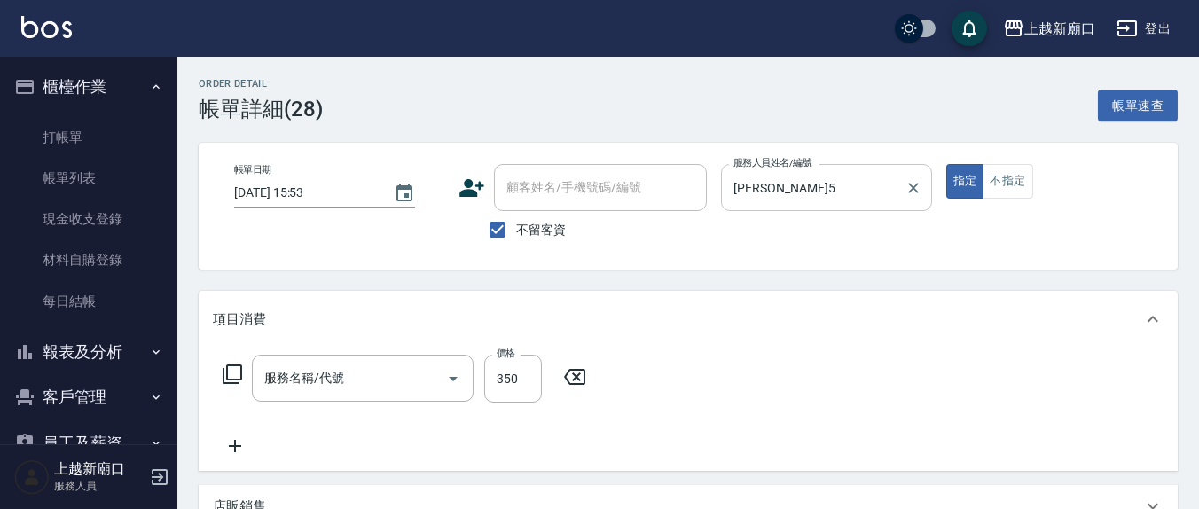
click at [834, 192] on input "[PERSON_NAME]5" at bounding box center [813, 187] width 168 height 31
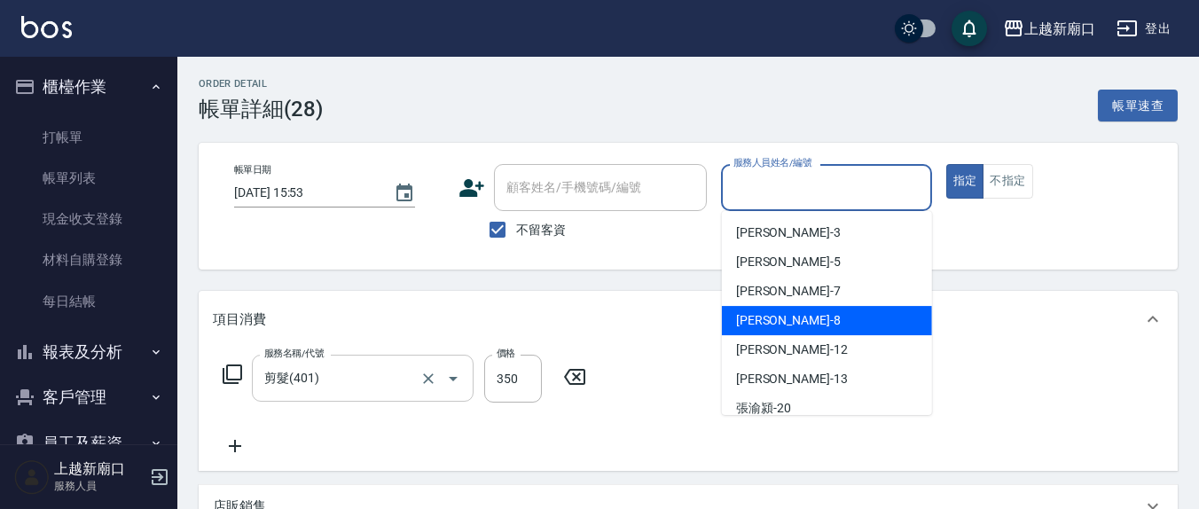
click at [352, 383] on input "剪髮(401)" at bounding box center [338, 378] width 156 height 31
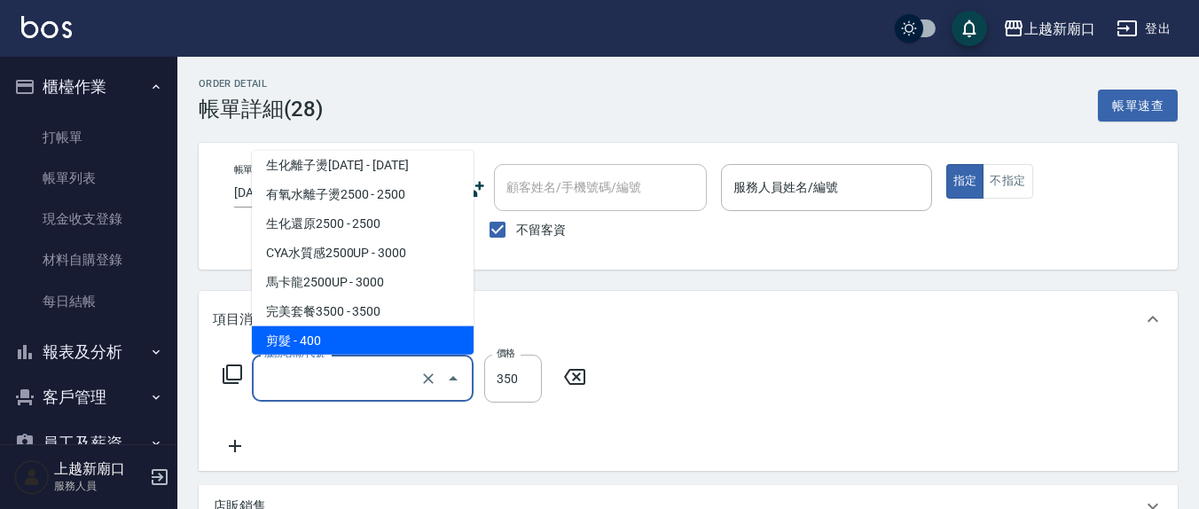
scroll to position [6, 0]
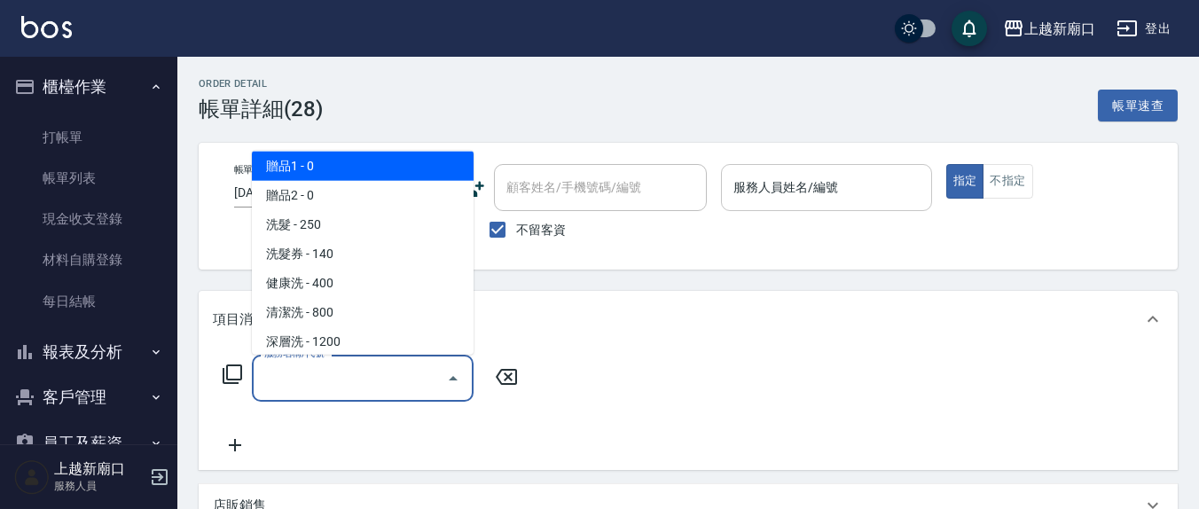
drag, startPoint x: 778, startPoint y: 178, endPoint x: 763, endPoint y: 182, distance: 15.5
click at [777, 178] on input "服務人員姓名/編號" at bounding box center [826, 187] width 194 height 31
